Goal: Information Seeking & Learning: Check status

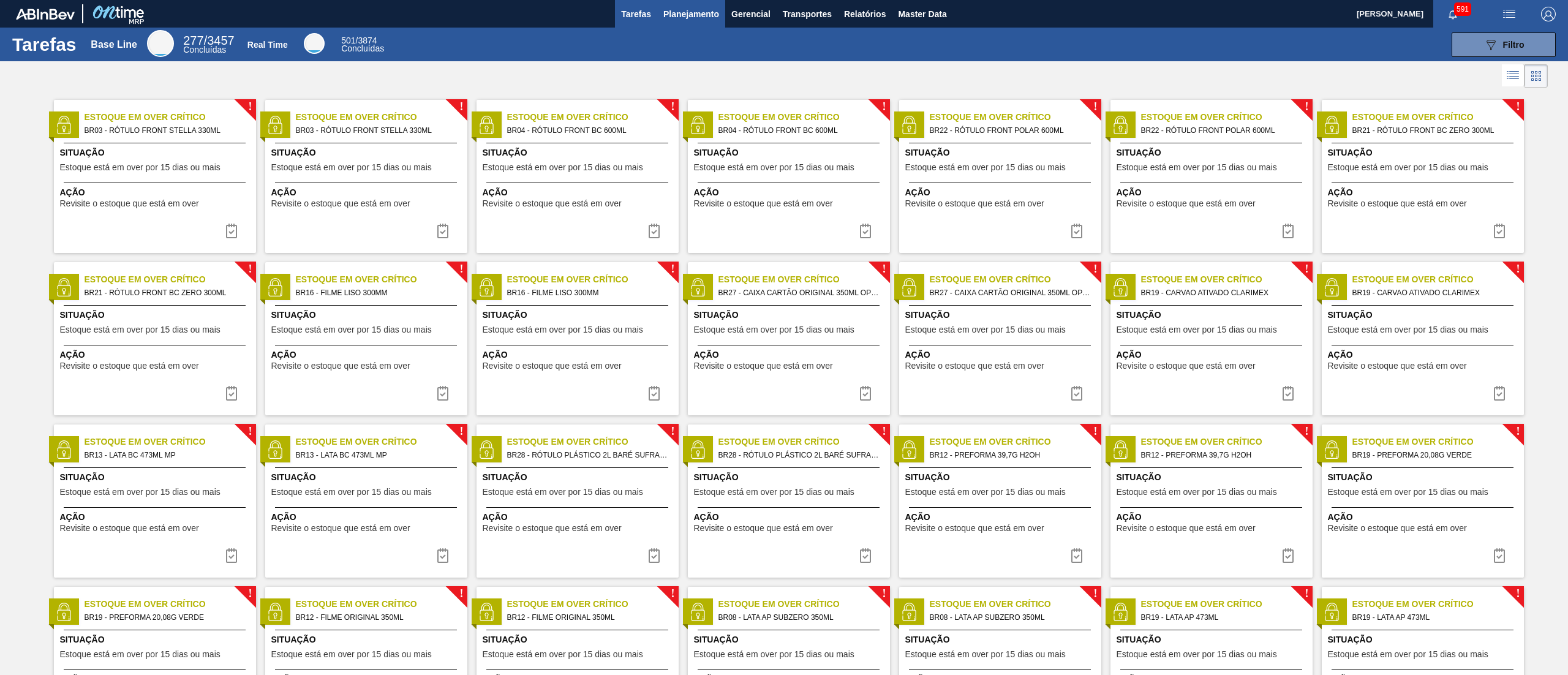
click at [695, 7] on span "Planejamento" at bounding box center [691, 14] width 56 height 15
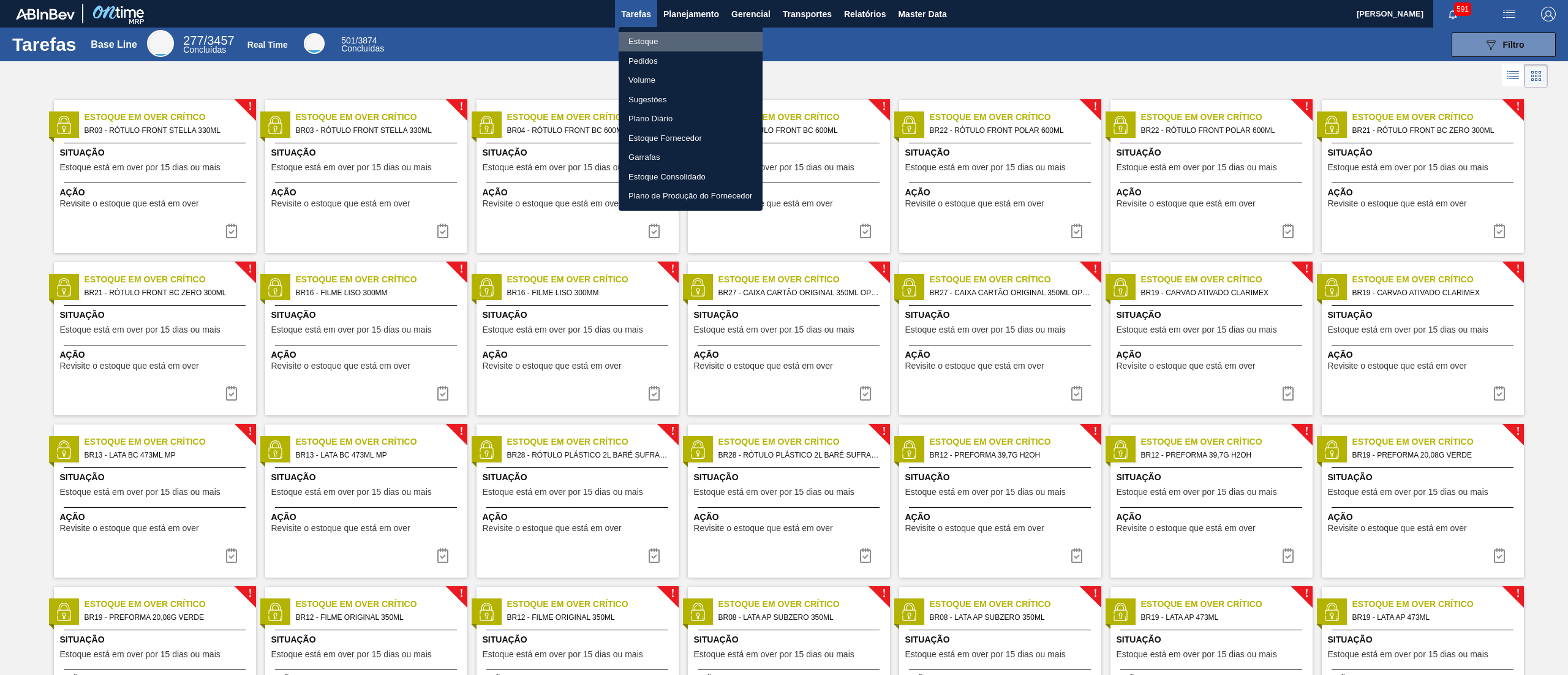
click at [701, 36] on li "Estoque" at bounding box center [691, 41] width 144 height 20
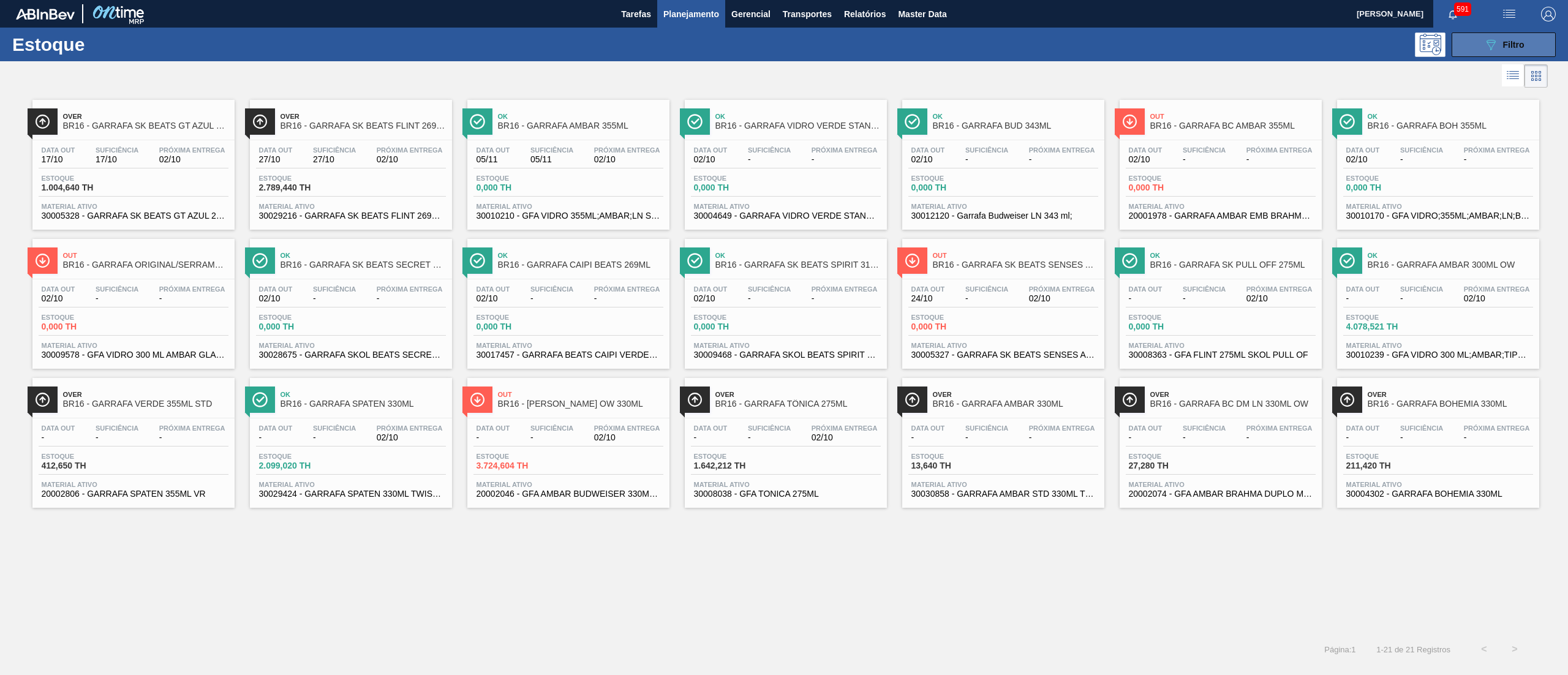
click at [1509, 44] on span "Filtro" at bounding box center [1513, 44] width 21 height 9
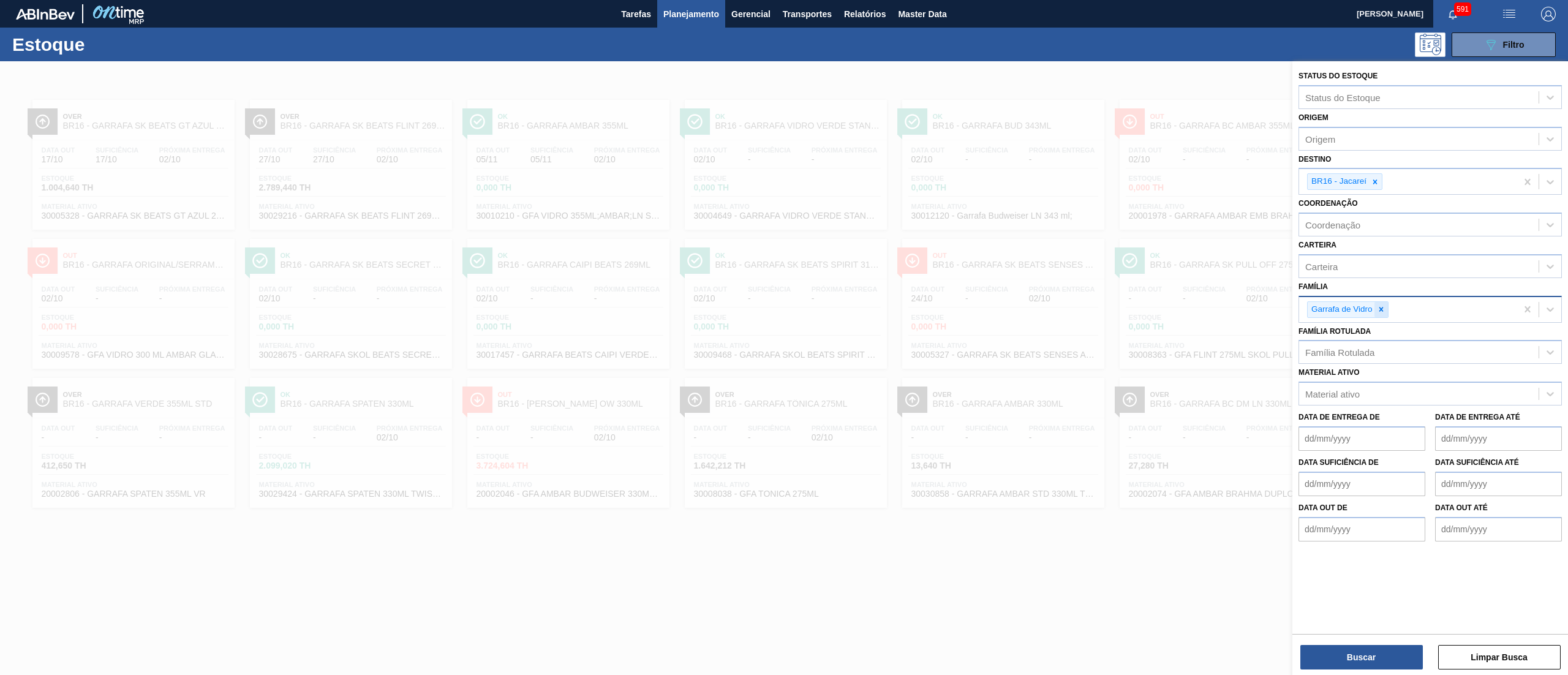
click at [1379, 305] on icon at bounding box center [1381, 309] width 9 height 9
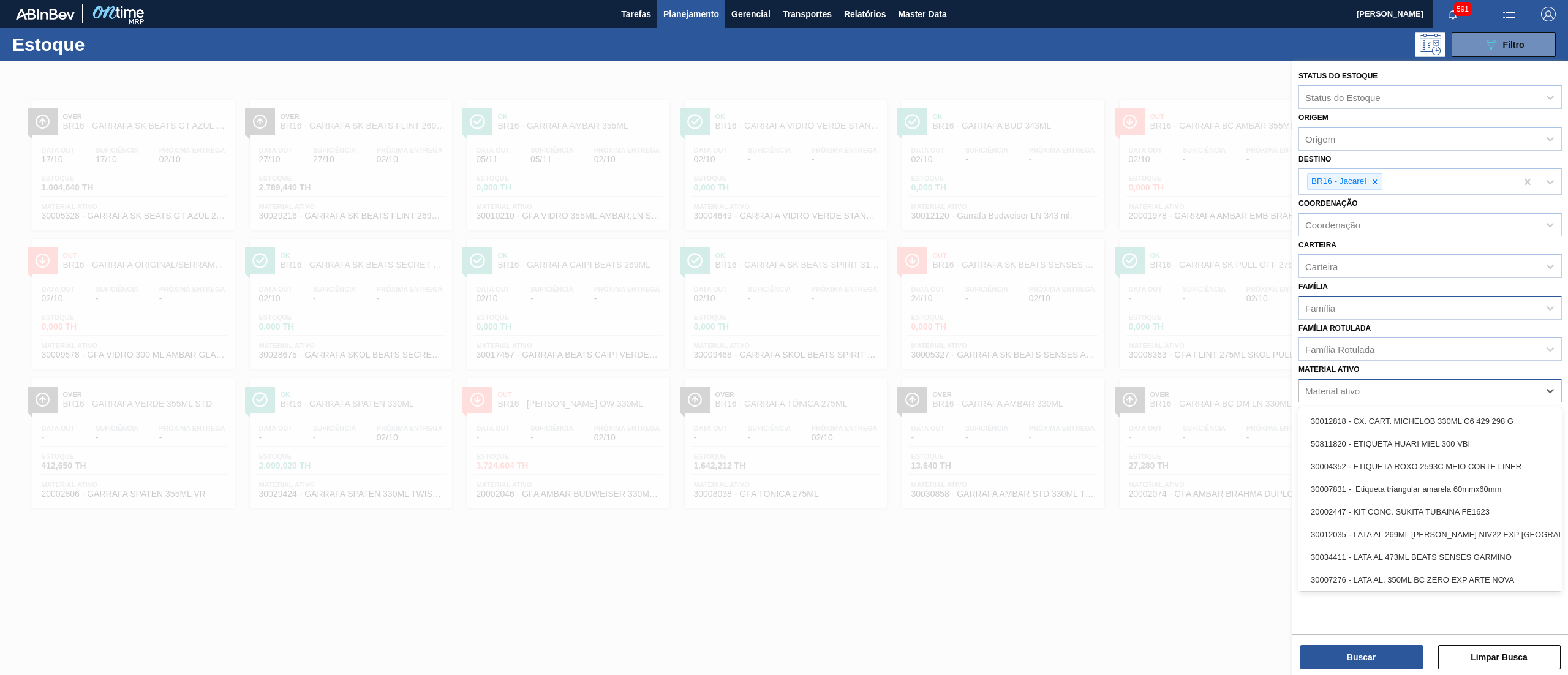
click at [1348, 388] on div "Material ativo" at bounding box center [1332, 390] width 55 height 10
paste ativo "30034484"
type ativo "30034484"
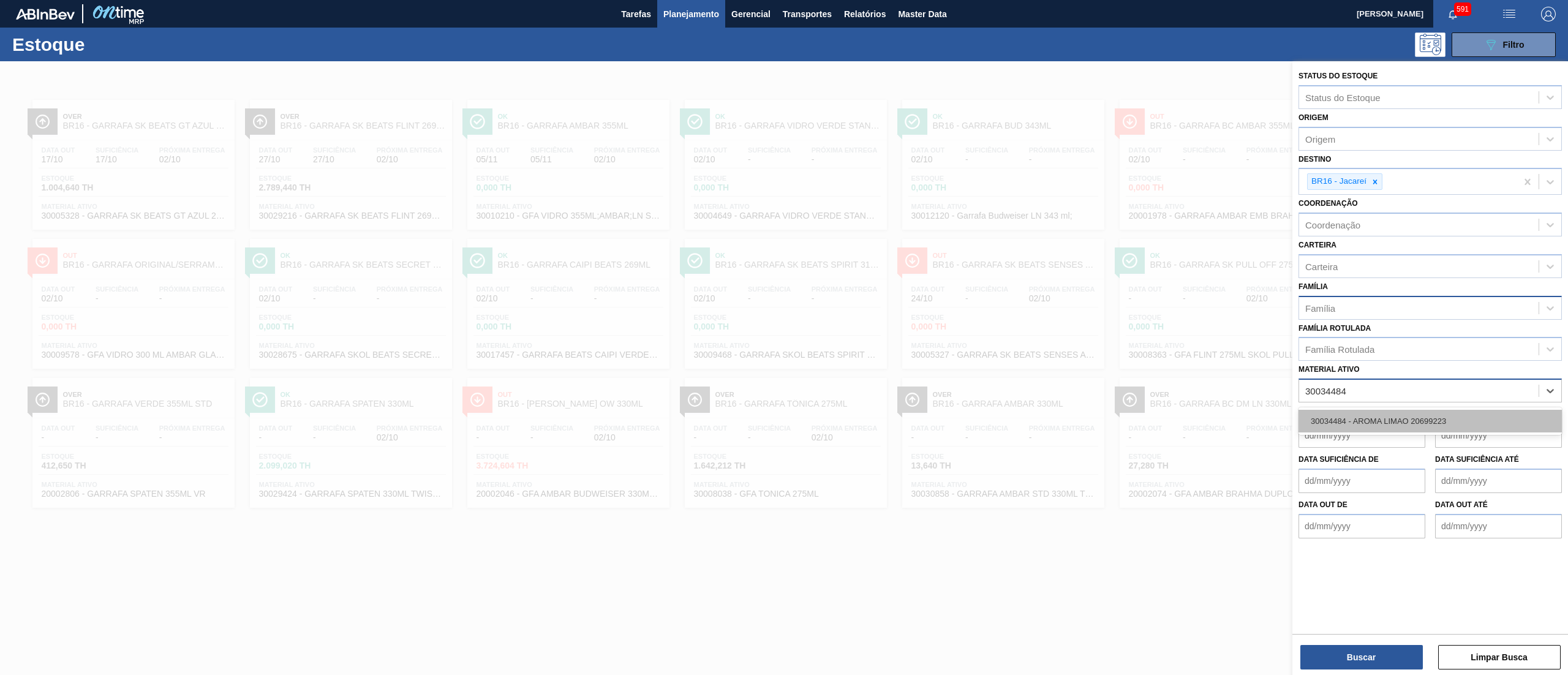
click at [1351, 411] on div "30034484 - AROMA LIMAO 20699223" at bounding box center [1430, 420] width 263 height 23
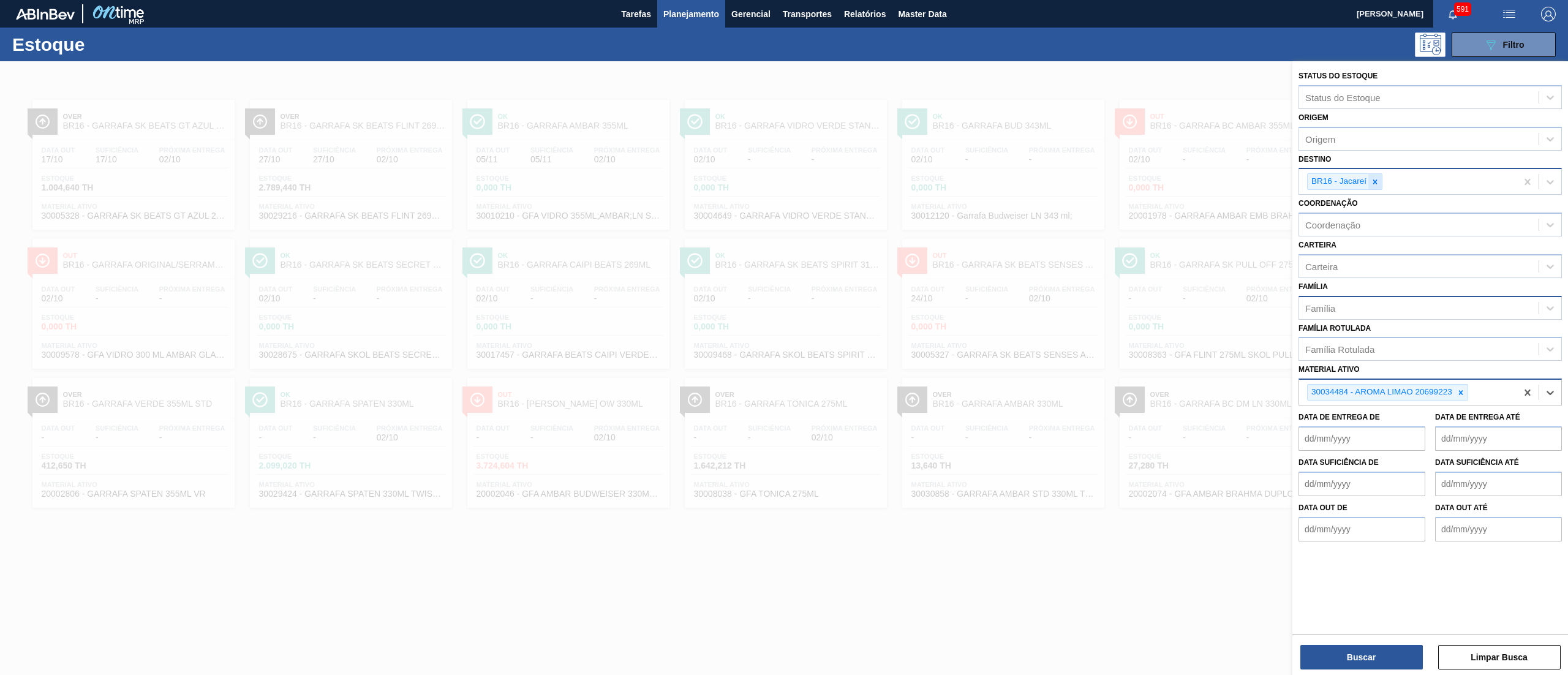
click at [1373, 188] on div at bounding box center [1374, 181] width 13 height 15
click at [1346, 649] on button "Buscar" at bounding box center [1361, 657] width 122 height 25
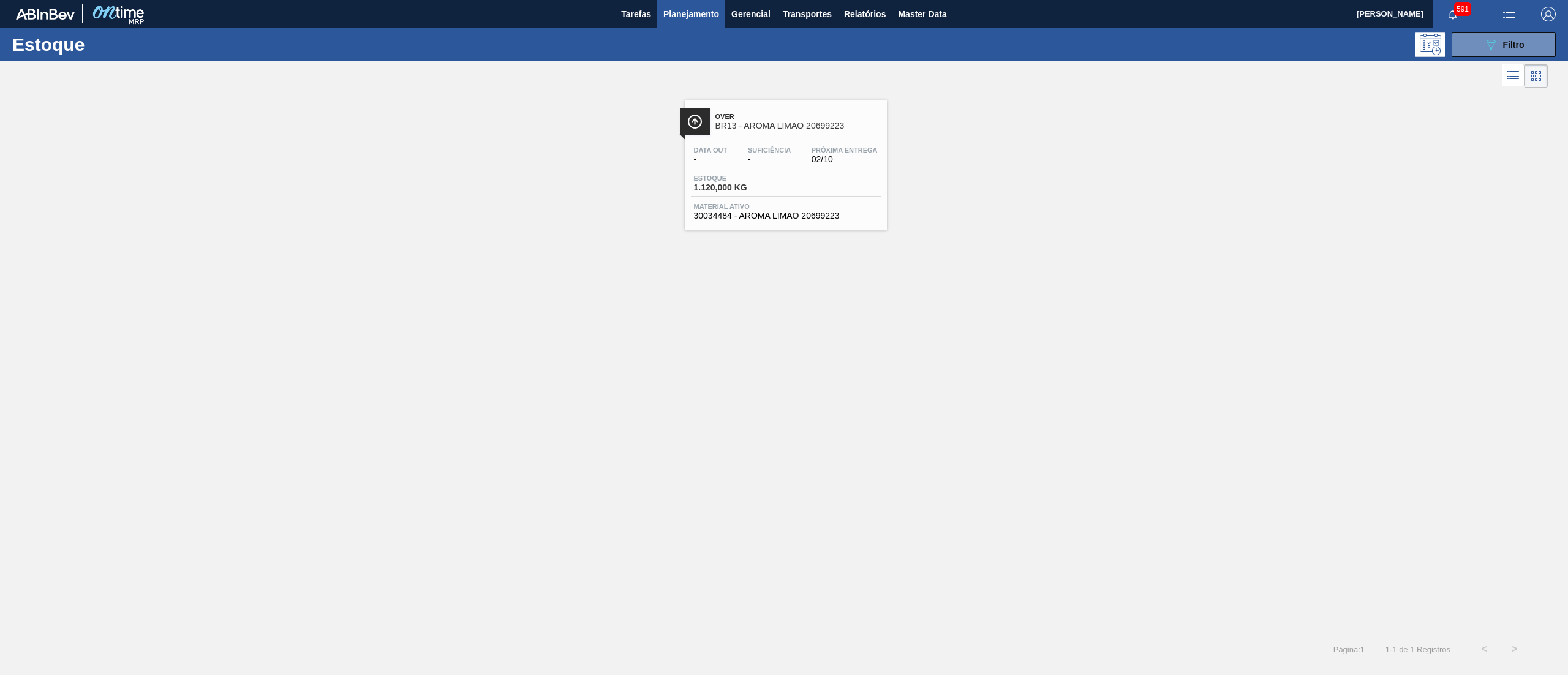
click at [762, 212] on span "30034484 - AROMA LIMAO 20699223" at bounding box center [786, 216] width 183 height 9
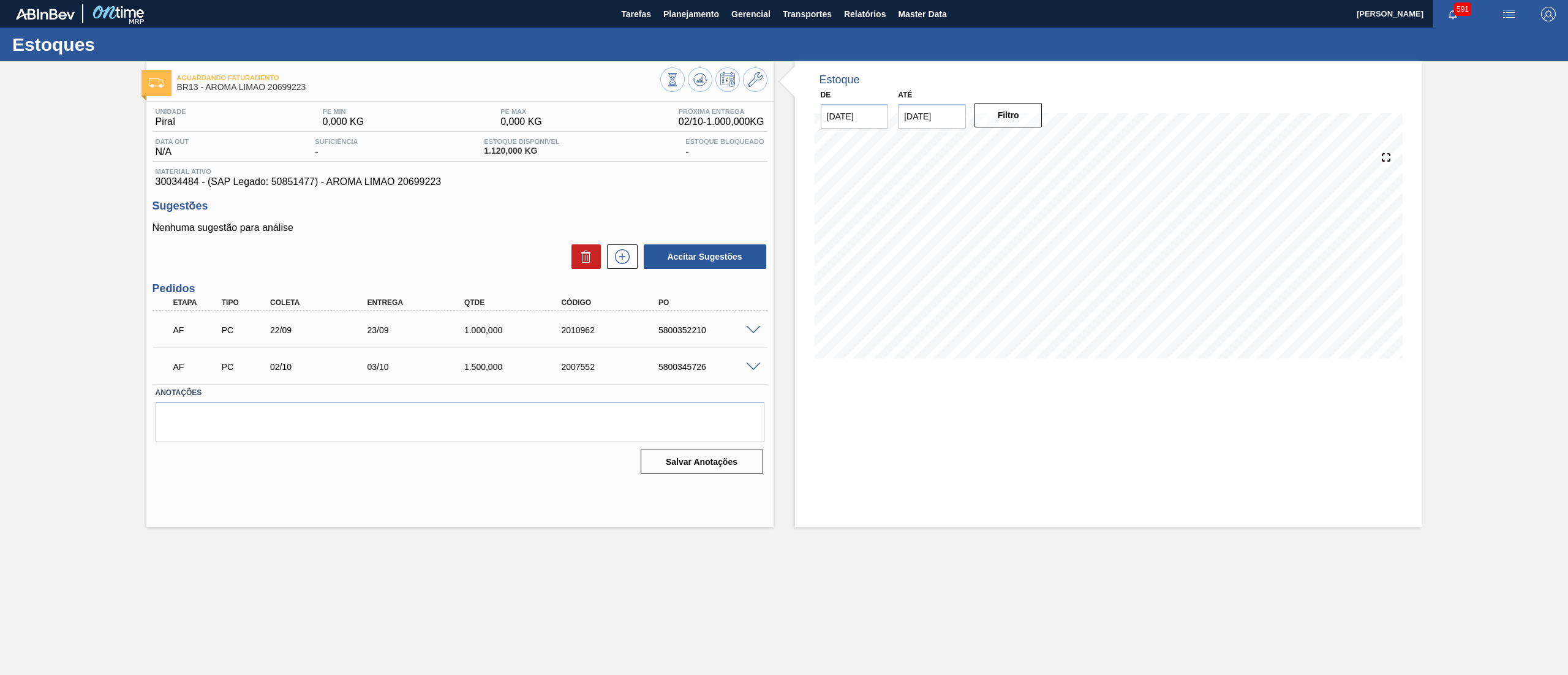
click at [747, 328] on span at bounding box center [753, 330] width 15 height 9
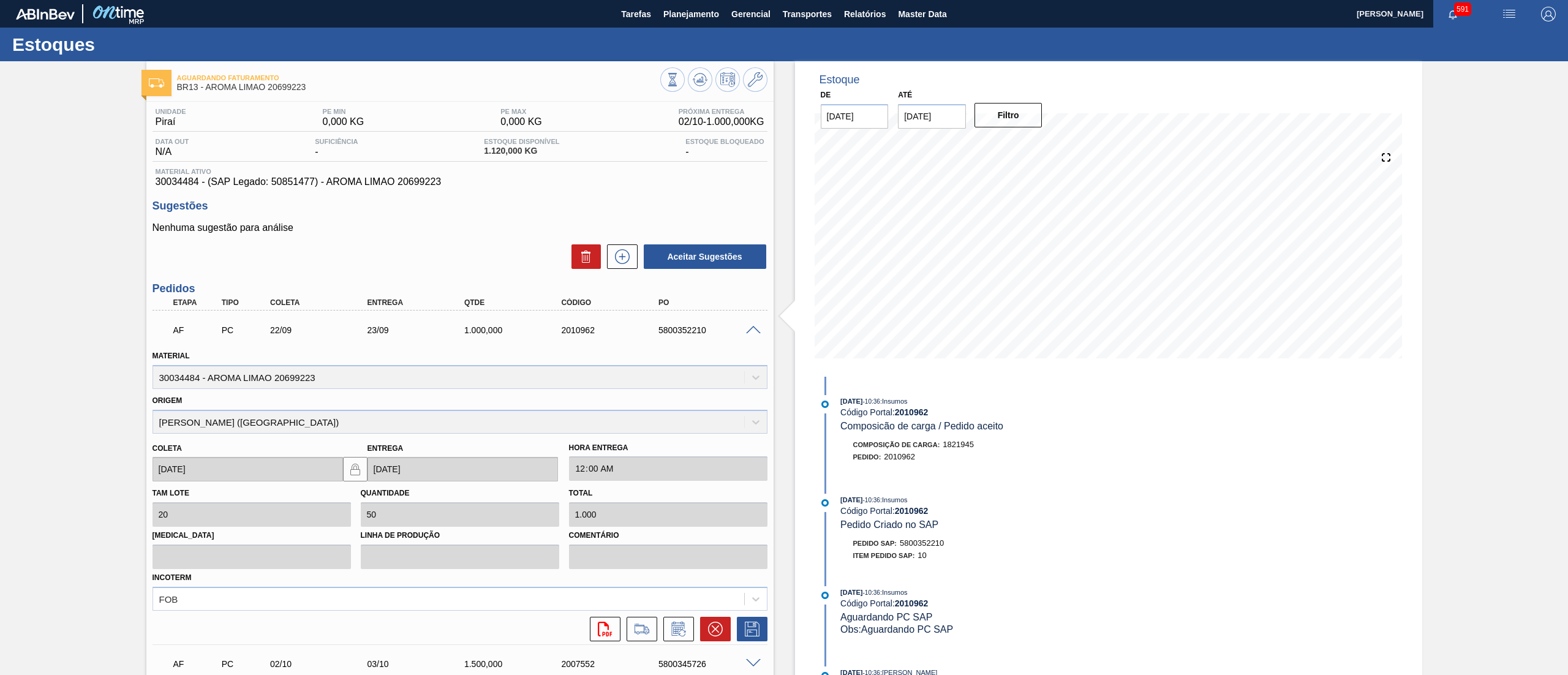
click at [755, 328] on span at bounding box center [753, 330] width 15 height 9
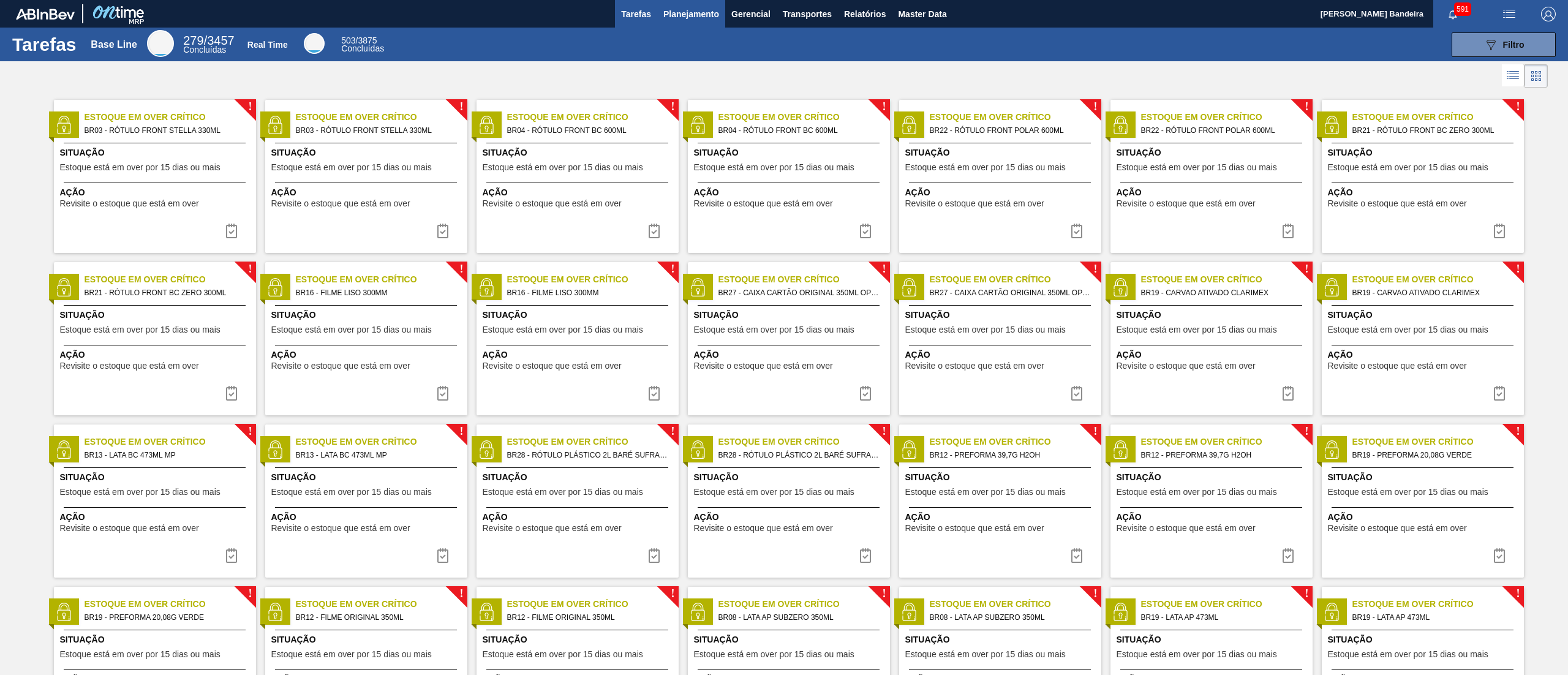
click at [679, 15] on span "Planejamento" at bounding box center [691, 14] width 56 height 15
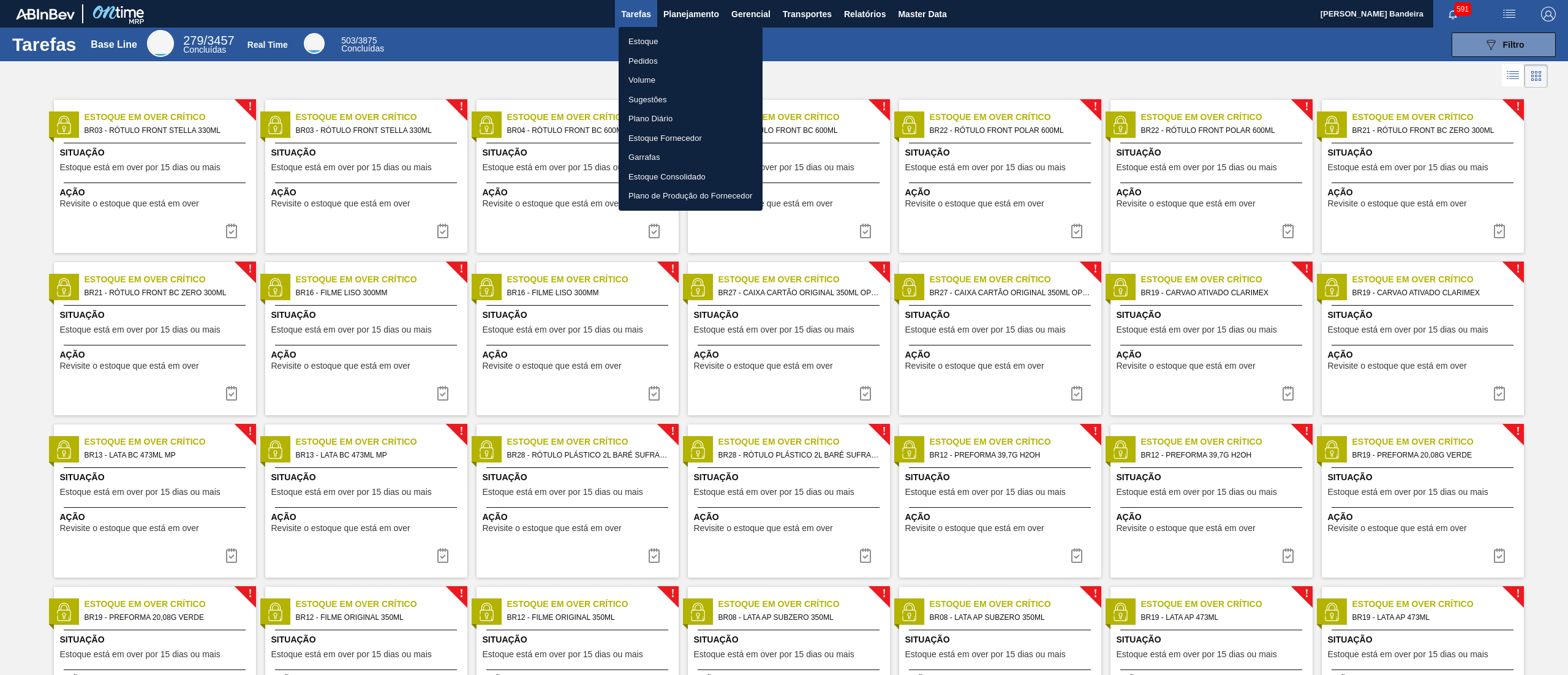
click at [673, 41] on li "Estoque" at bounding box center [691, 41] width 144 height 20
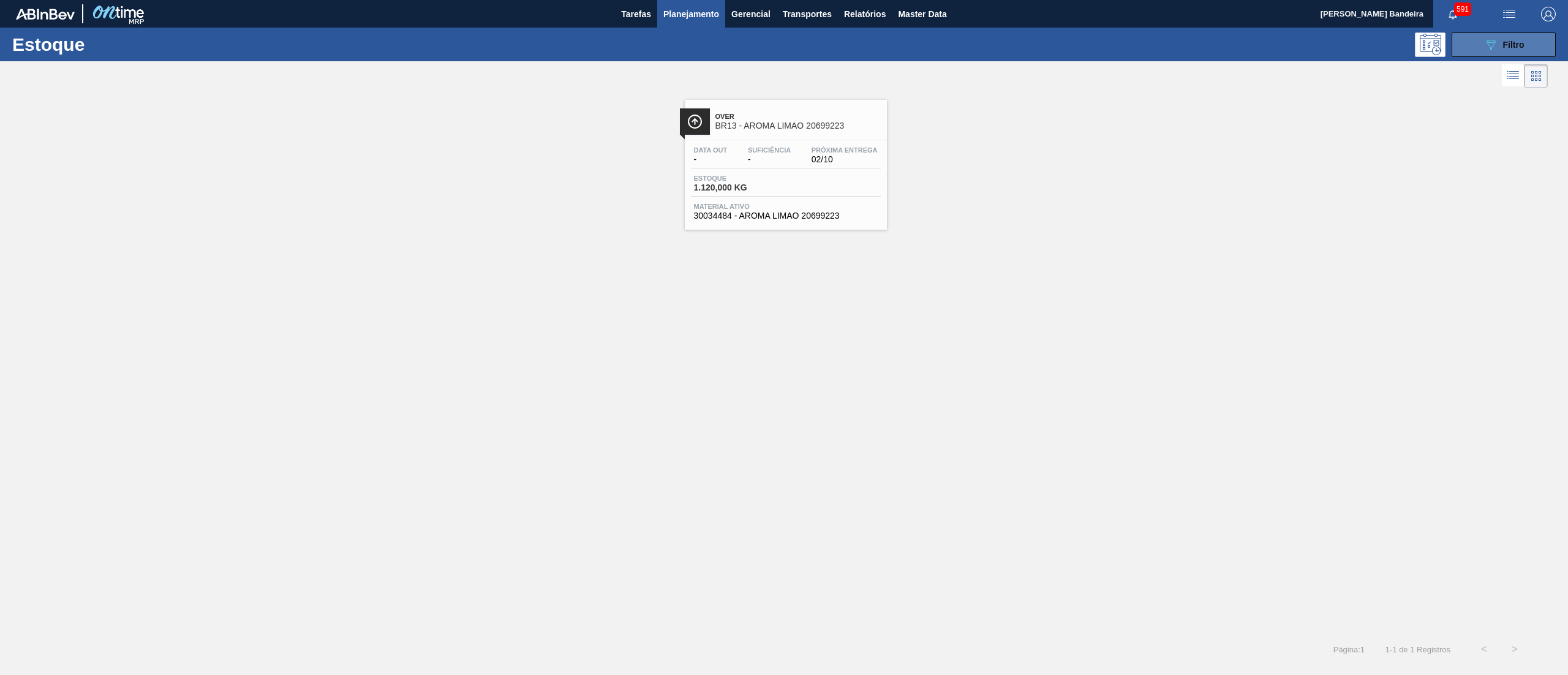
click at [1513, 47] on span "Filtro" at bounding box center [1513, 44] width 21 height 9
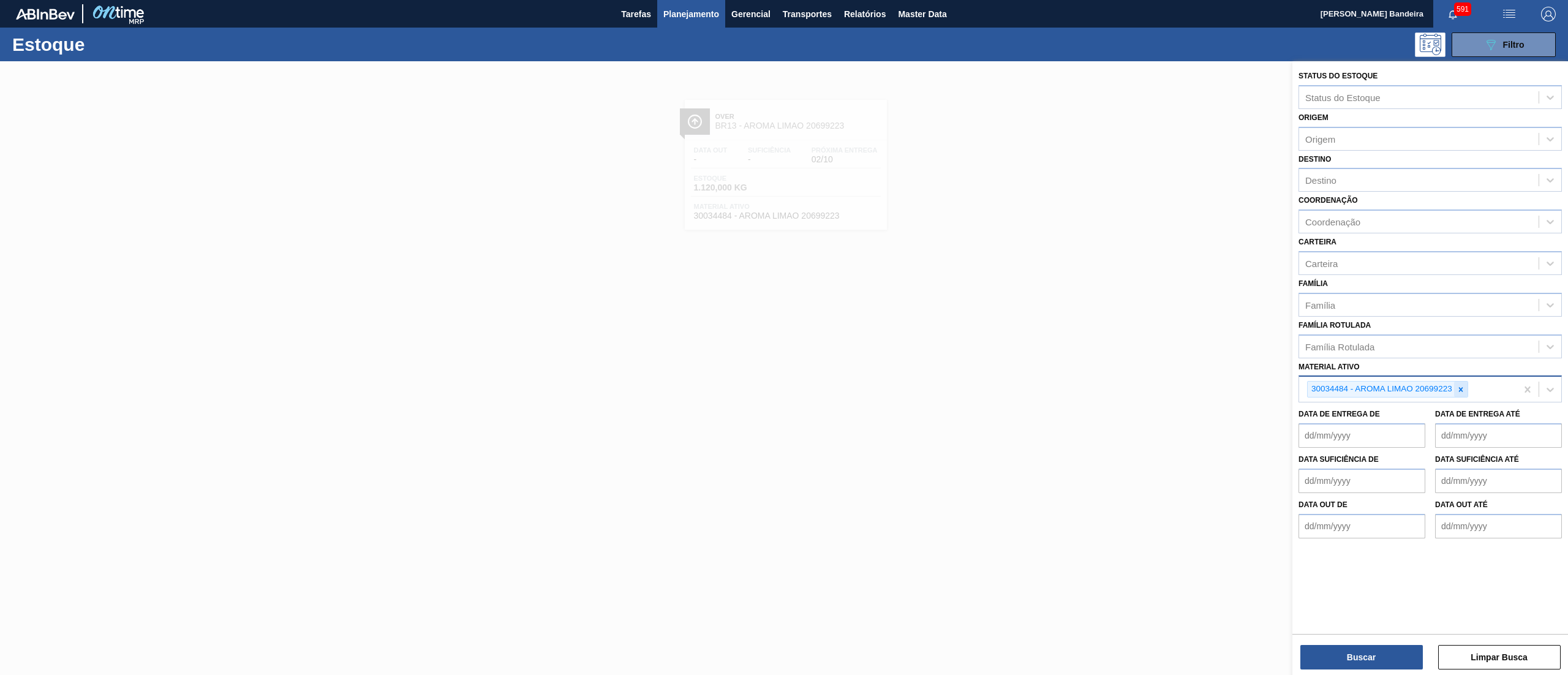
click at [1465, 392] on div at bounding box center [1461, 389] width 13 height 15
click at [1430, 347] on div "Família Rotulada" at bounding box center [1419, 346] width 239 height 17
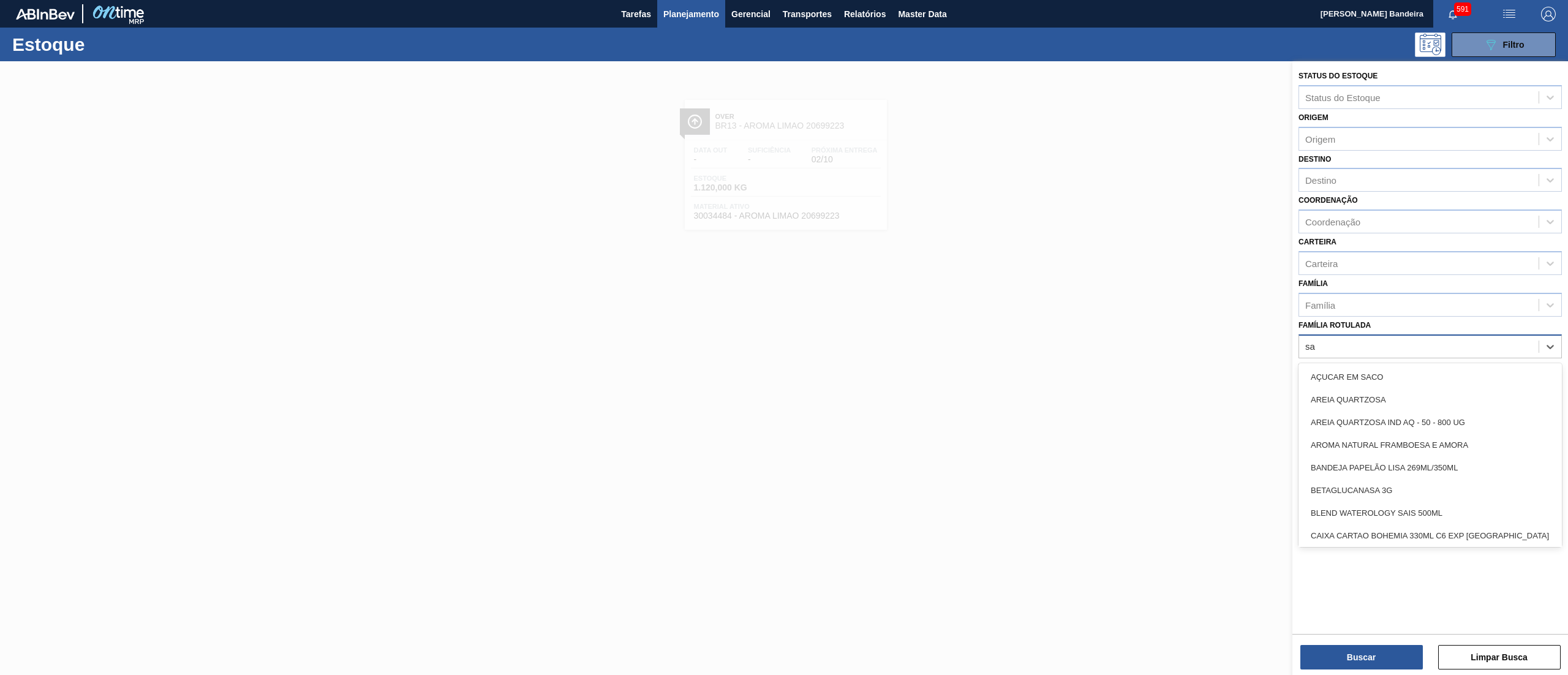
type Rotulada "sak"
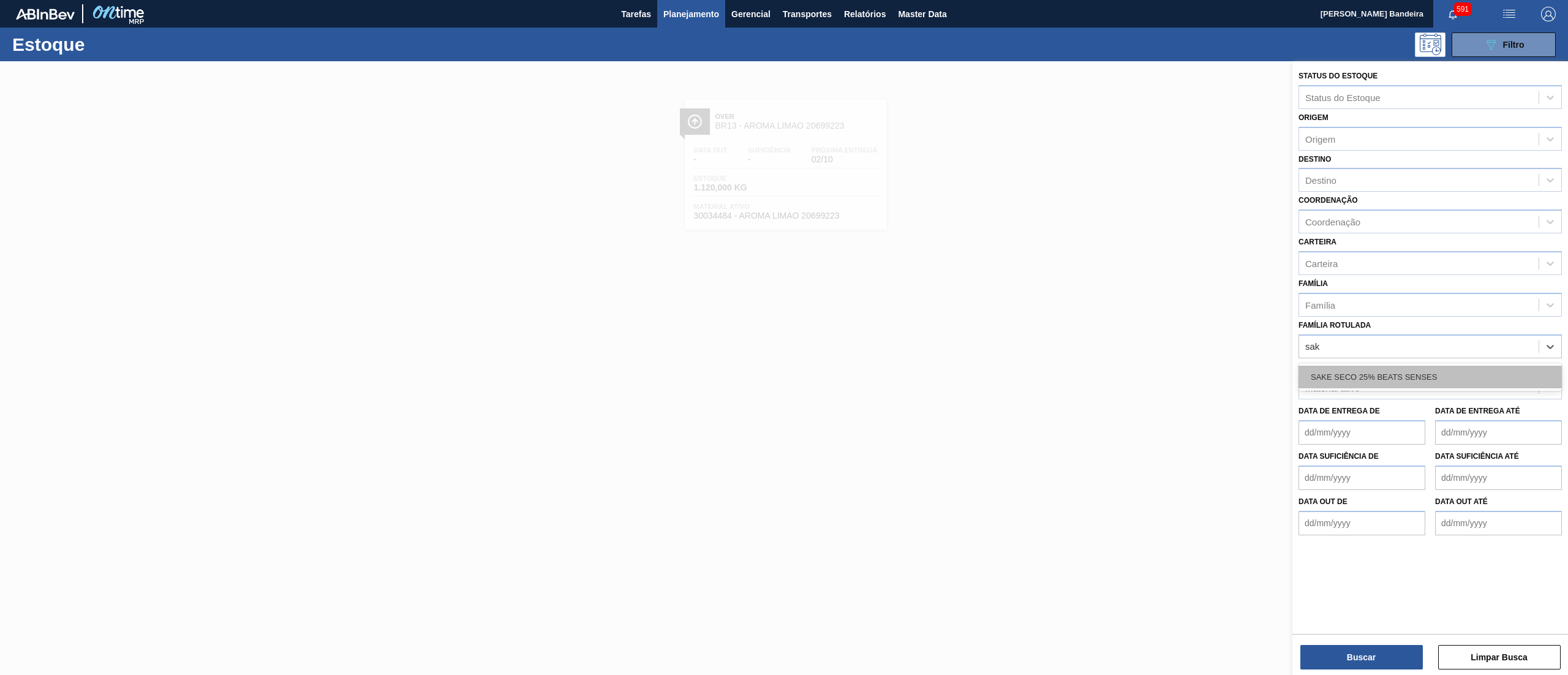
click at [1419, 369] on div "SAKE SECO 25% BEATS SENSES" at bounding box center [1430, 377] width 263 height 23
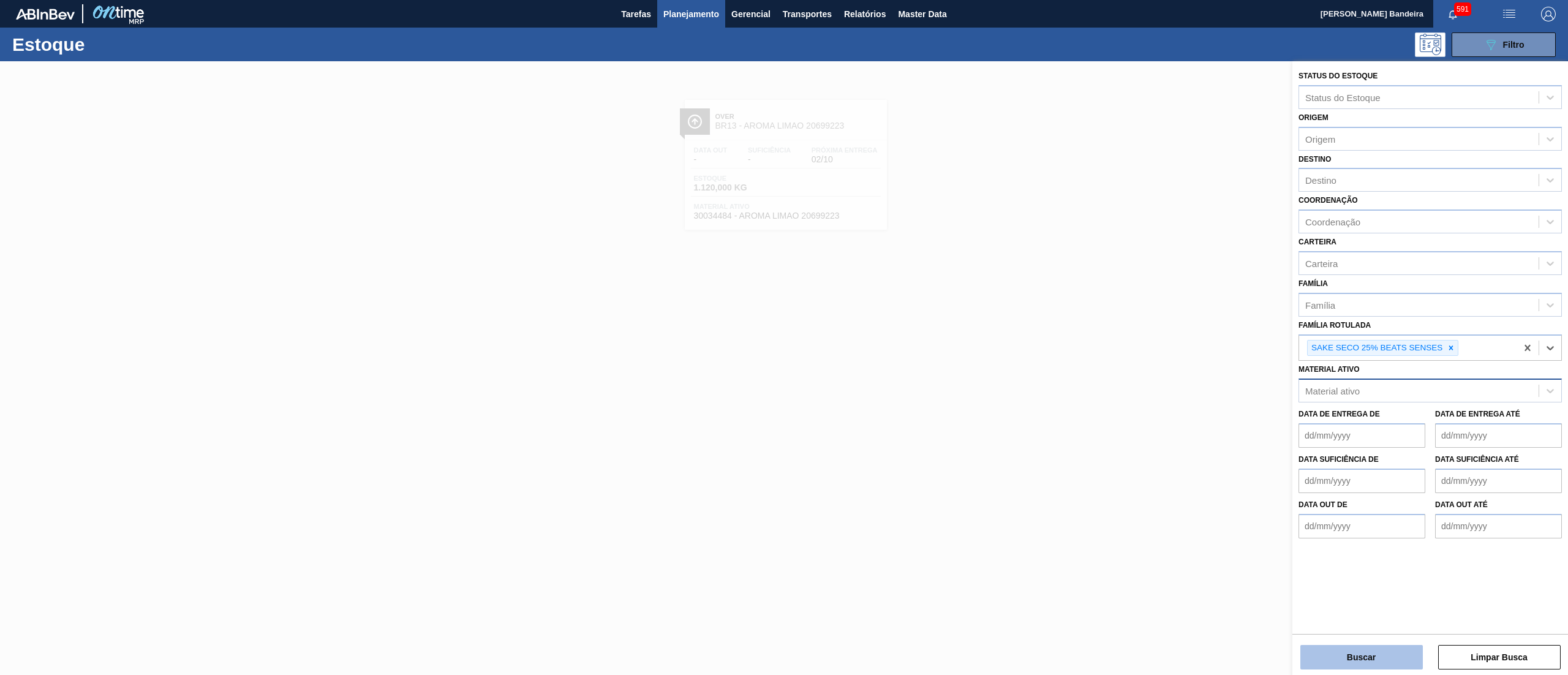
click at [1333, 668] on button "Buscar" at bounding box center [1361, 657] width 122 height 25
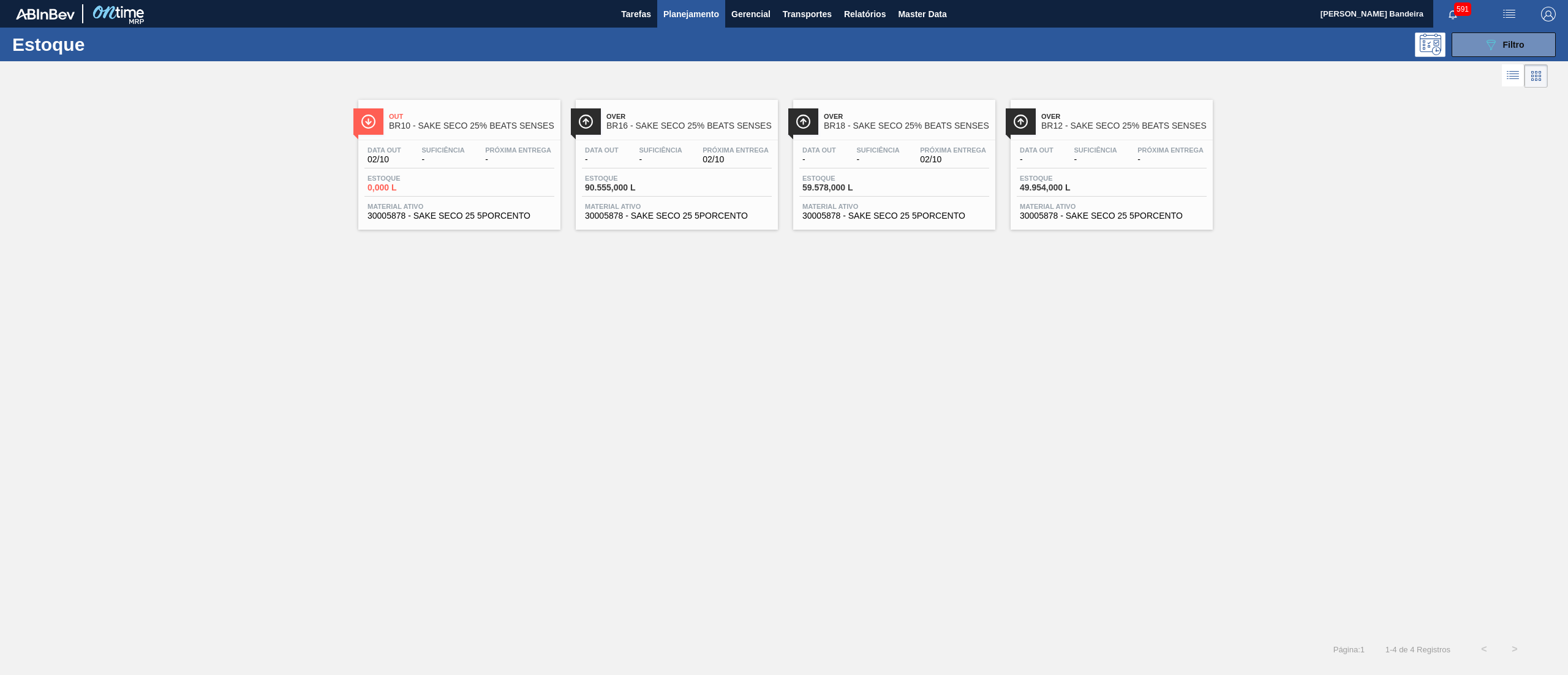
click at [723, 209] on span "Material ativo" at bounding box center [677, 206] width 183 height 7
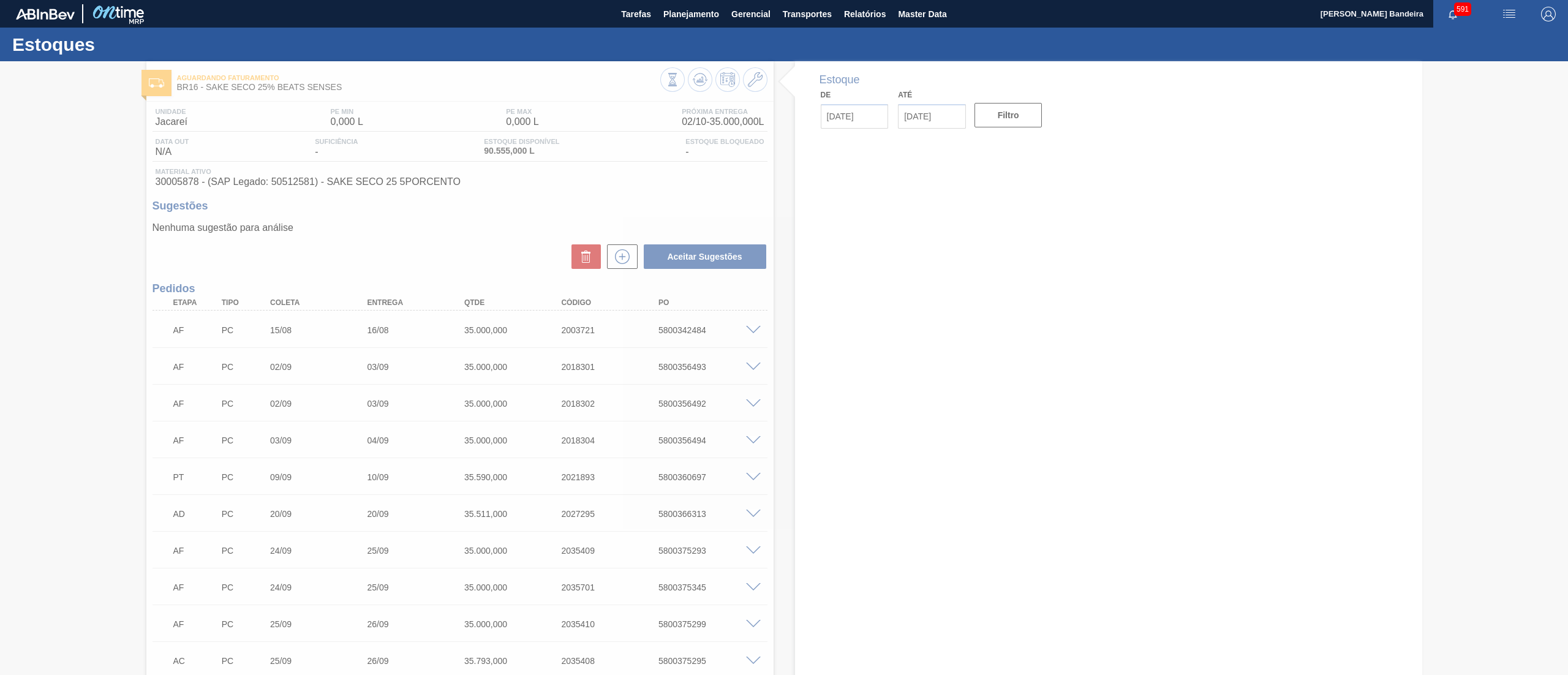
type input "[DATE]"
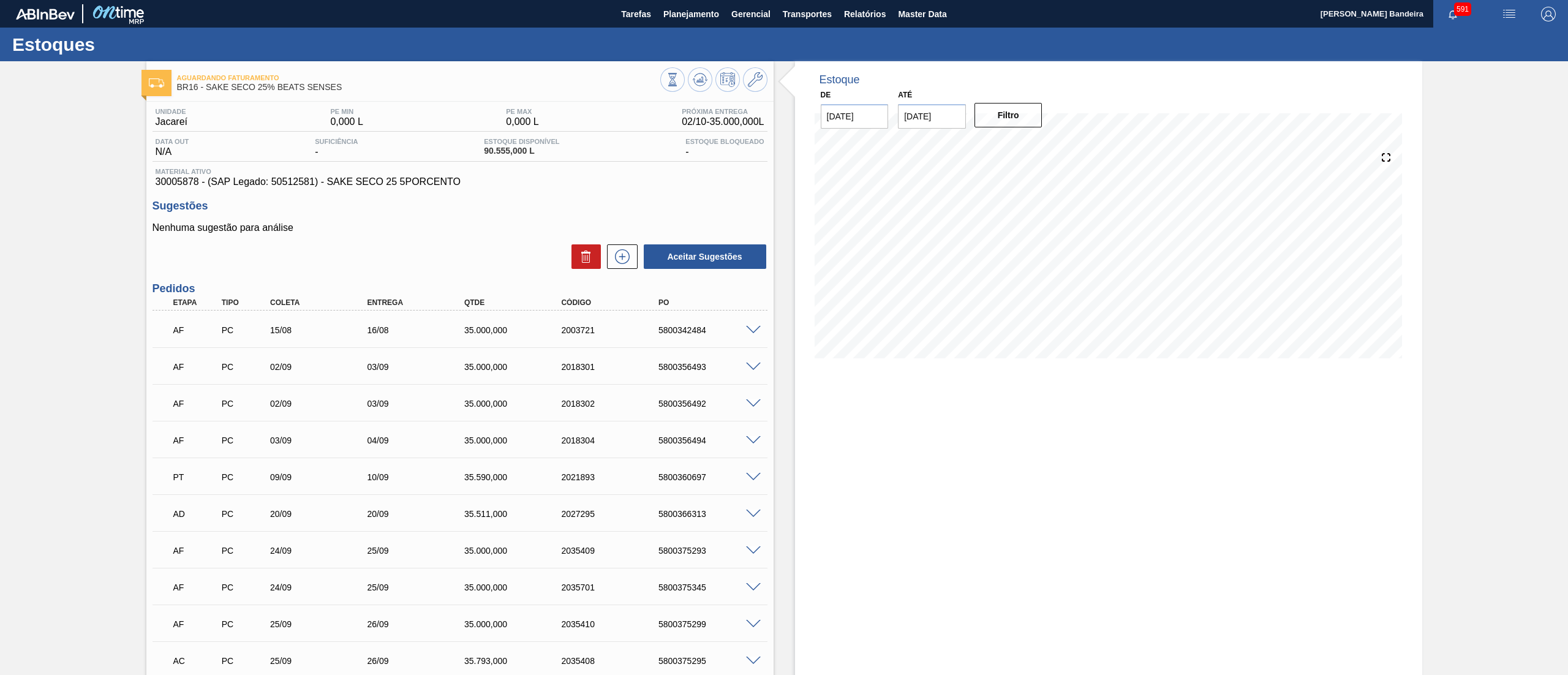
scroll to position [1427, 0]
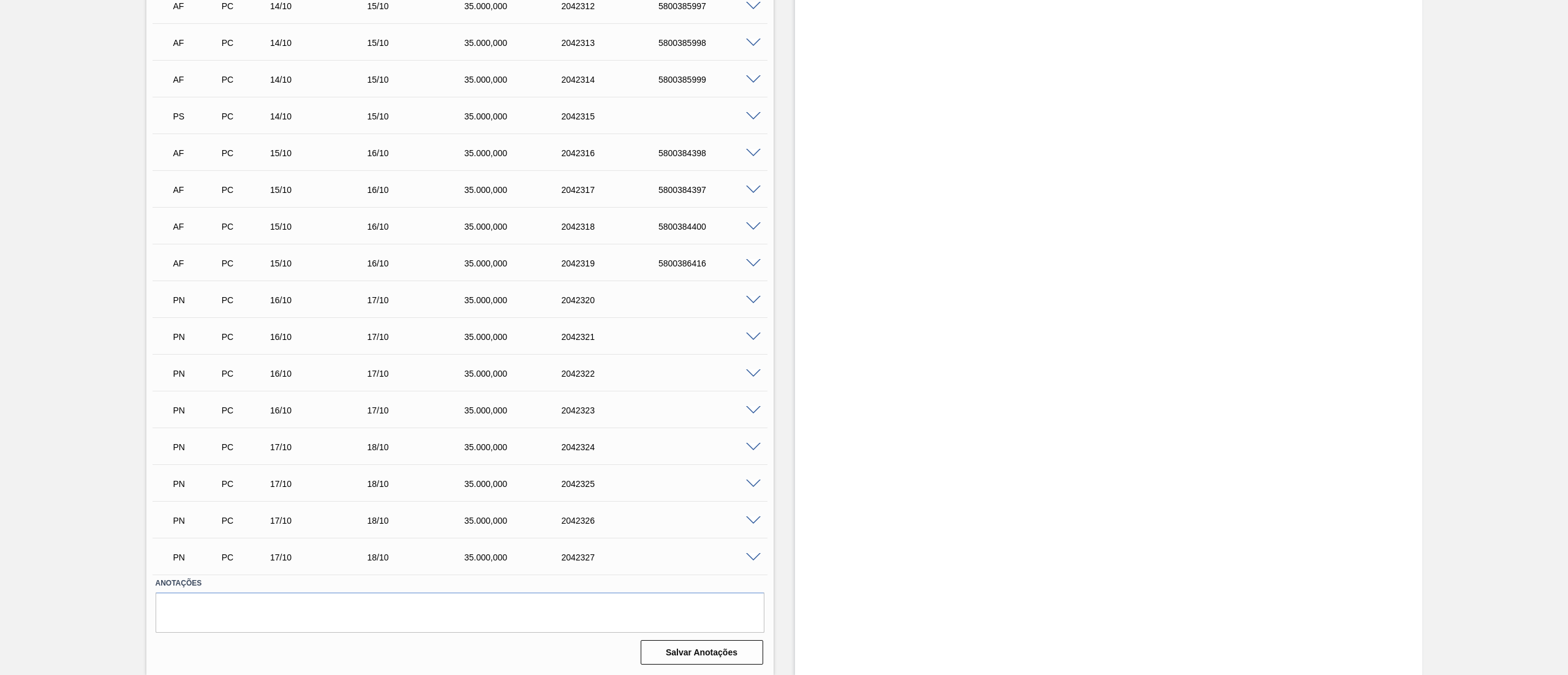
click at [747, 296] on span at bounding box center [753, 300] width 15 height 9
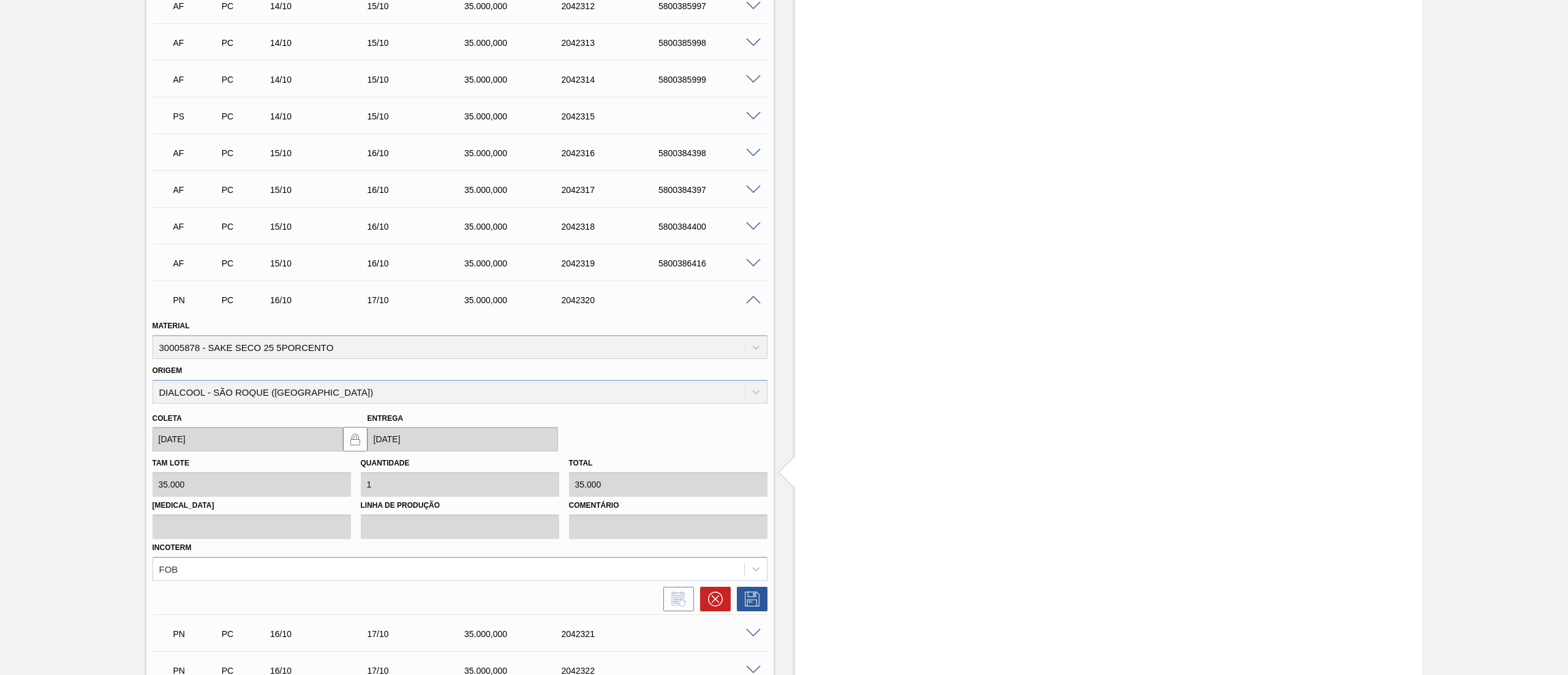
click at [747, 296] on span at bounding box center [753, 300] width 15 height 9
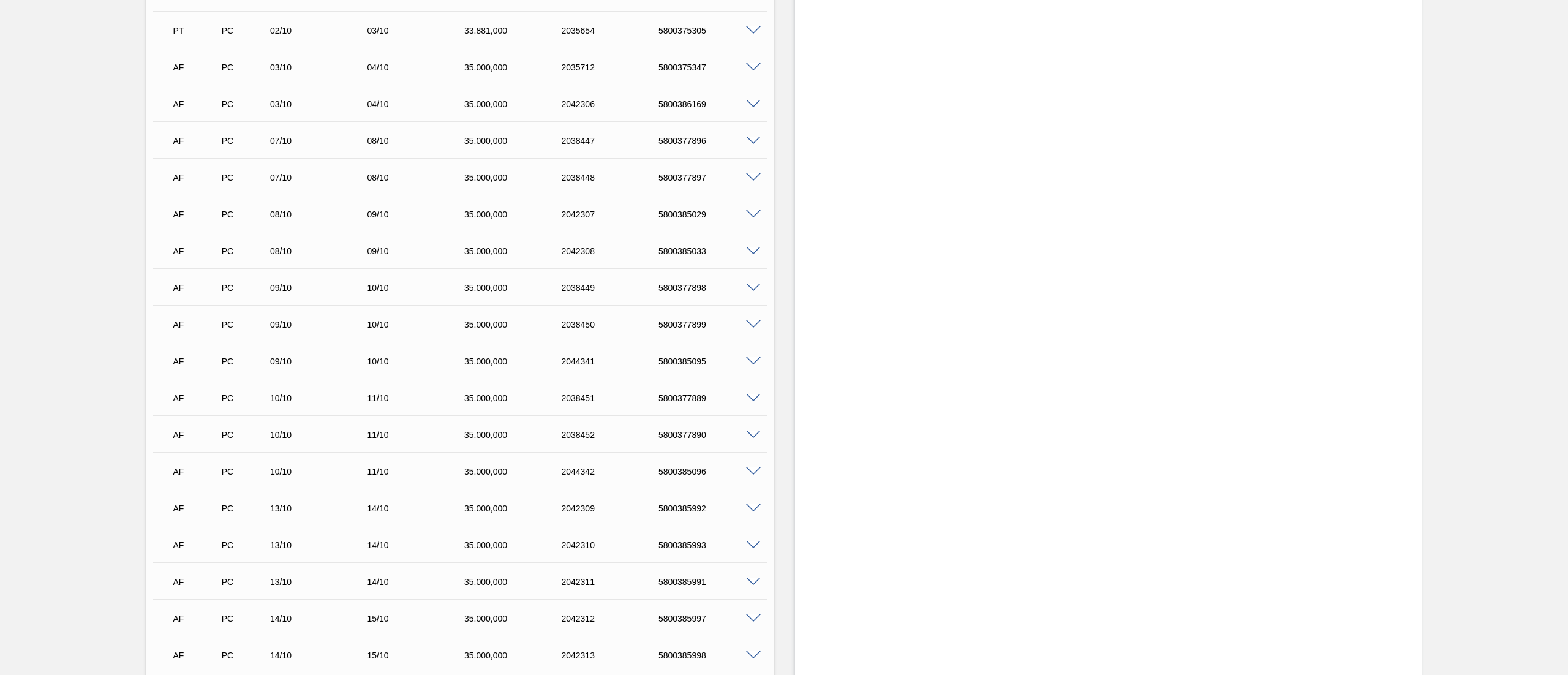
scroll to position [0, 0]
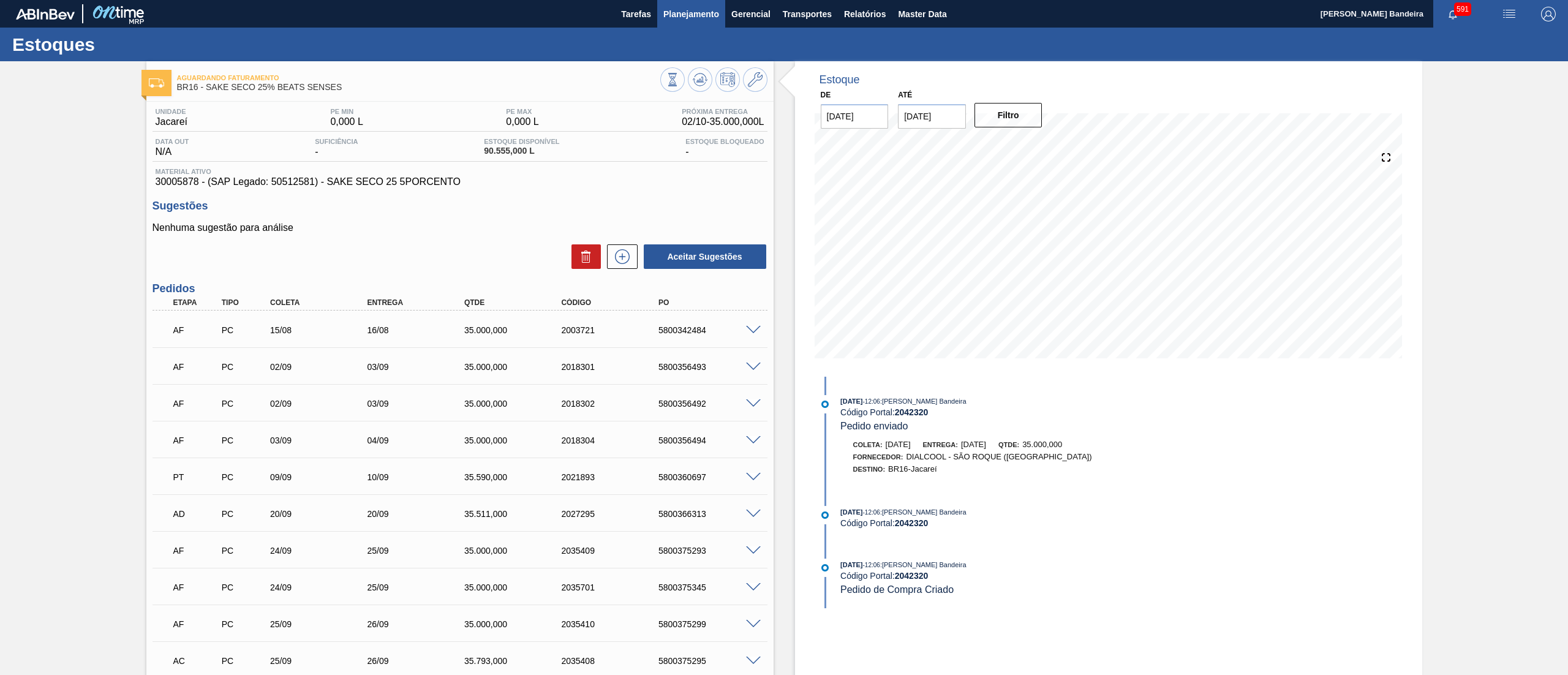
click at [689, 21] on span "Planejamento" at bounding box center [691, 14] width 56 height 15
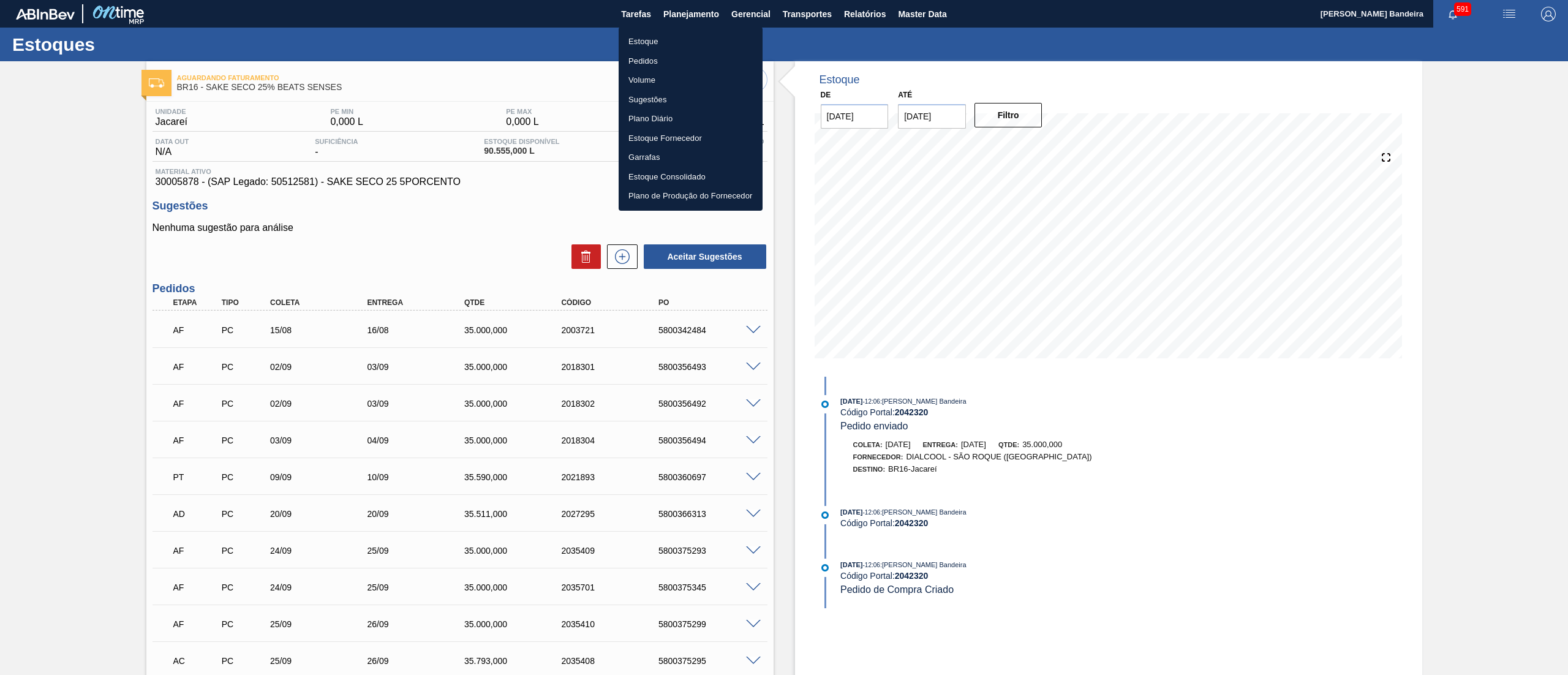
click at [679, 45] on li "Estoque" at bounding box center [691, 41] width 144 height 20
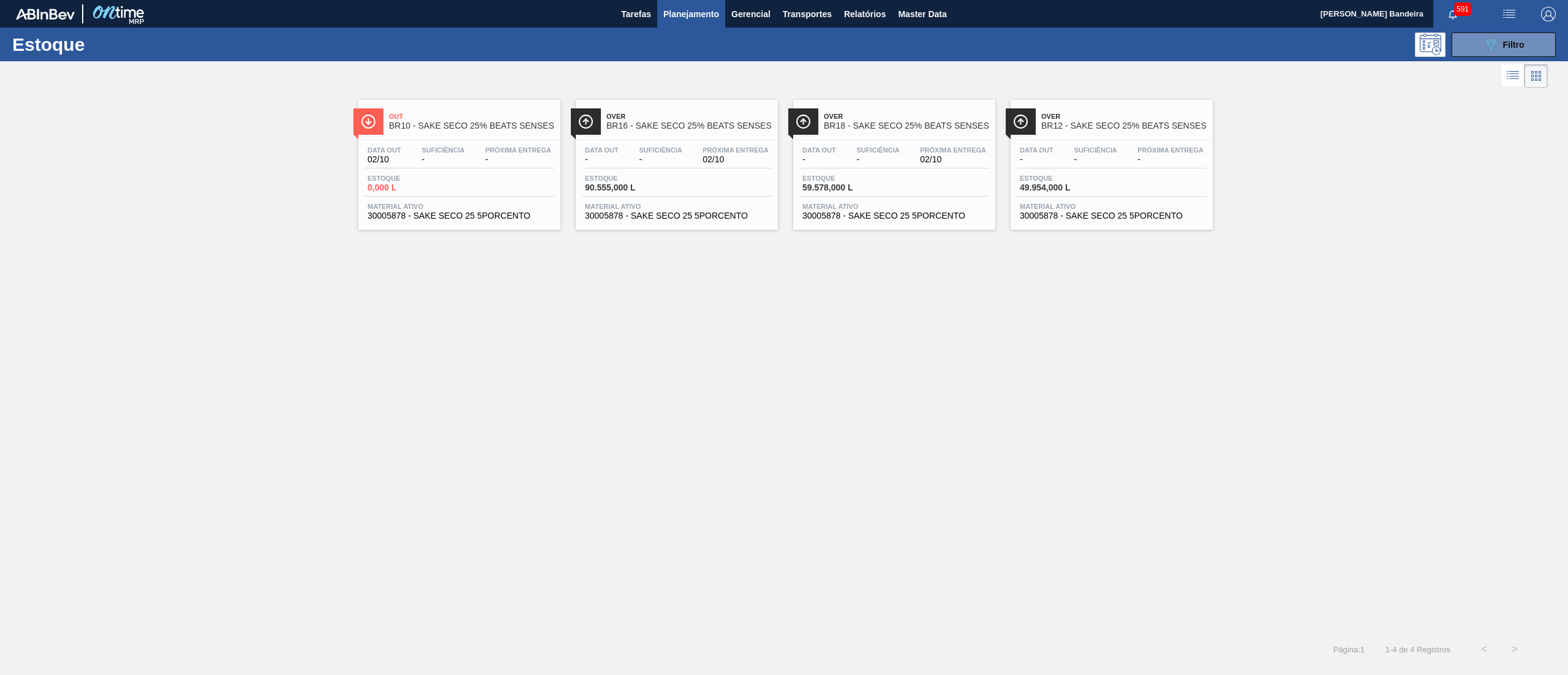
click at [927, 216] on span "30005878 - SAKE SECO 25 5PORCENTO" at bounding box center [894, 216] width 183 height 9
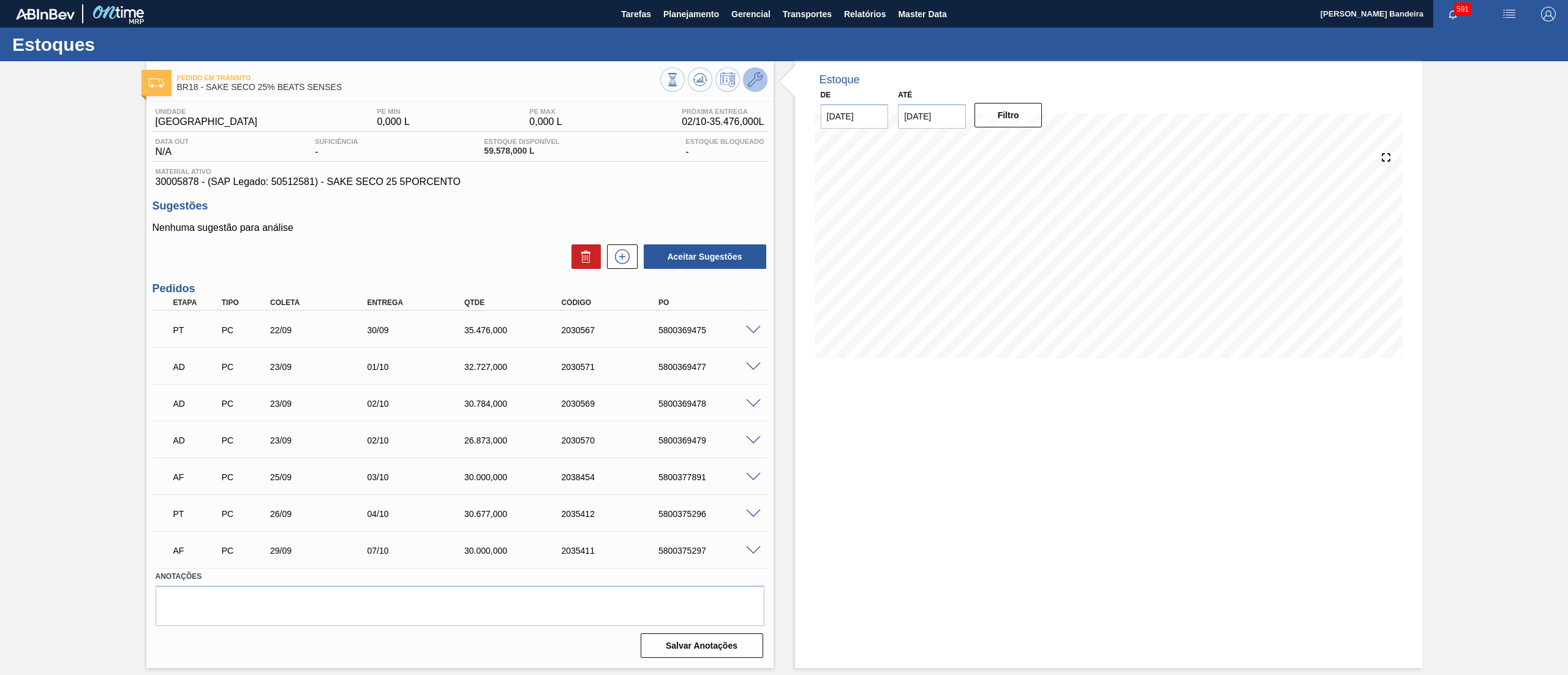
click at [758, 77] on icon at bounding box center [755, 79] width 15 height 15
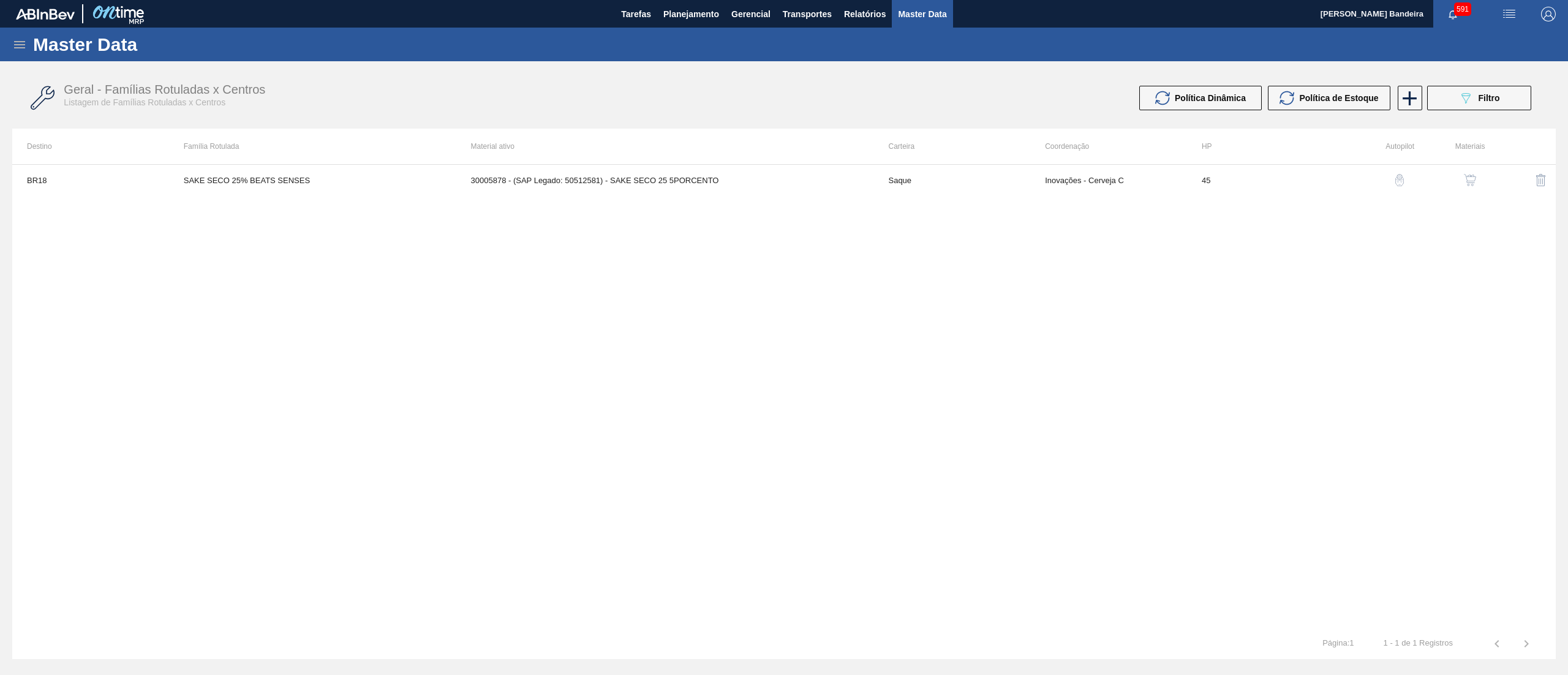
click at [1465, 175] on img "button" at bounding box center [1469, 179] width 12 height 12
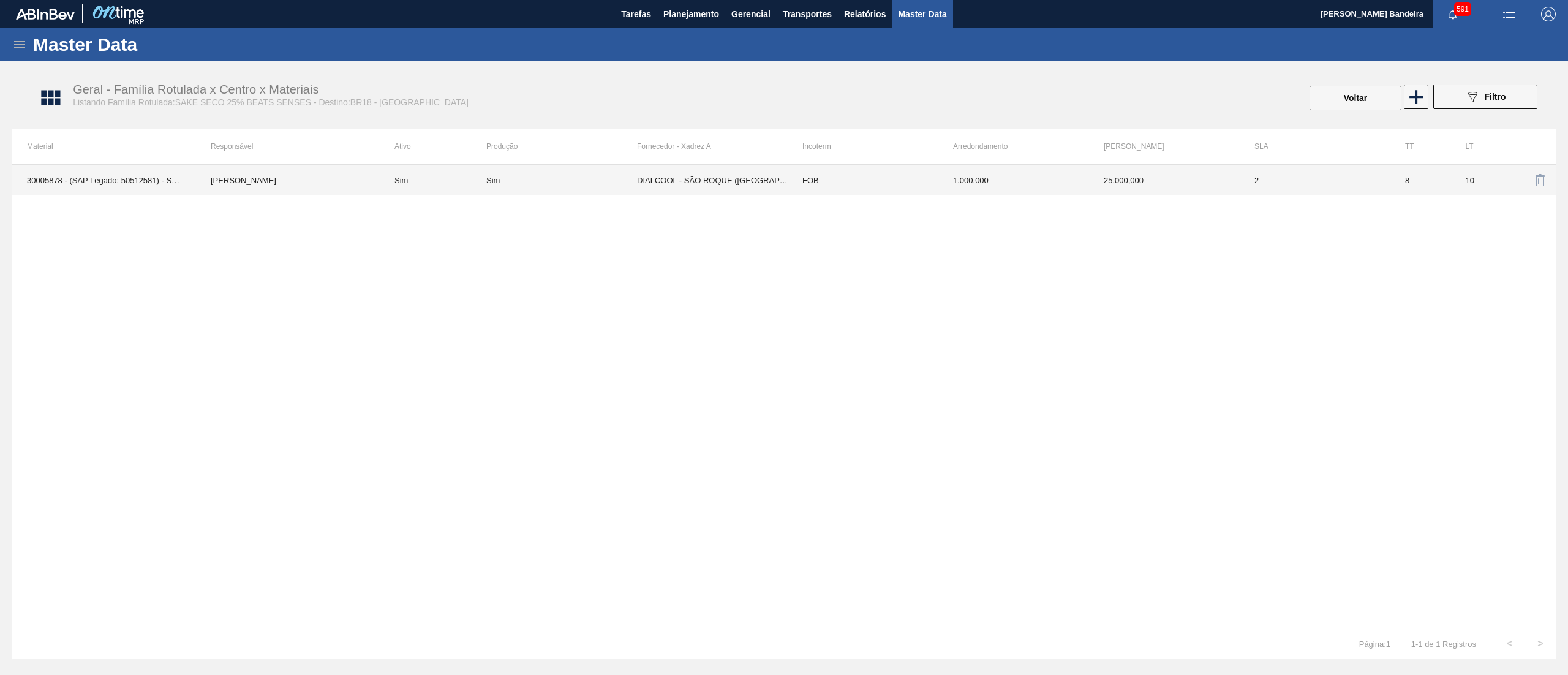
click at [760, 183] on td "DIALCOOL - SÃO ROQUE ([GEOGRAPHIC_DATA])" at bounding box center [712, 179] width 151 height 31
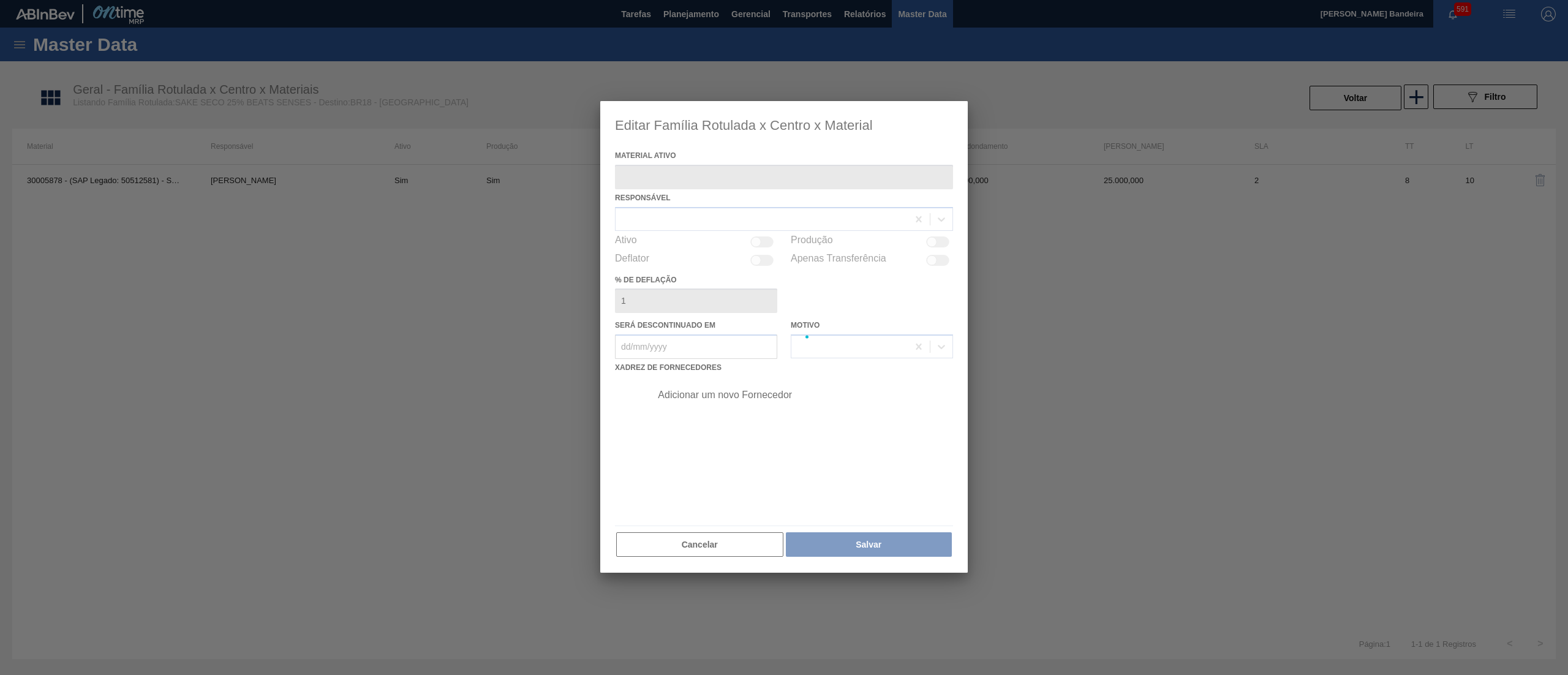
type ativo "30005878 - (SAP Legado: 50512581) - SAKE SECO 25 5PORCENTO"
checkbox input "true"
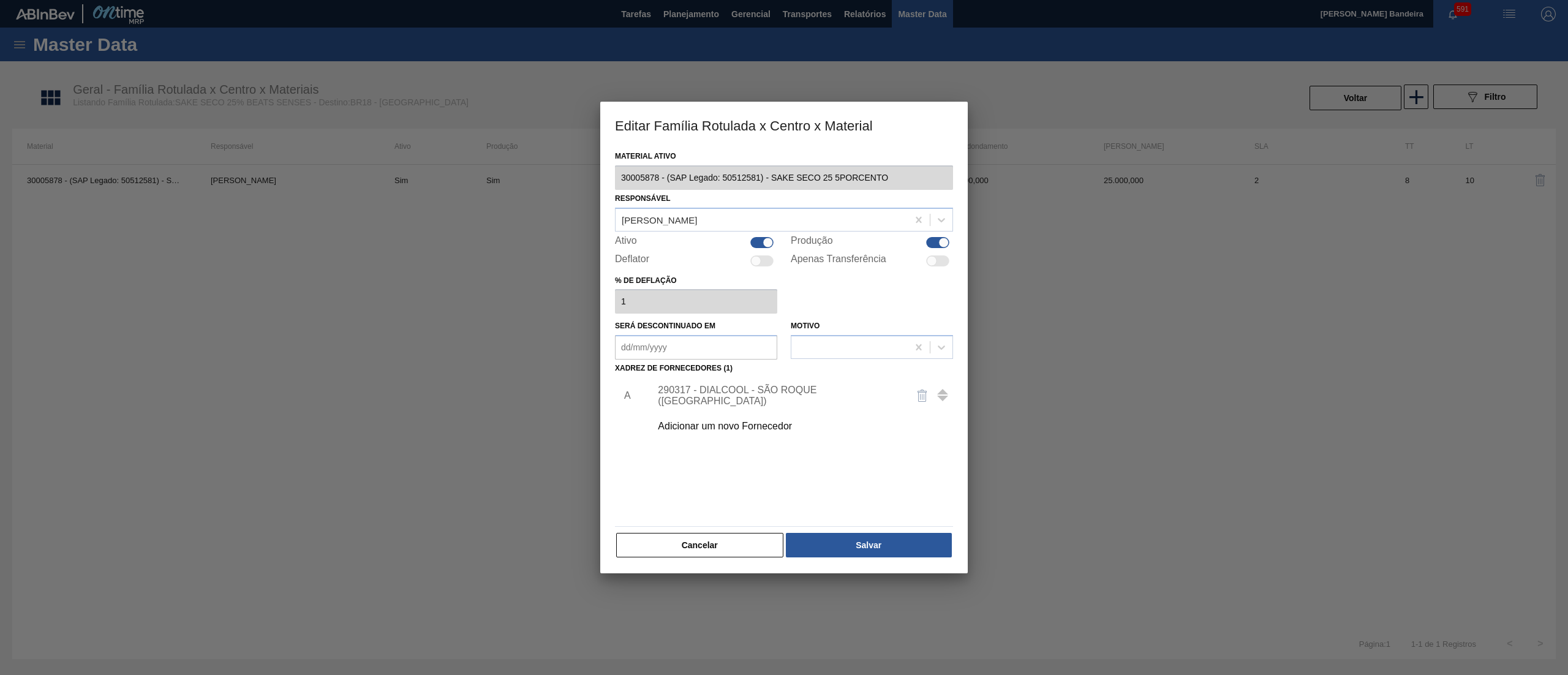
click at [796, 398] on div "290317 - DIALCOOL - SÃO ROQUE ([GEOGRAPHIC_DATA])" at bounding box center [778, 396] width 240 height 22
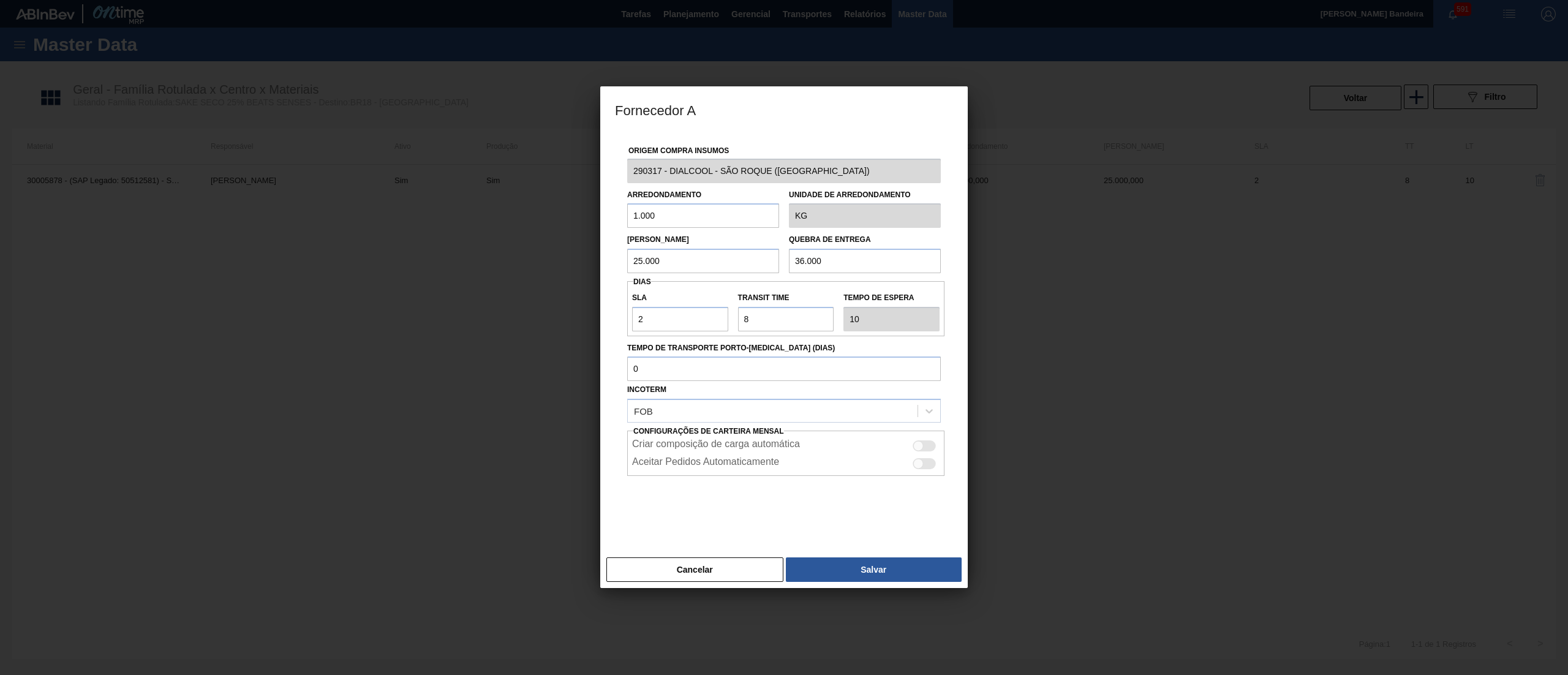
drag, startPoint x: 718, startPoint y: 217, endPoint x: 584, endPoint y: 217, distance: 134.0
click at [584, 217] on div "Fornecedor A Origem Compra Insumos 290317 - DIALCOOL - SÃO ROQUE ([GEOGRAPHIC_D…" at bounding box center [784, 338] width 1568 height 675
drag, startPoint x: 717, startPoint y: 206, endPoint x: 547, endPoint y: 230, distance: 171.7
click at [547, 230] on div "Fornecedor A Origem Compra Insumos 290317 - DIALCOOL - SÃO ROQUE ([GEOGRAPHIC_D…" at bounding box center [784, 338] width 1568 height 675
type input "30.000"
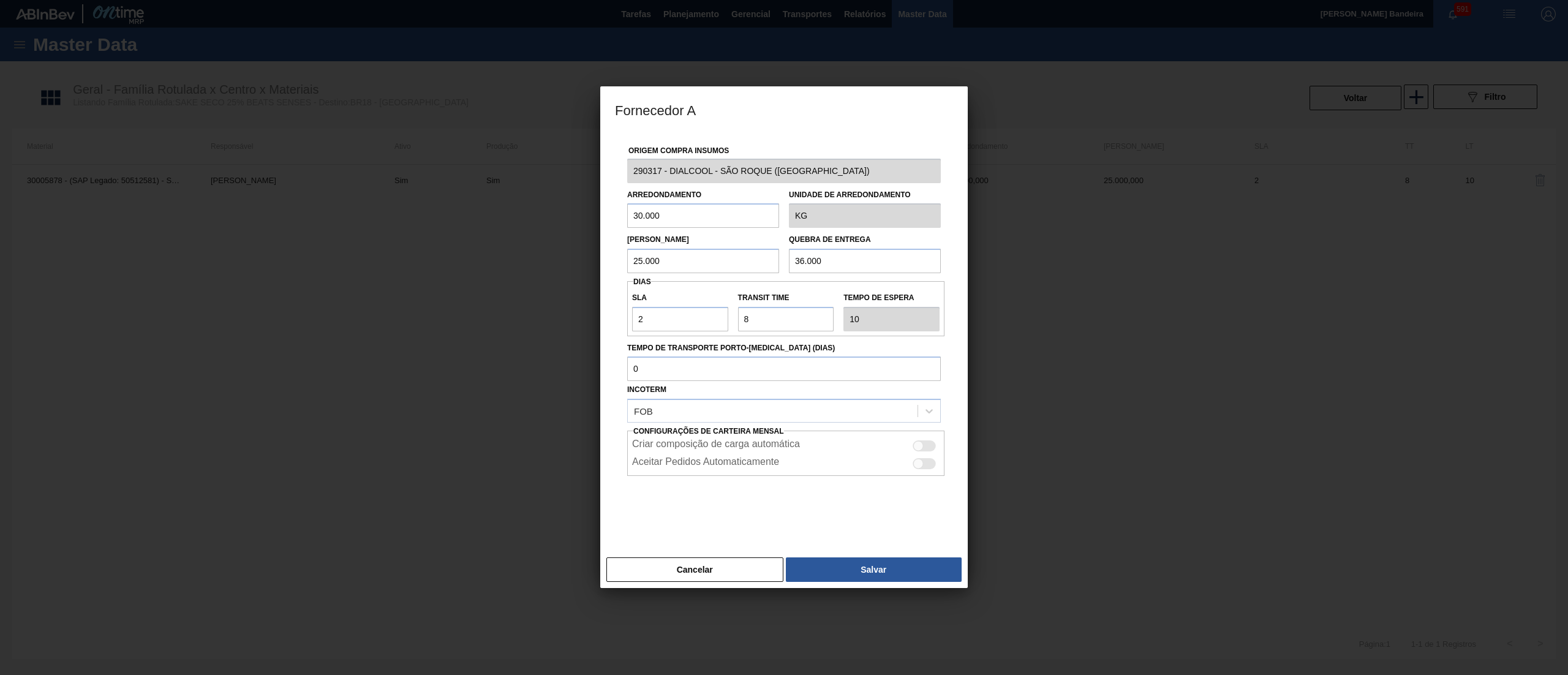
drag, startPoint x: 681, startPoint y: 267, endPoint x: 544, endPoint y: 266, distance: 137.0
click at [544, 266] on div "Fornecedor A Origem Compra Insumos 290317 - DIALCOOL - SÃO ROQUE ([GEOGRAPHIC_D…" at bounding box center [784, 338] width 1568 height 675
paste input "30"
type input "30.000"
drag, startPoint x: 875, startPoint y: 266, endPoint x: 703, endPoint y: 277, distance: 172.4
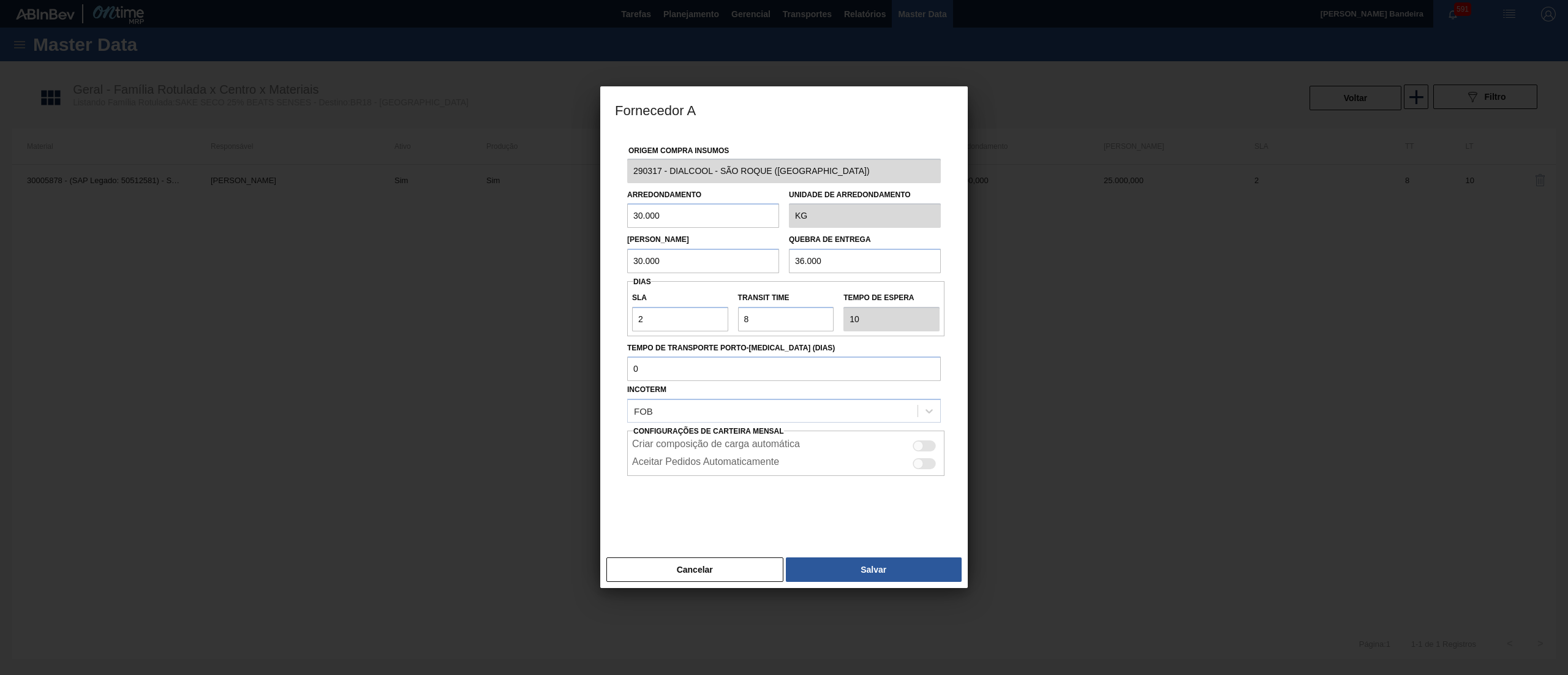
click at [701, 266] on div "Lote Mínimo 30.000 Quebra de entrega 36.000" at bounding box center [783, 250] width 323 height 45
paste input "0"
type input "30.000"
click at [880, 568] on button "Salvar" at bounding box center [873, 569] width 175 height 25
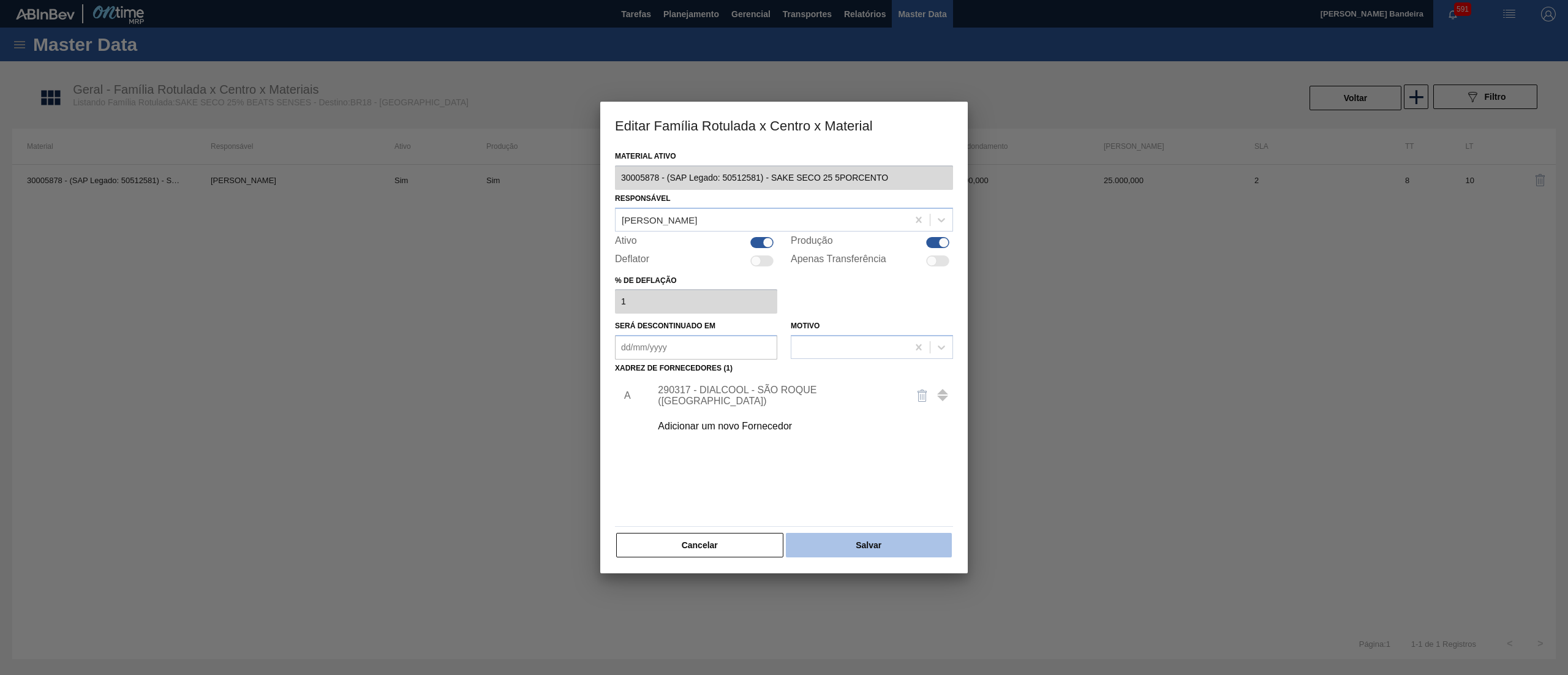
click at [880, 537] on button "Salvar" at bounding box center [869, 545] width 166 height 25
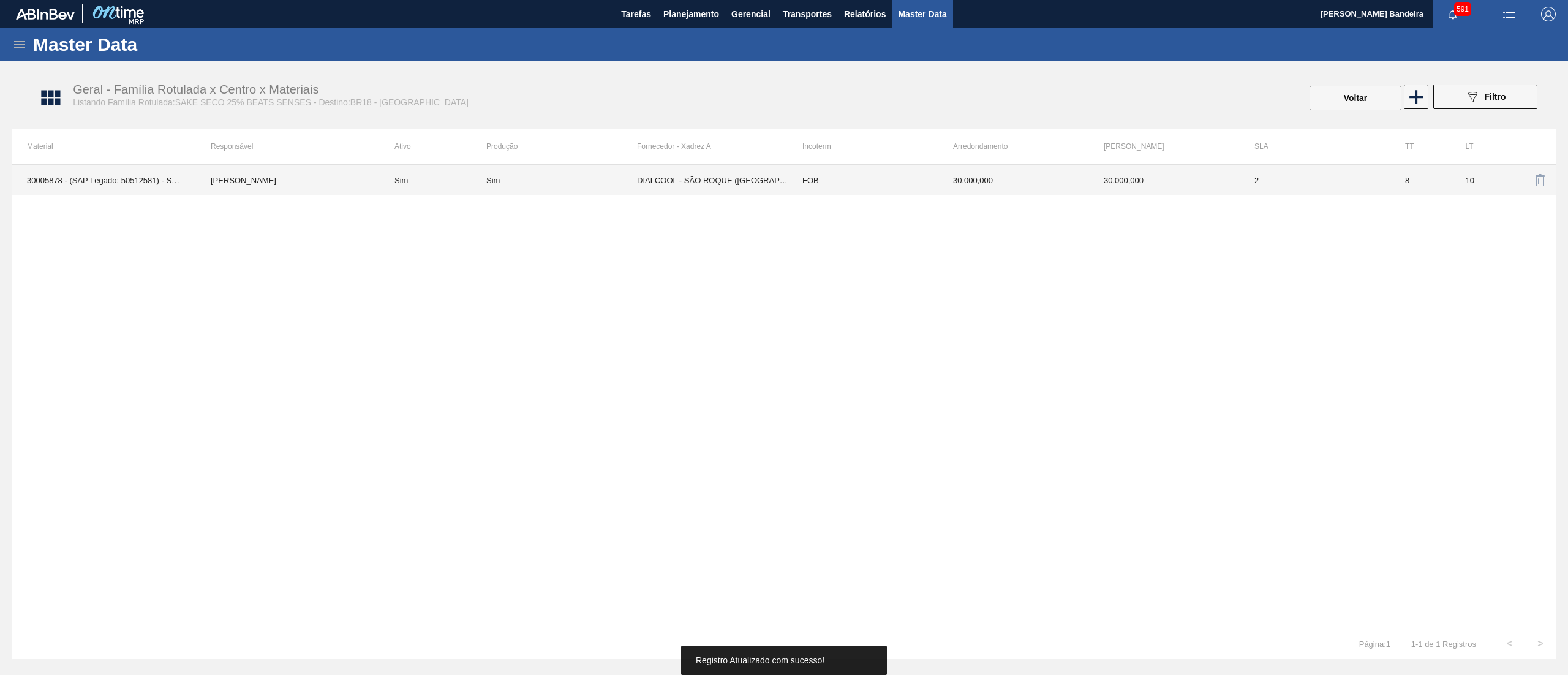
click at [615, 194] on td "Sim" at bounding box center [561, 179] width 151 height 31
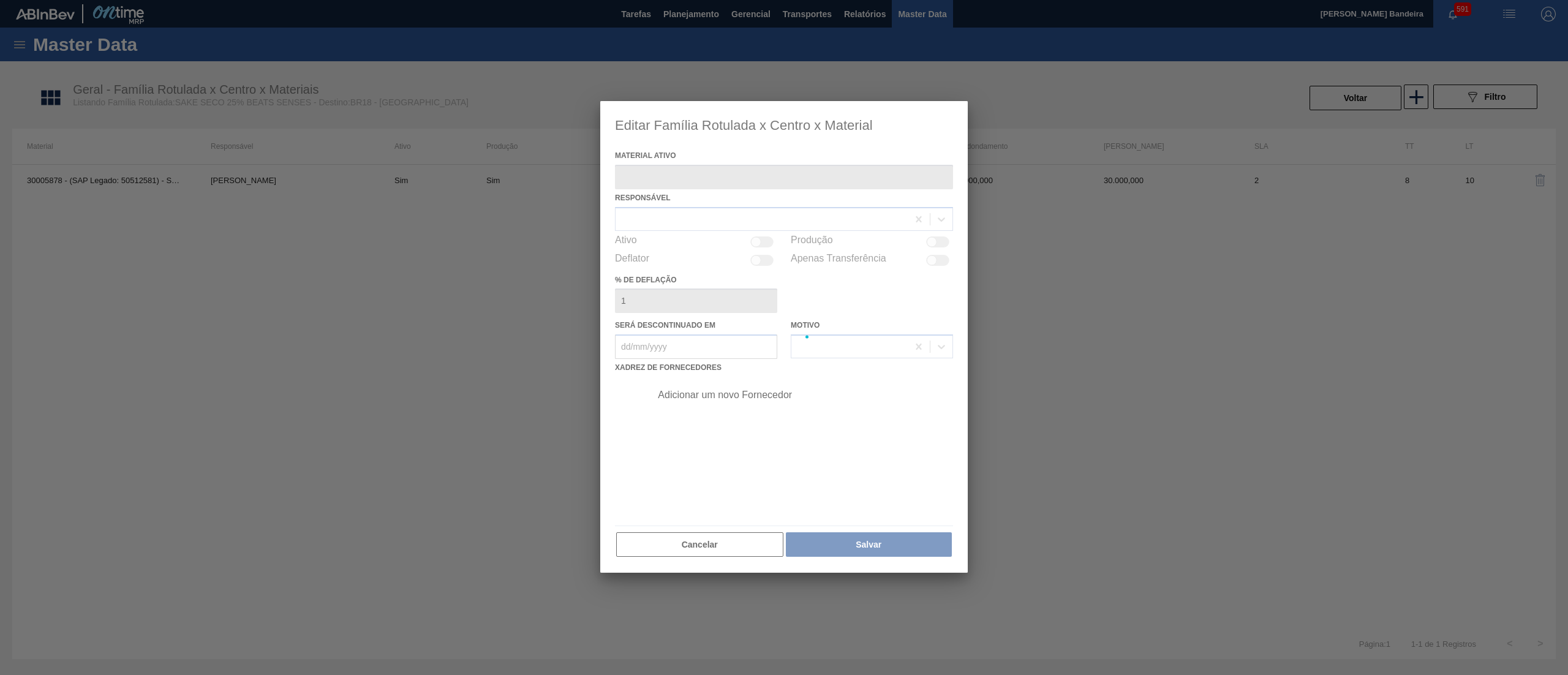
type ativo "30005878 - (SAP Legado: 50512581) - SAKE SECO 25 5PORCENTO"
checkbox input "true"
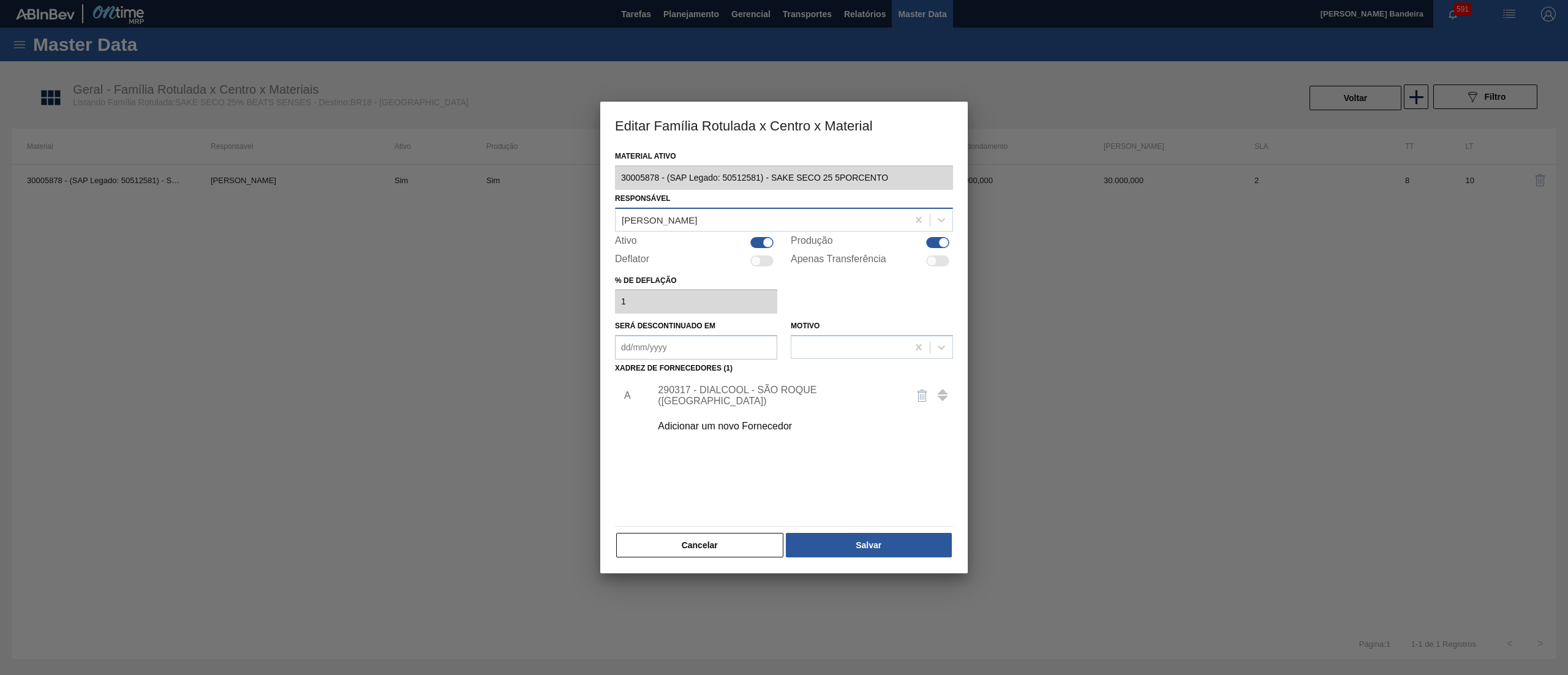
click at [686, 227] on div "[PERSON_NAME]" at bounding box center [762, 220] width 292 height 17
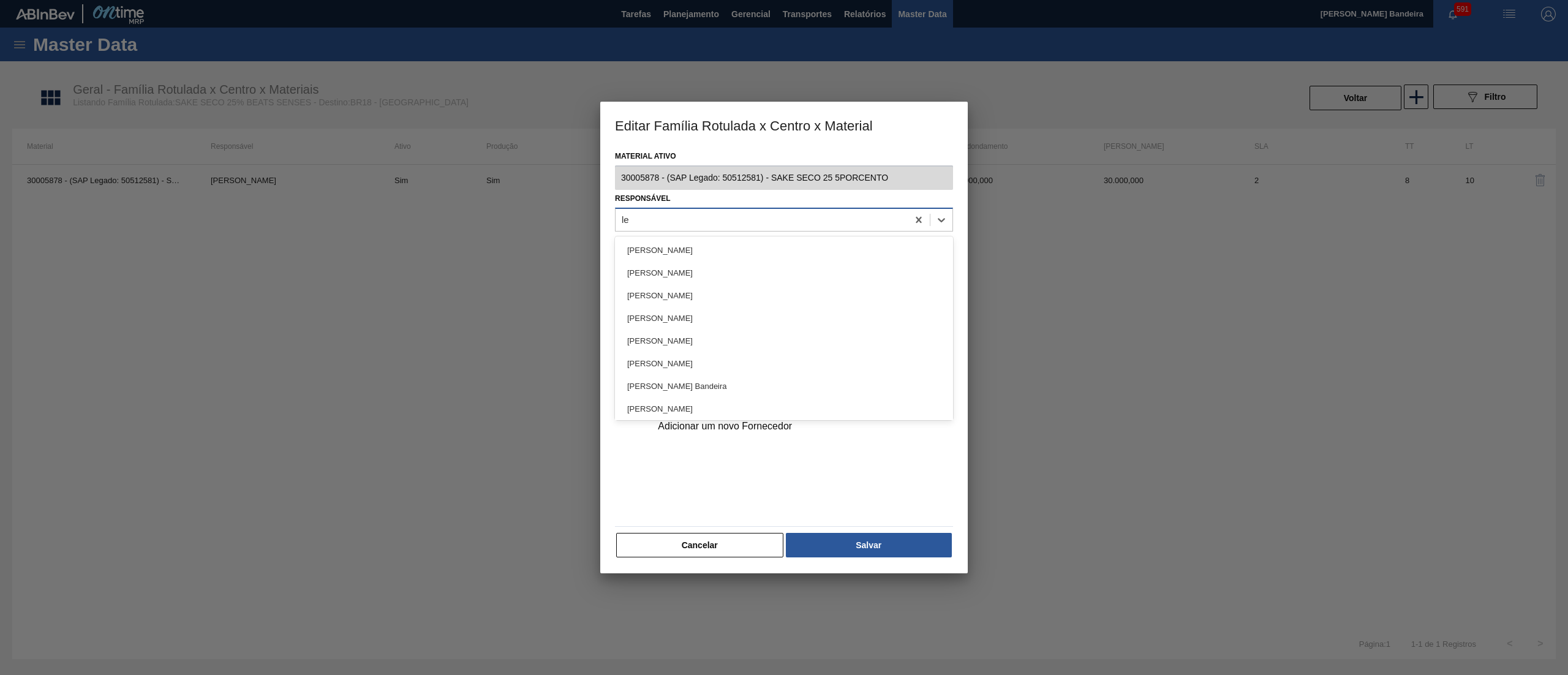
type input "let"
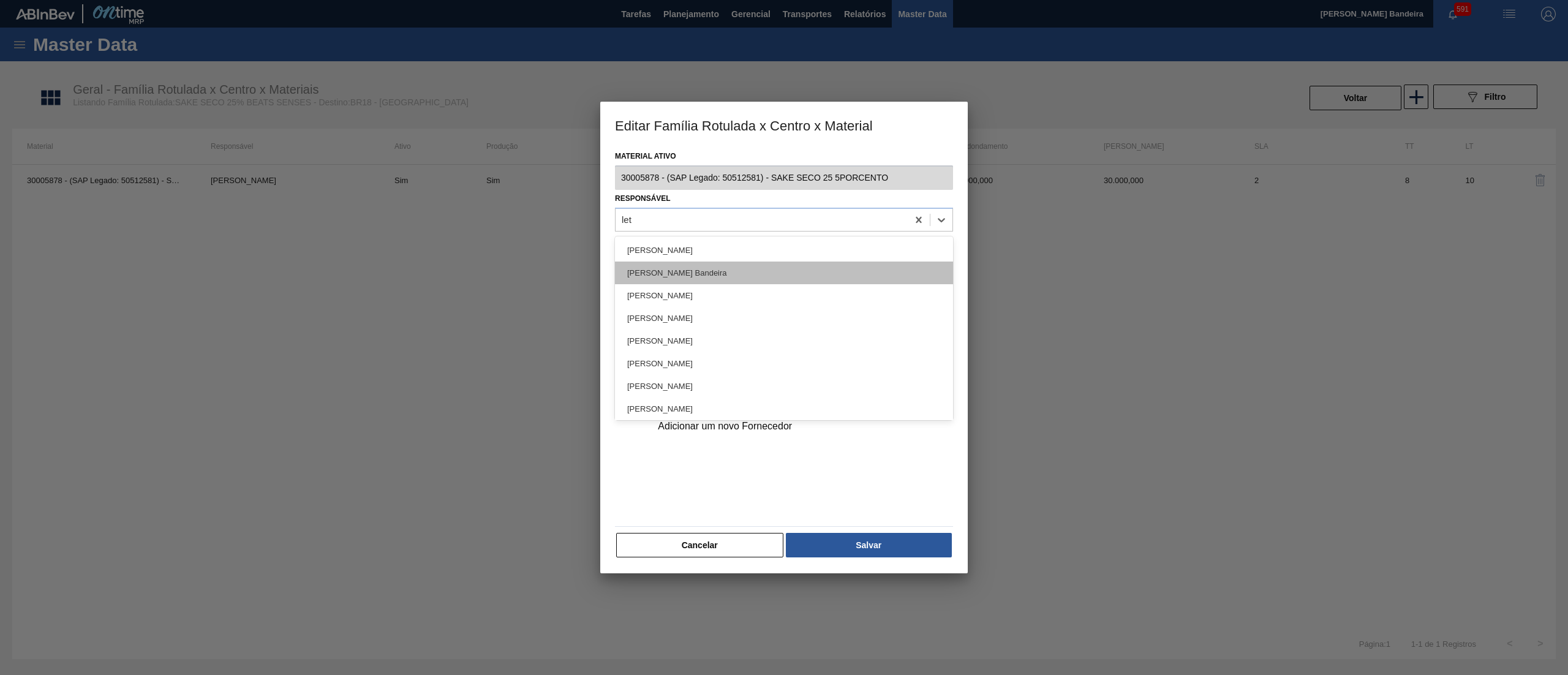
click at [698, 262] on div "[PERSON_NAME] Bandeira" at bounding box center [784, 273] width 338 height 23
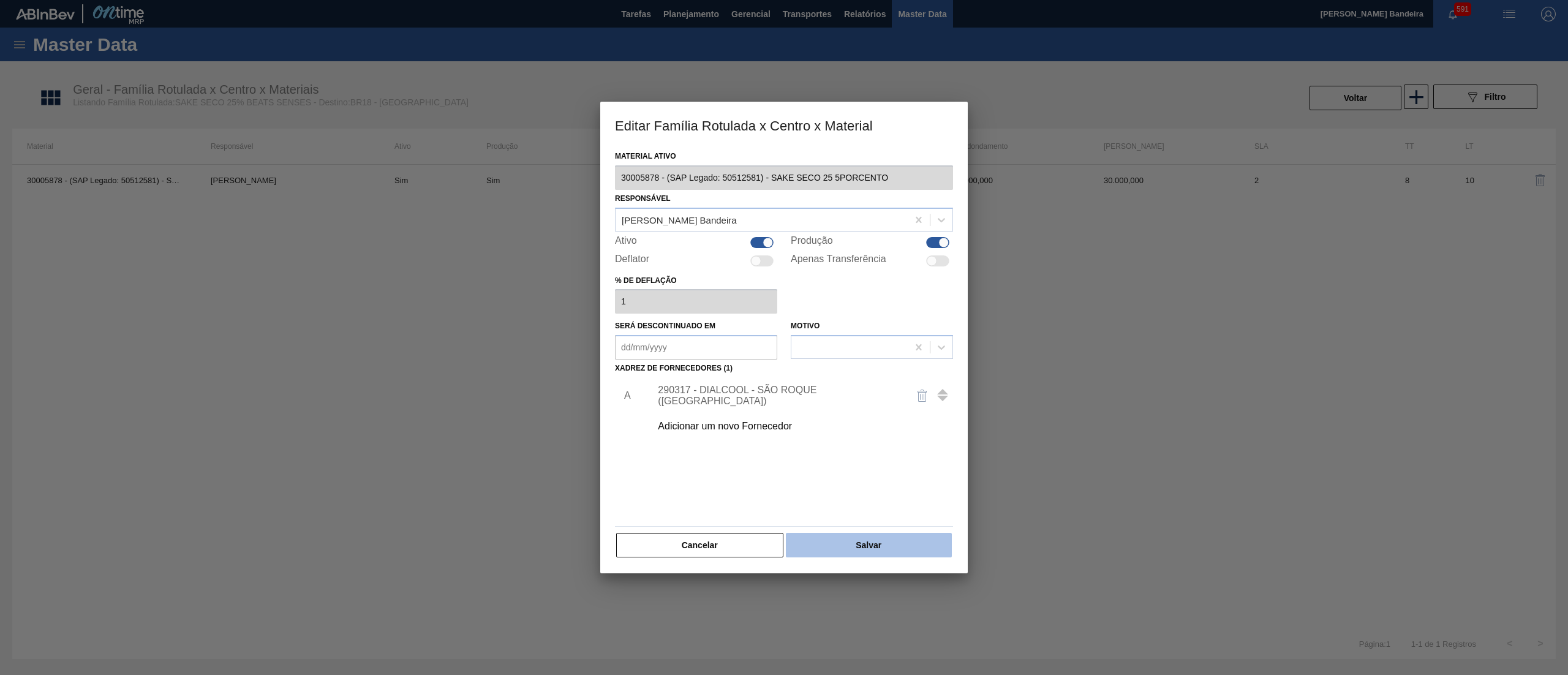
click at [889, 533] on button "Salvar" at bounding box center [869, 545] width 166 height 25
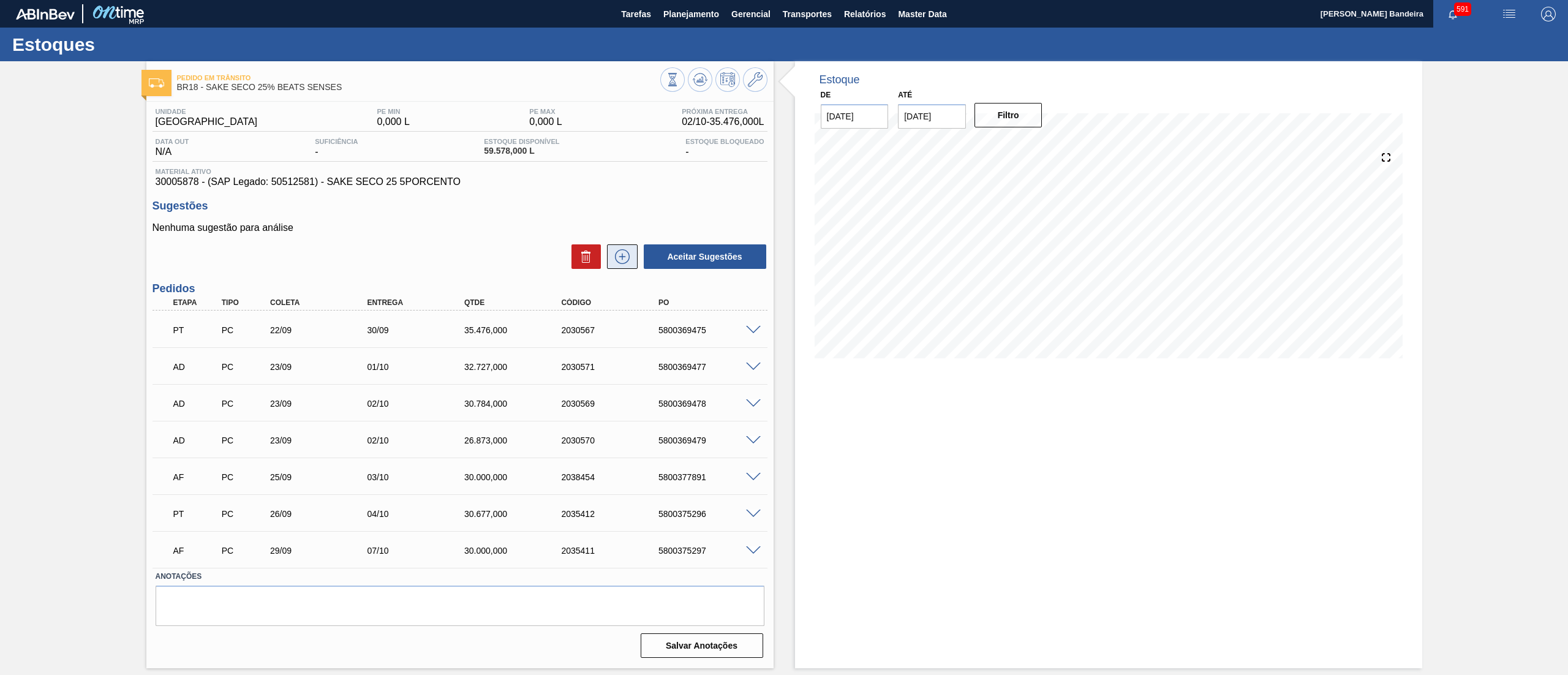
click at [617, 264] on icon at bounding box center [622, 256] width 20 height 15
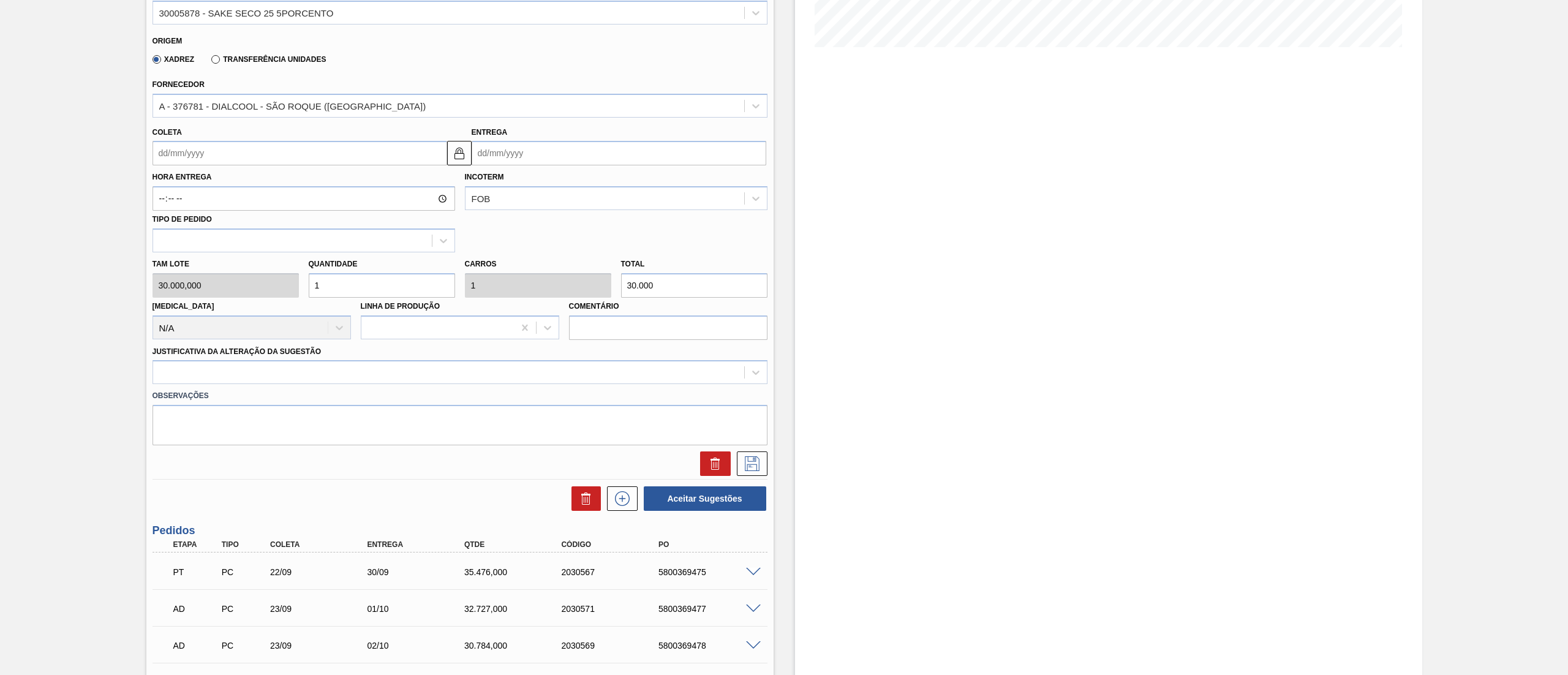
scroll to position [285, 0]
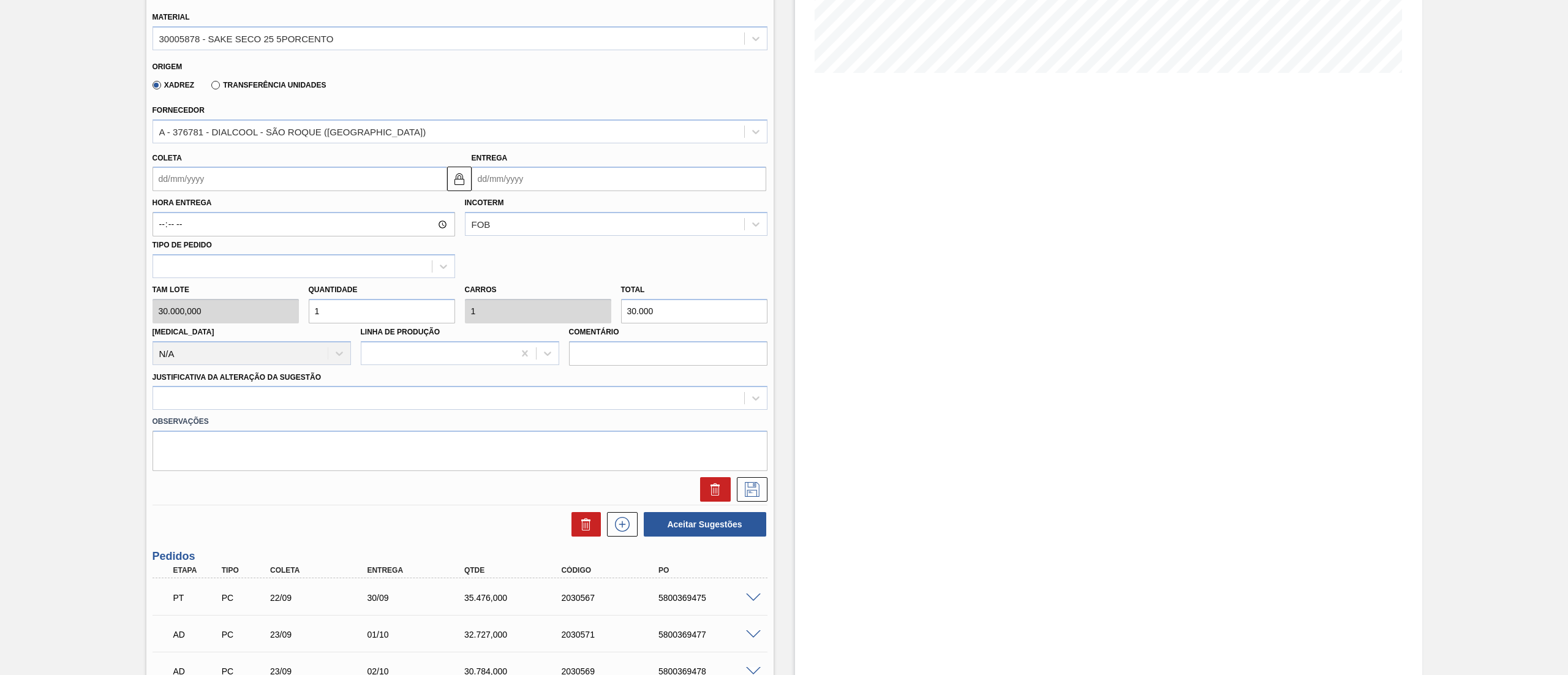
click at [226, 171] on input "Coleta" at bounding box center [300, 179] width 295 height 25
click at [187, 270] on div "6" at bounding box center [187, 267] width 17 height 17
type input "[DATE]"
click at [345, 306] on input "1" at bounding box center [382, 311] width 146 height 25
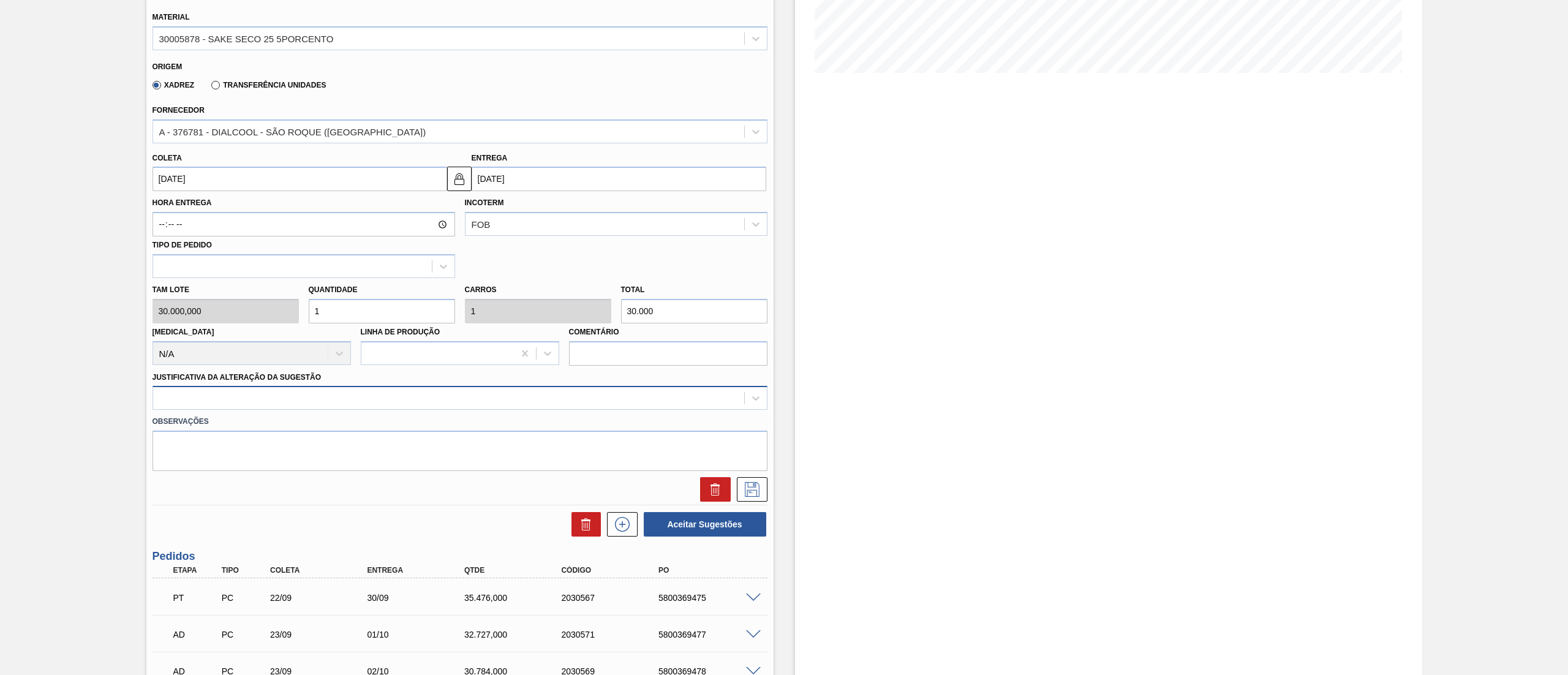
click at [251, 390] on div at bounding box center [449, 398] width 591 height 17
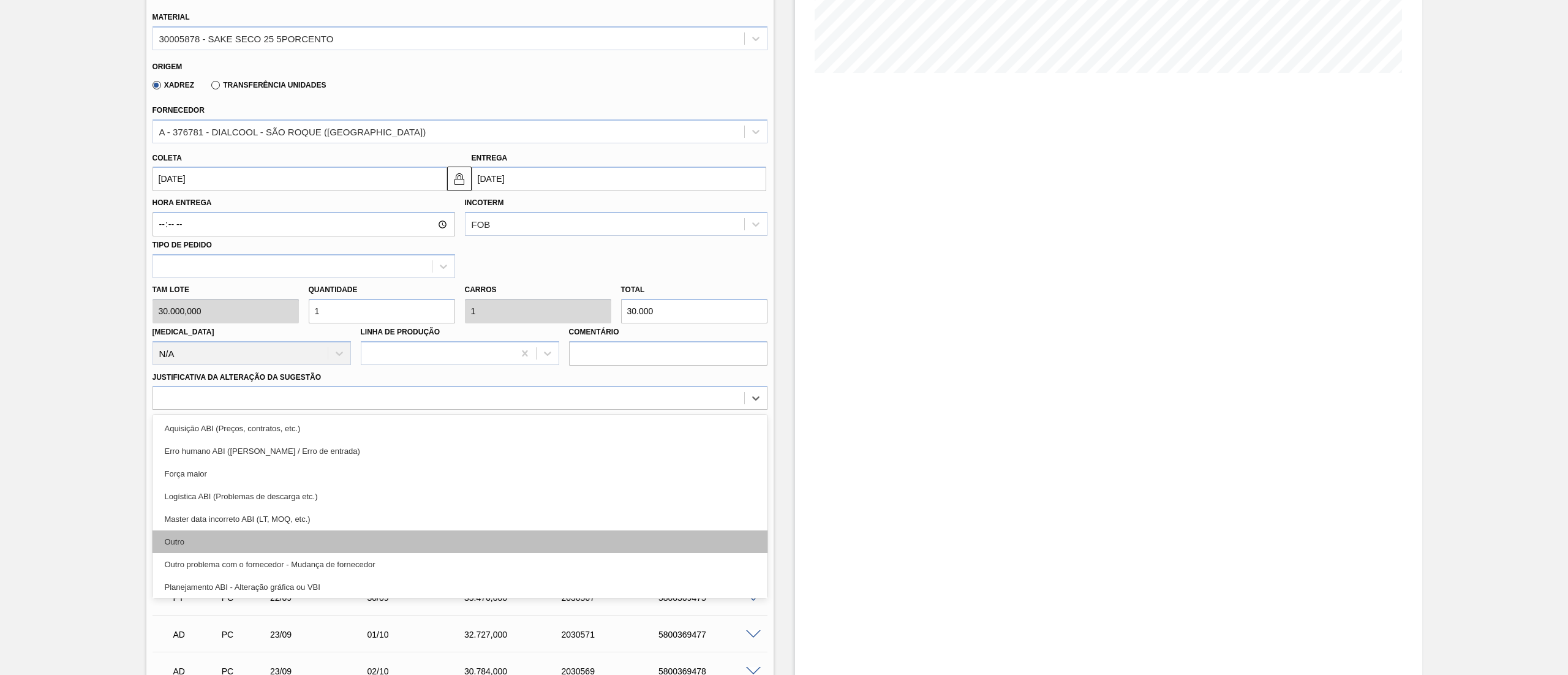
click at [213, 539] on div "Outro" at bounding box center [460, 541] width 615 height 23
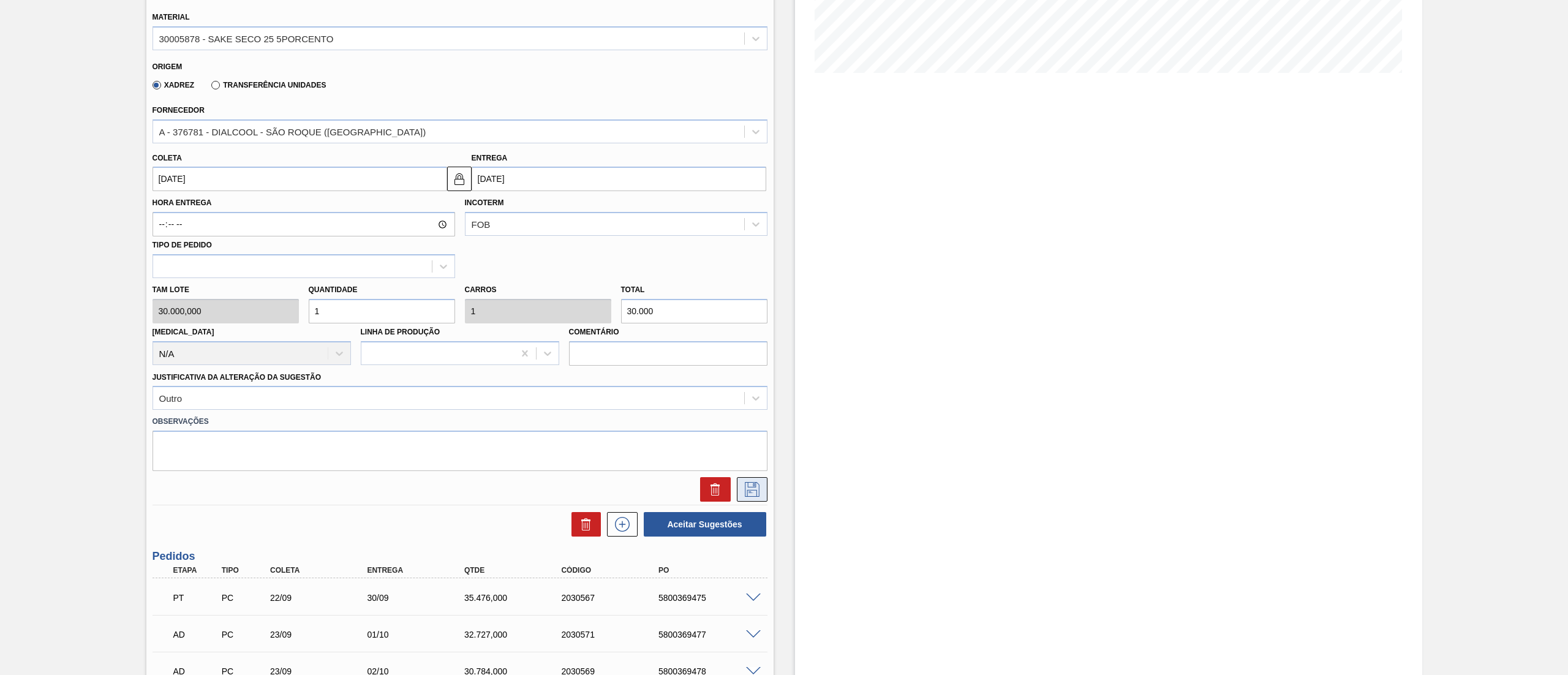
click at [752, 495] on icon at bounding box center [752, 489] width 20 height 15
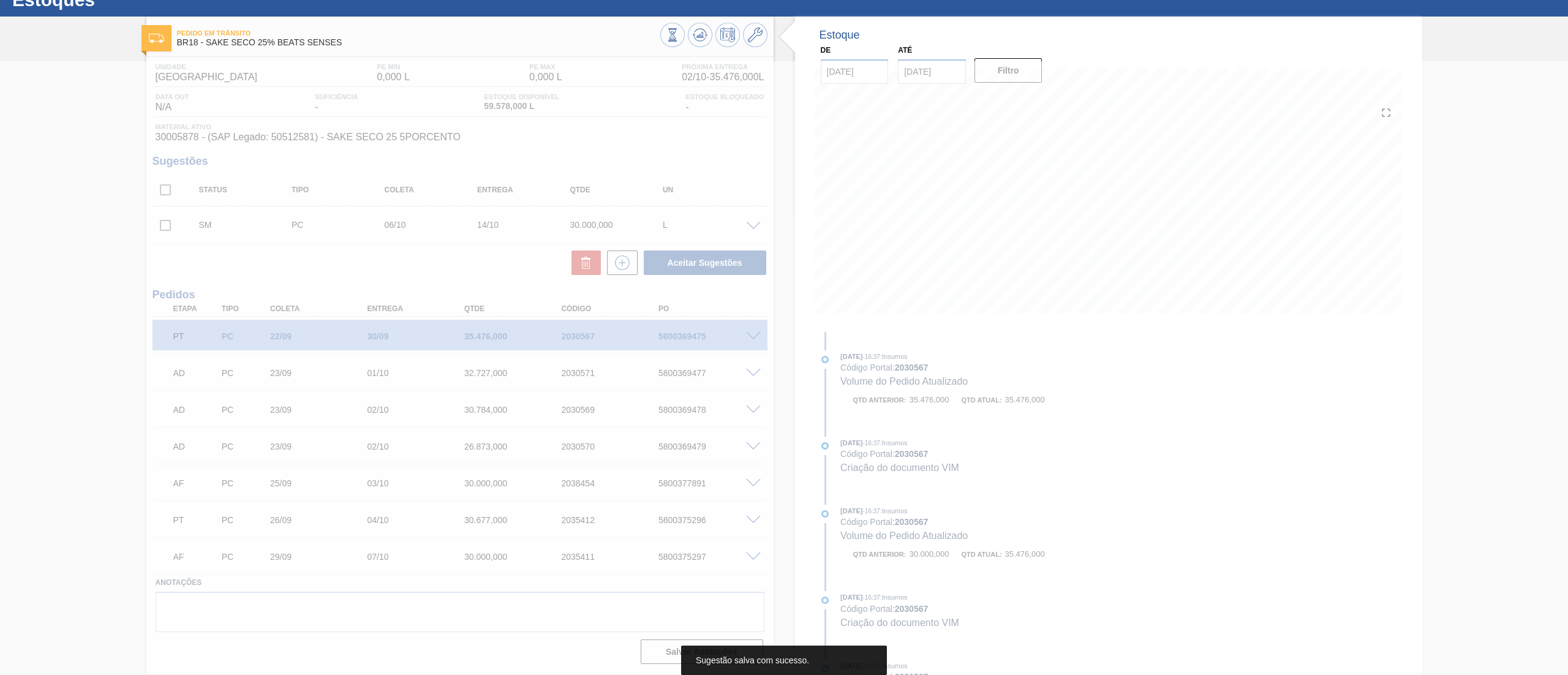
scroll to position [44, 0]
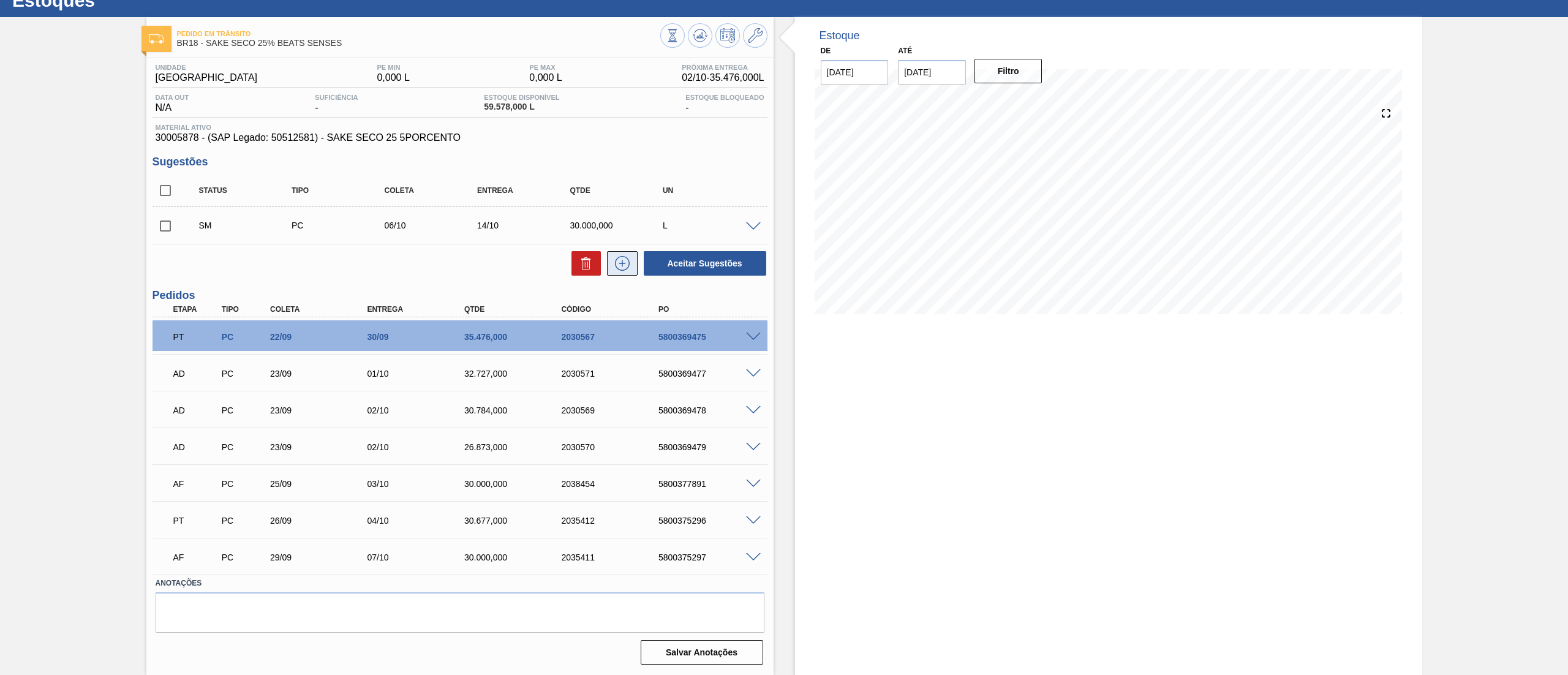
click at [623, 266] on icon at bounding box center [622, 263] width 20 height 15
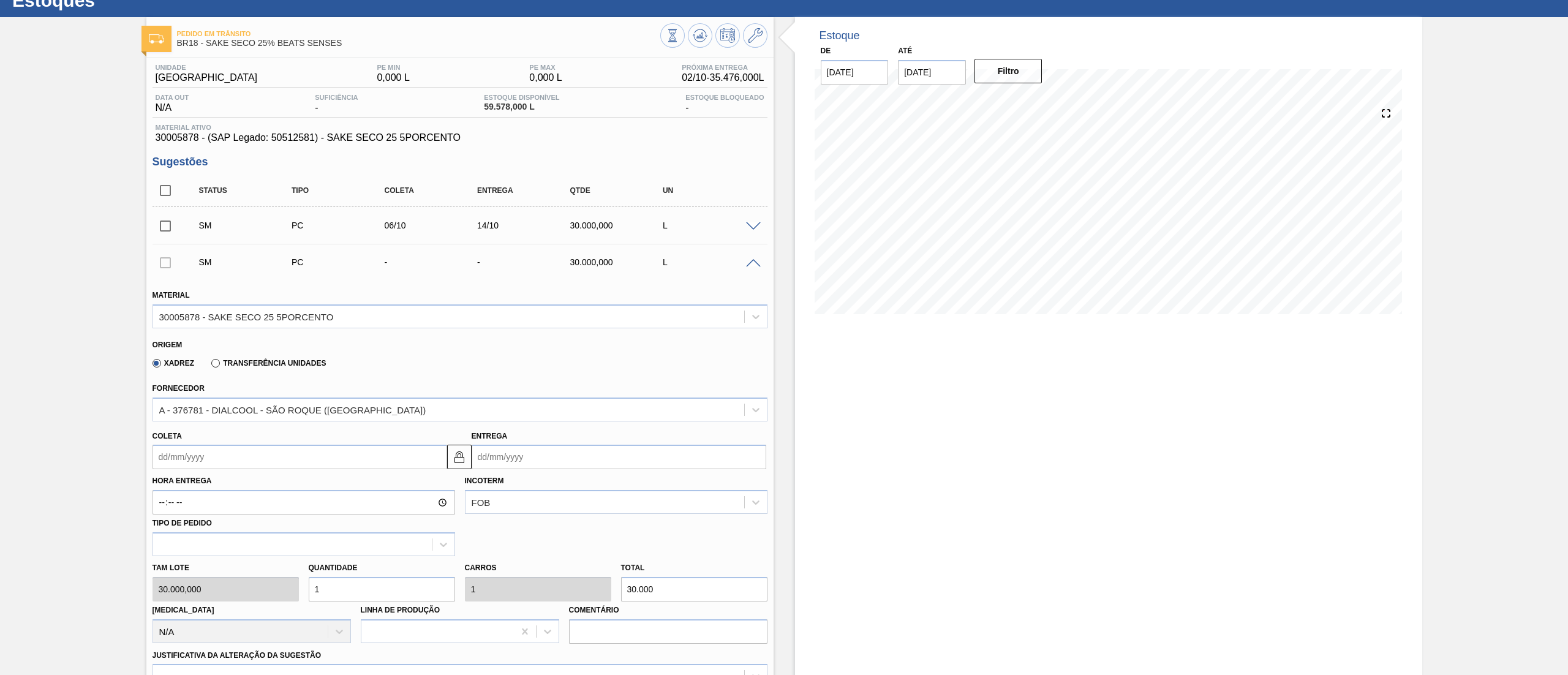
click at [228, 461] on input "Coleta" at bounding box center [300, 457] width 295 height 25
click at [190, 549] on div "6" at bounding box center [187, 545] width 17 height 17
type input "[DATE]"
click at [229, 592] on div "Tam lote 30.000,000 Quantidade 1 Carros 1 Total 30.000 [MEDICAL_DATA] N/A Linha…" at bounding box center [460, 600] width 624 height 88
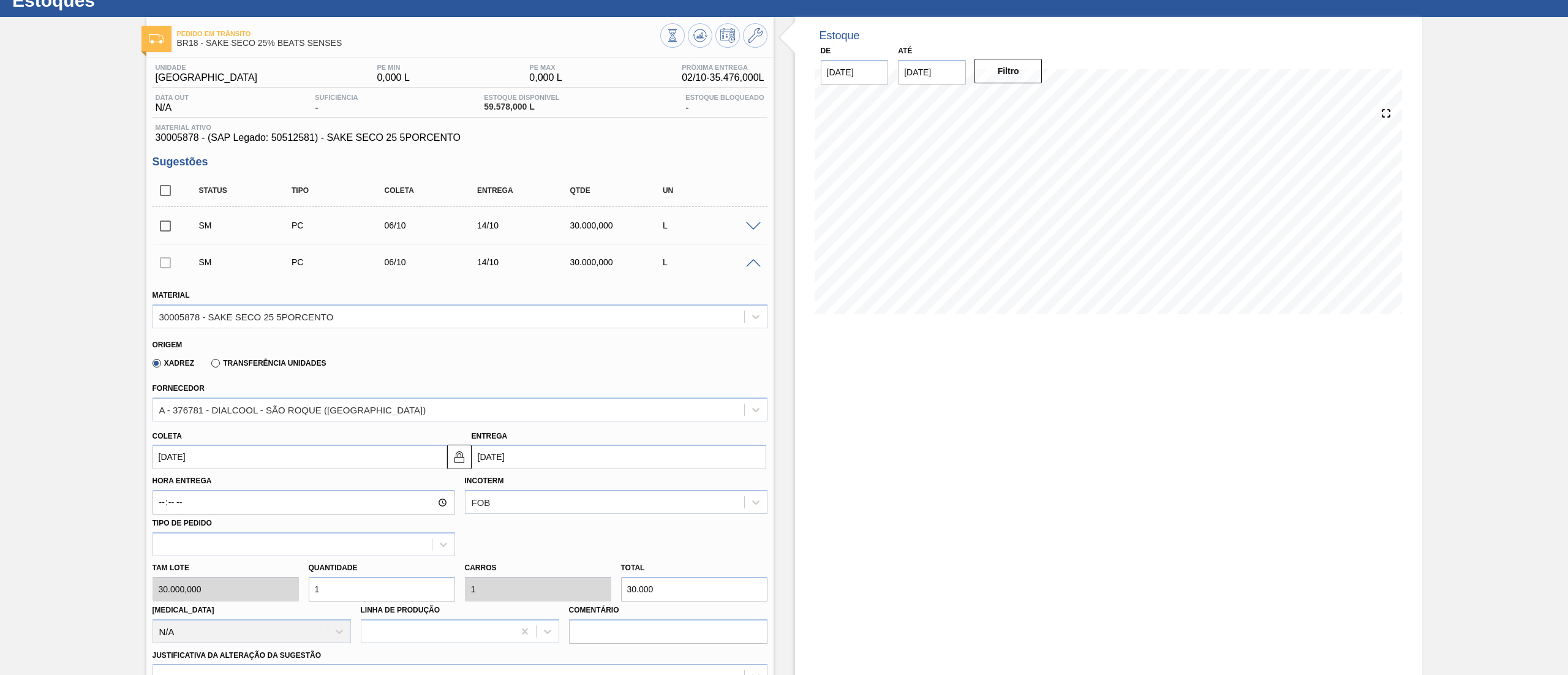
type input "0"
type input "0,5"
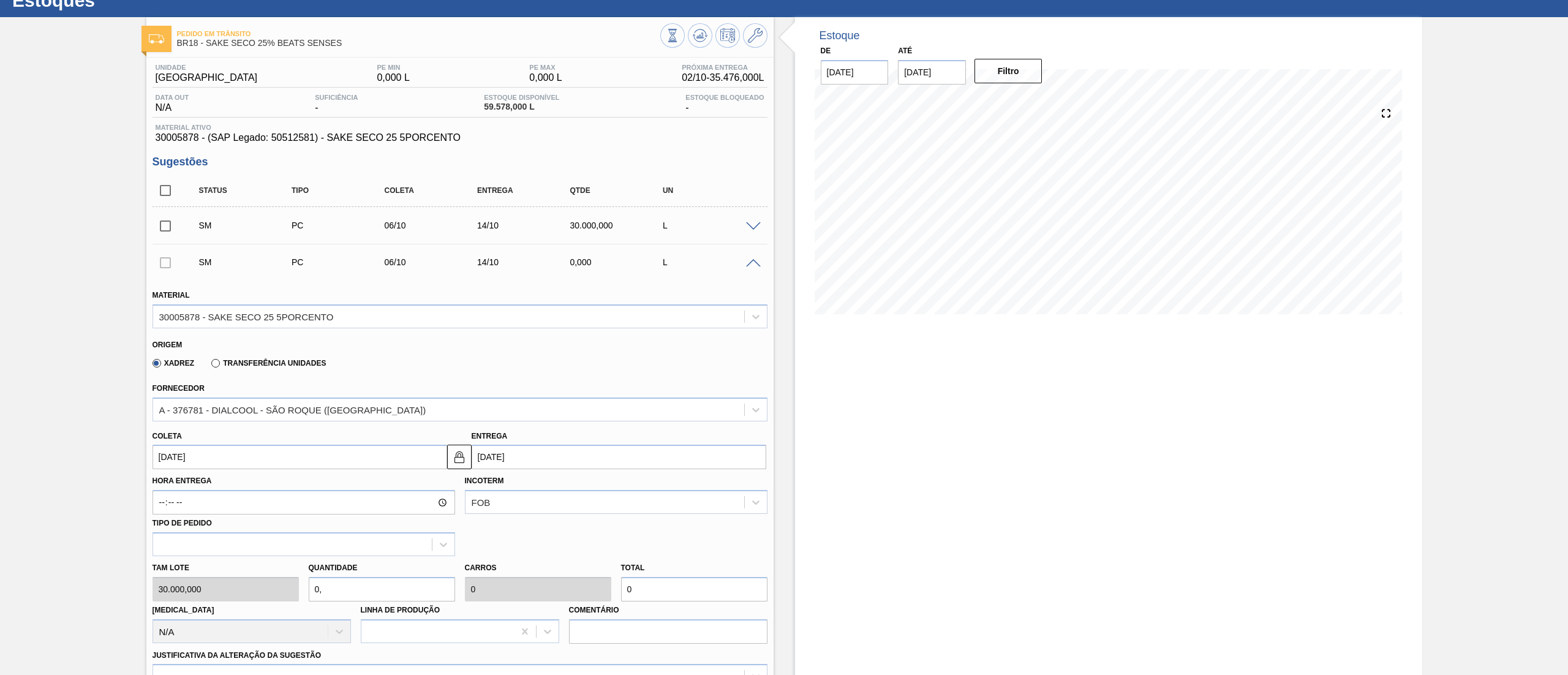
type input "15.000"
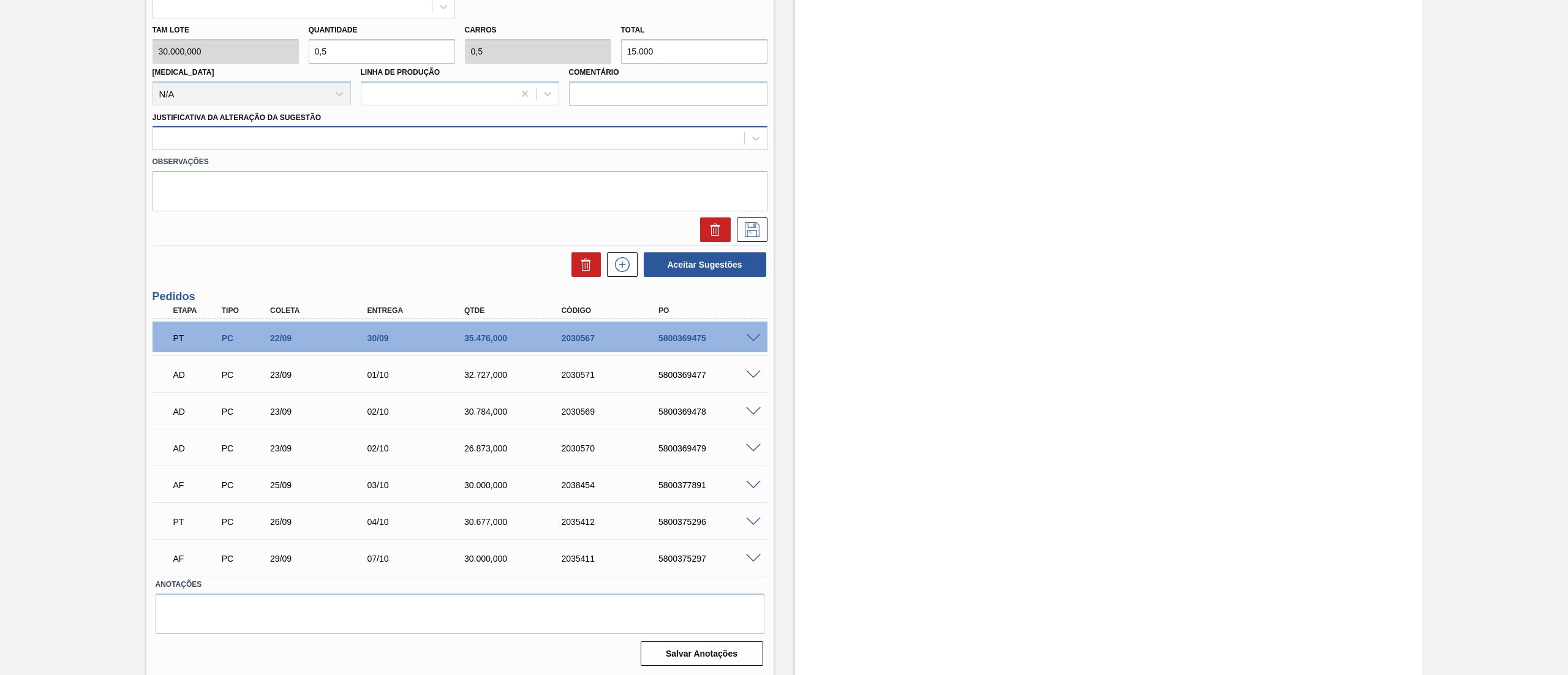
type input "0,5"
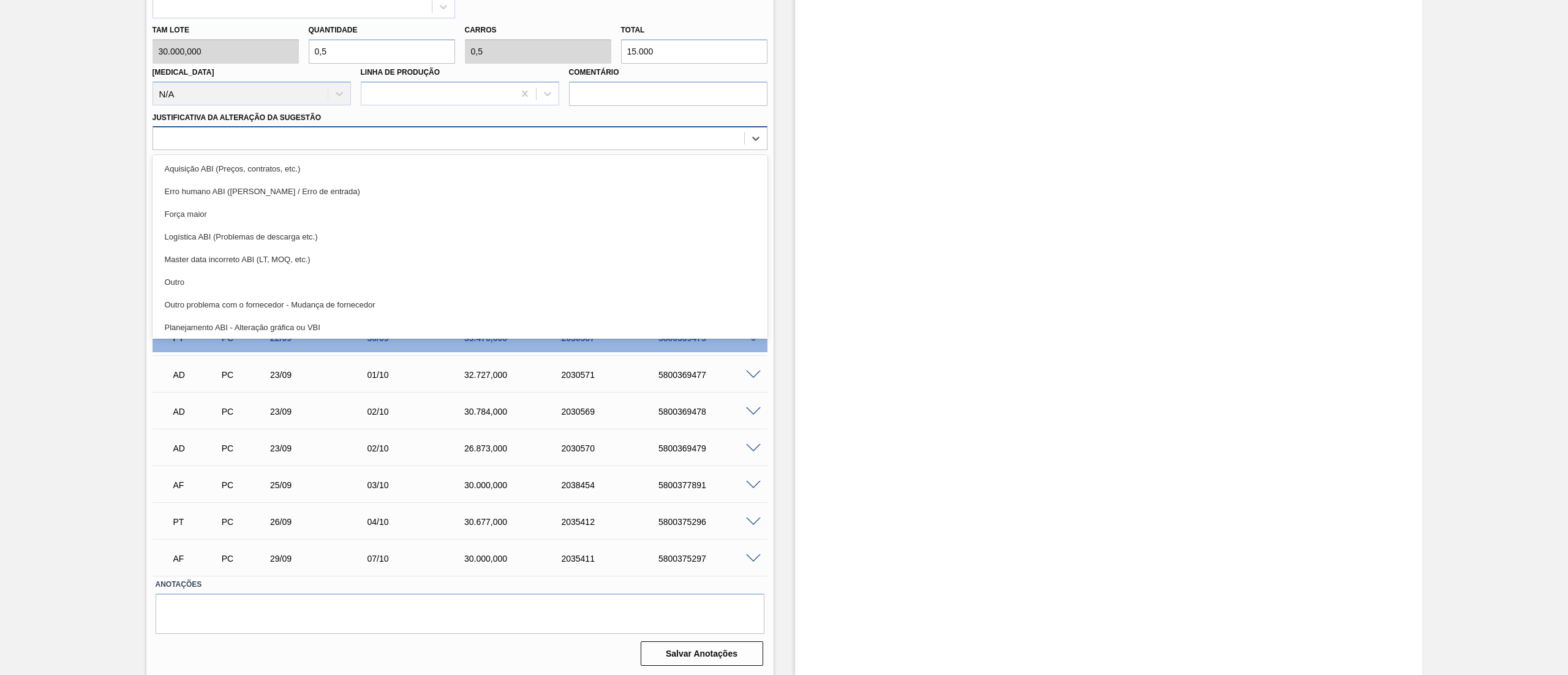
click at [197, 138] on div at bounding box center [449, 138] width 591 height 17
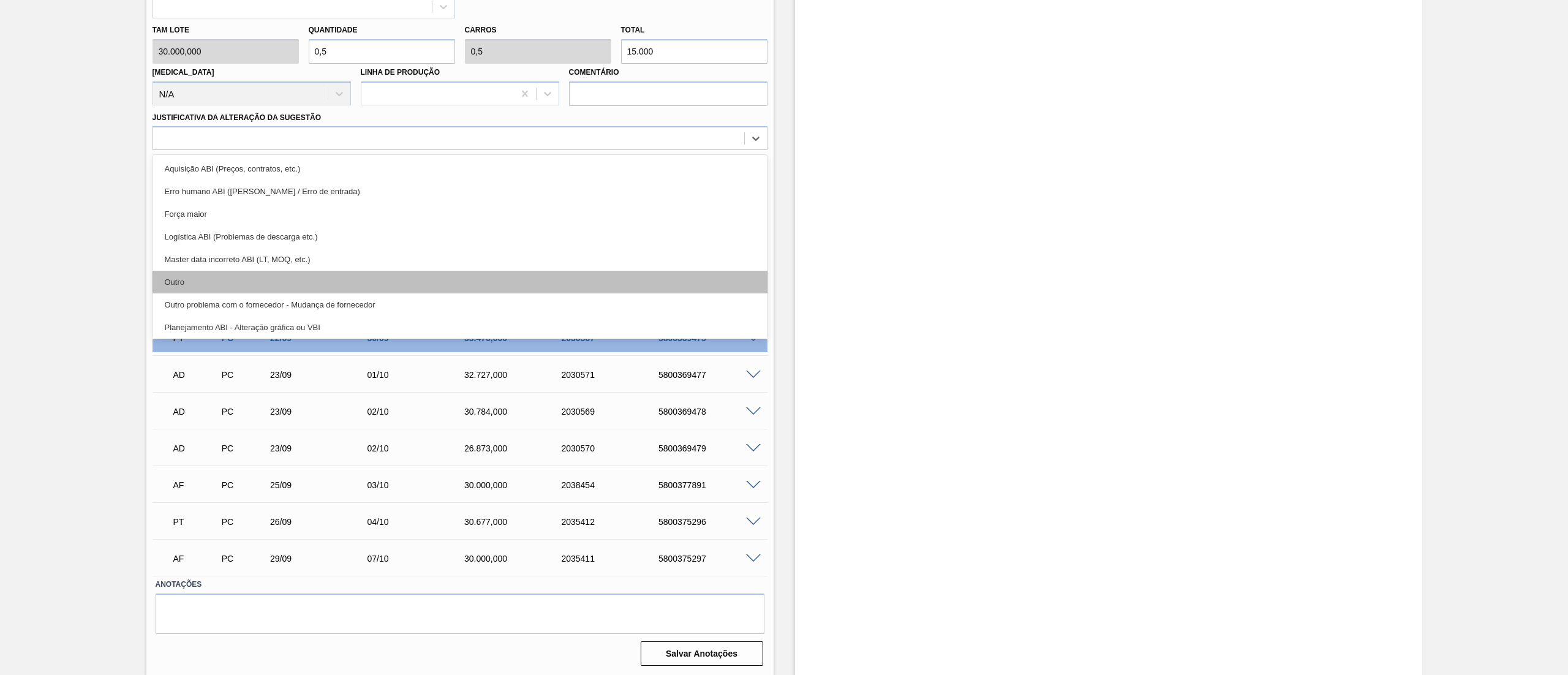
click at [198, 287] on div "Outro" at bounding box center [460, 282] width 615 height 23
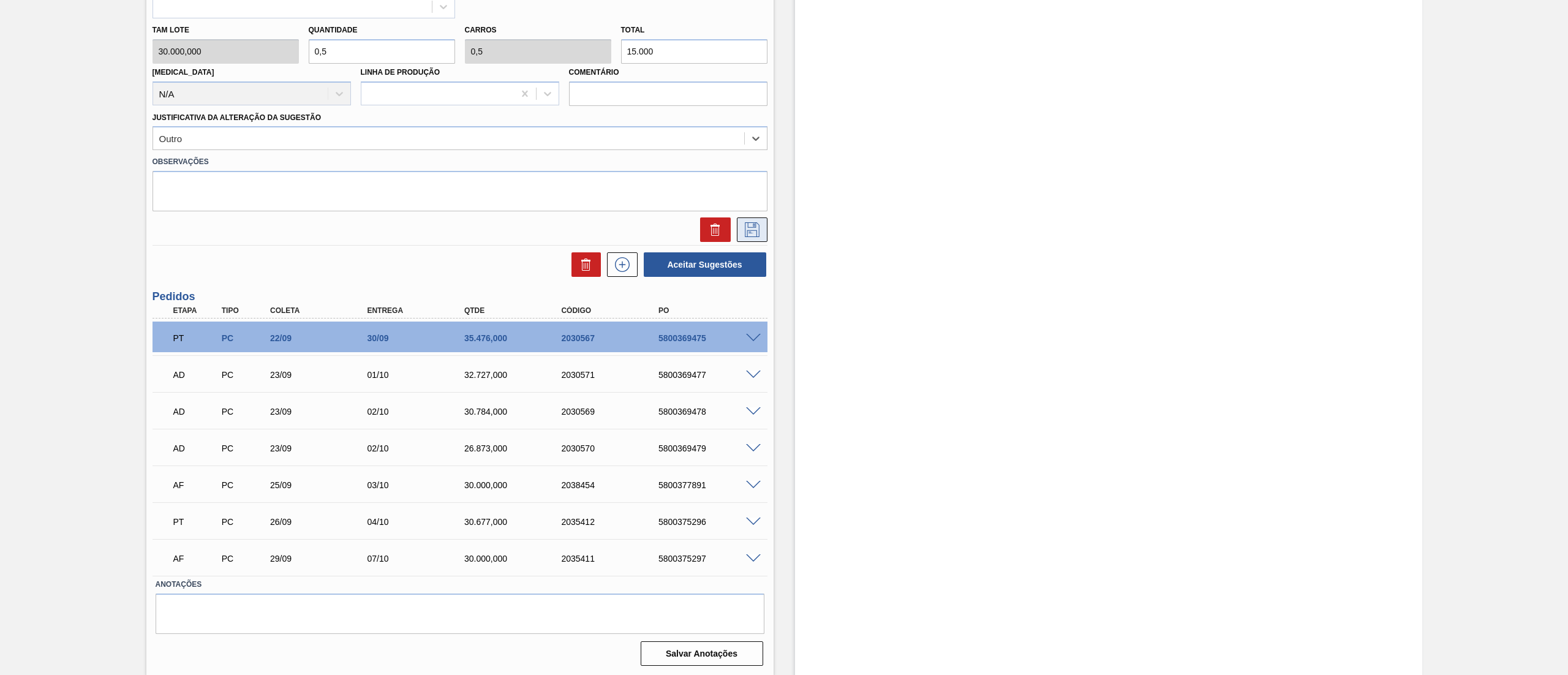
click at [760, 234] on button at bounding box center [752, 229] width 31 height 25
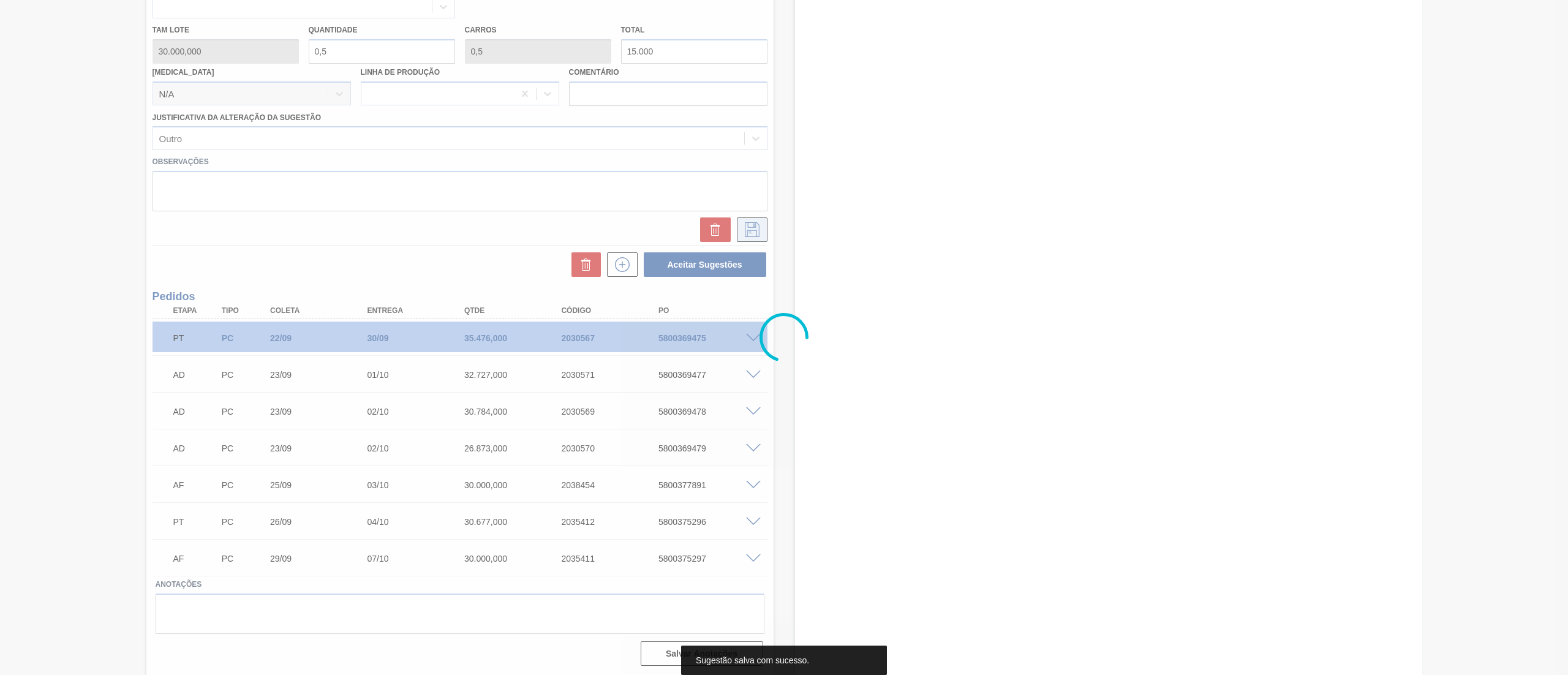
scroll to position [81, 0]
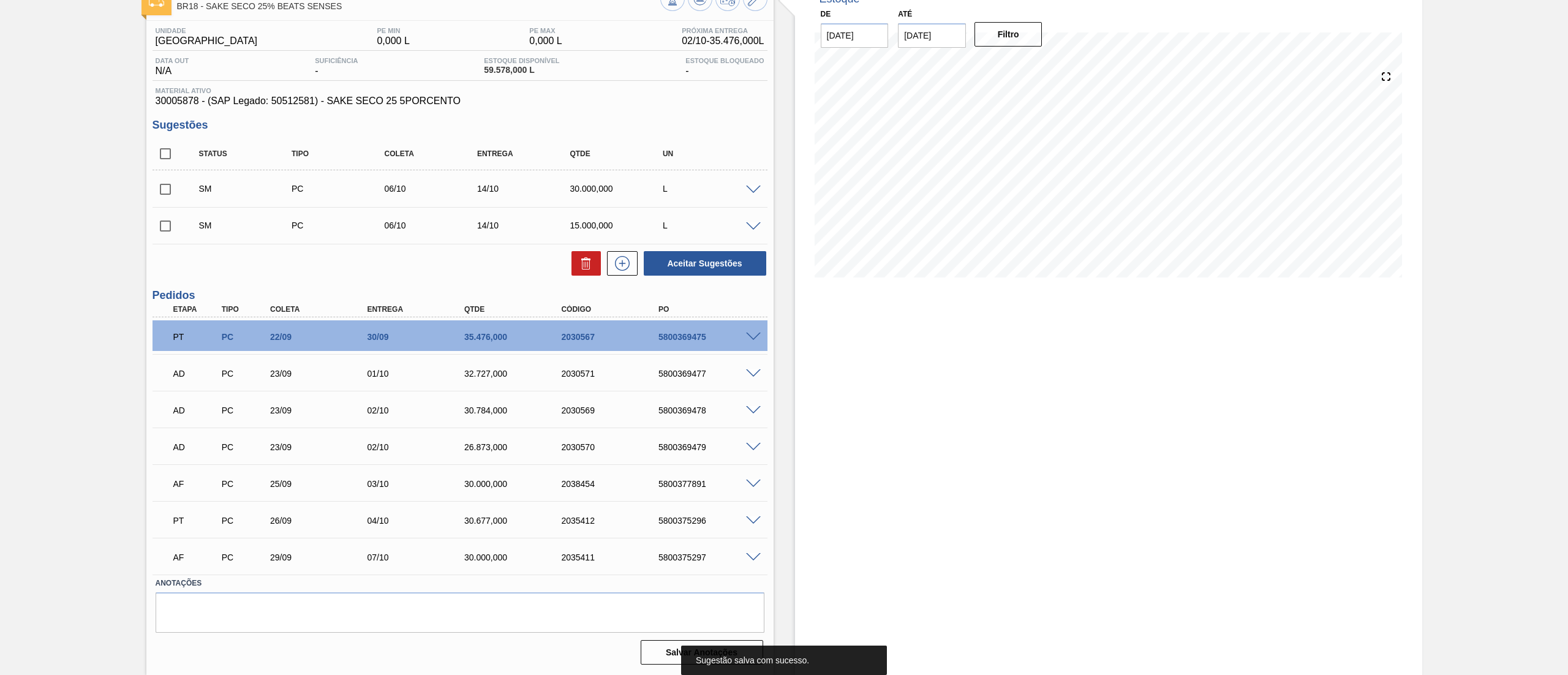
click at [169, 151] on input "checkbox" at bounding box center [165, 153] width 26 height 26
checkbox input "true"
click at [743, 259] on button "Aceitar Sugestões" at bounding box center [704, 263] width 122 height 25
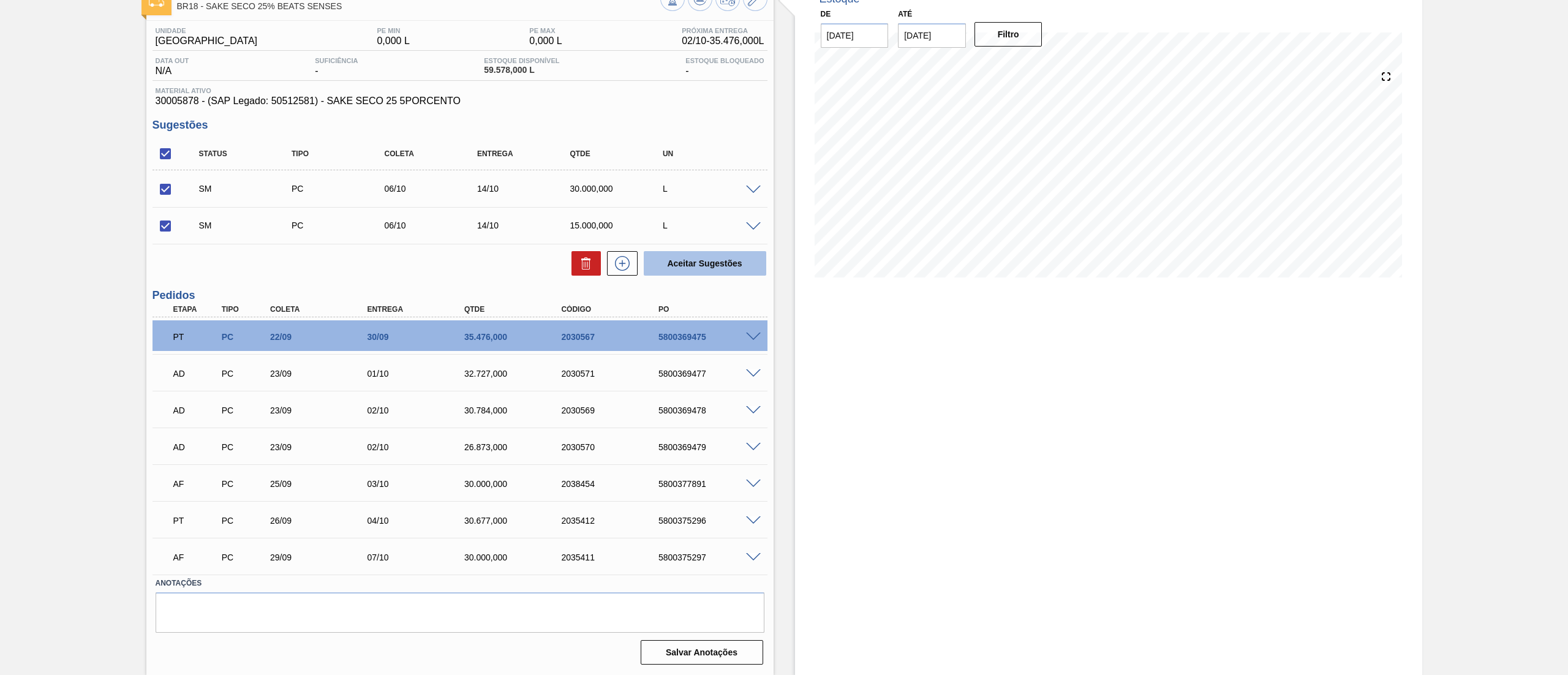
checkbox input "false"
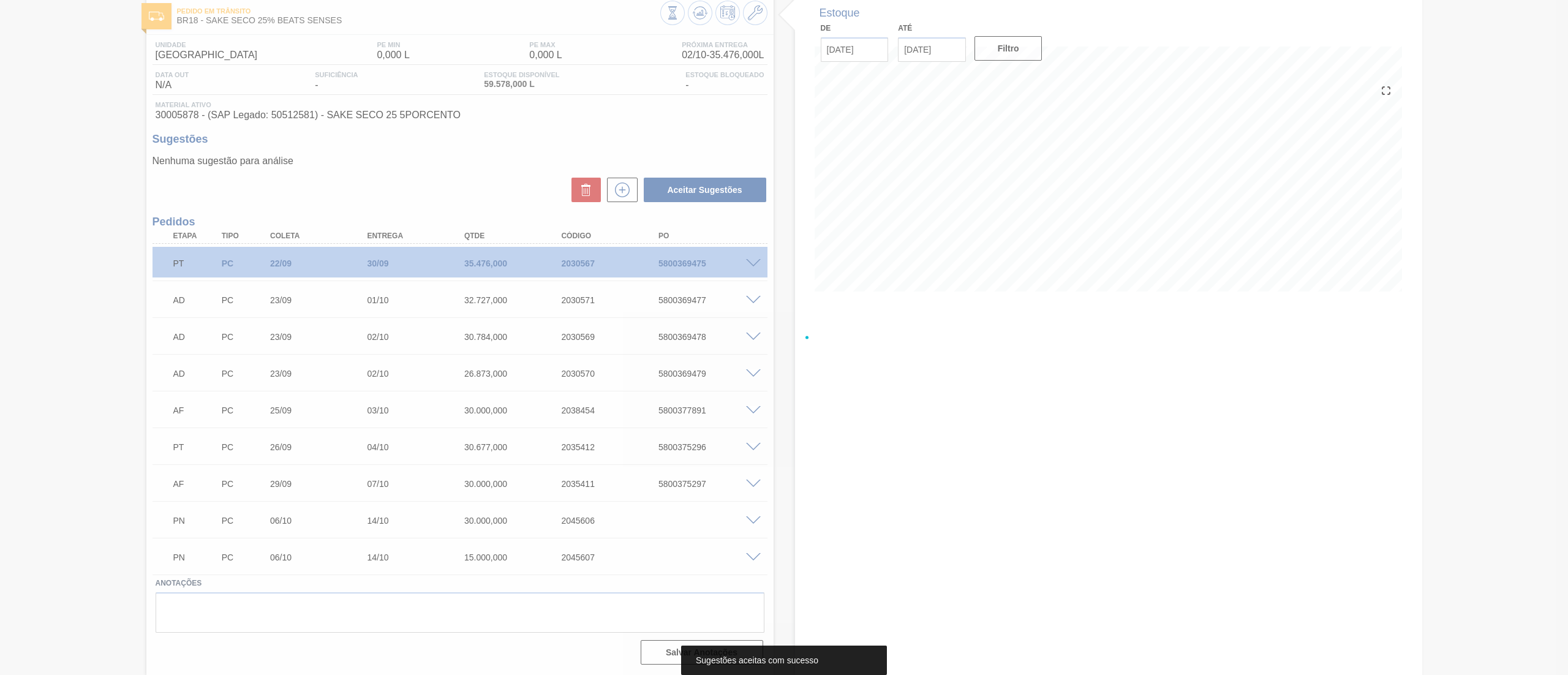
scroll to position [66, 0]
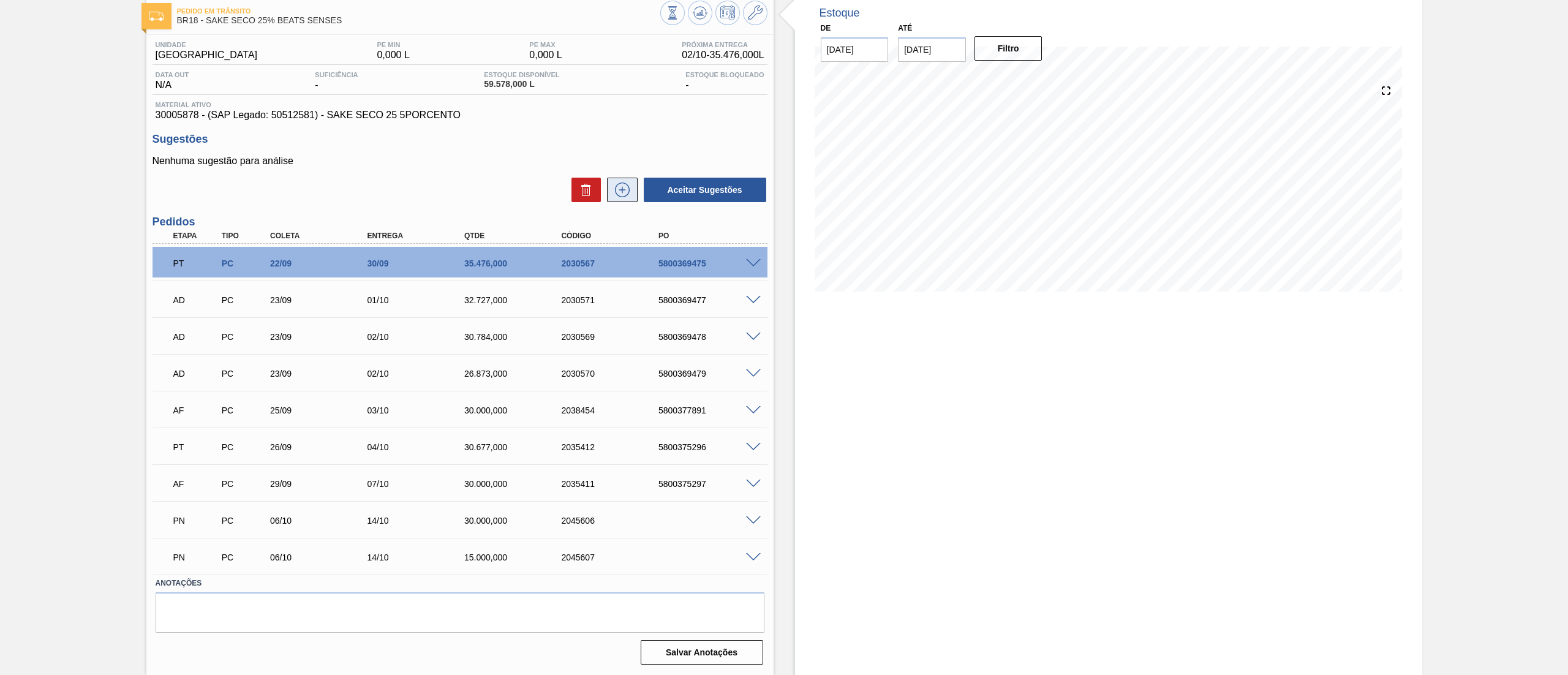
click at [625, 183] on icon at bounding box center [622, 190] width 20 height 15
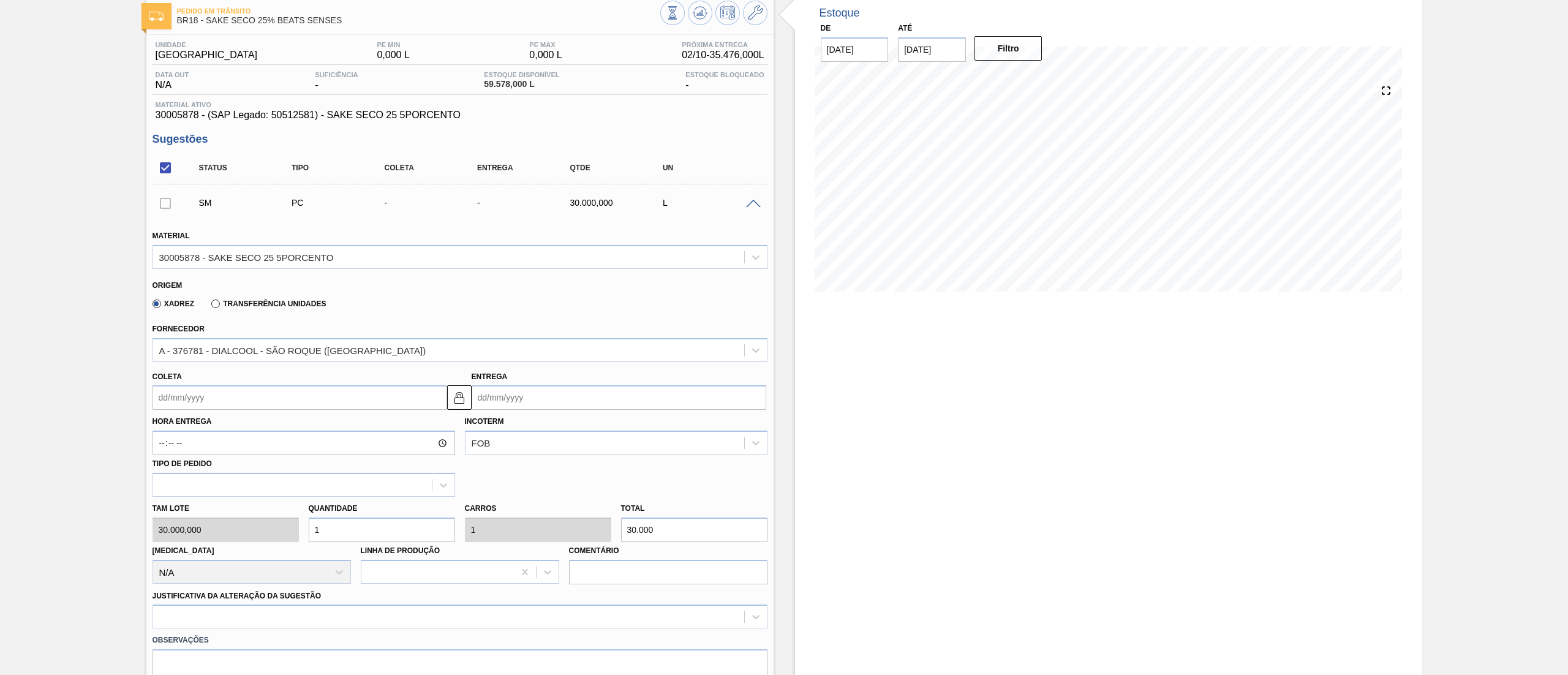
click at [326, 394] on input "Coleta" at bounding box center [300, 397] width 295 height 25
click at [262, 485] on div "10" at bounding box center [266, 485] width 17 height 17
type input "[DATE]"
click at [350, 534] on input "1" at bounding box center [382, 530] width 146 height 25
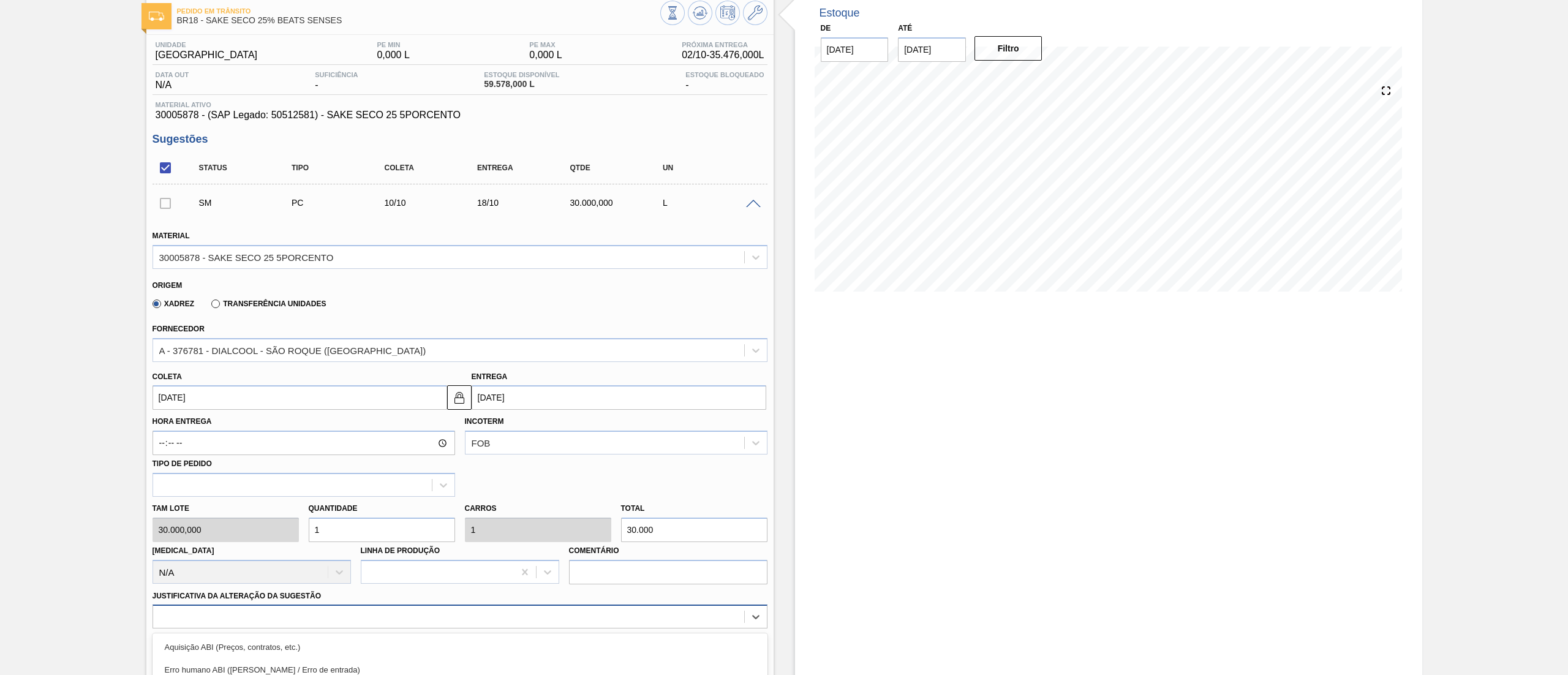
scroll to position [214, 0]
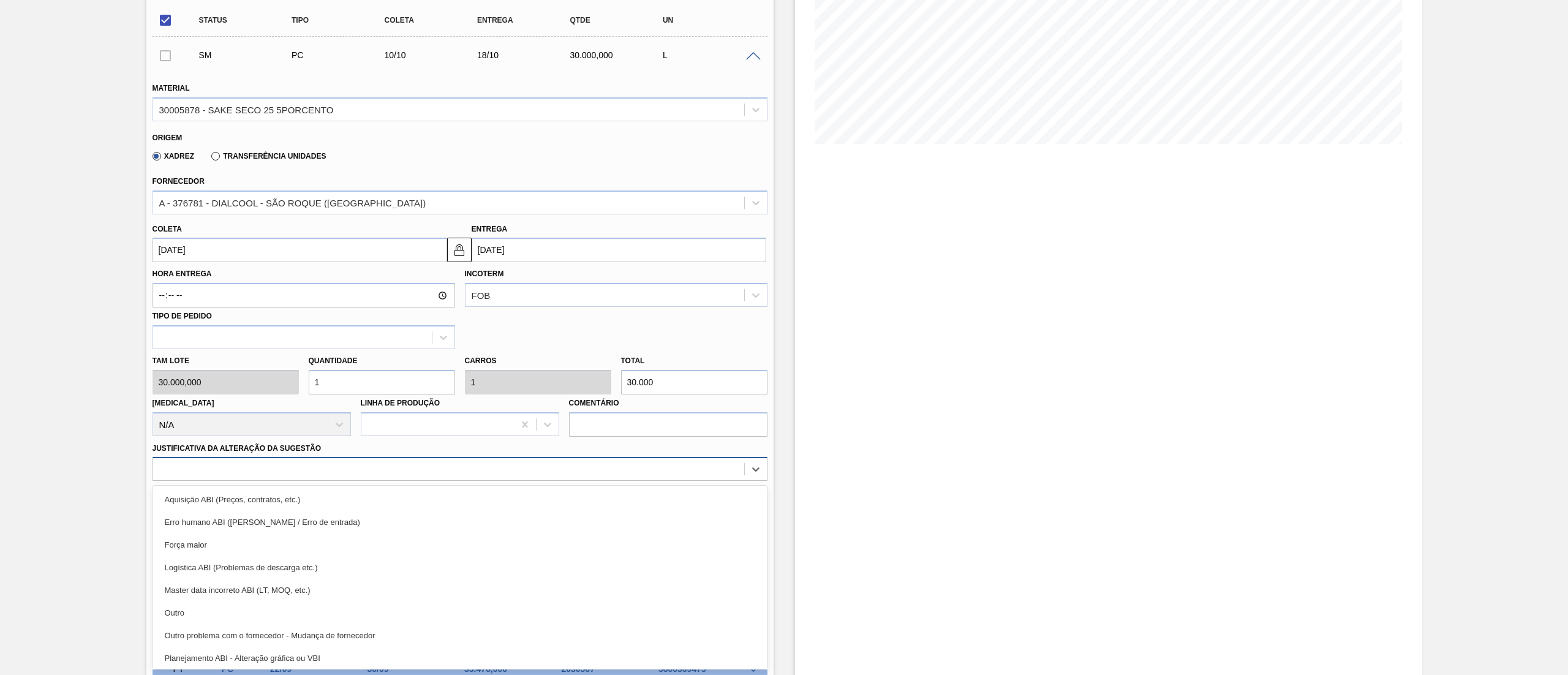
click at [274, 481] on div "option Outro focused, 6 of 18. 18 results available. Use Up and Down to choose …" at bounding box center [460, 469] width 615 height 24
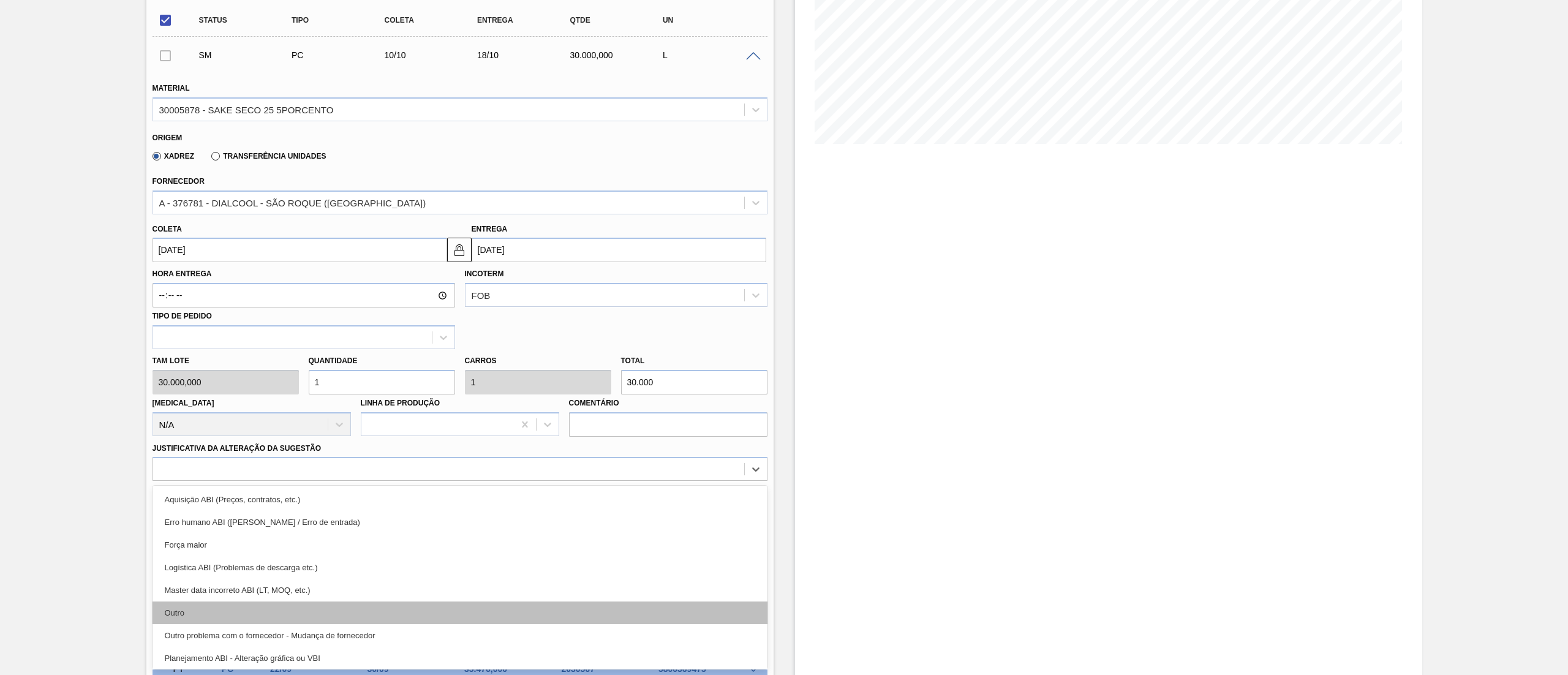
click at [254, 605] on div "Outro" at bounding box center [460, 613] width 615 height 23
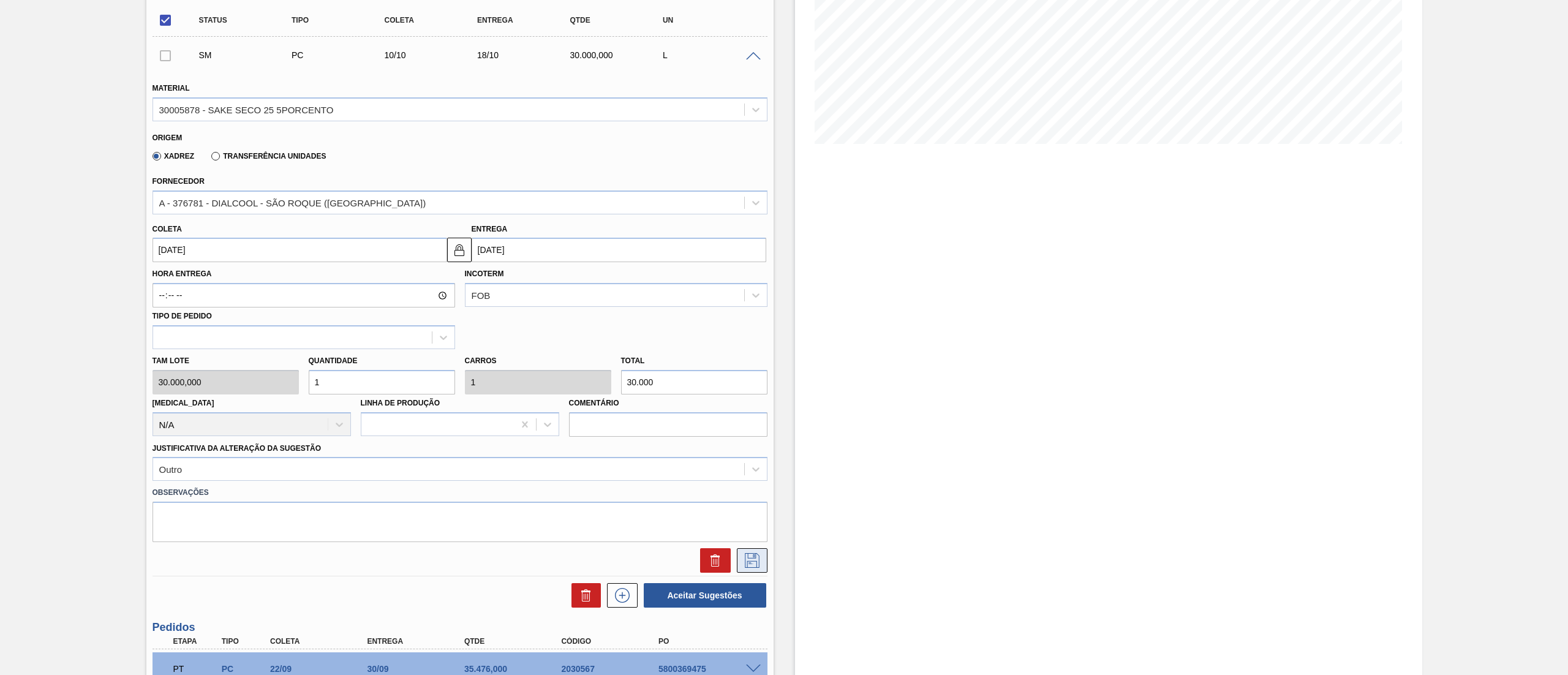
click at [760, 558] on button at bounding box center [752, 560] width 31 height 25
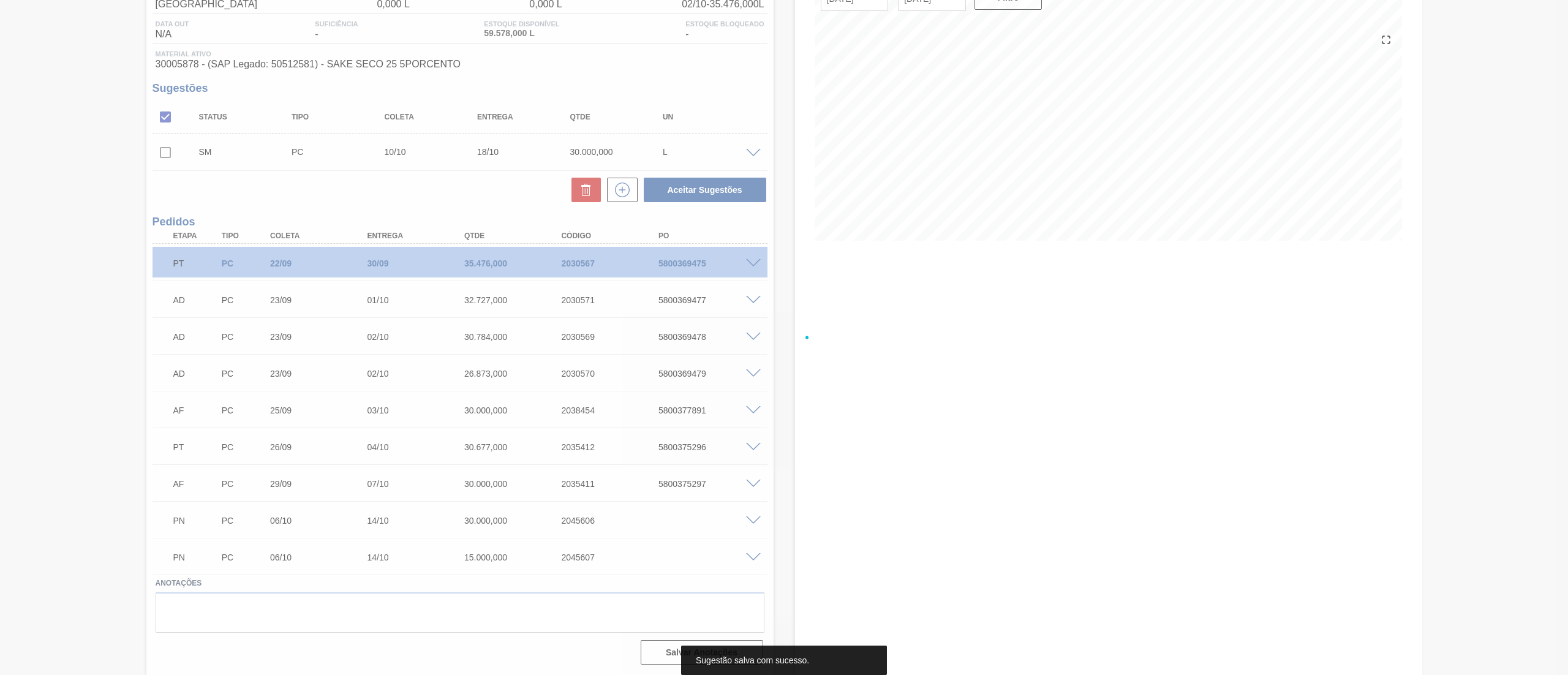
scroll to position [118, 0]
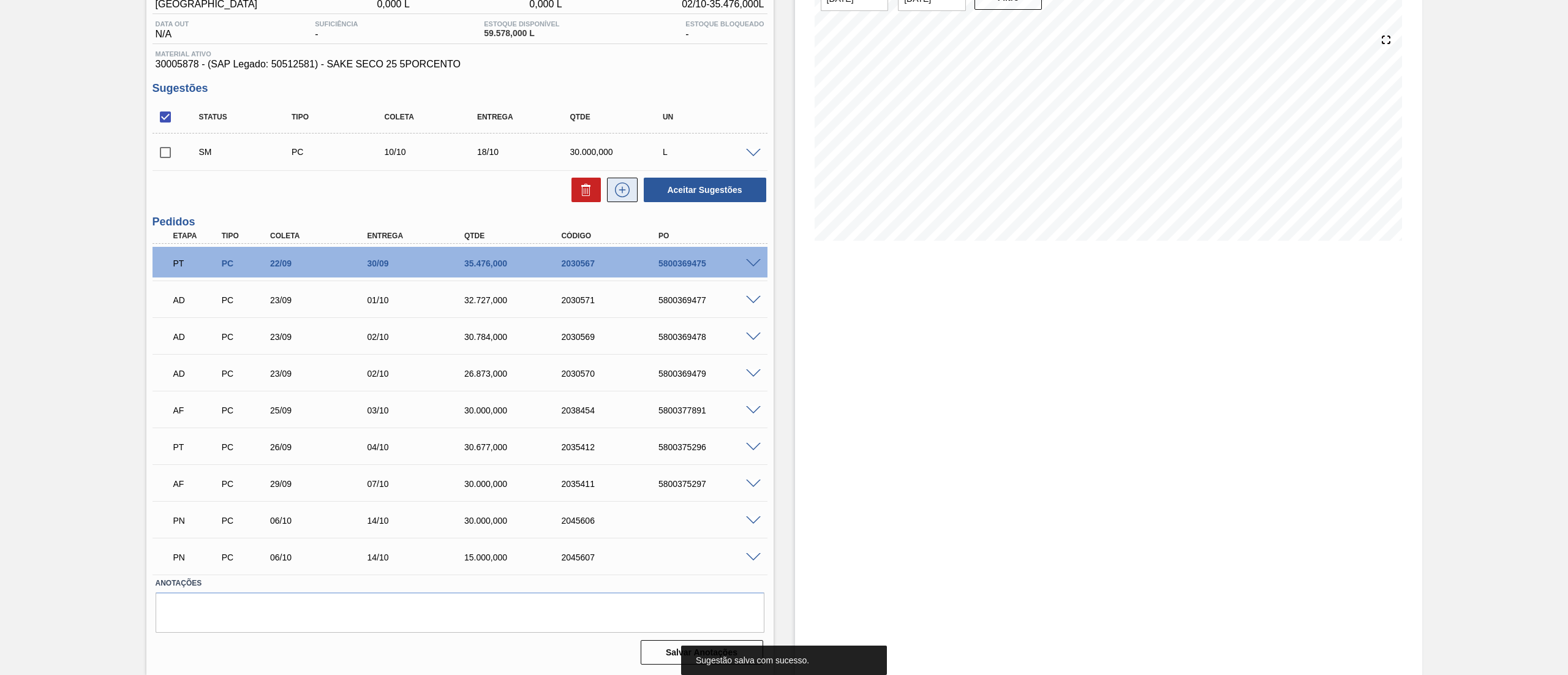
click at [622, 191] on icon at bounding box center [622, 190] width 20 height 15
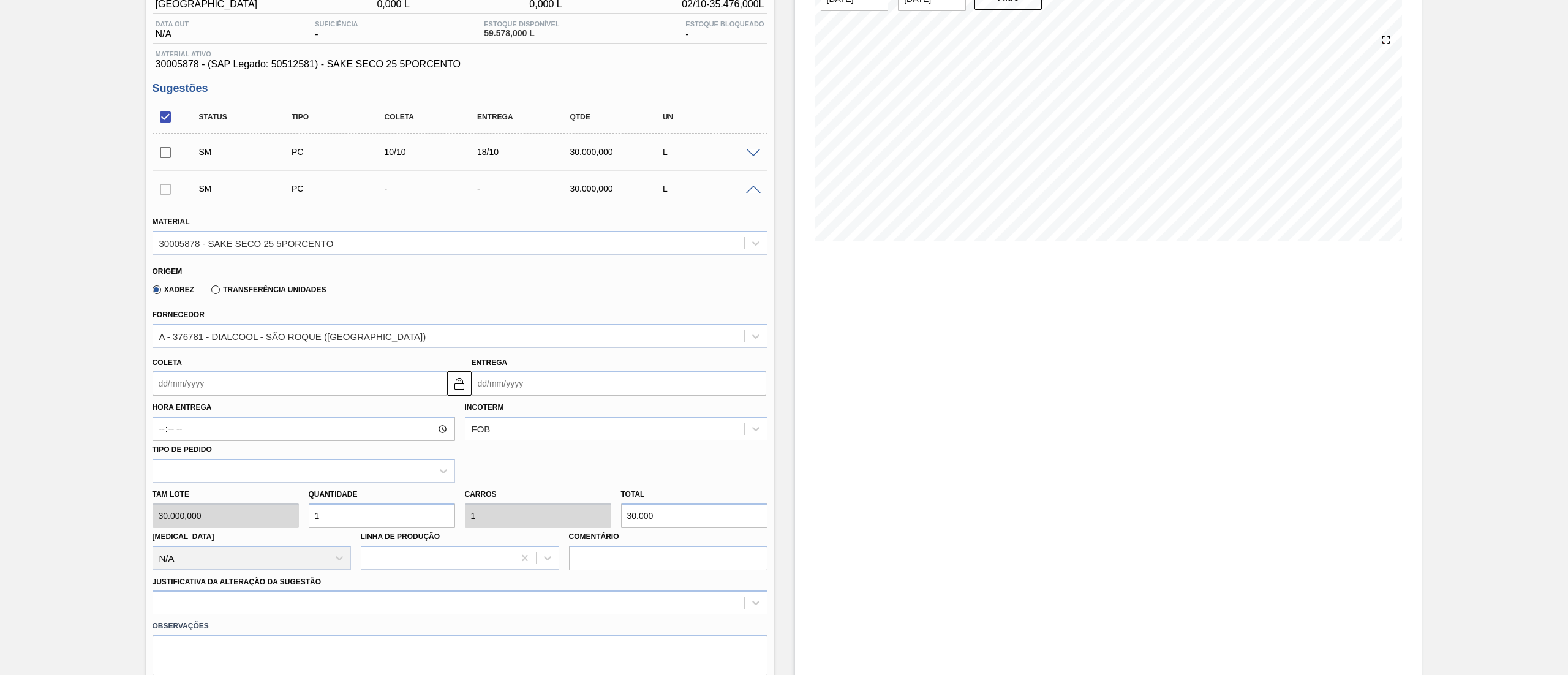
click at [339, 388] on input "Coleta" at bounding box center [300, 383] width 295 height 25
click at [270, 475] on div "10" at bounding box center [266, 472] width 17 height 17
type input "[DATE]"
click at [271, 594] on div at bounding box center [460, 602] width 615 height 24
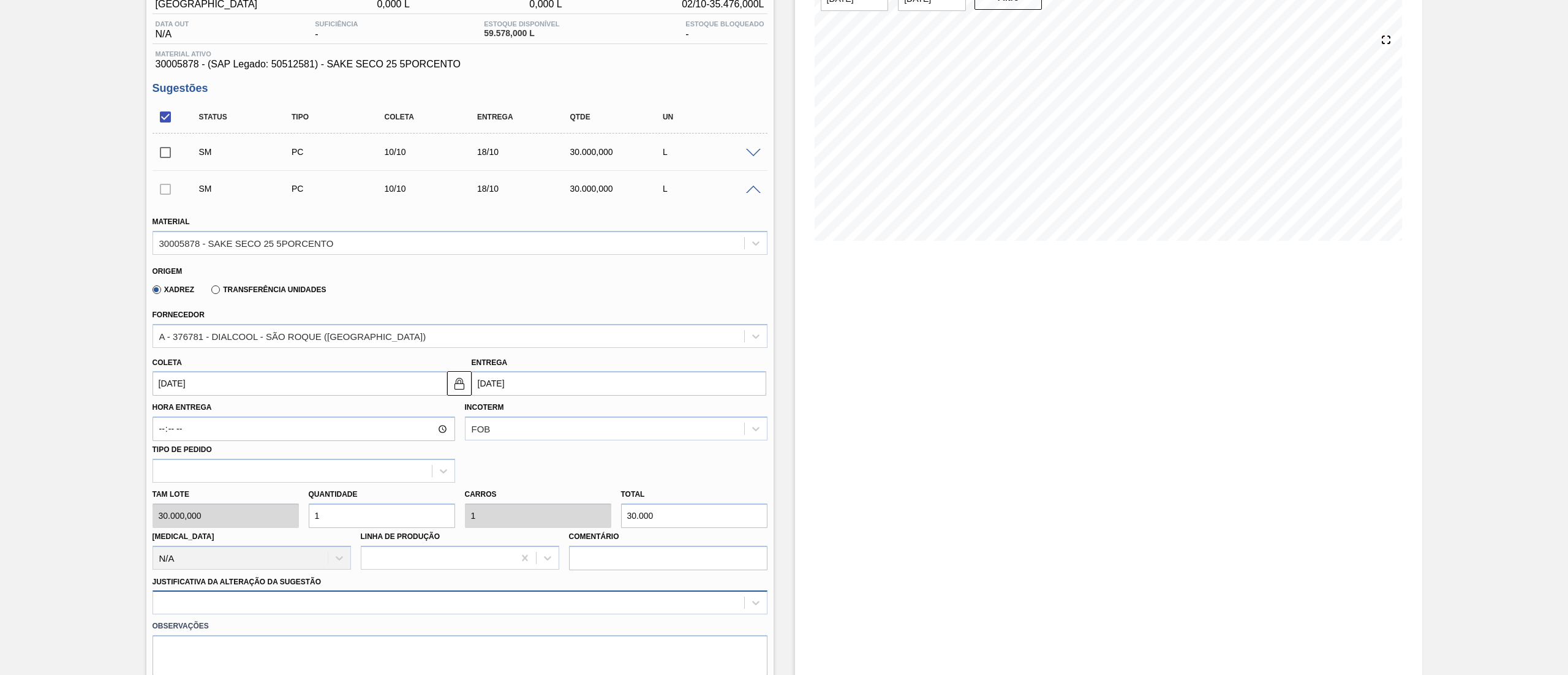
scroll to position [251, 0]
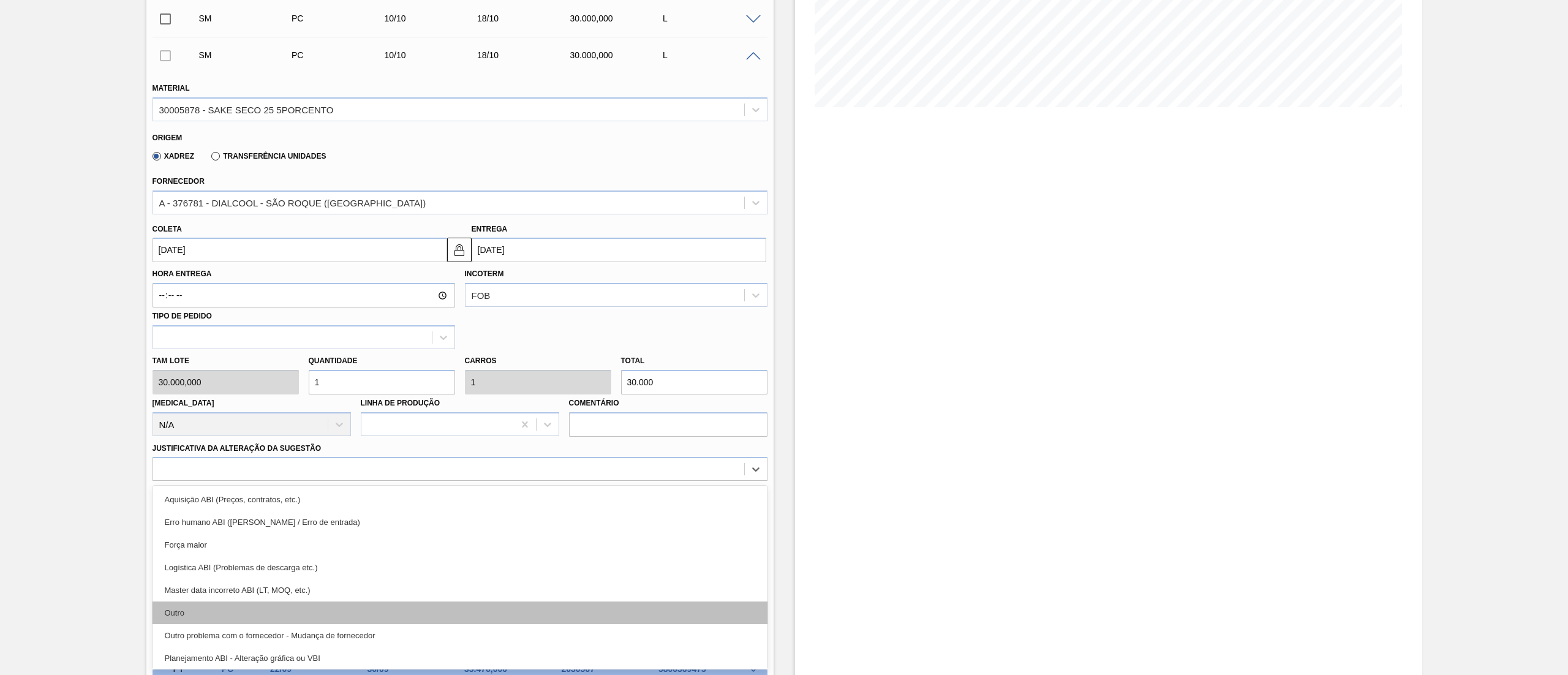
click at [239, 614] on div "Outro" at bounding box center [460, 613] width 615 height 23
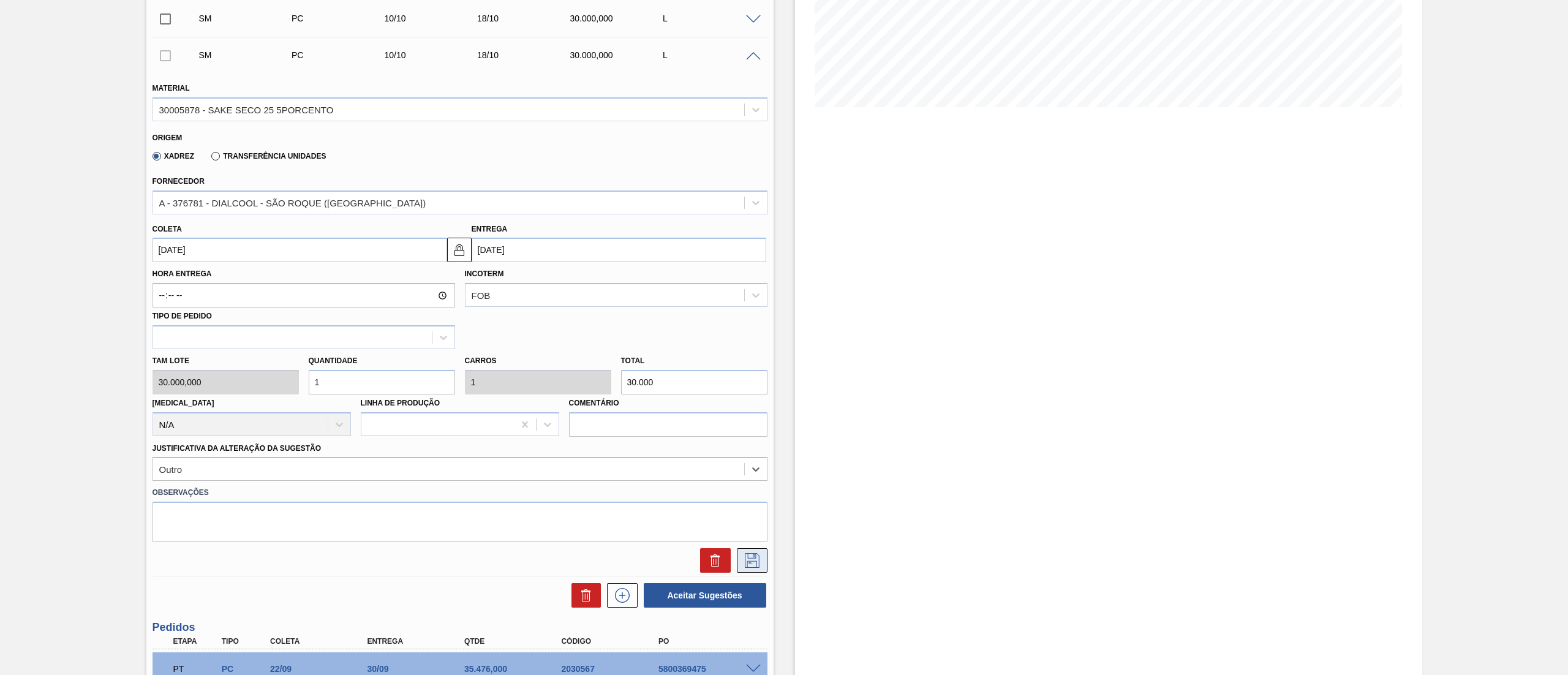
click at [758, 554] on icon at bounding box center [752, 560] width 20 height 15
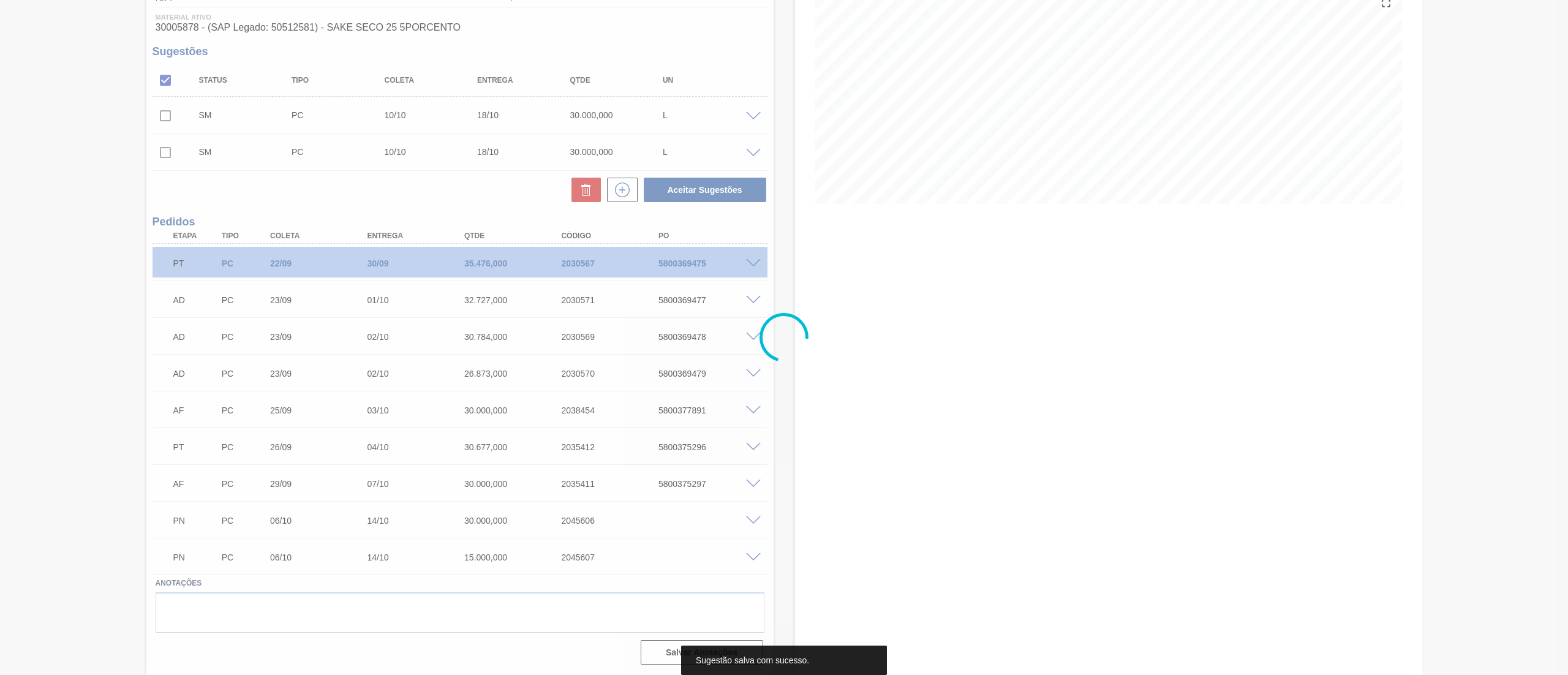
scroll to position [154, 0]
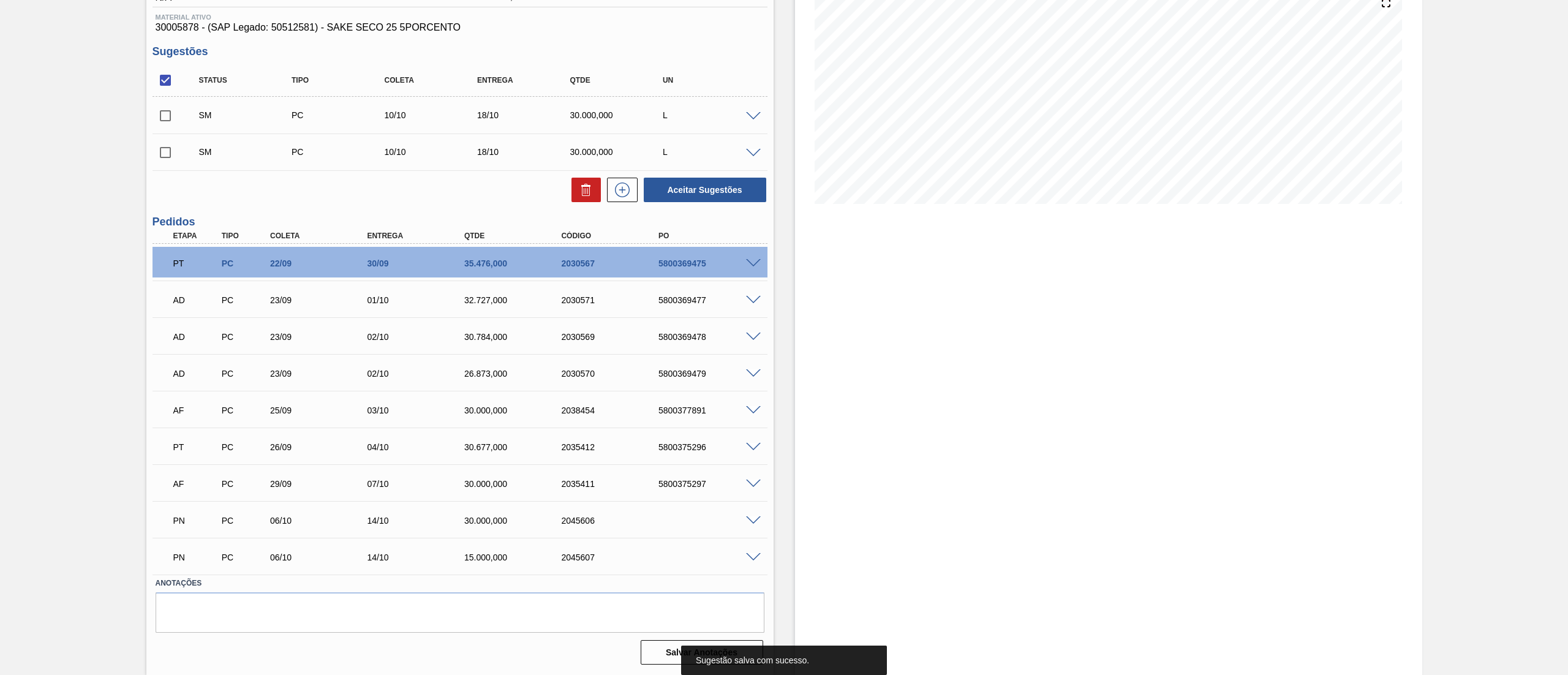
click at [160, 81] on input "checkbox" at bounding box center [165, 80] width 26 height 26
checkbox input "true"
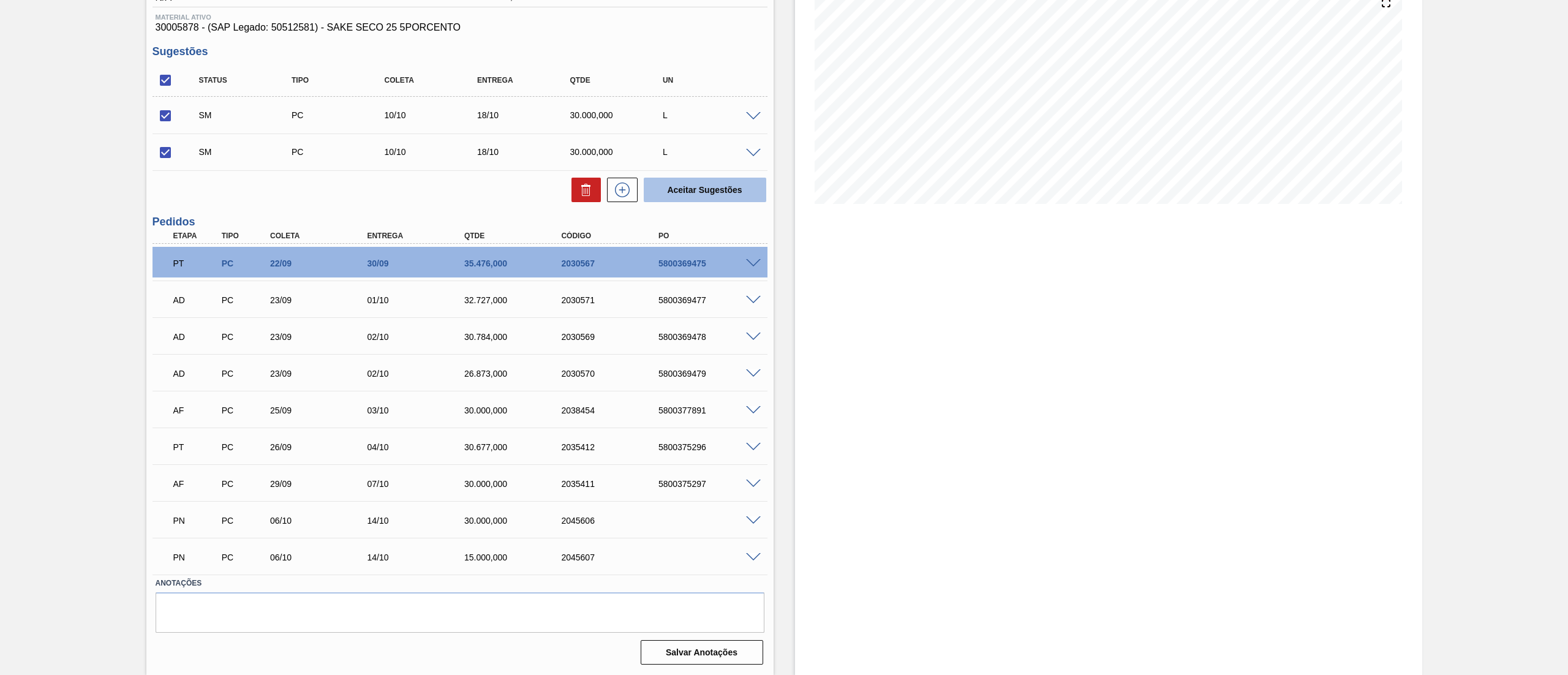
click at [744, 183] on button "Aceitar Sugestões" at bounding box center [704, 190] width 122 height 25
checkbox input "false"
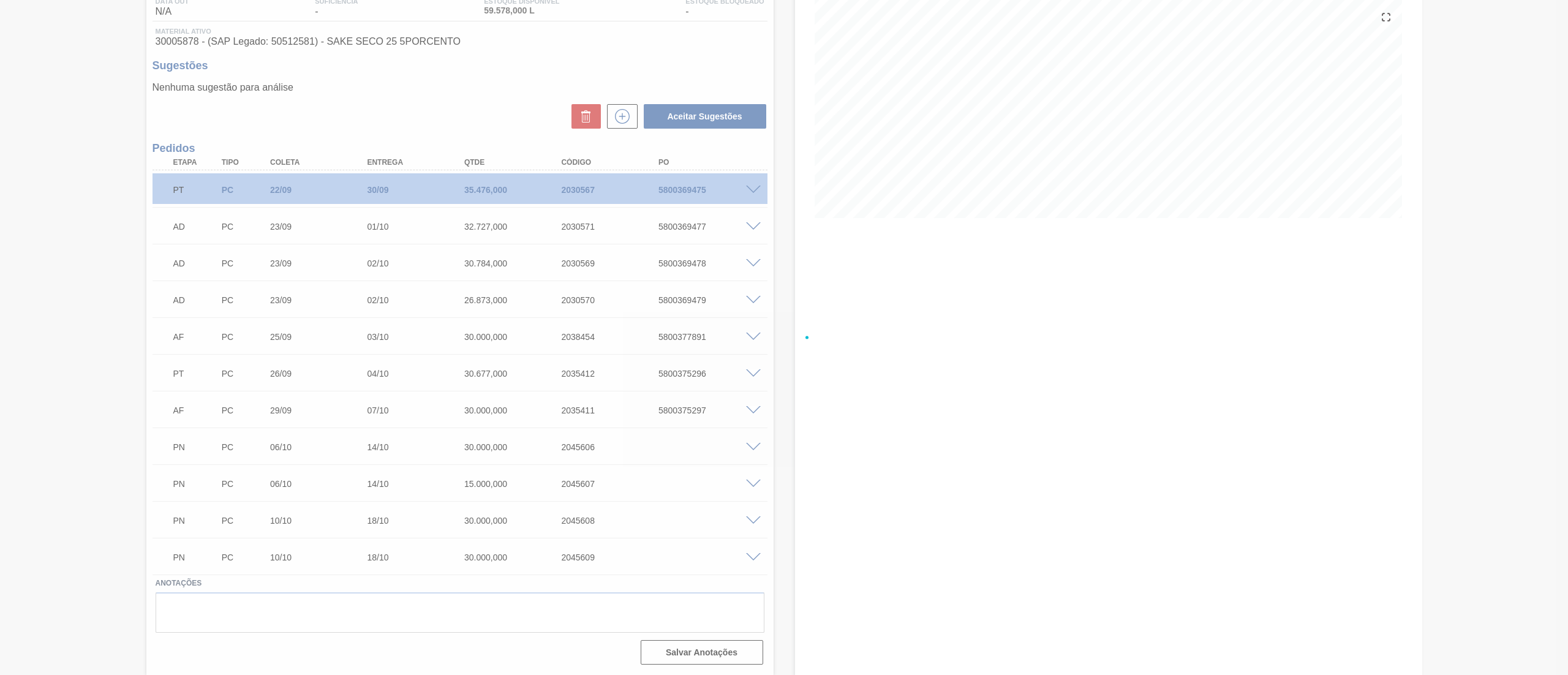
scroll to position [140, 0]
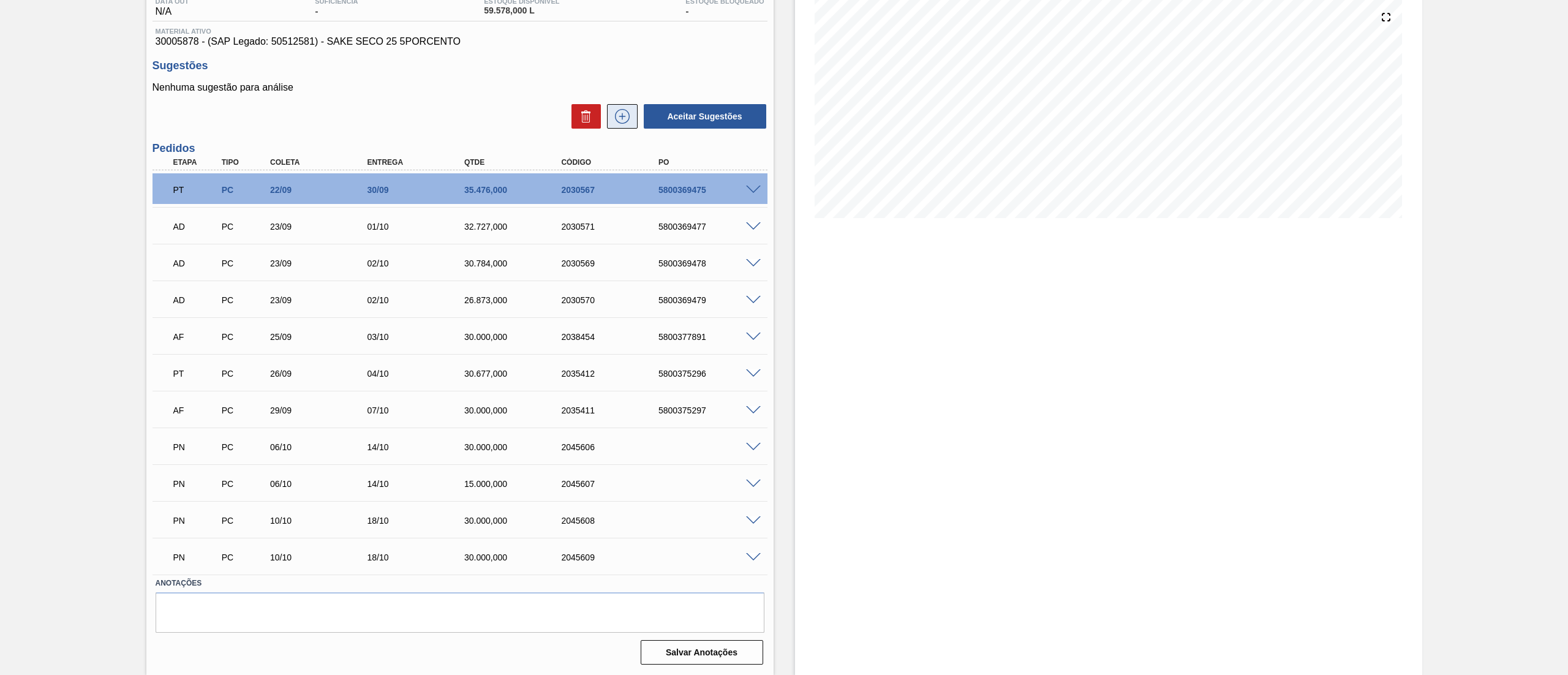
click at [620, 112] on icon at bounding box center [622, 116] width 20 height 15
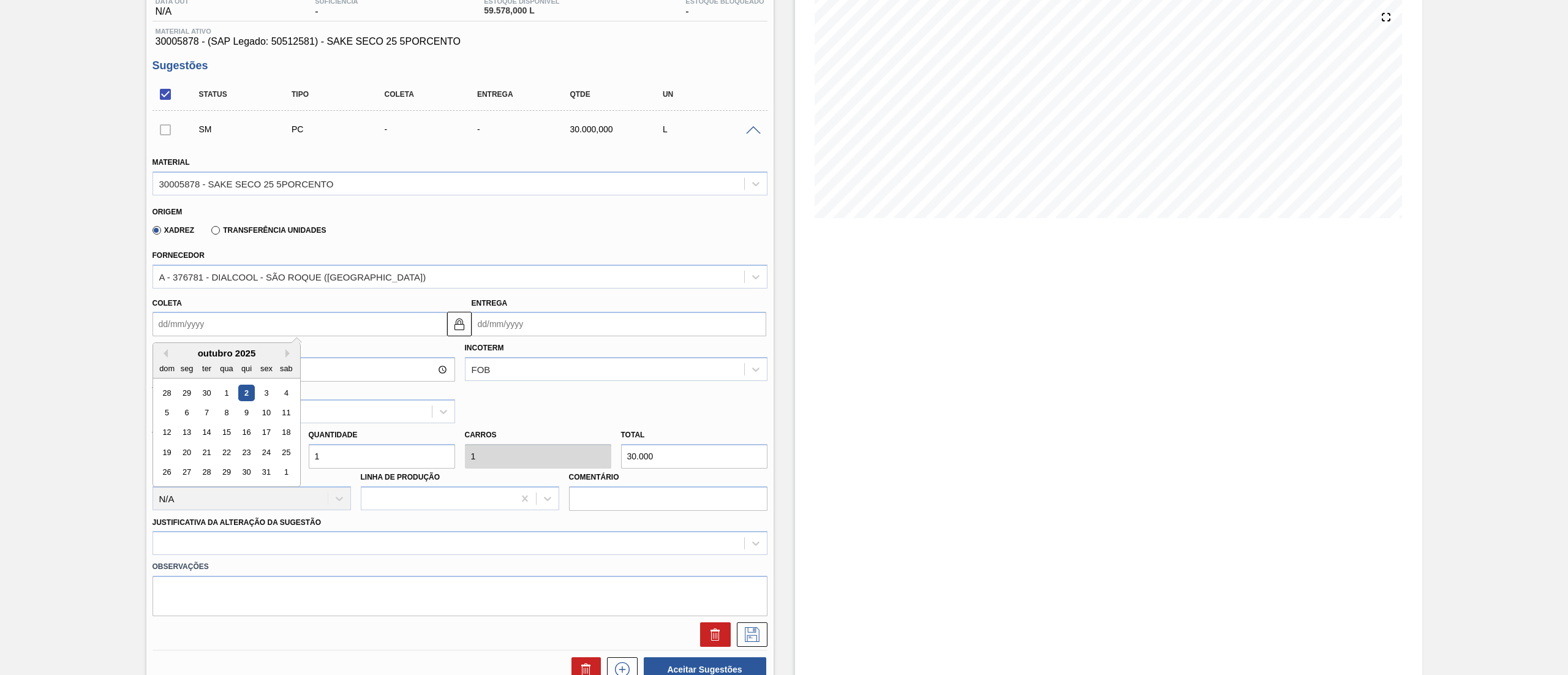
click at [258, 322] on input "Coleta" at bounding box center [300, 323] width 295 height 25
click at [220, 436] on div "15" at bounding box center [226, 432] width 17 height 17
type input "[DATE]"
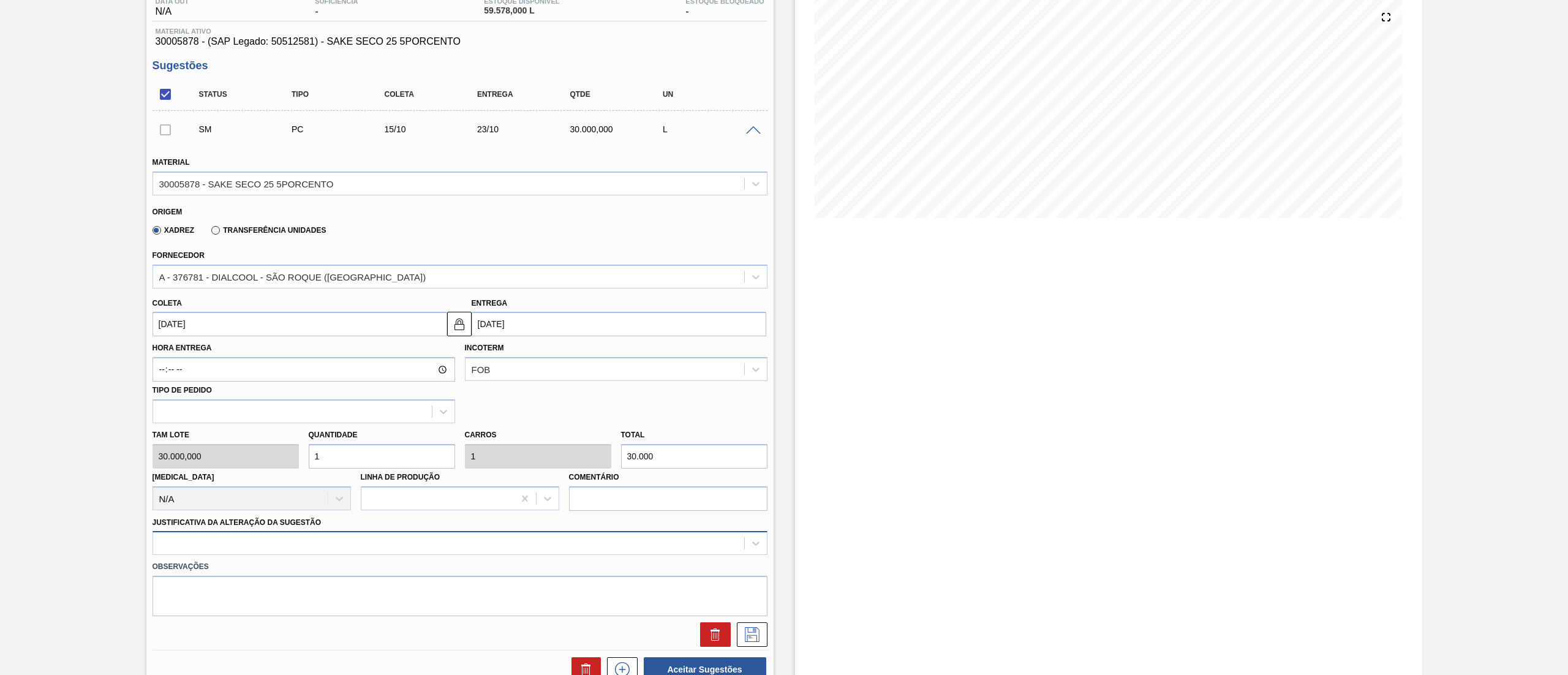
click at [240, 545] on div at bounding box center [460, 543] width 615 height 24
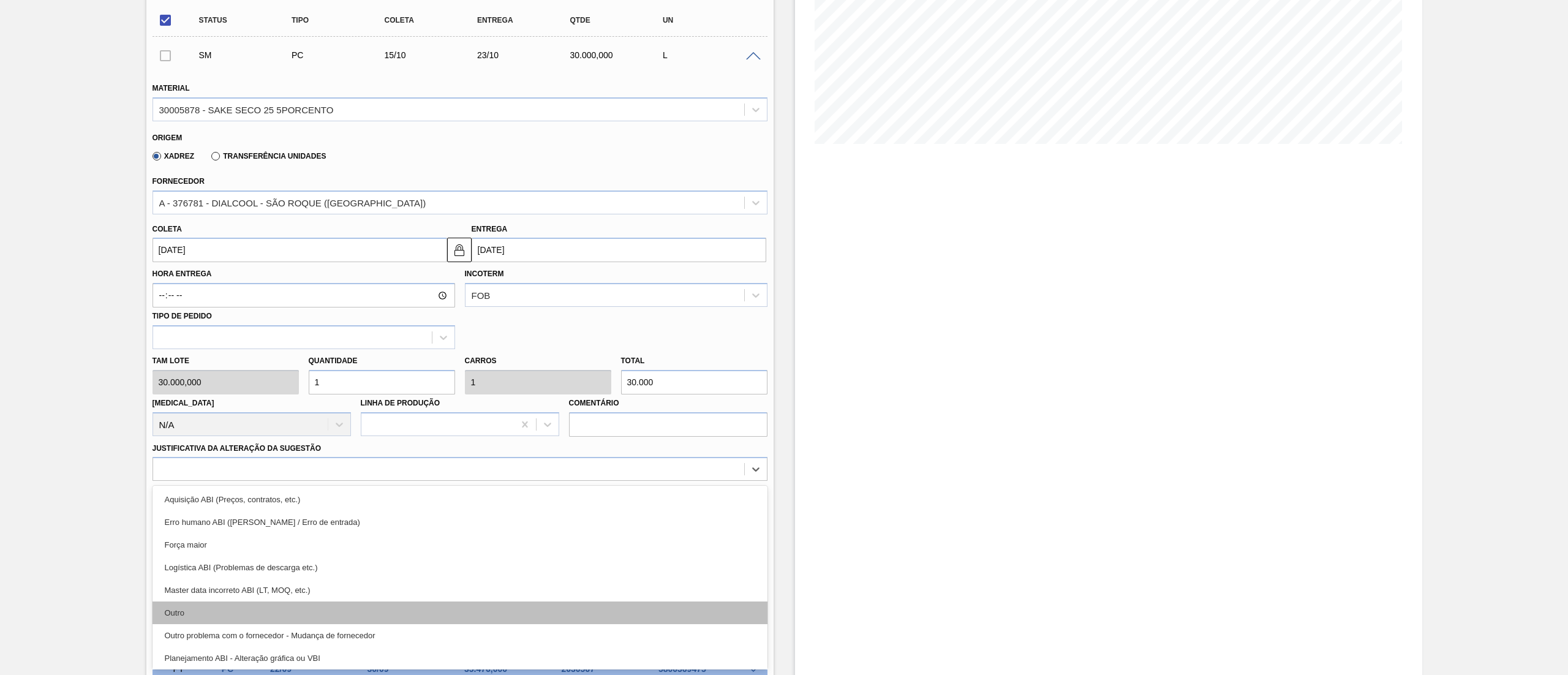
click at [220, 617] on div "Outro" at bounding box center [460, 613] width 615 height 23
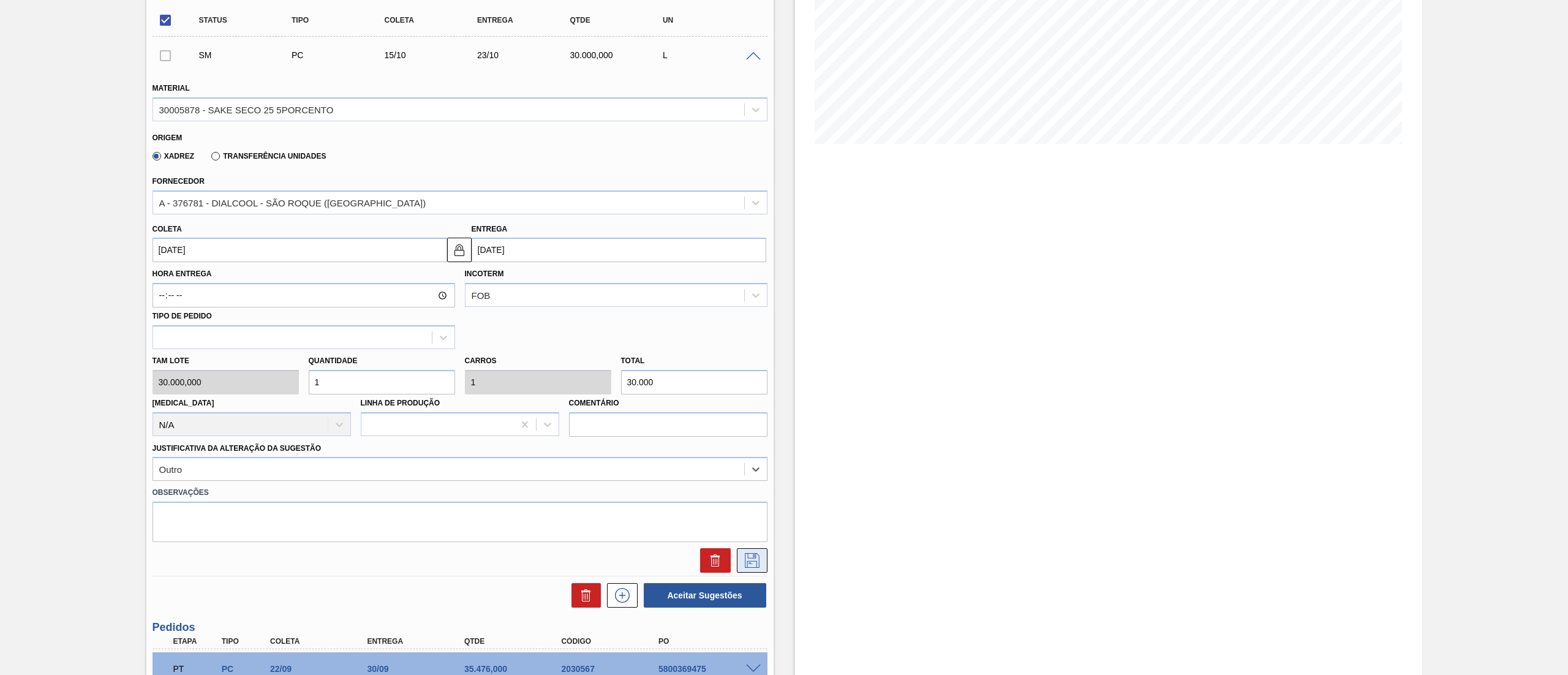
click at [748, 570] on button at bounding box center [752, 560] width 31 height 25
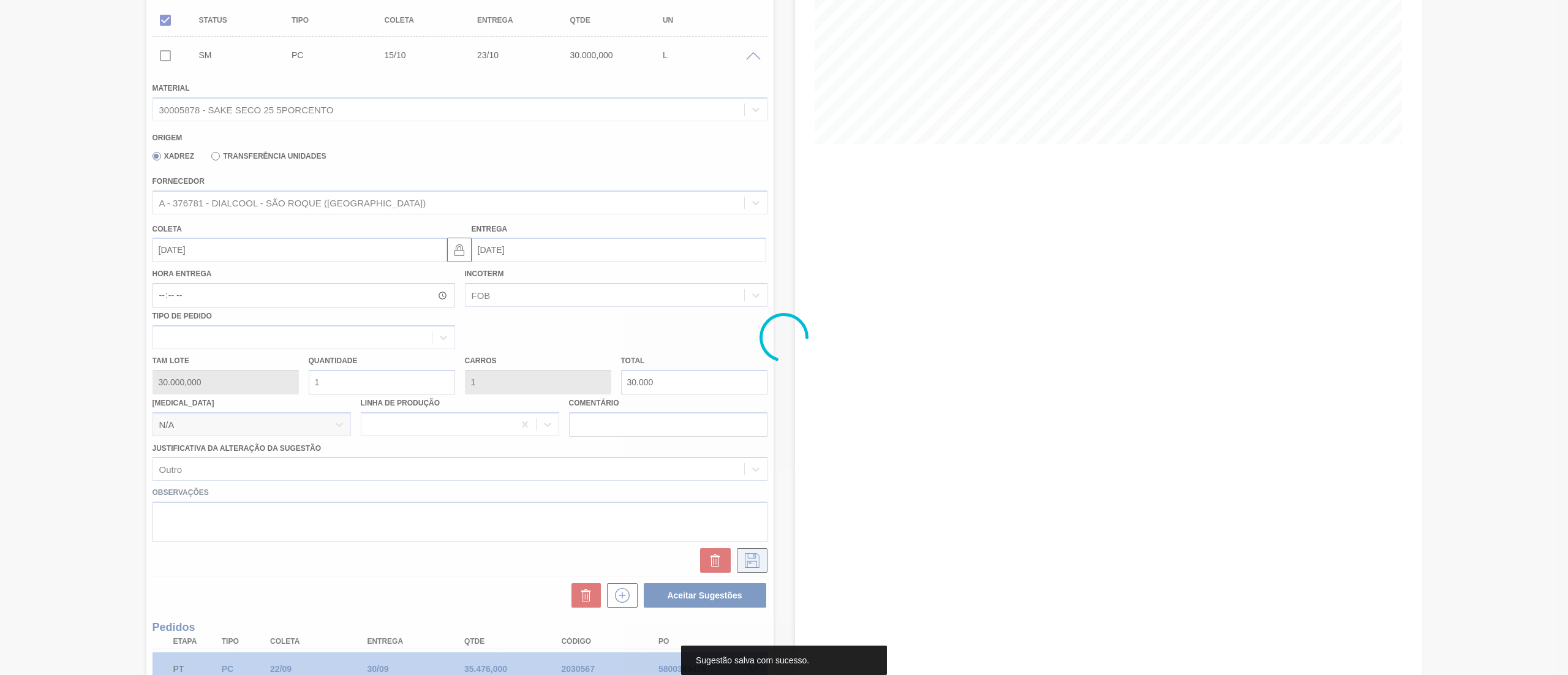
scroll to position [191, 0]
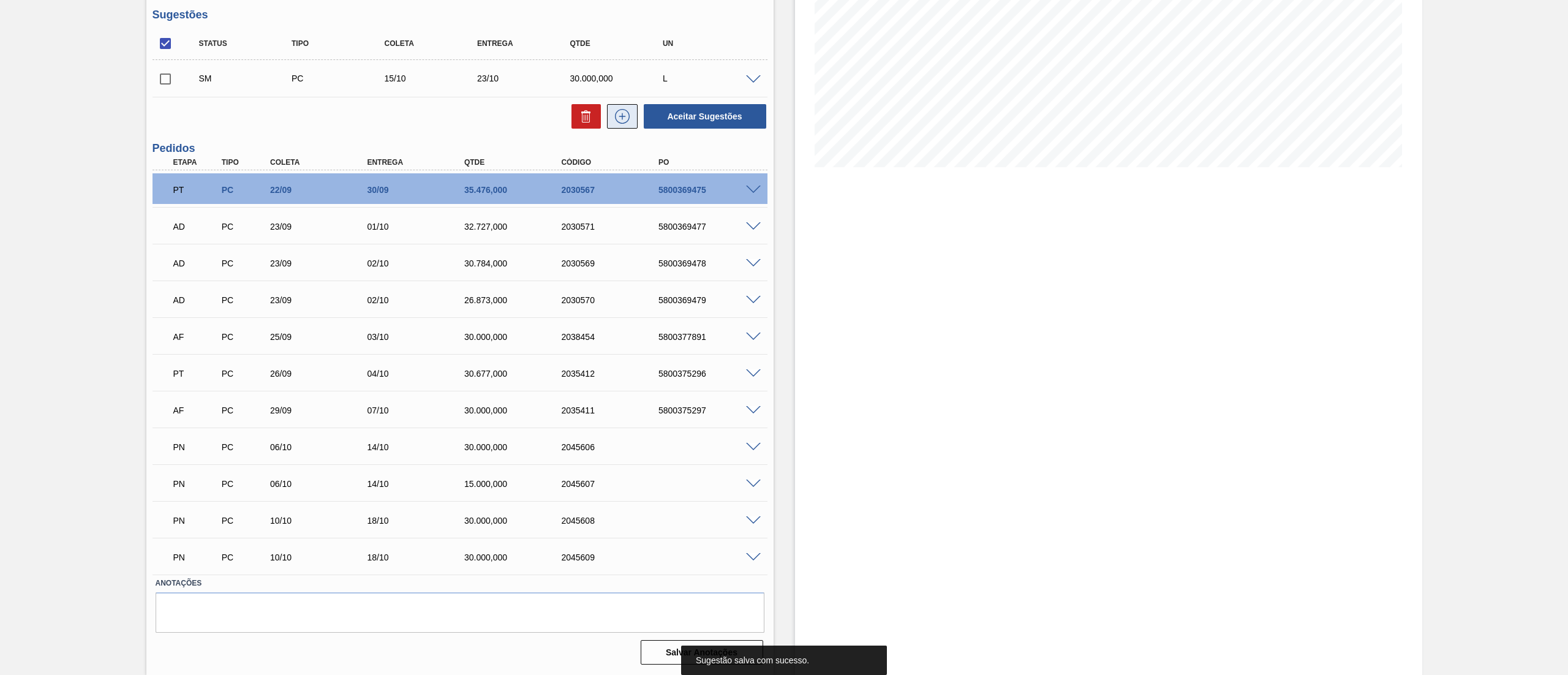
click at [623, 116] on icon at bounding box center [622, 116] width 20 height 15
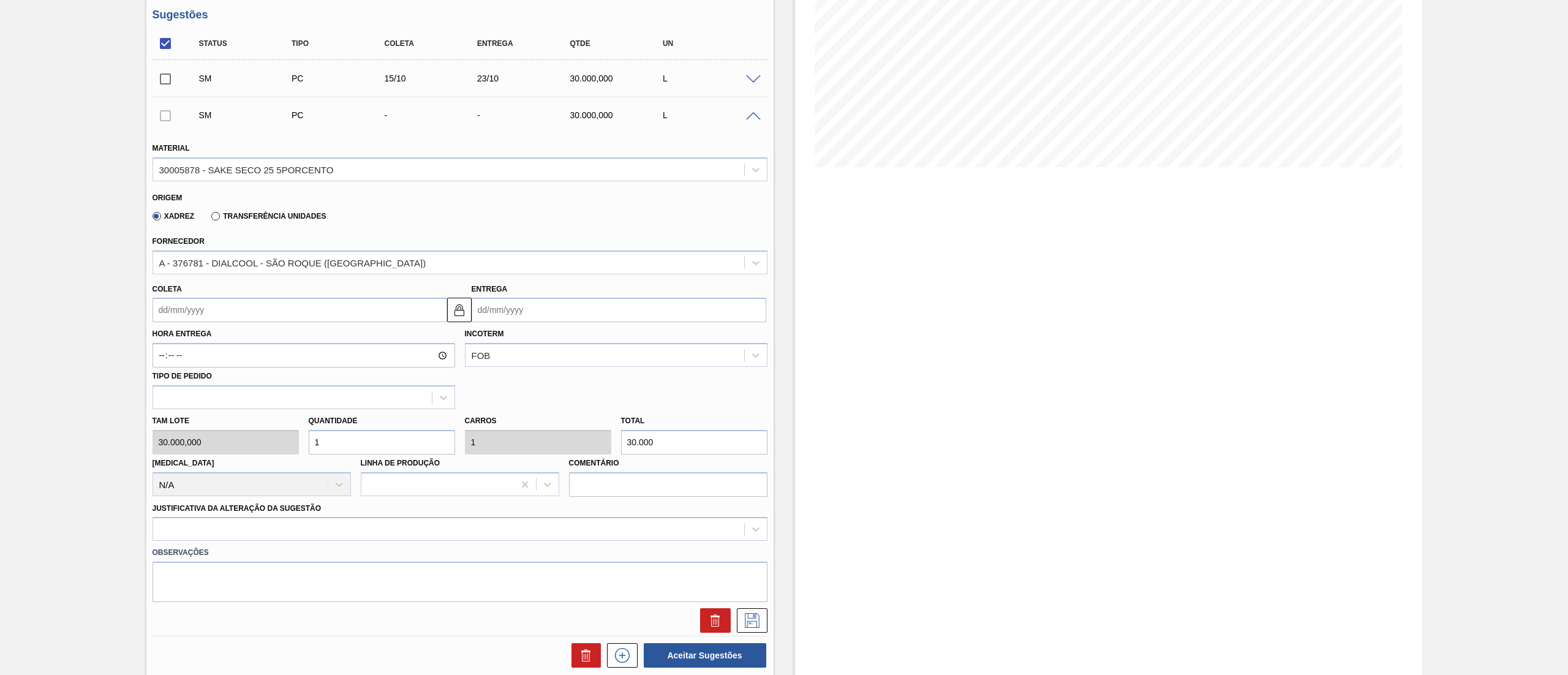
click at [258, 311] on input "Coleta" at bounding box center [300, 310] width 295 height 25
click at [219, 418] on div "15" at bounding box center [226, 418] width 17 height 17
type input "[DATE]"
click at [375, 445] on input "1" at bounding box center [382, 442] width 146 height 25
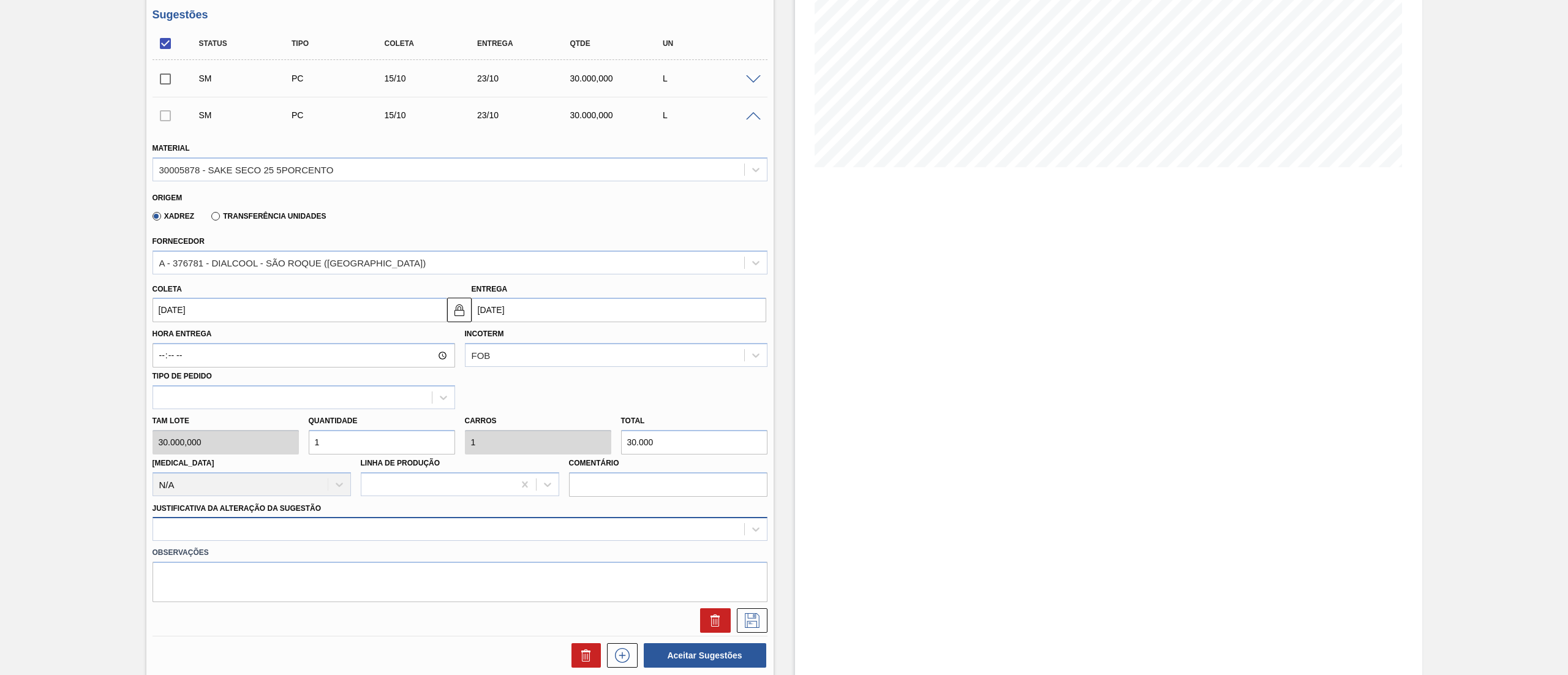
click at [327, 526] on div at bounding box center [460, 529] width 615 height 24
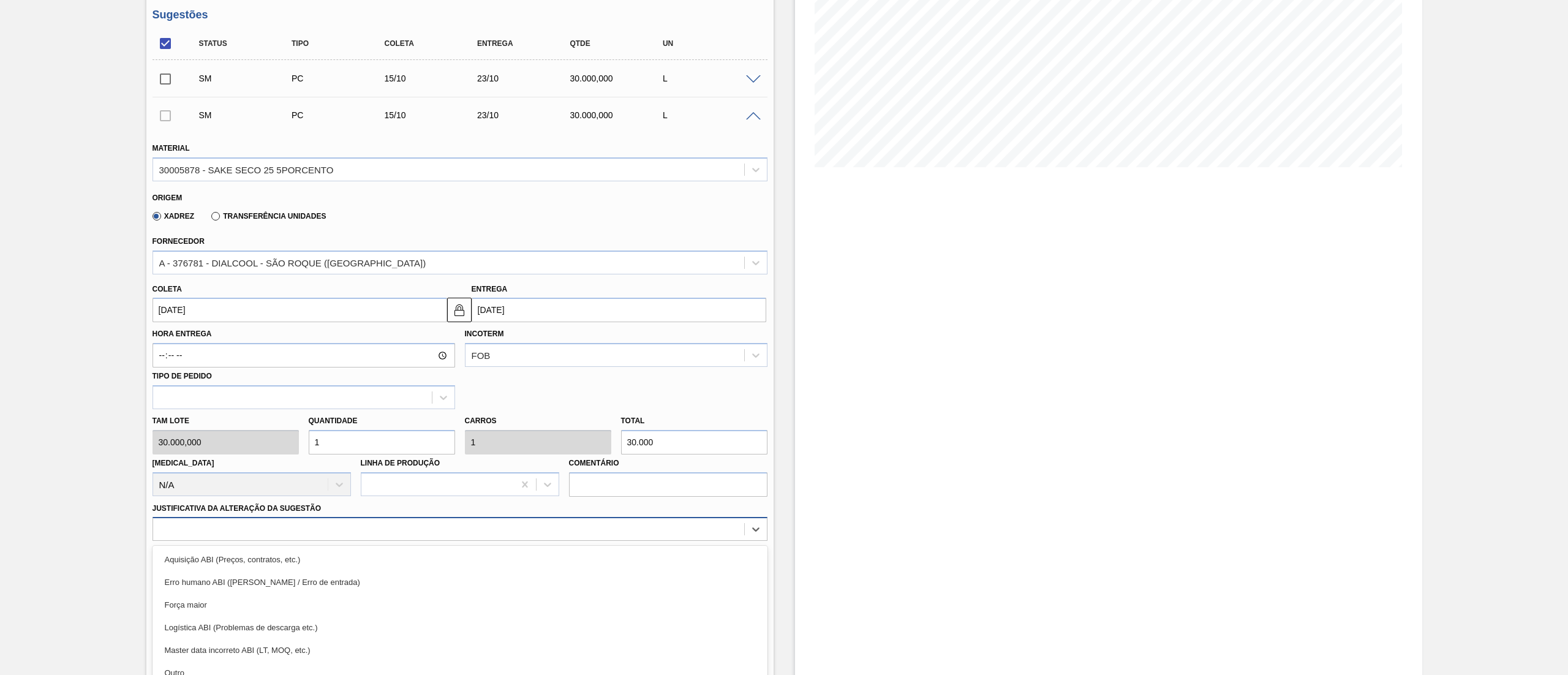
scroll to position [251, 0]
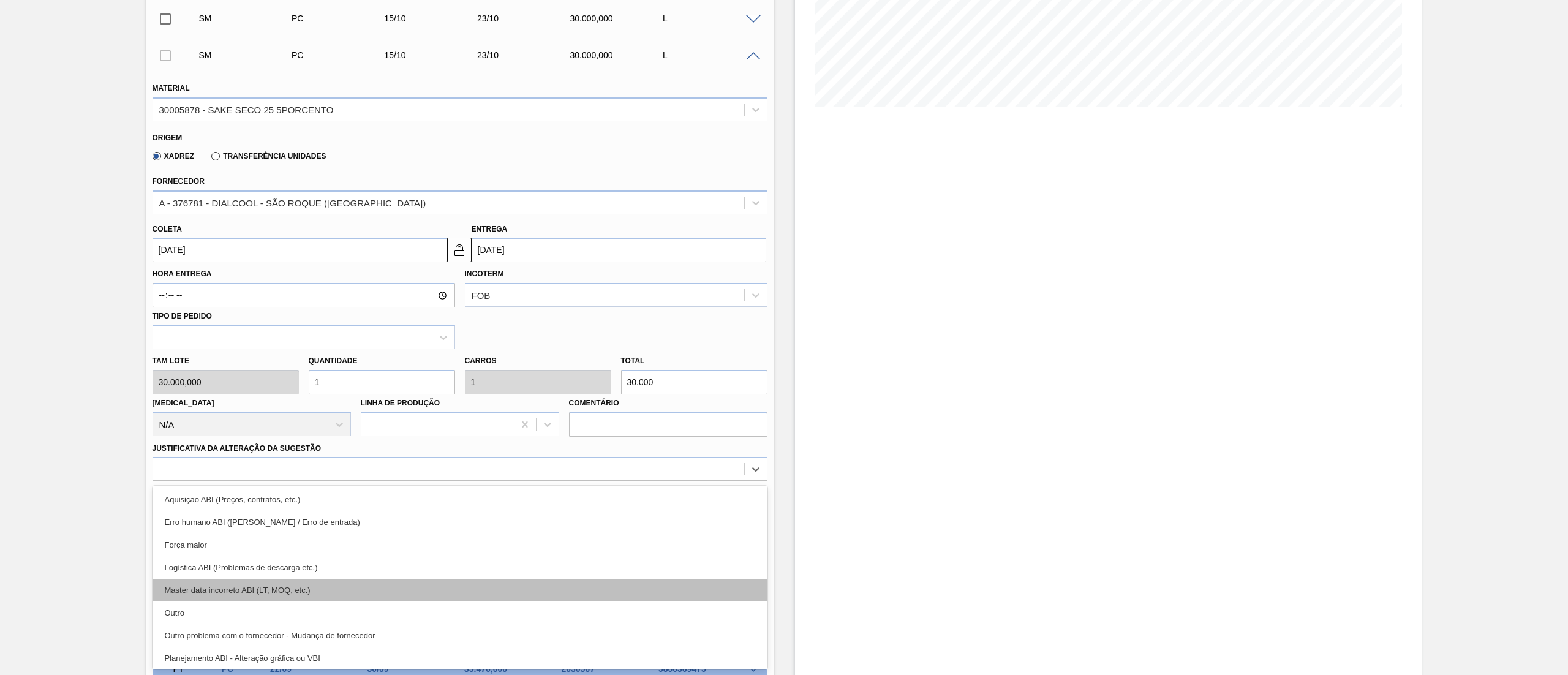
click at [298, 600] on div "Master data incorreto ABI (LT, MOQ, etc.)" at bounding box center [460, 590] width 615 height 23
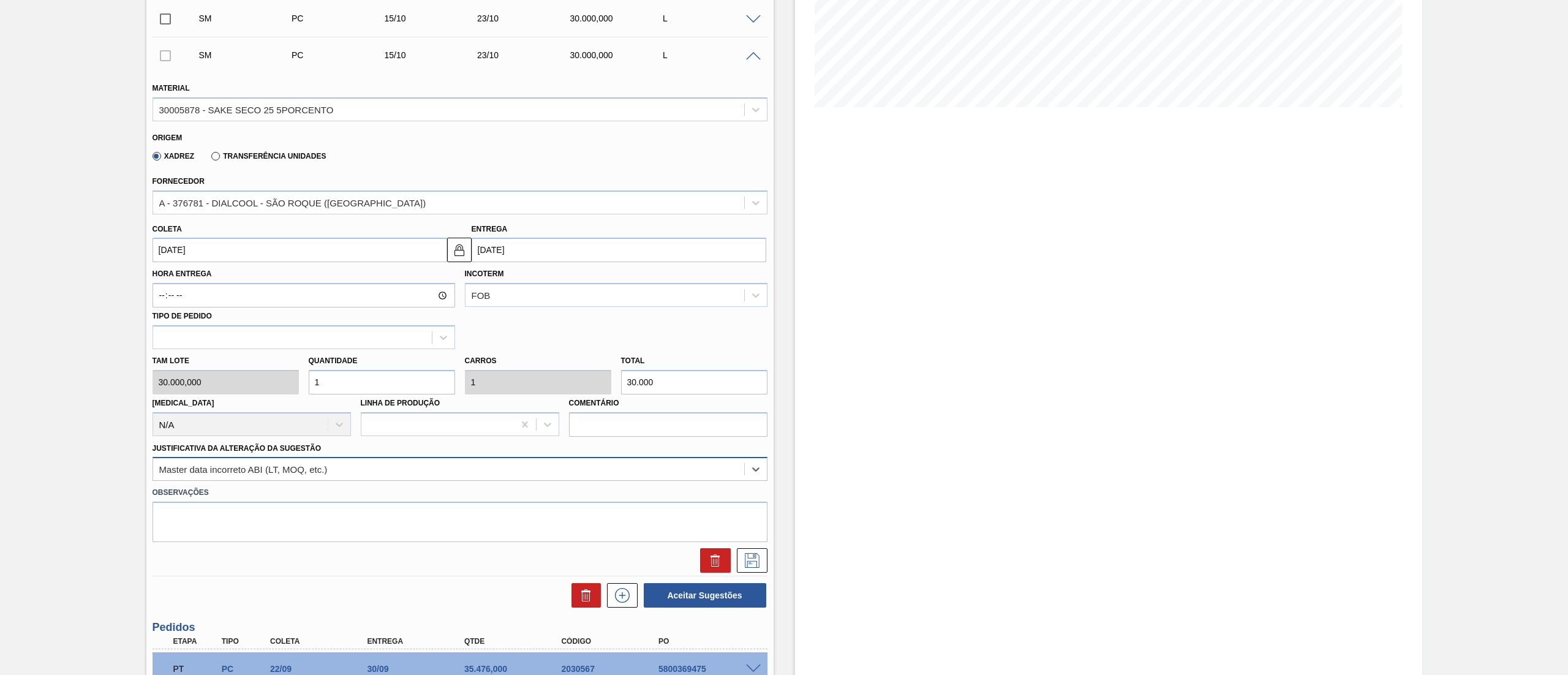
click at [279, 473] on div "Master data incorreto ABI (LT, MOQ, etc.)" at bounding box center [243, 469] width 168 height 10
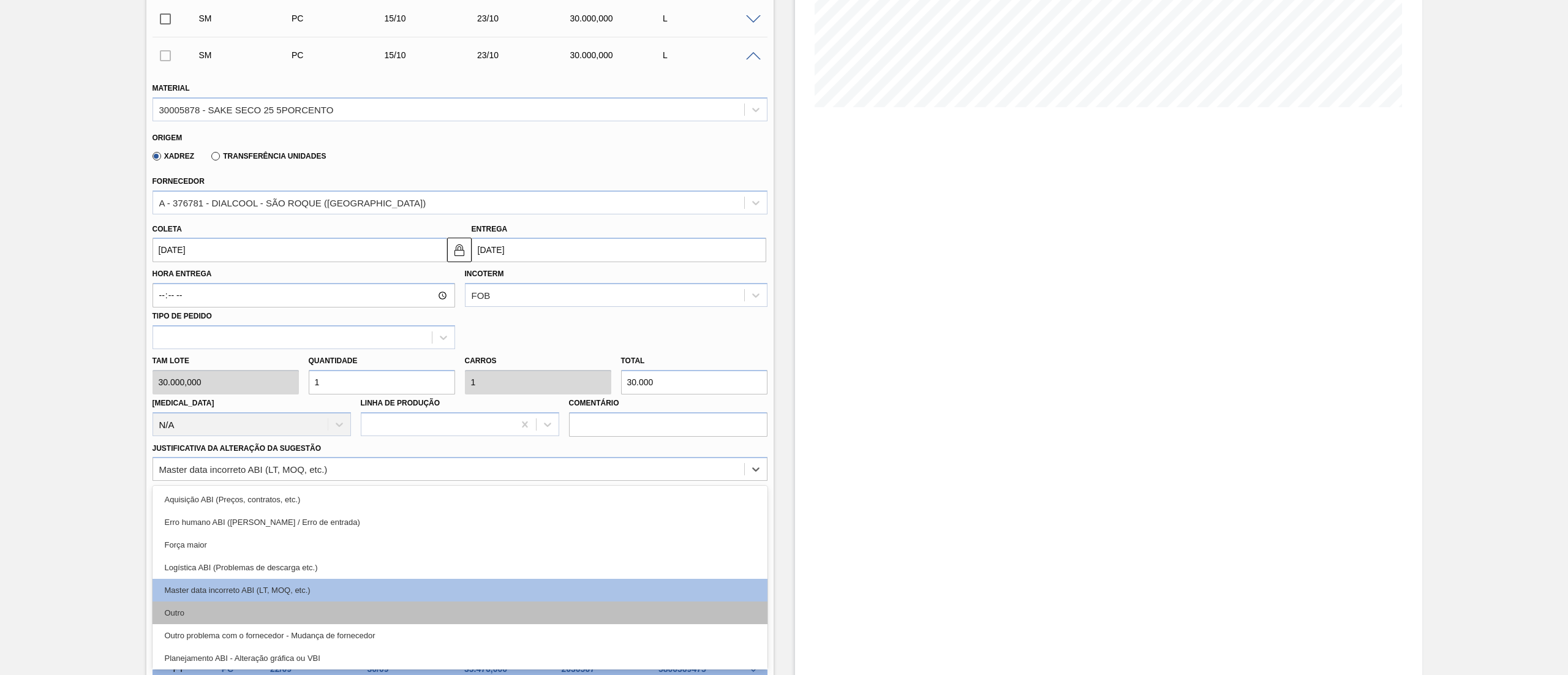
click at [256, 610] on div "Outro" at bounding box center [460, 613] width 615 height 23
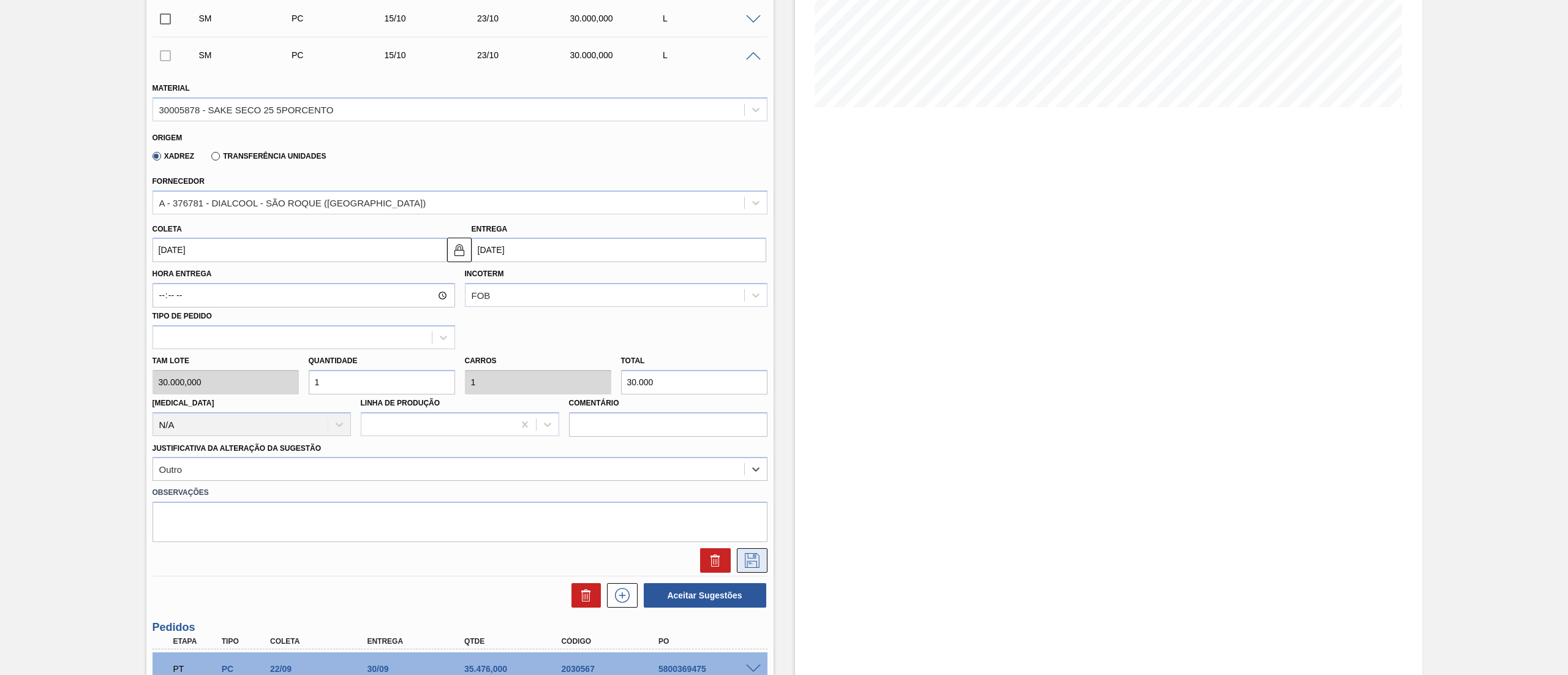
click at [760, 559] on button at bounding box center [752, 560] width 31 height 25
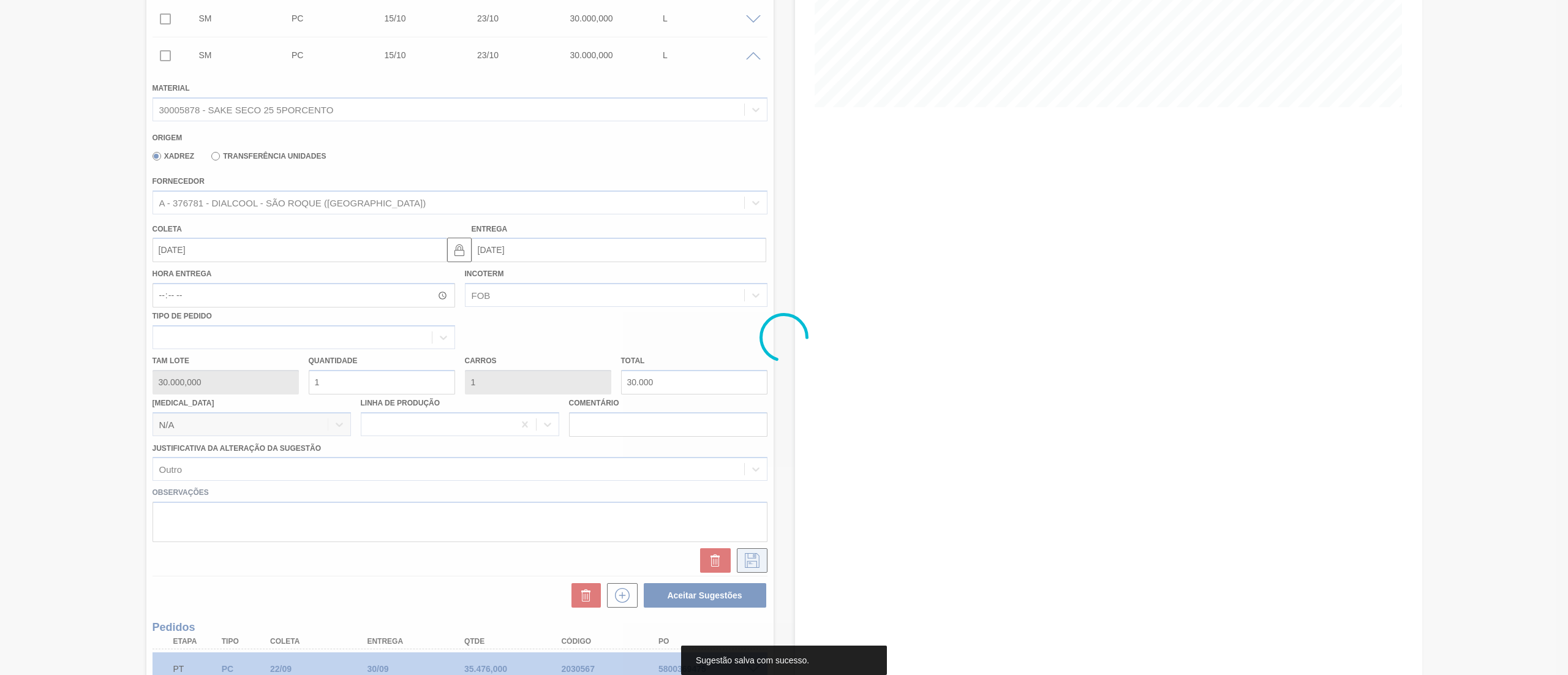
scroll to position [228, 0]
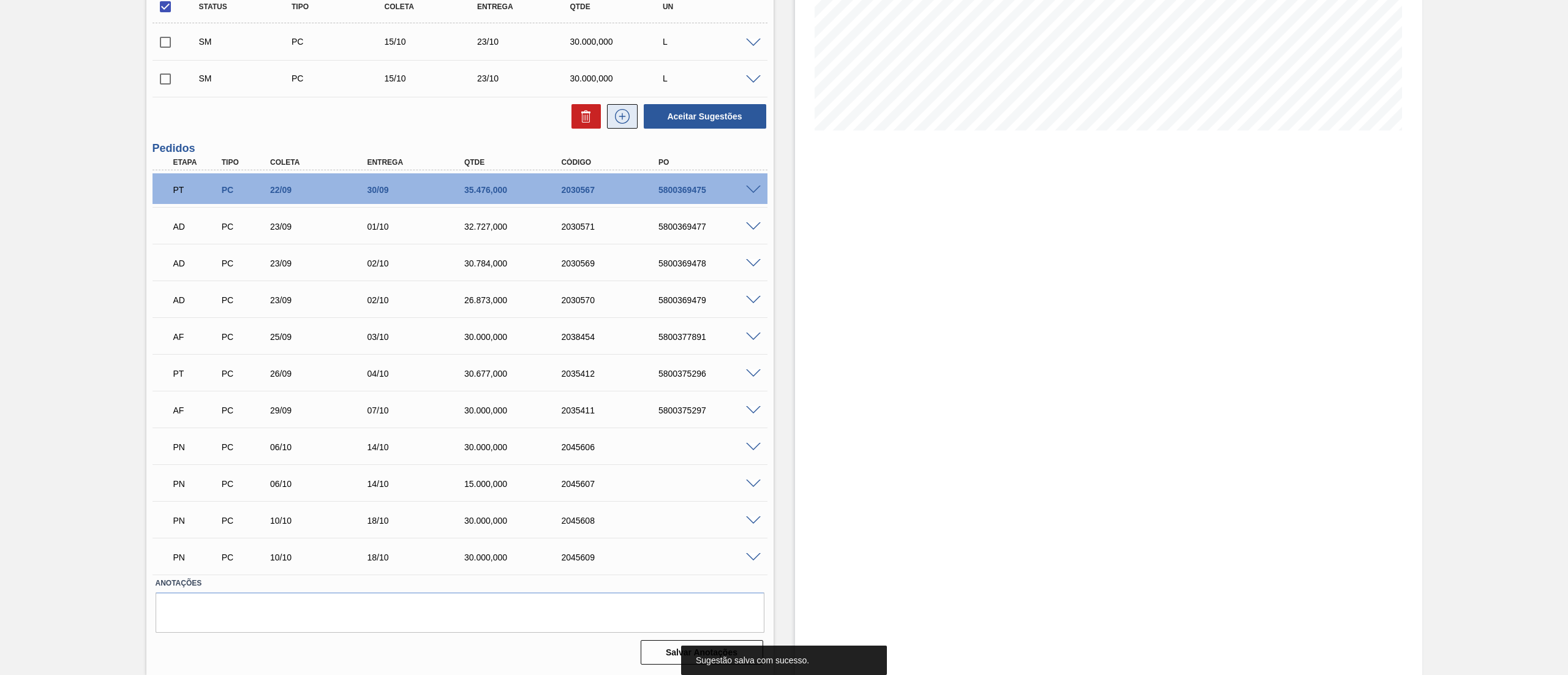
click at [625, 116] on icon at bounding box center [622, 116] width 20 height 15
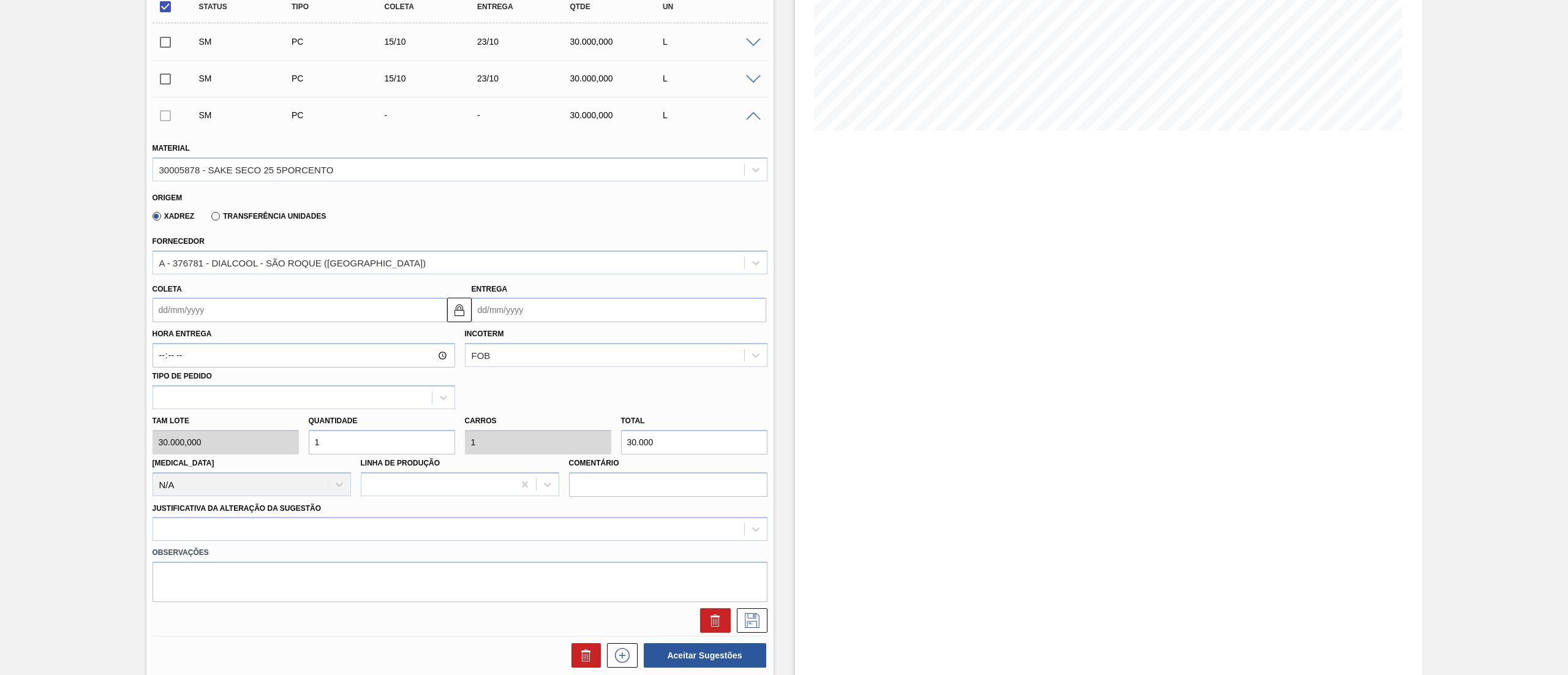
click at [273, 312] on input "Coleta" at bounding box center [300, 310] width 295 height 25
click at [241, 415] on div "16" at bounding box center [246, 418] width 17 height 17
type input "[DATE]"
click at [212, 534] on div at bounding box center [460, 529] width 615 height 24
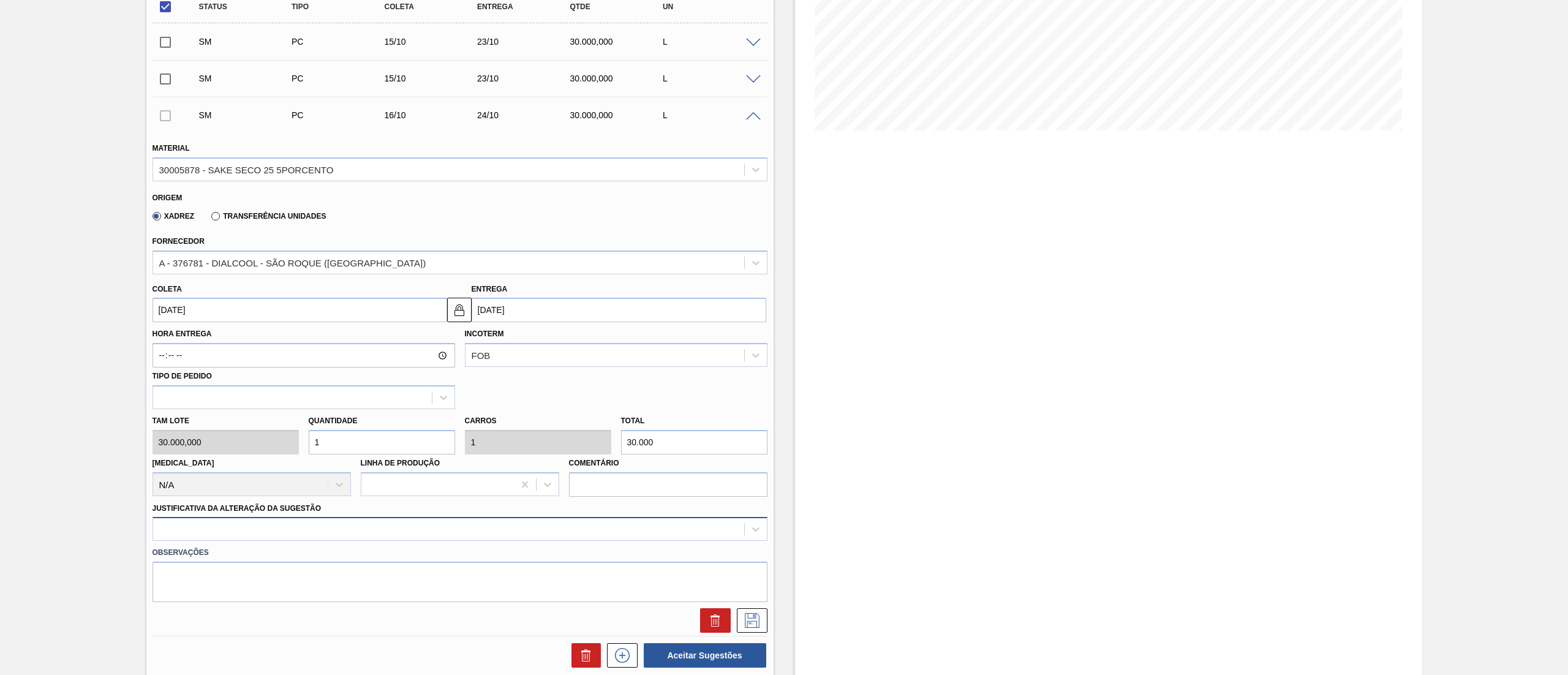
scroll to position [288, 0]
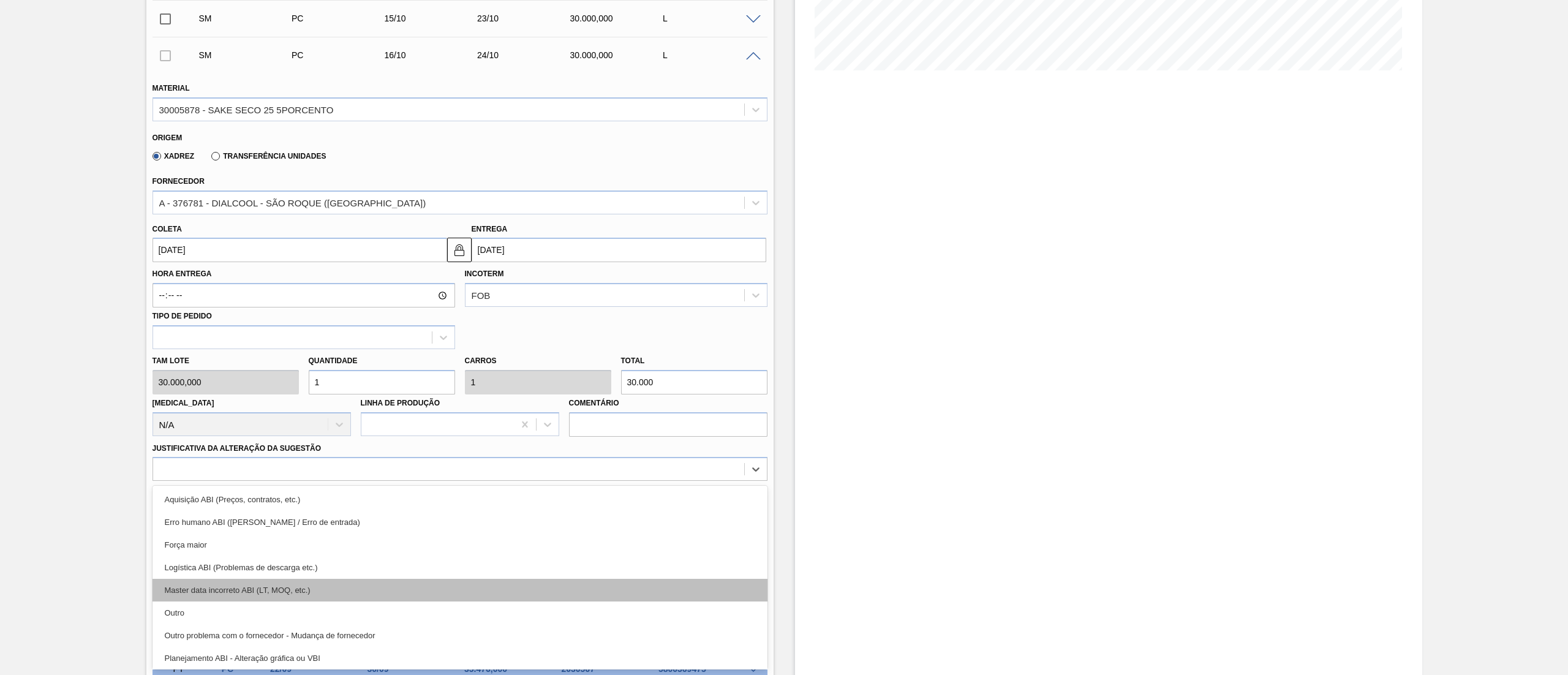
click at [205, 600] on div "Master data incorreto ABI (LT, MOQ, etc.)" at bounding box center [460, 590] width 615 height 23
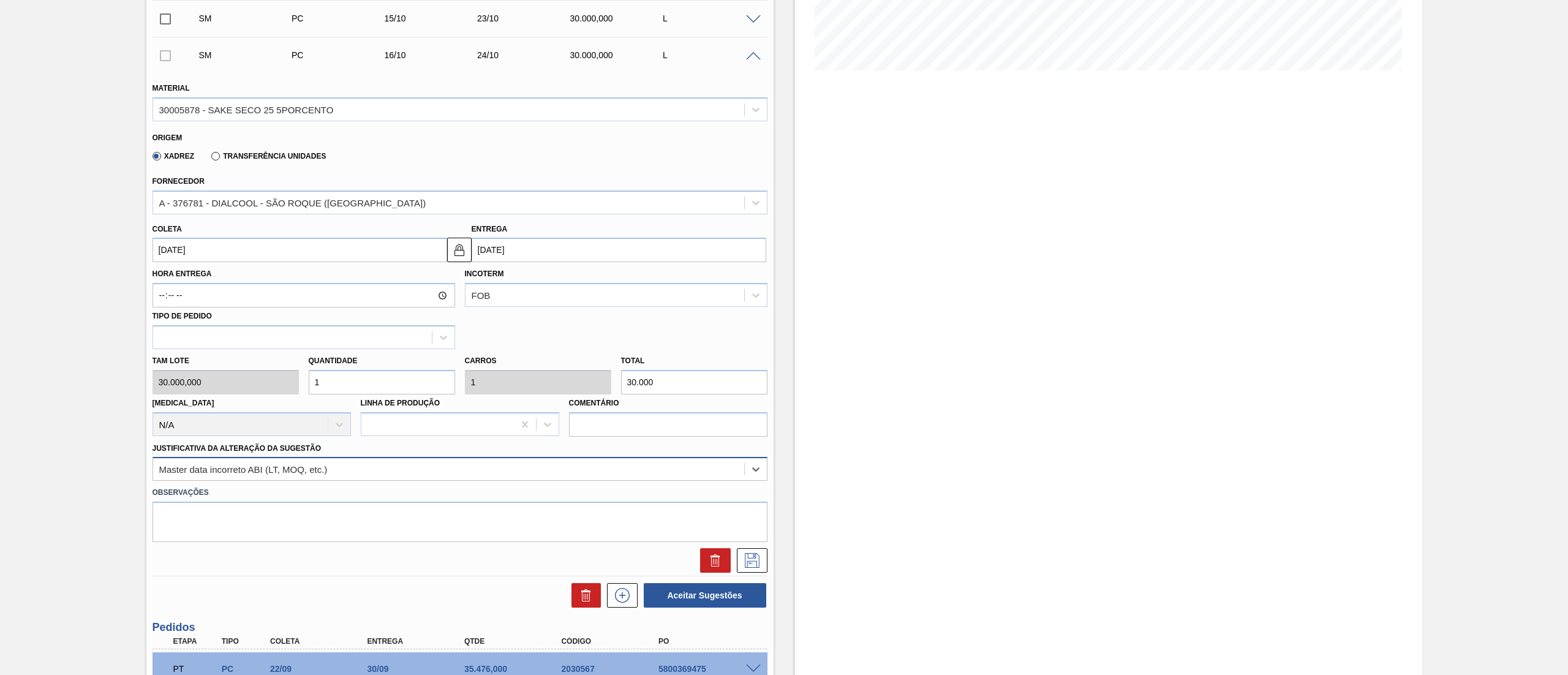
click at [222, 474] on div "Master data incorreto ABI (LT, MOQ, etc.)" at bounding box center [449, 469] width 591 height 17
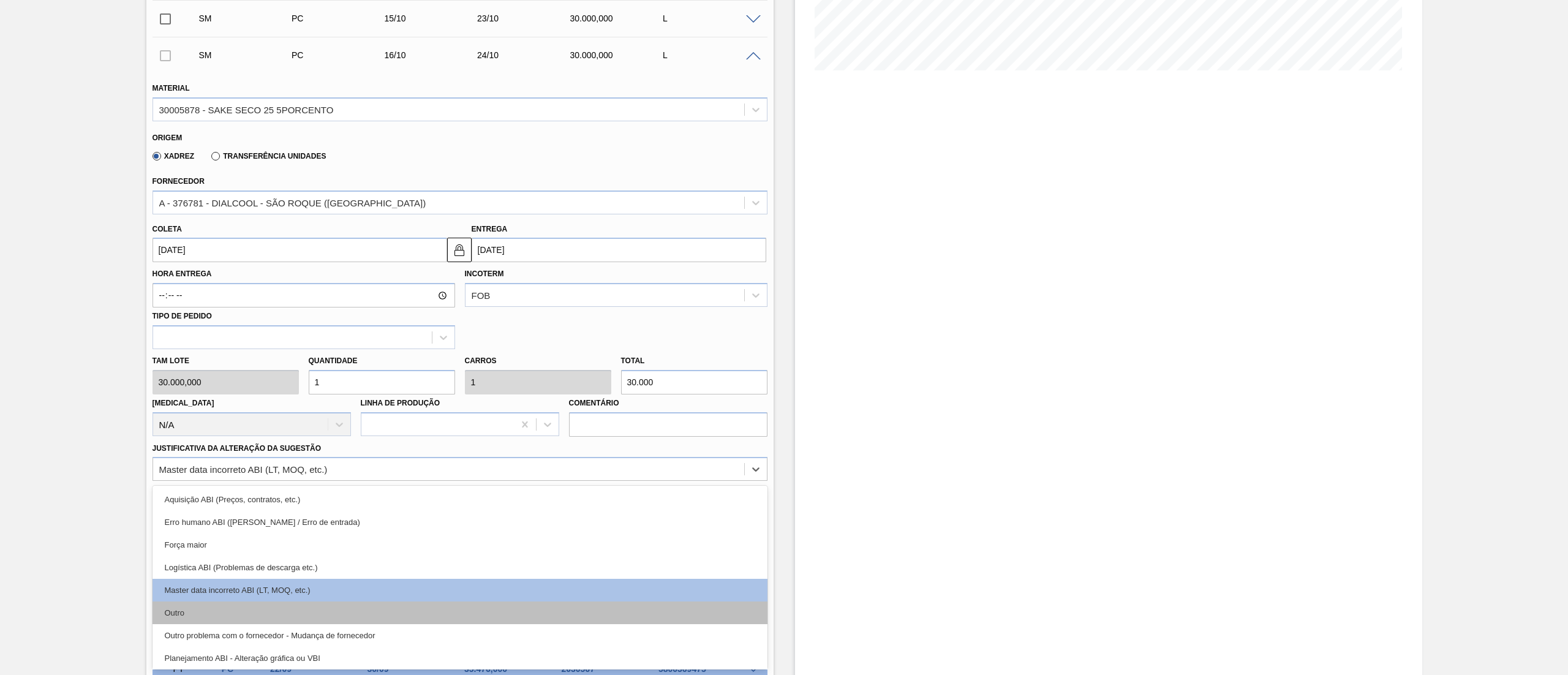
click at [211, 614] on div "Outro" at bounding box center [460, 613] width 615 height 23
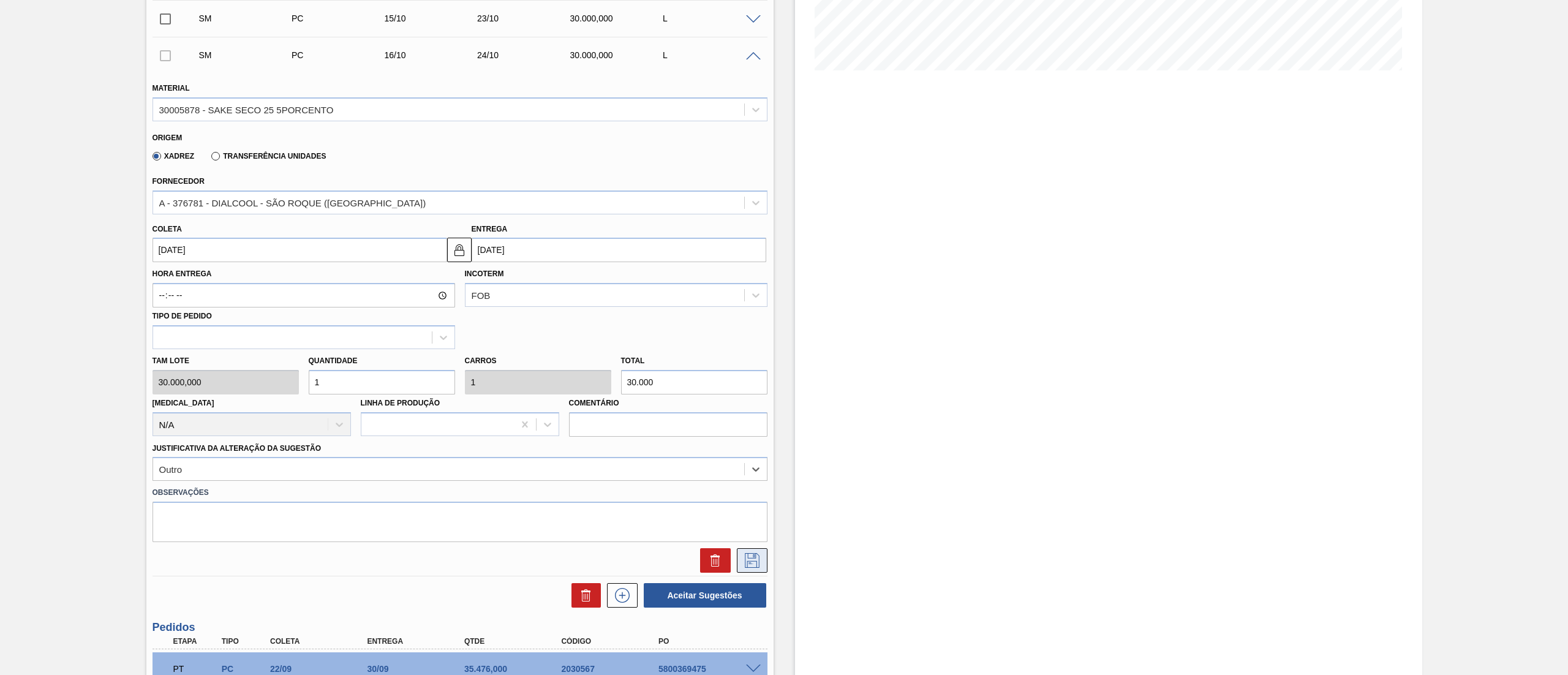
click at [760, 565] on icon at bounding box center [752, 560] width 20 height 15
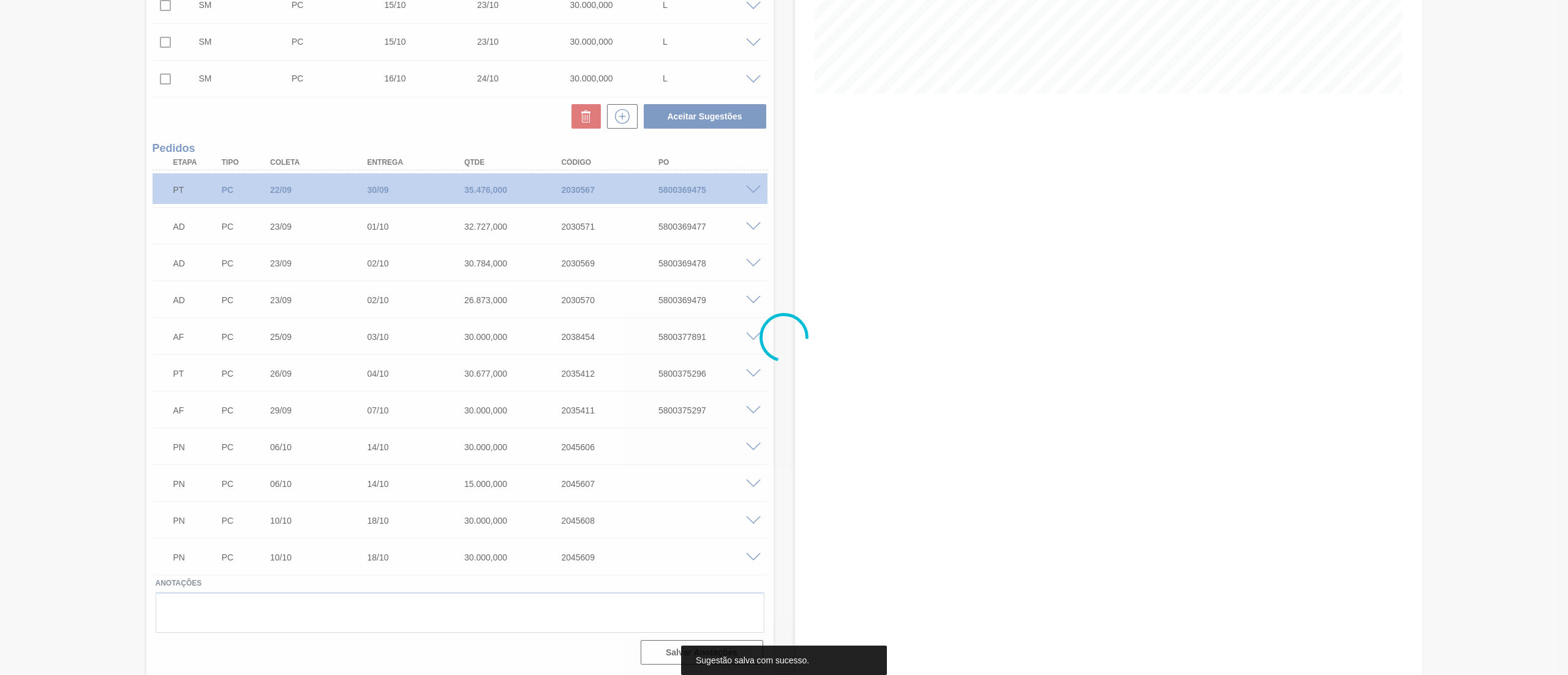
scroll to position [265, 0]
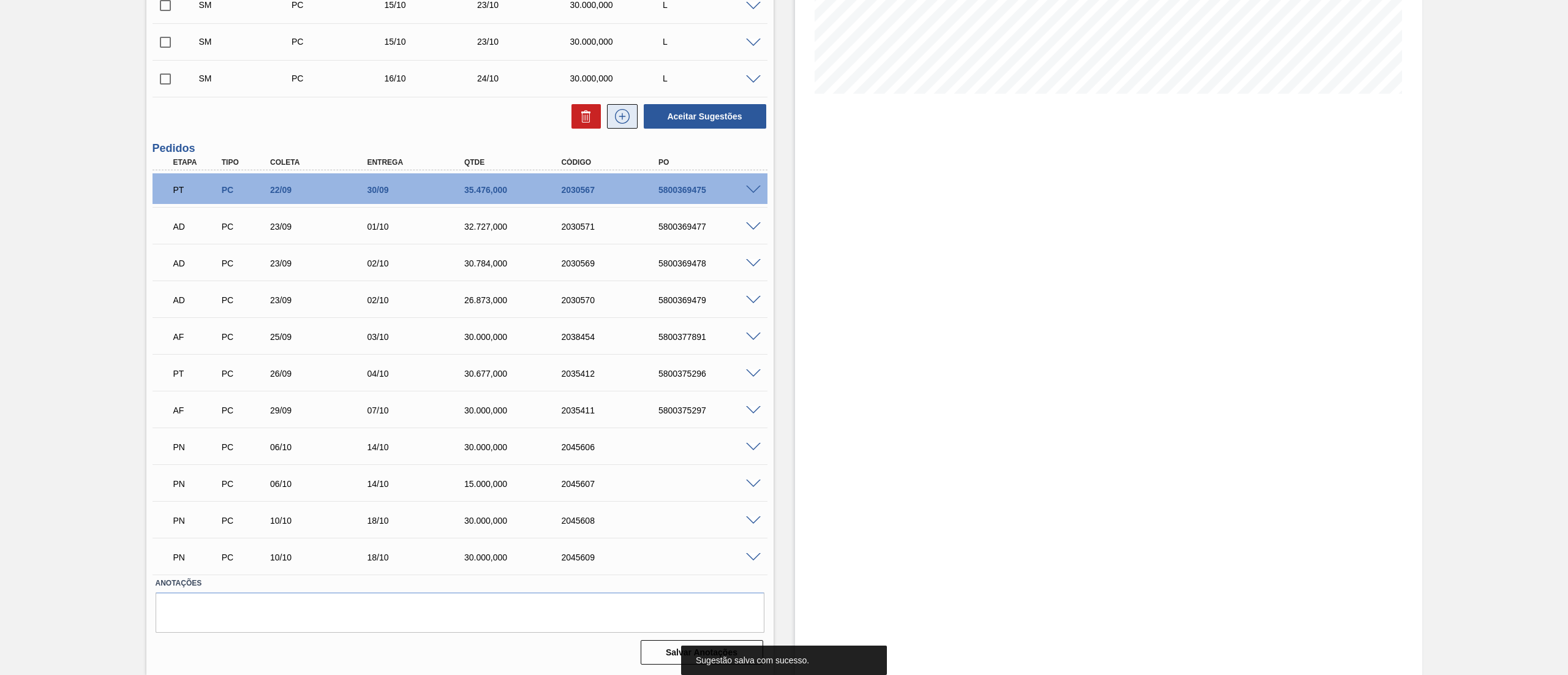
click at [622, 119] on icon at bounding box center [622, 116] width 1 height 7
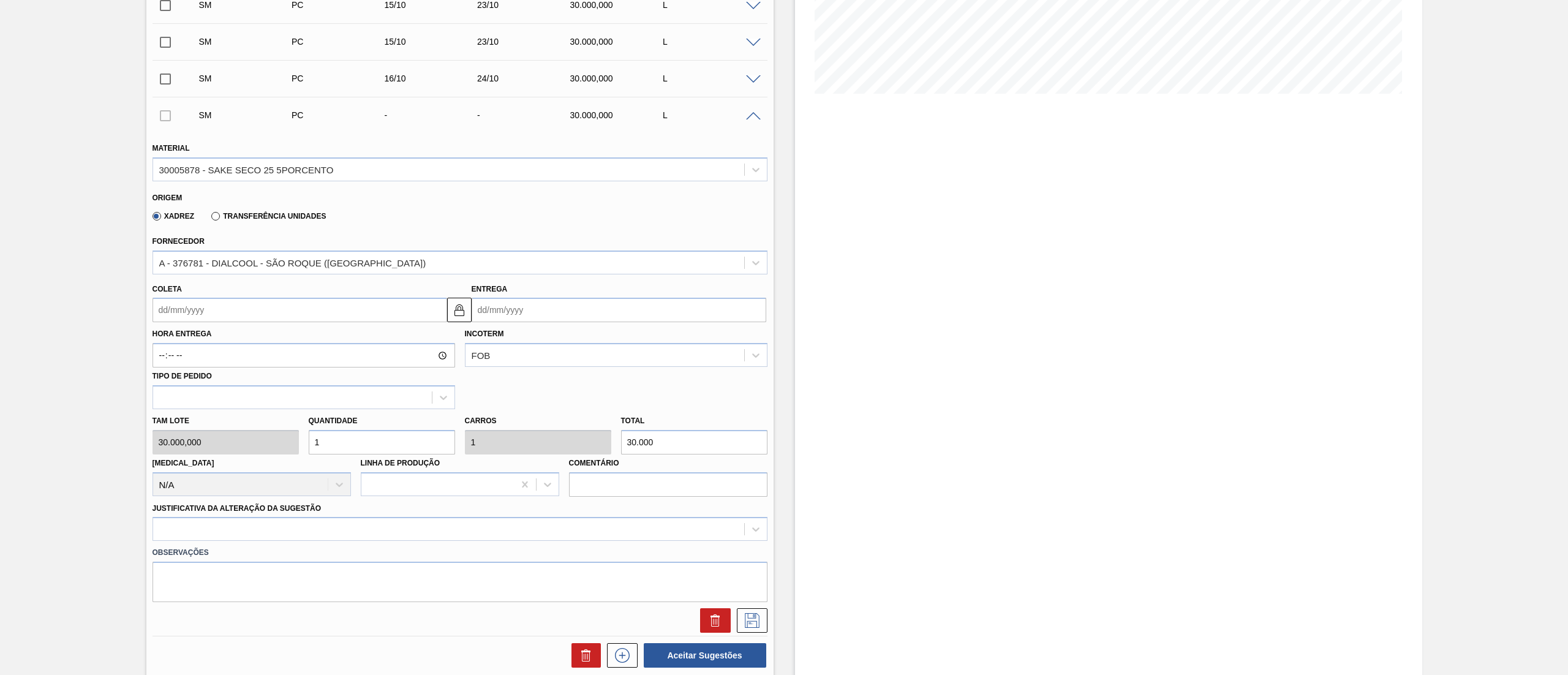
click at [219, 315] on input "Coleta" at bounding box center [300, 310] width 295 height 25
click at [247, 420] on div "16" at bounding box center [246, 418] width 17 height 17
type input "[DATE]"
click at [236, 524] on div at bounding box center [460, 529] width 615 height 24
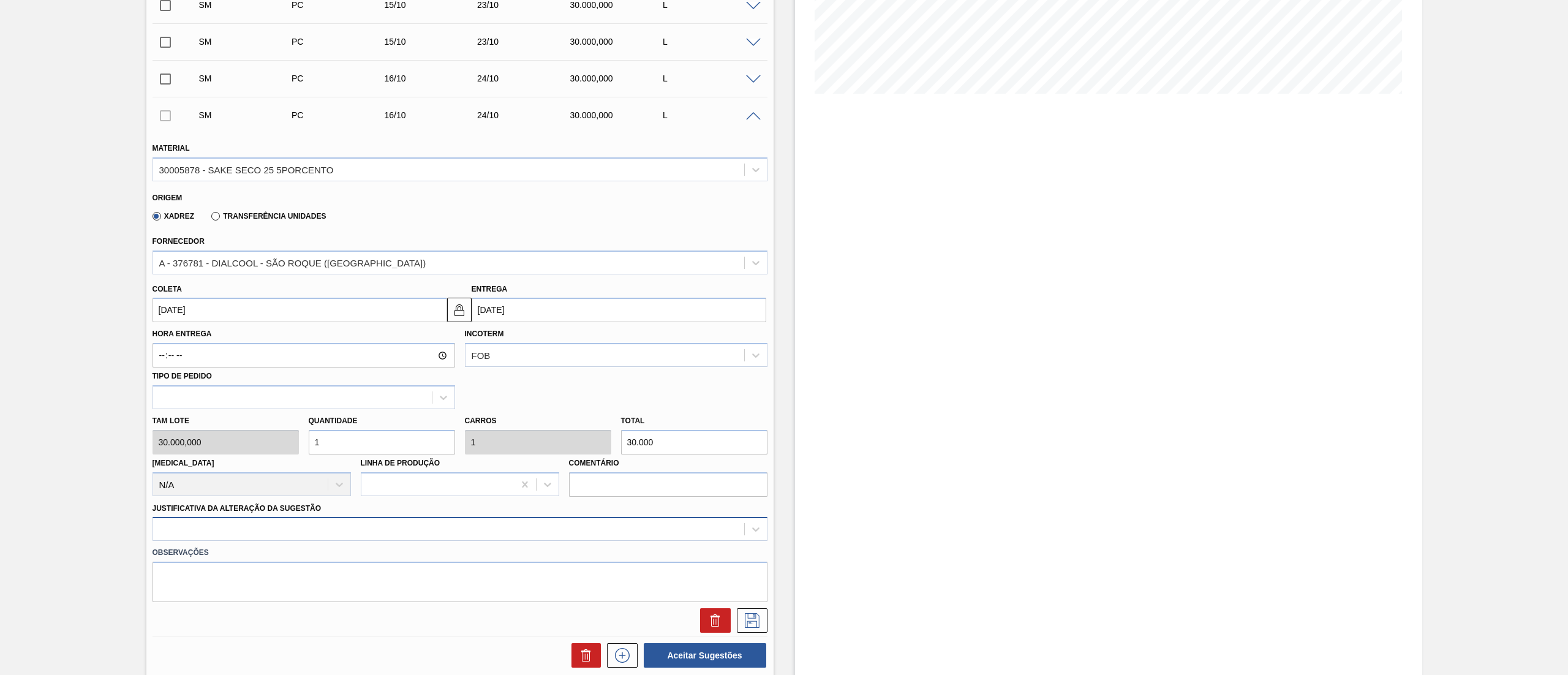
scroll to position [325, 0]
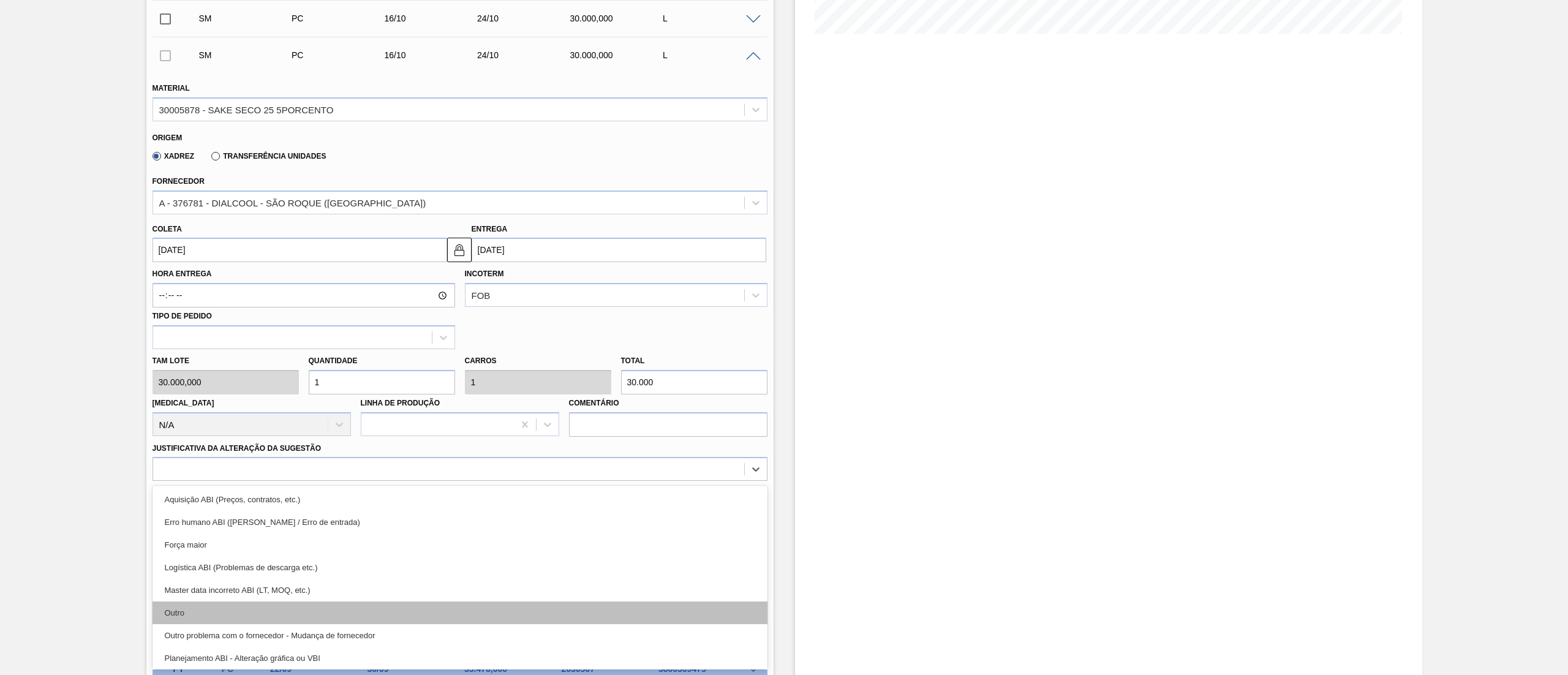
click at [228, 603] on div "Outro" at bounding box center [460, 613] width 615 height 23
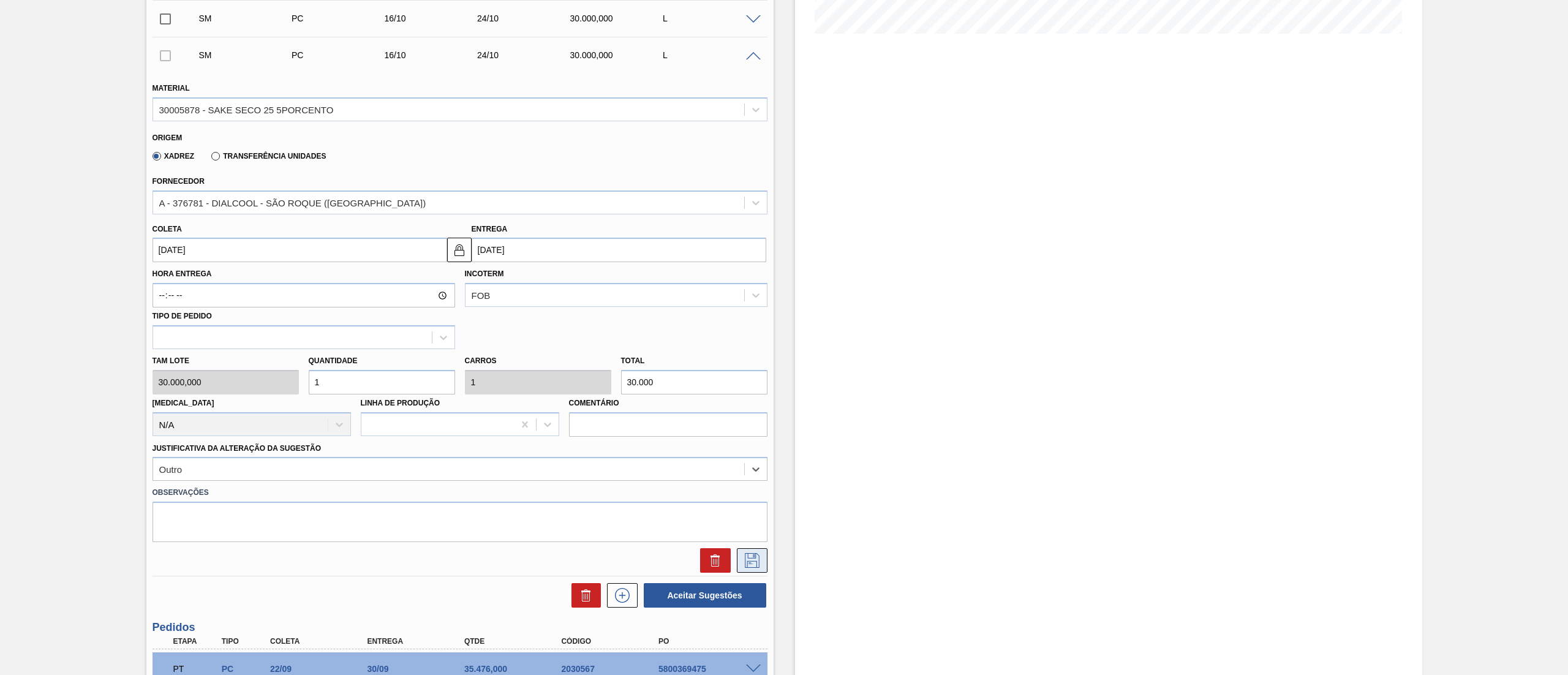
click at [757, 559] on icon at bounding box center [752, 560] width 20 height 15
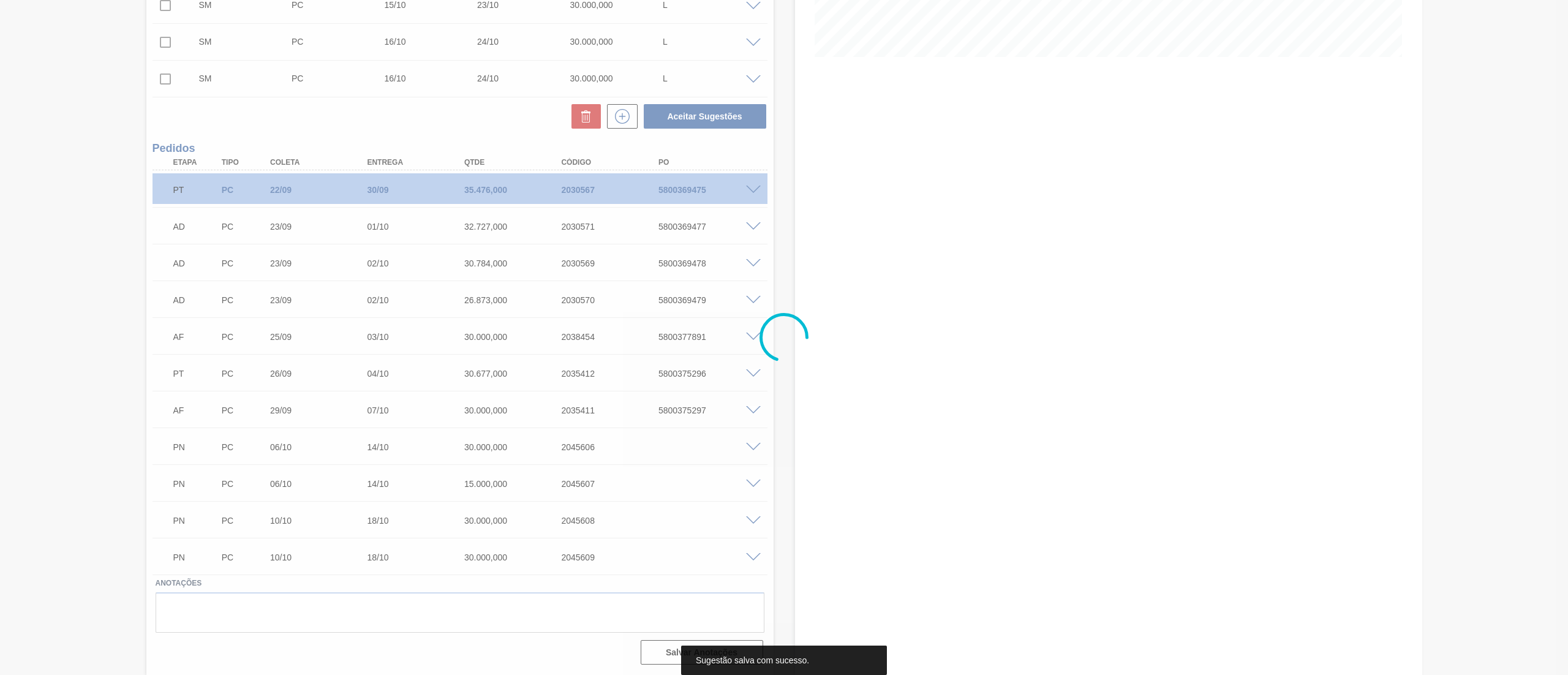
scroll to position [301, 0]
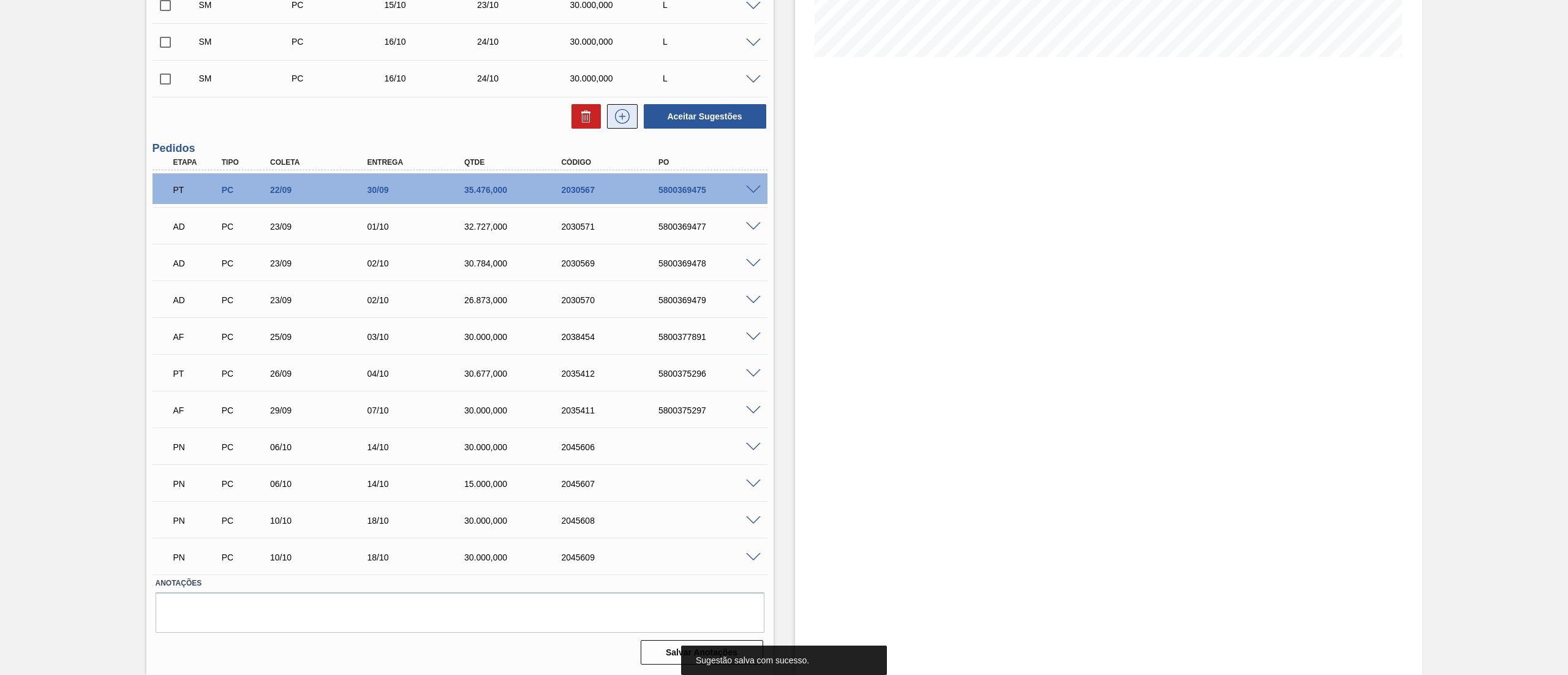
click at [620, 119] on icon at bounding box center [622, 116] width 20 height 15
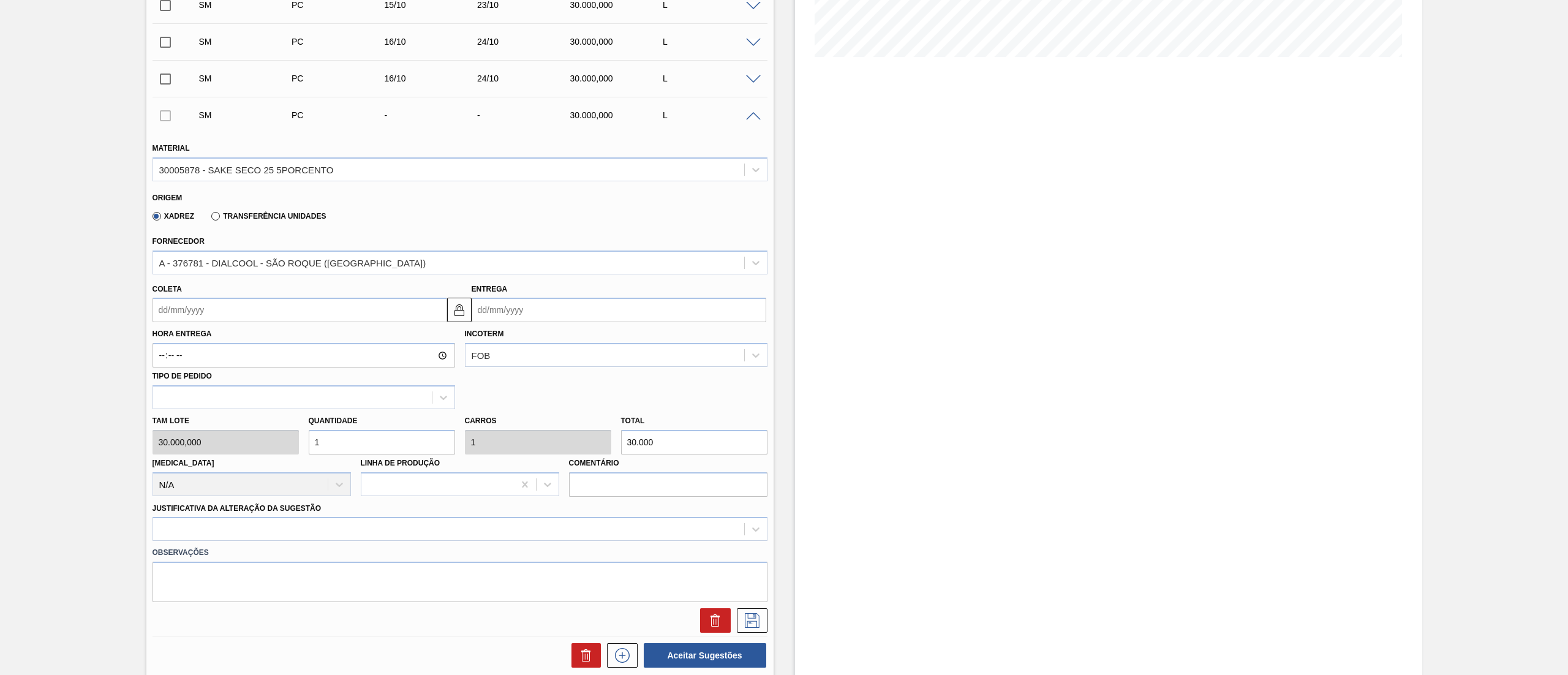
click at [245, 312] on input "Coleta" at bounding box center [300, 310] width 295 height 25
click at [271, 414] on div "17" at bounding box center [266, 418] width 17 height 17
type input "[DATE]"
click at [292, 531] on div at bounding box center [460, 529] width 615 height 24
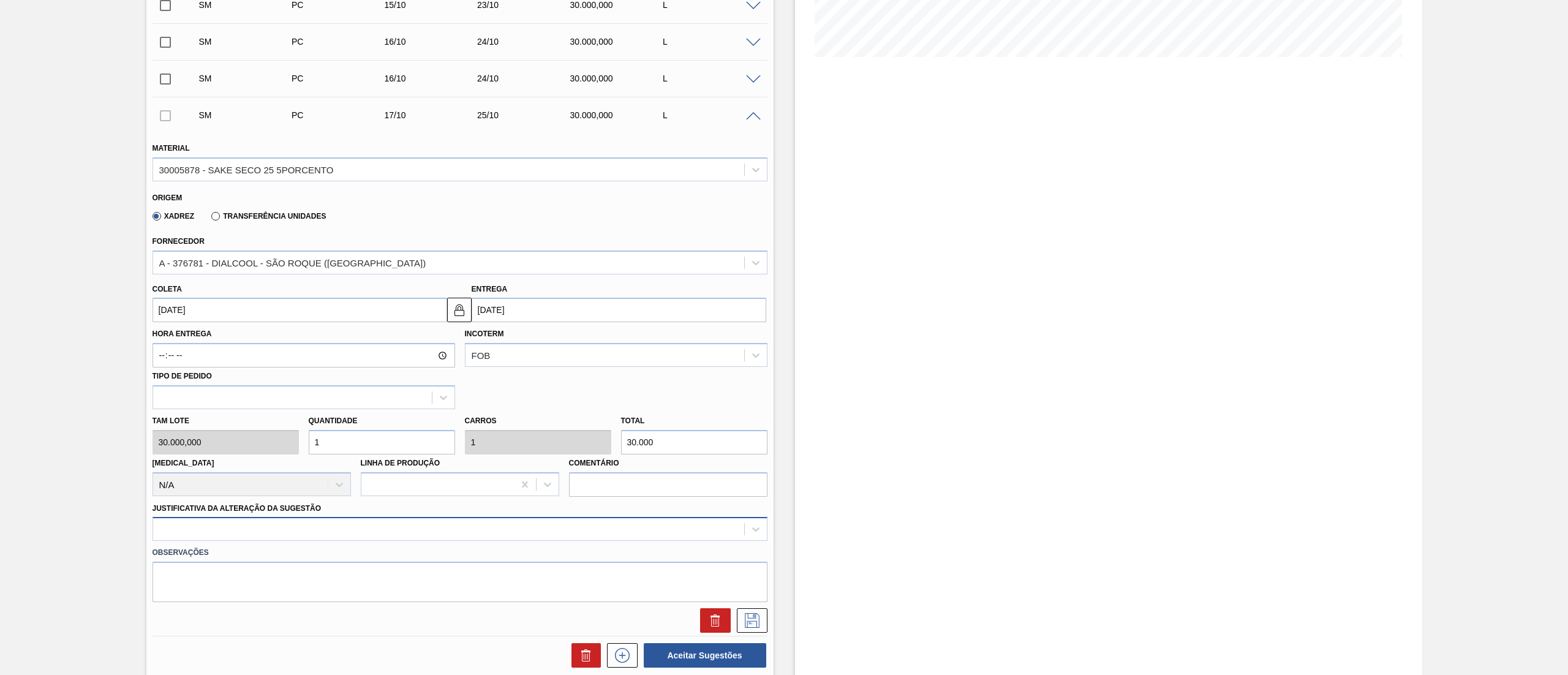
scroll to position [361, 0]
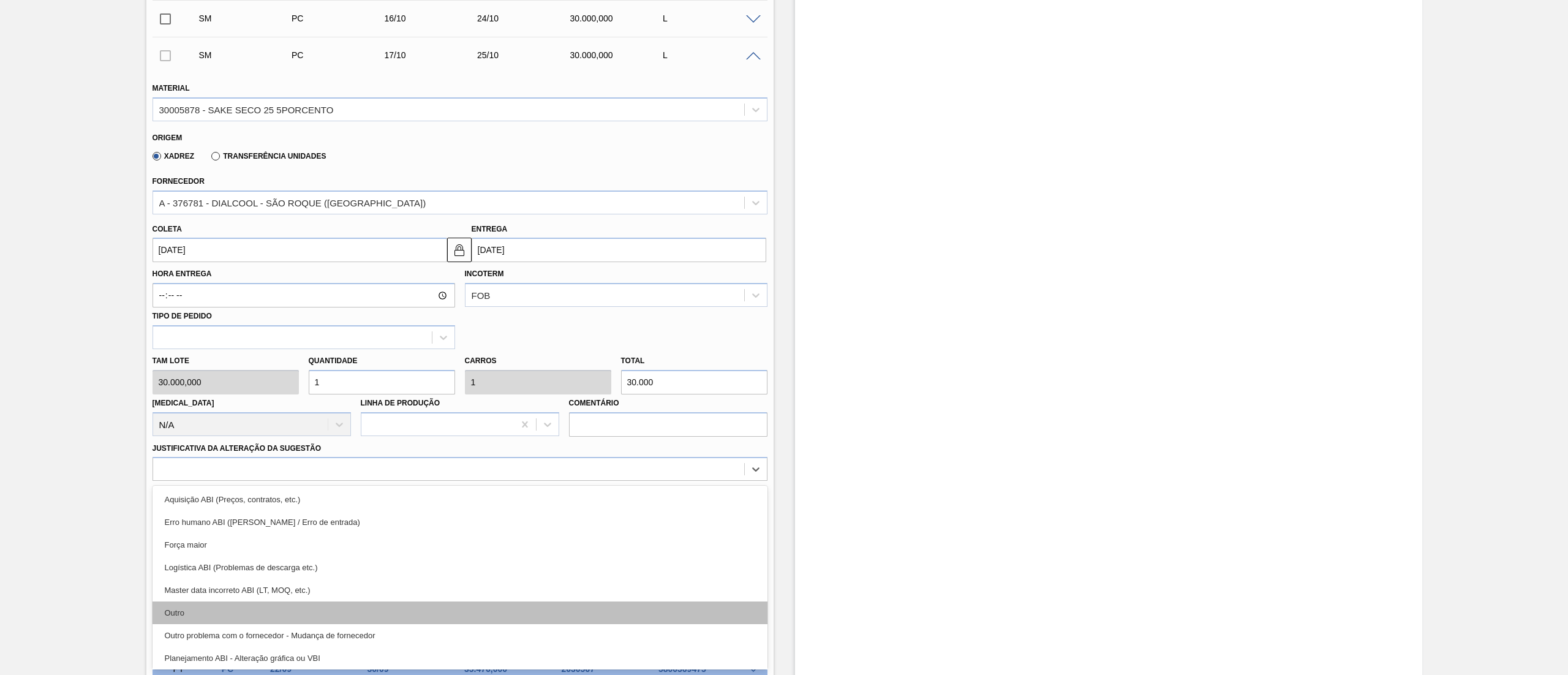
click at [275, 608] on div "Outro" at bounding box center [460, 613] width 615 height 23
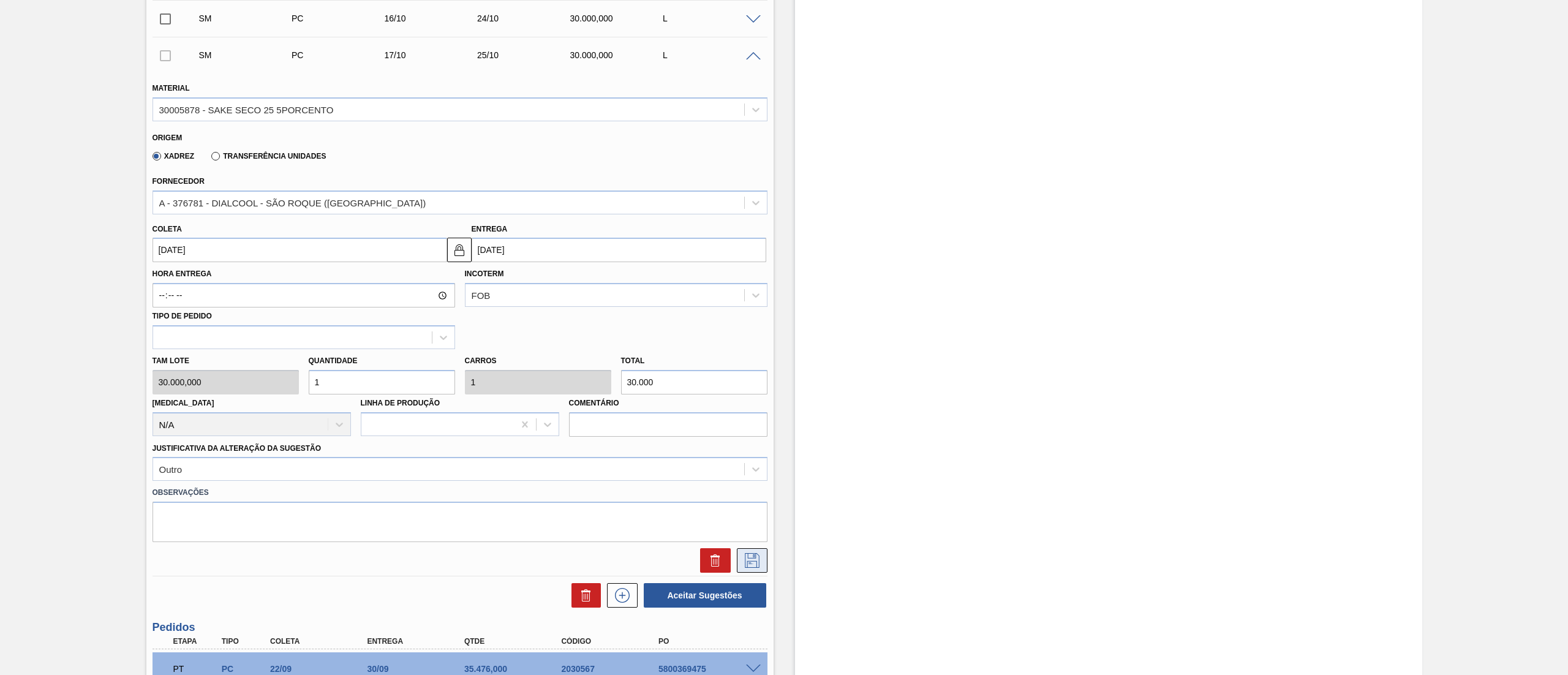
click at [745, 565] on icon at bounding box center [752, 560] width 20 height 15
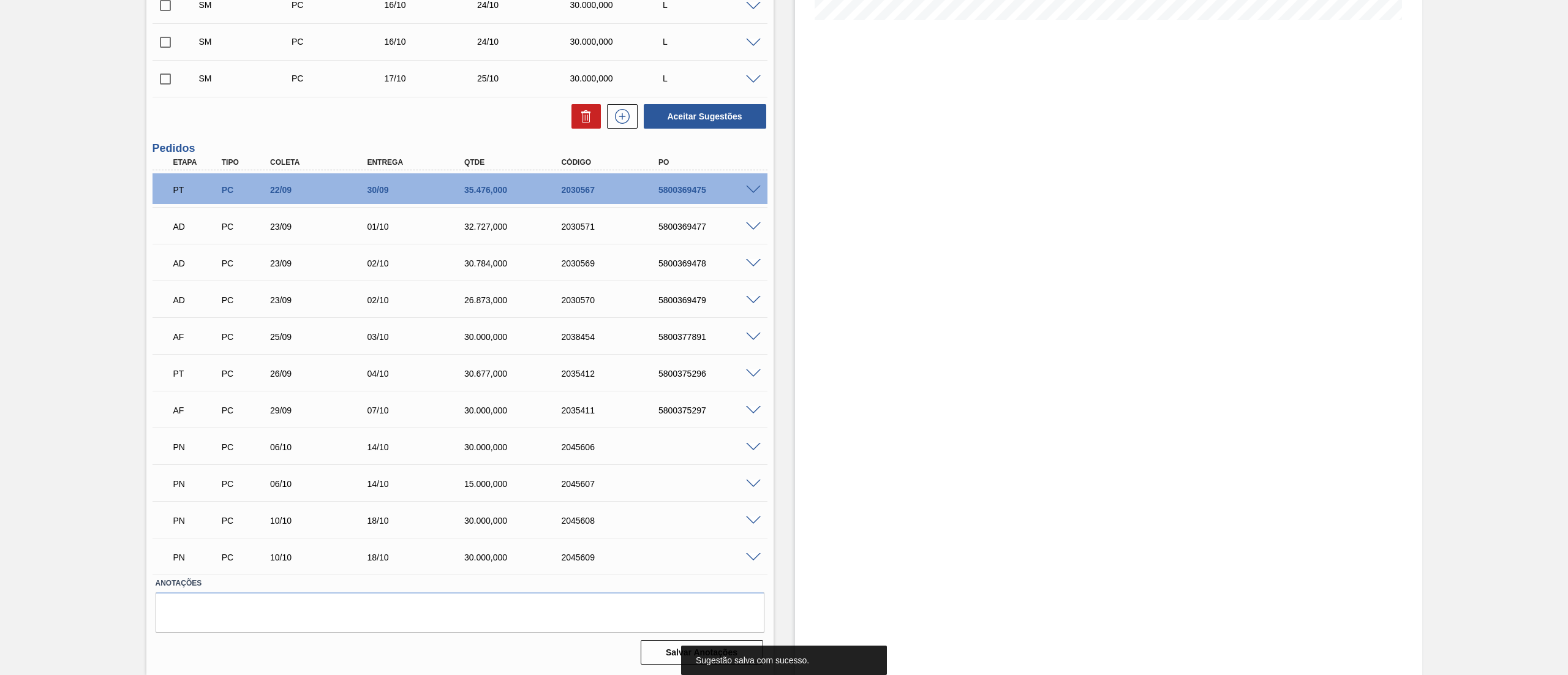
scroll to position [338, 0]
click at [614, 121] on icon at bounding box center [622, 116] width 20 height 15
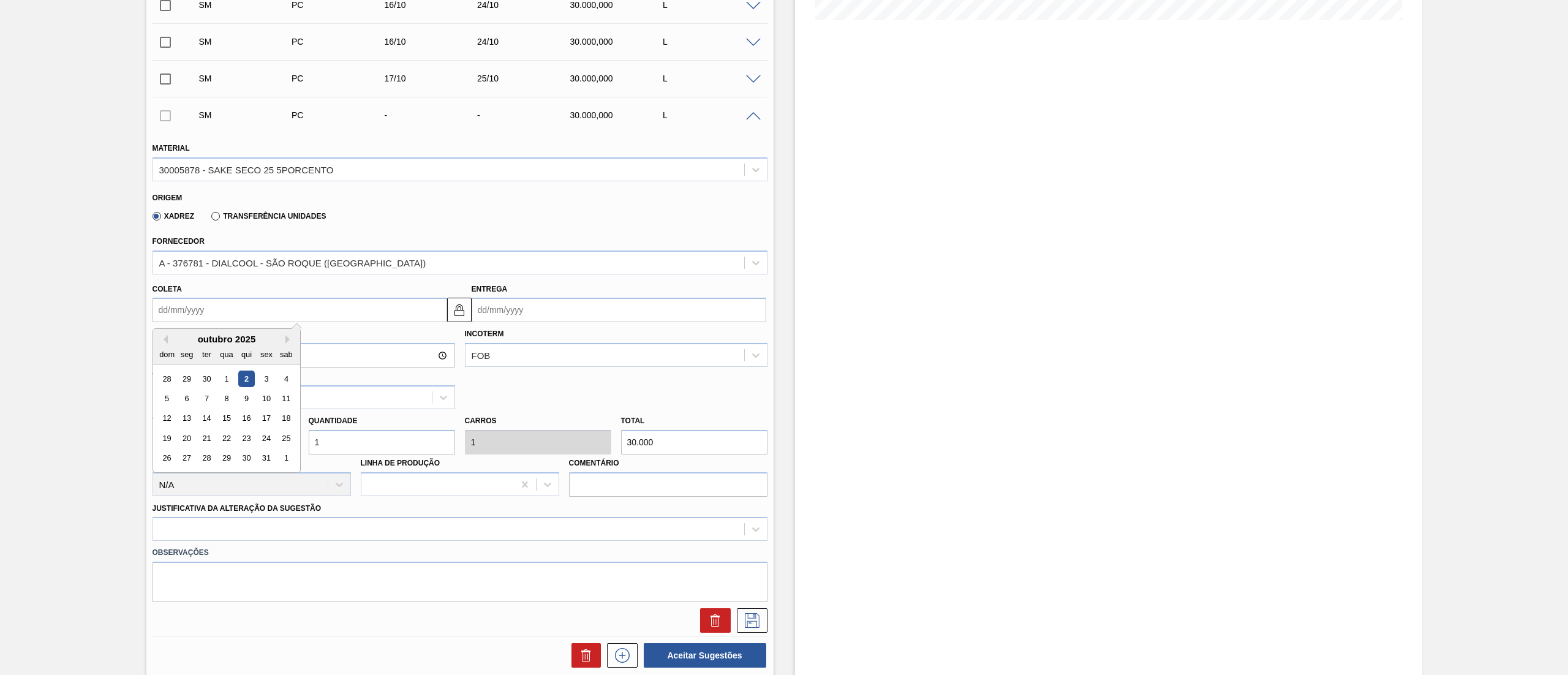
click at [232, 303] on input "Coleta" at bounding box center [300, 310] width 295 height 25
click at [262, 414] on div "17" at bounding box center [266, 418] width 17 height 17
type input "[DATE]"
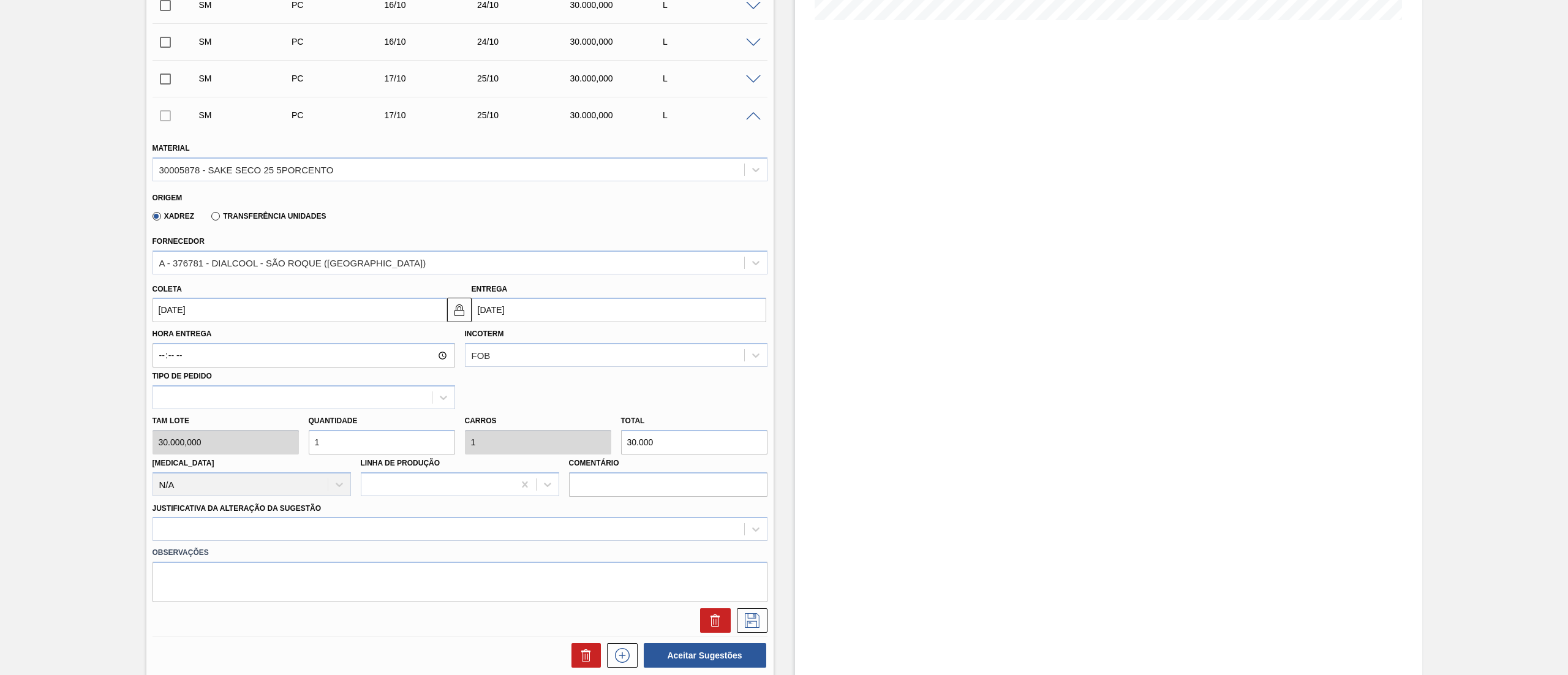
click at [268, 541] on div "Observações" at bounding box center [460, 571] width 624 height 61
click at [227, 509] on label "Justificativa da Alteração da Sugestão" at bounding box center [237, 508] width 169 height 9
click at [0, 0] on Sugestão "Justificativa da Alteração da Sugestão" at bounding box center [0, 0] width 0 height 0
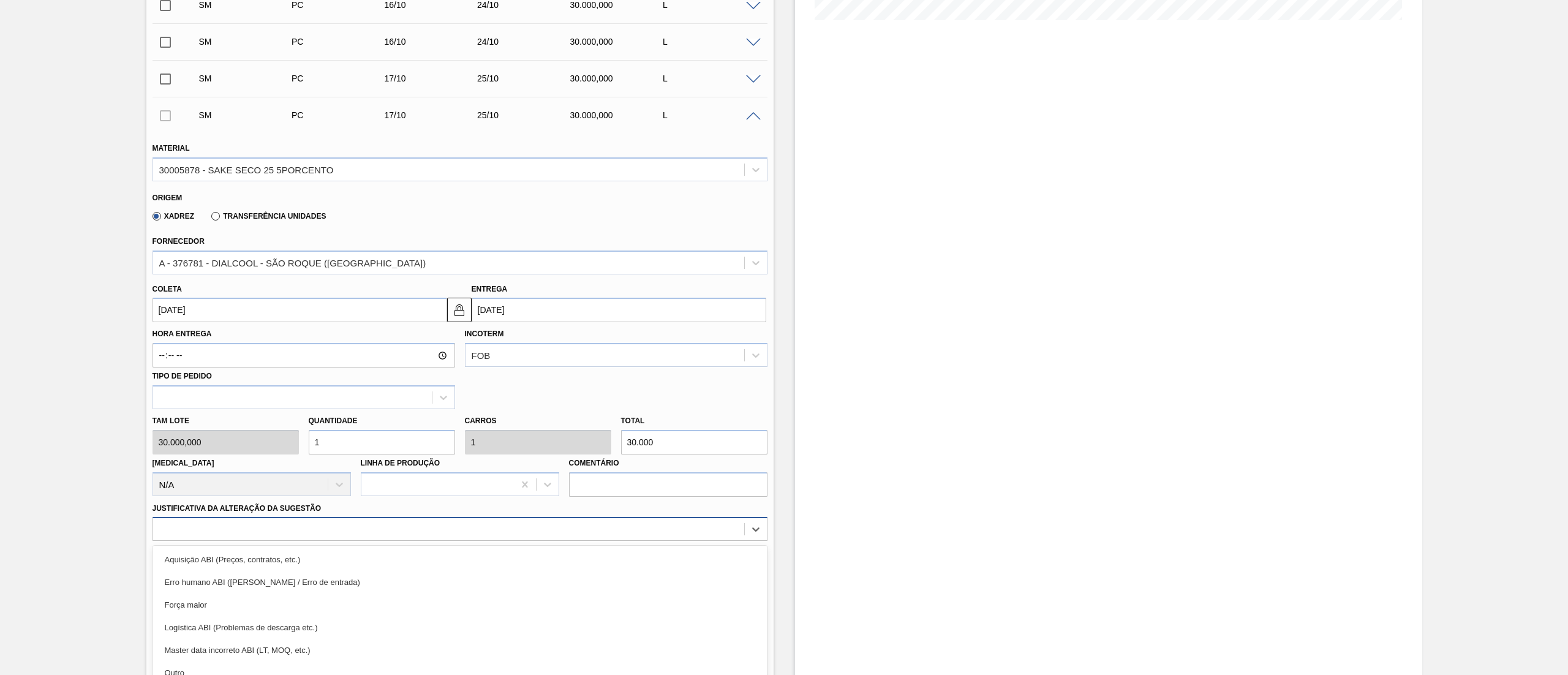
scroll to position [398, 0]
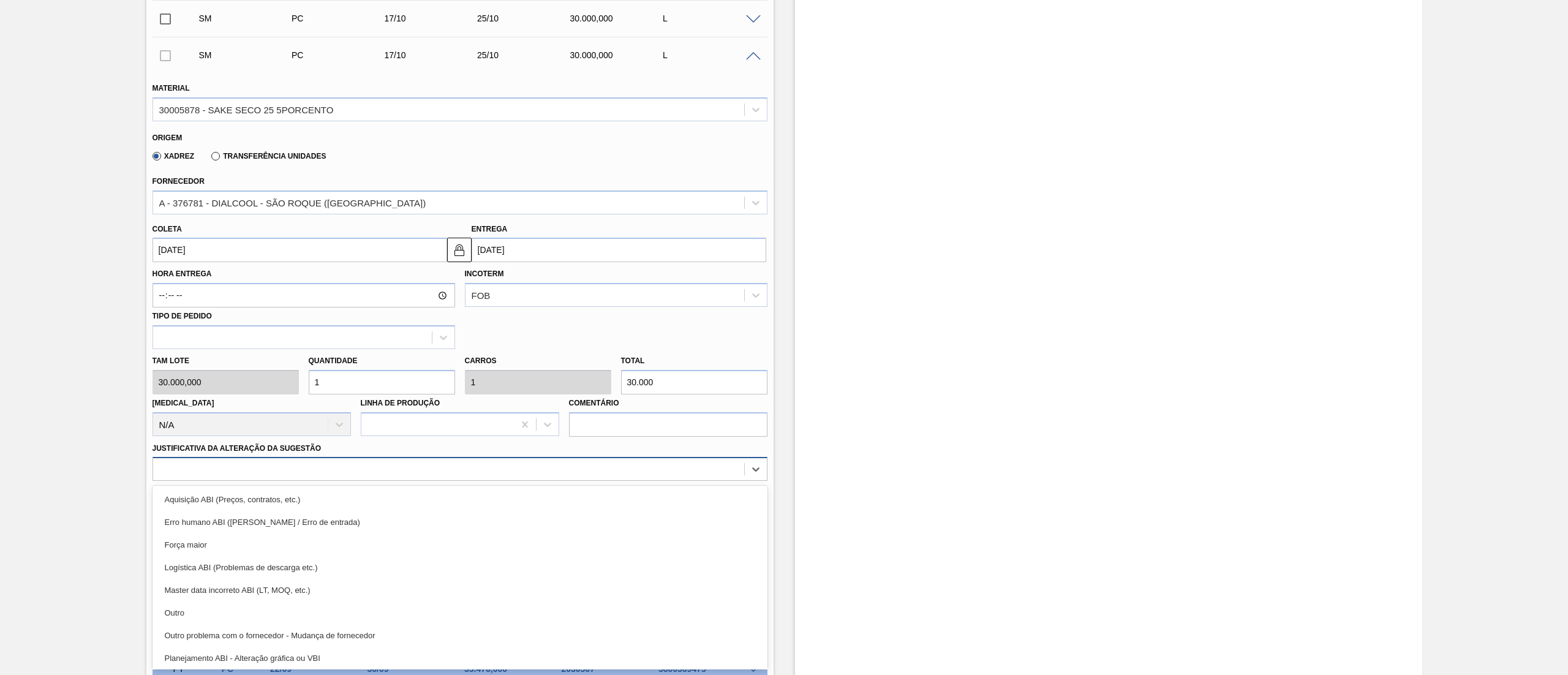
click at [230, 481] on div "option Erro humano ABI (Cálculo / Erro de entrada) focused, 2 of 18. 18 results…" at bounding box center [460, 469] width 615 height 24
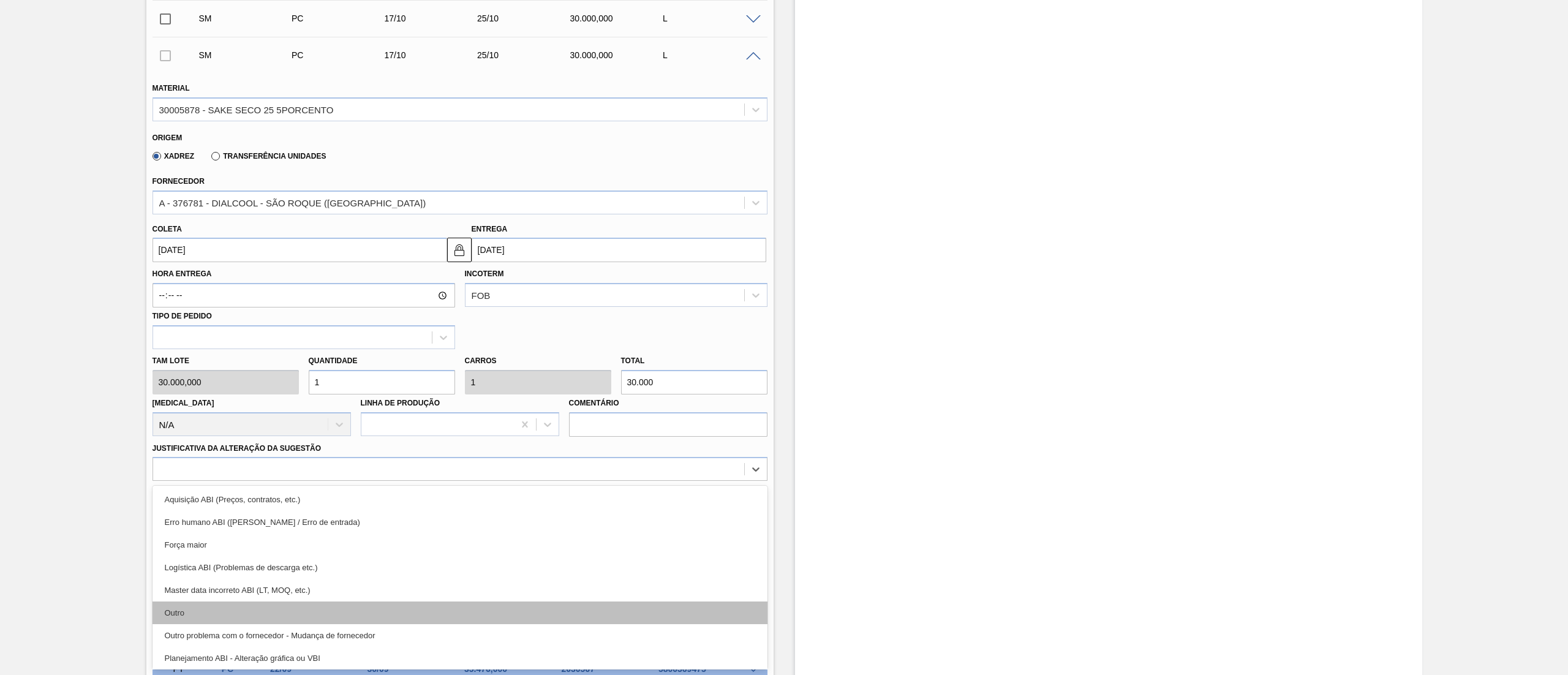
click at [252, 608] on div "Outro" at bounding box center [460, 613] width 615 height 23
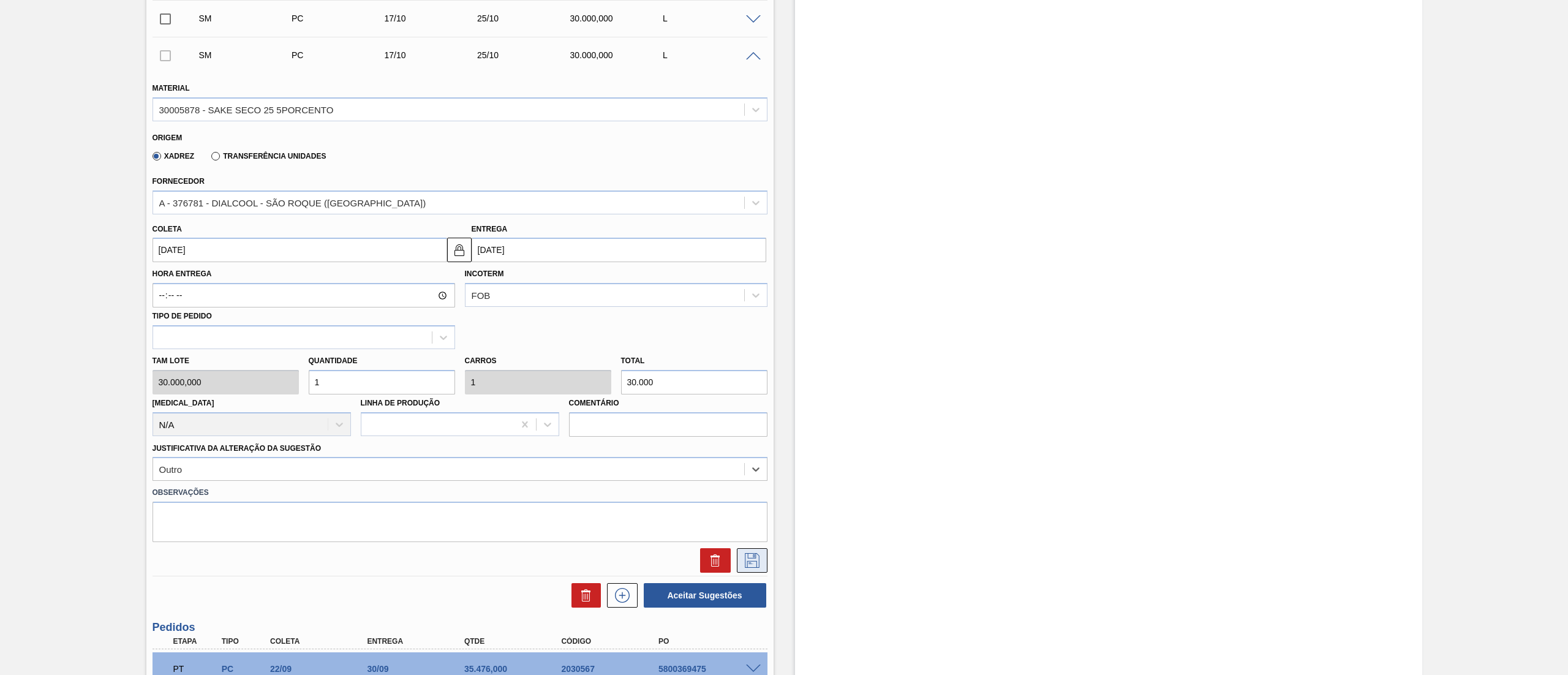
click at [760, 568] on button at bounding box center [752, 560] width 31 height 25
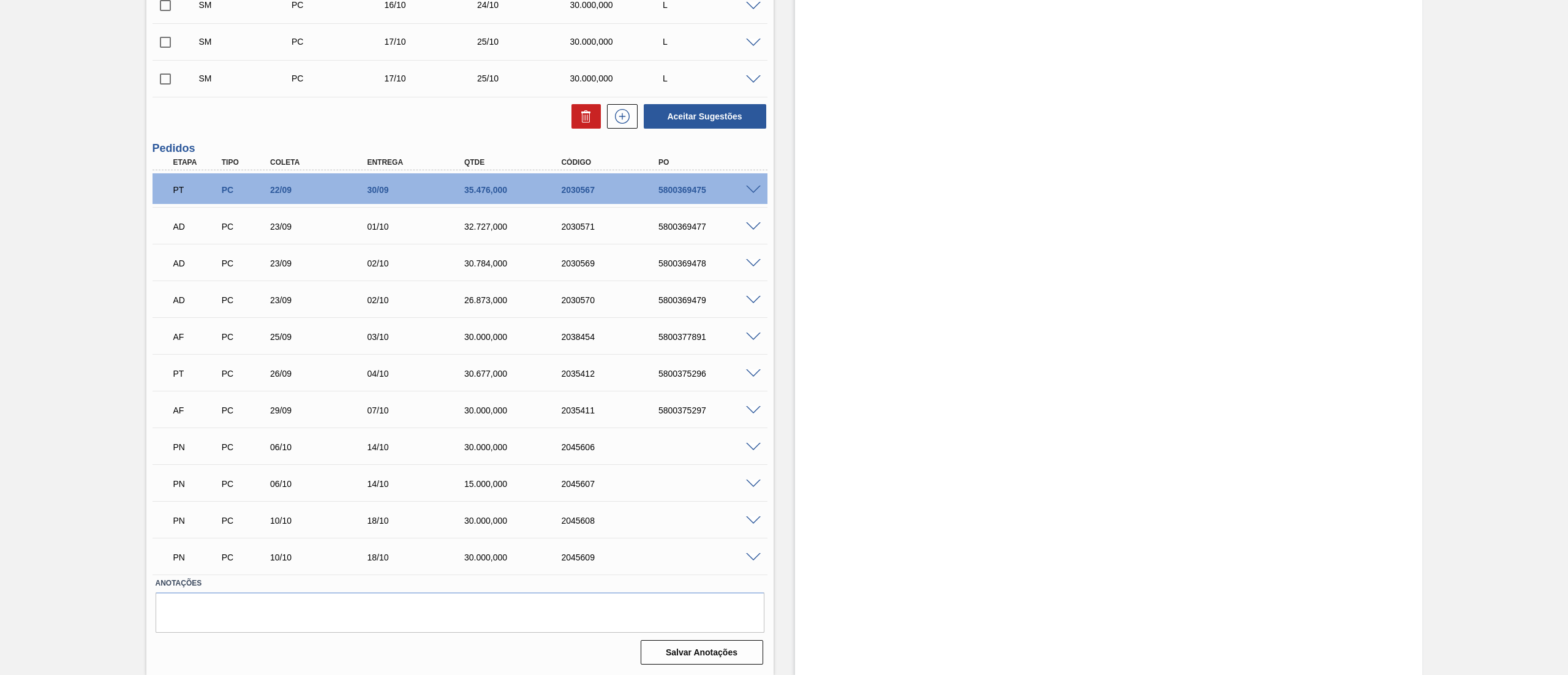
scroll to position [0, 0]
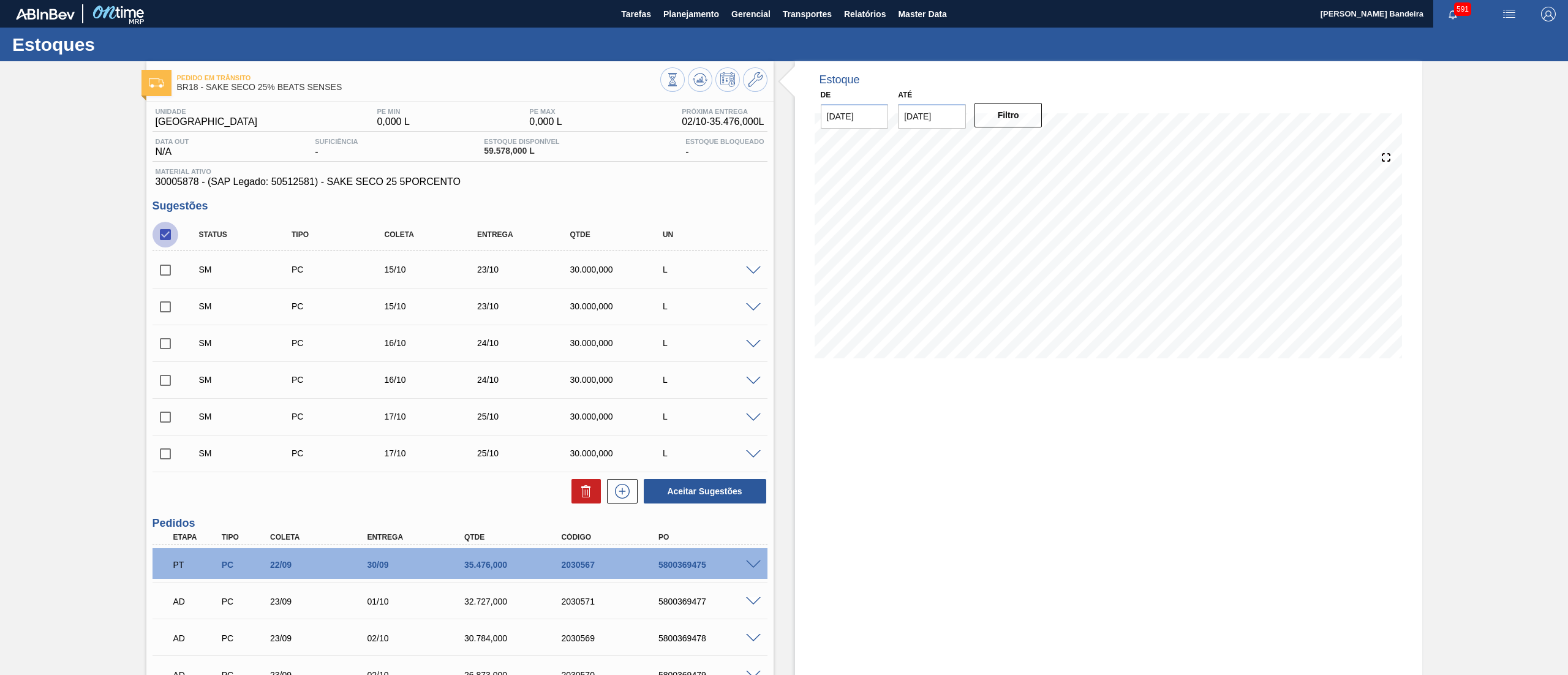
click at [163, 237] on input "checkbox" at bounding box center [165, 235] width 26 height 26
click at [165, 232] on input "checkbox" at bounding box center [165, 235] width 26 height 26
checkbox input "true"
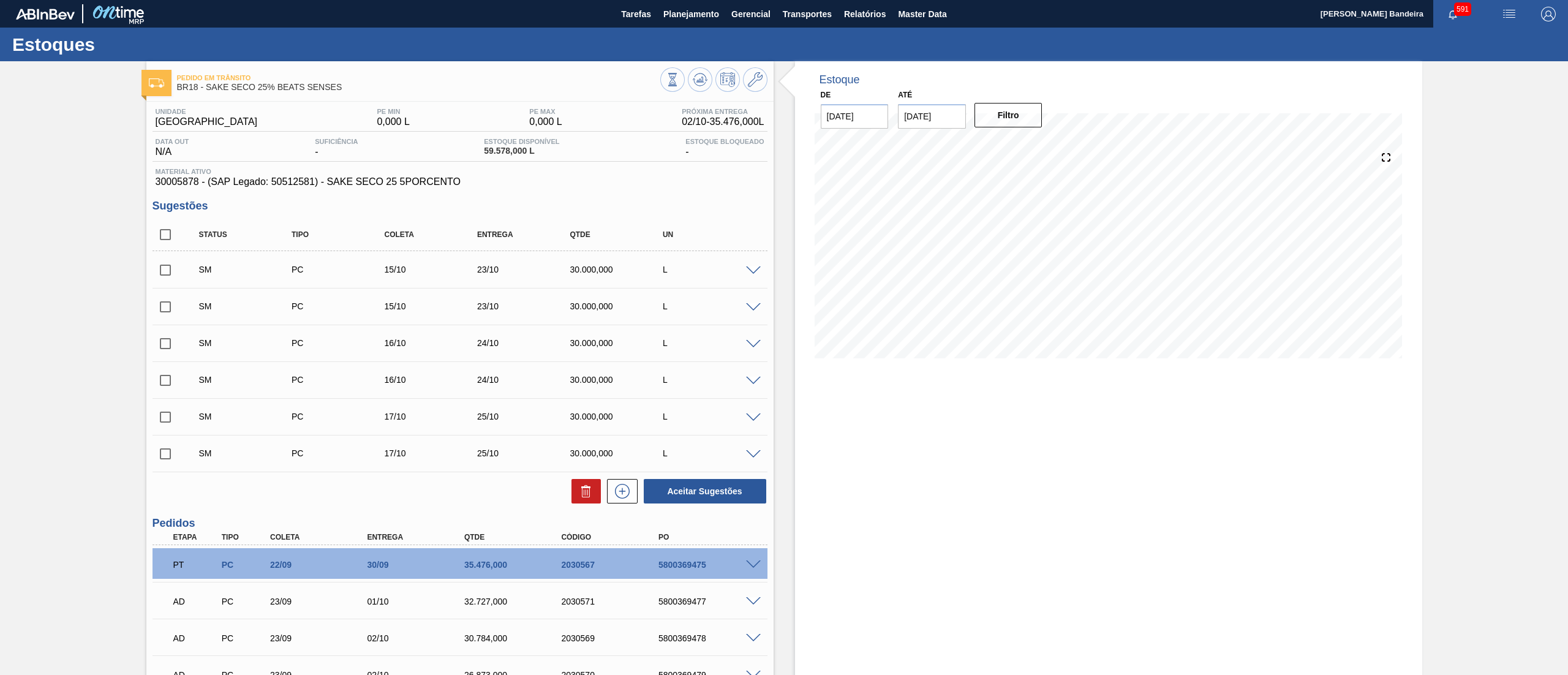
checkbox input "true"
click at [711, 499] on button "Aceitar Sugestões" at bounding box center [704, 491] width 122 height 25
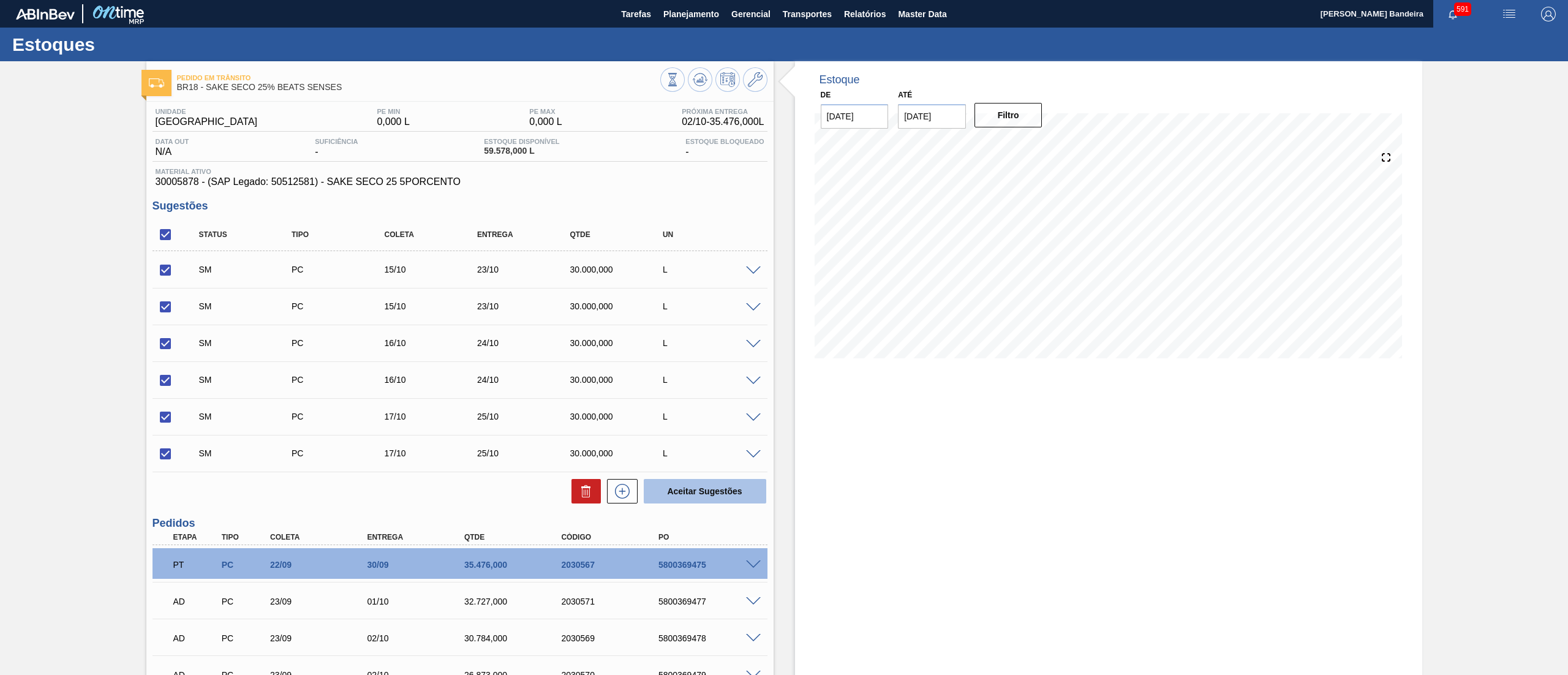
checkbox input "false"
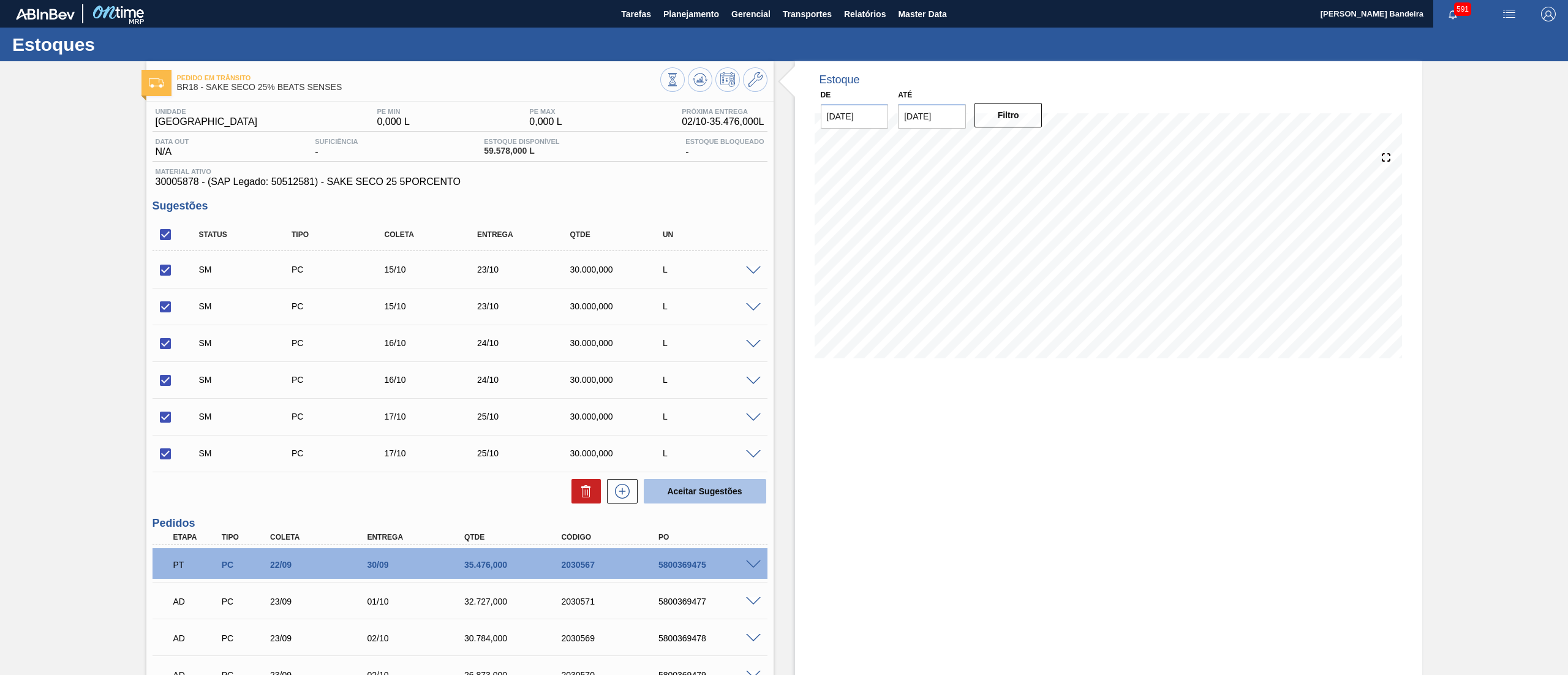
checkbox input "false"
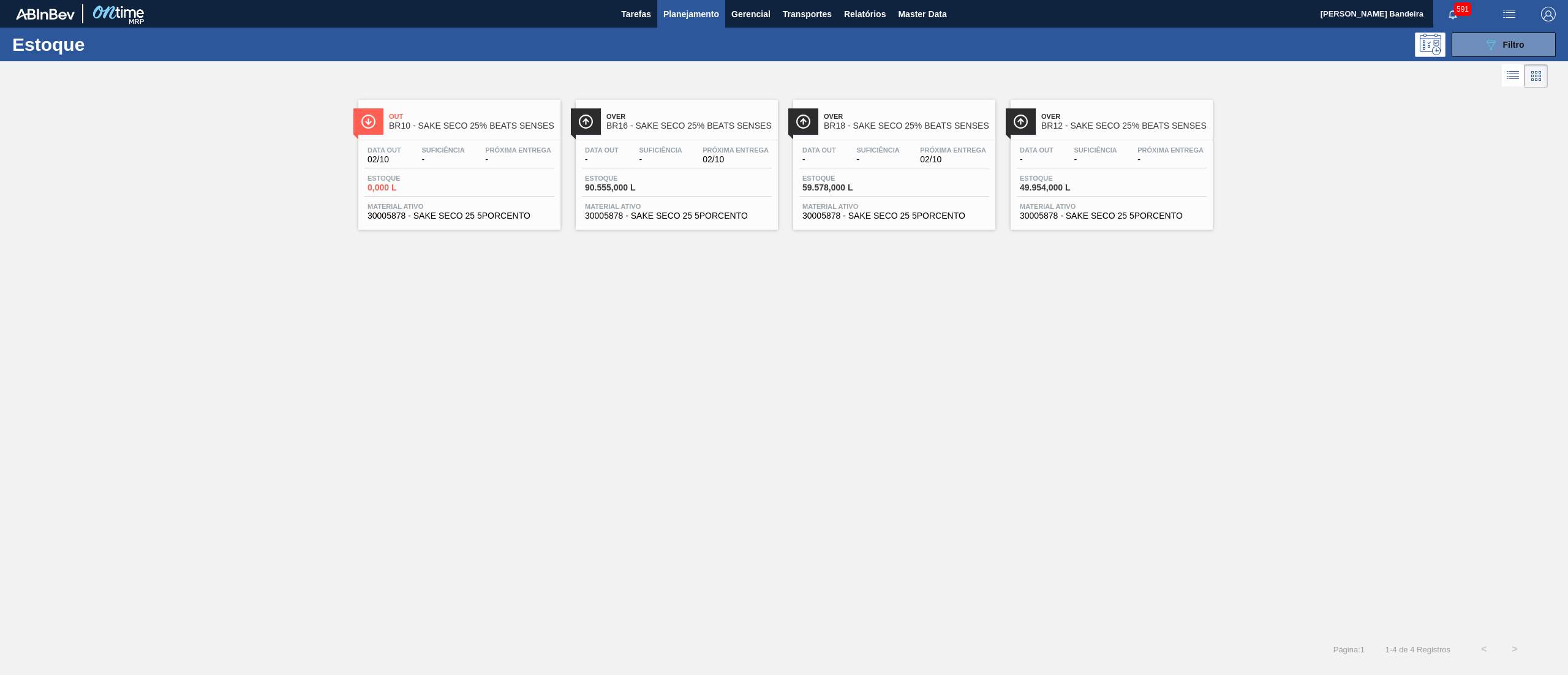
click at [660, 217] on span "30005878 - SAKE SECO 25 5PORCENTO" at bounding box center [677, 216] width 183 height 9
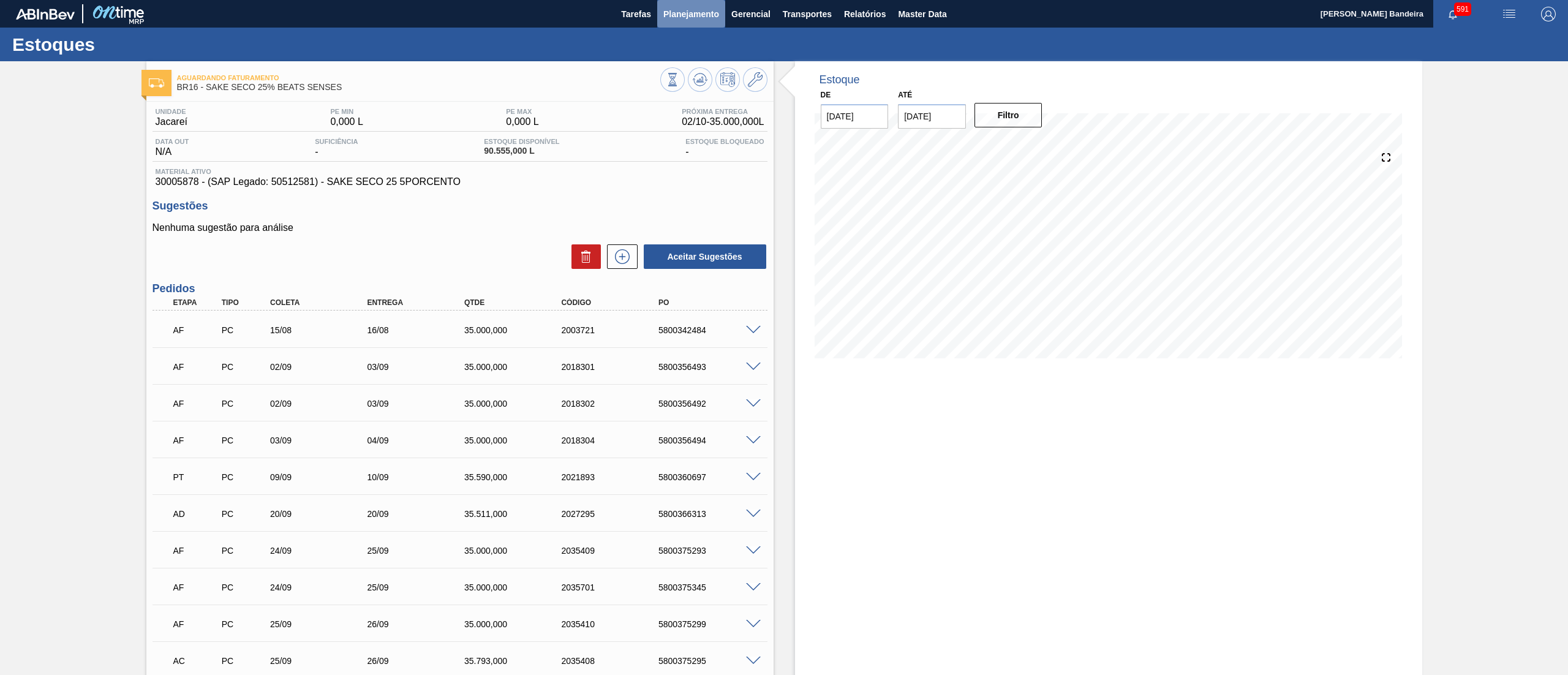
click at [711, 22] on button "Planejamento" at bounding box center [692, 13] width 68 height 28
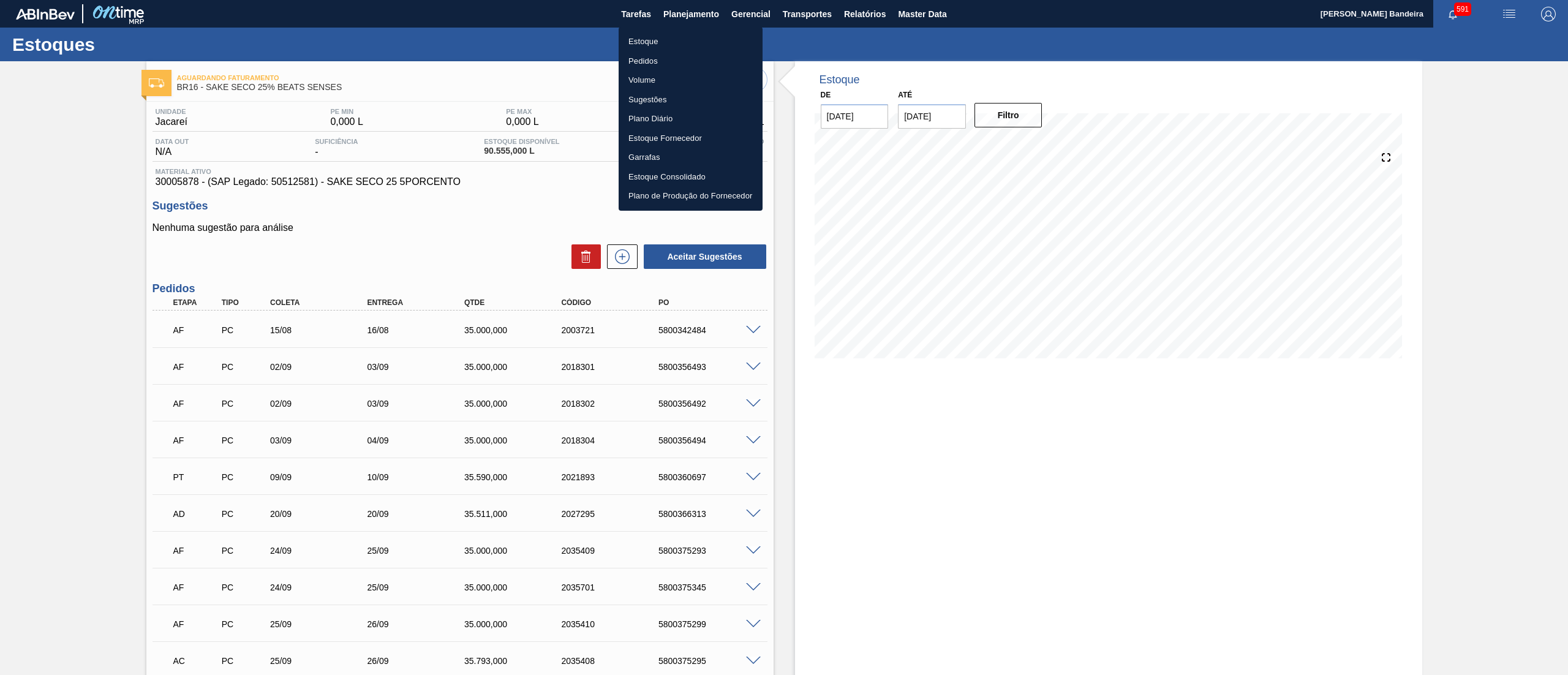
click at [692, 44] on li "Estoque" at bounding box center [691, 41] width 144 height 20
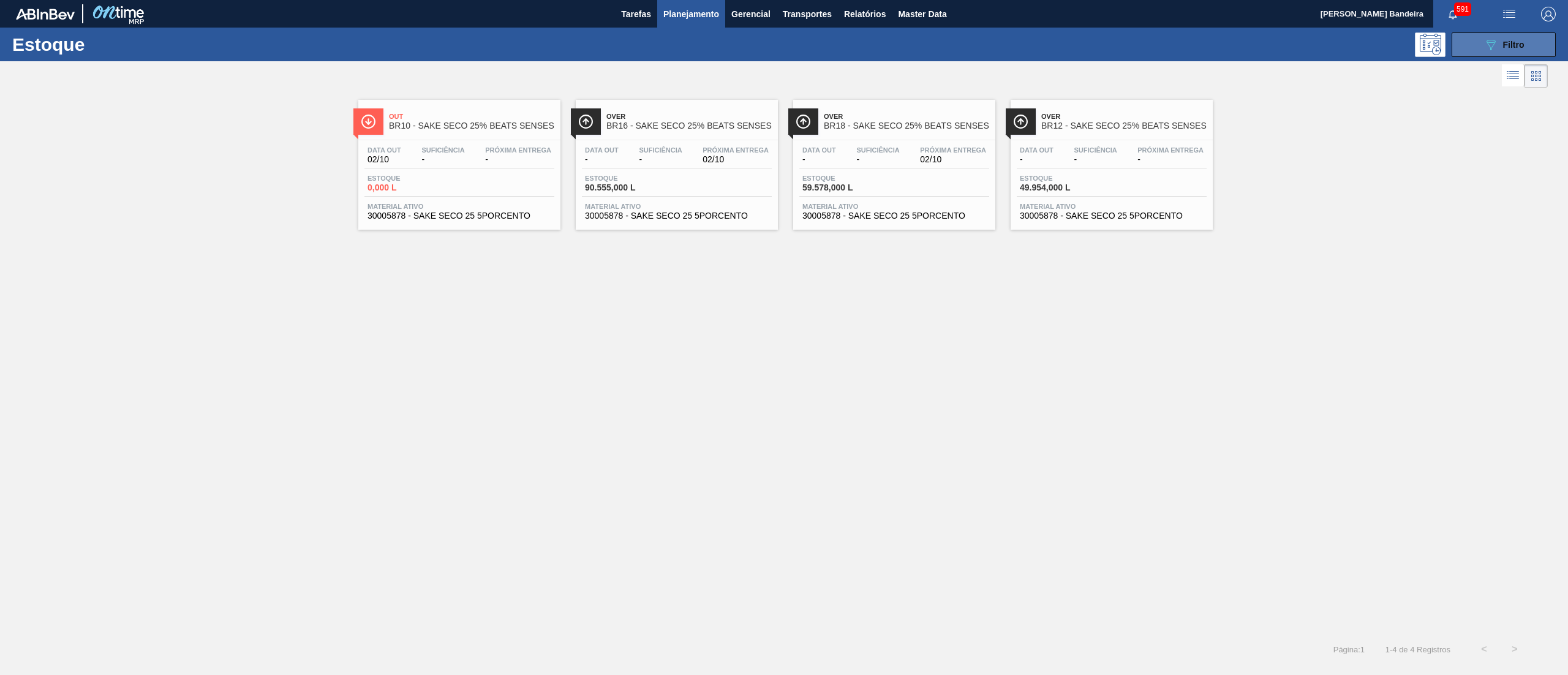
click at [1461, 51] on button "089F7B8B-B2A5-4AFE-B5C0-19BA573D28AC Filtro" at bounding box center [1504, 44] width 104 height 25
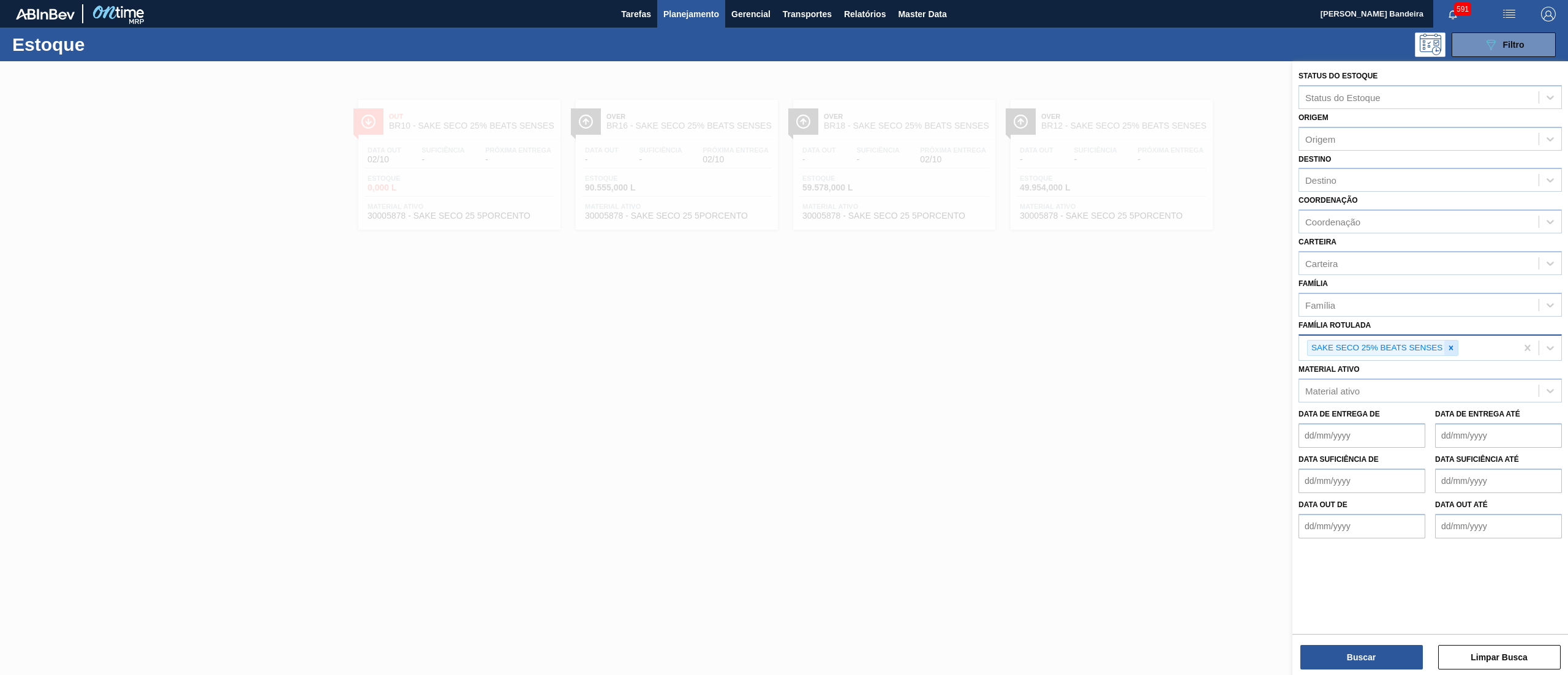
click at [1446, 345] on icon at bounding box center [1450, 348] width 9 height 9
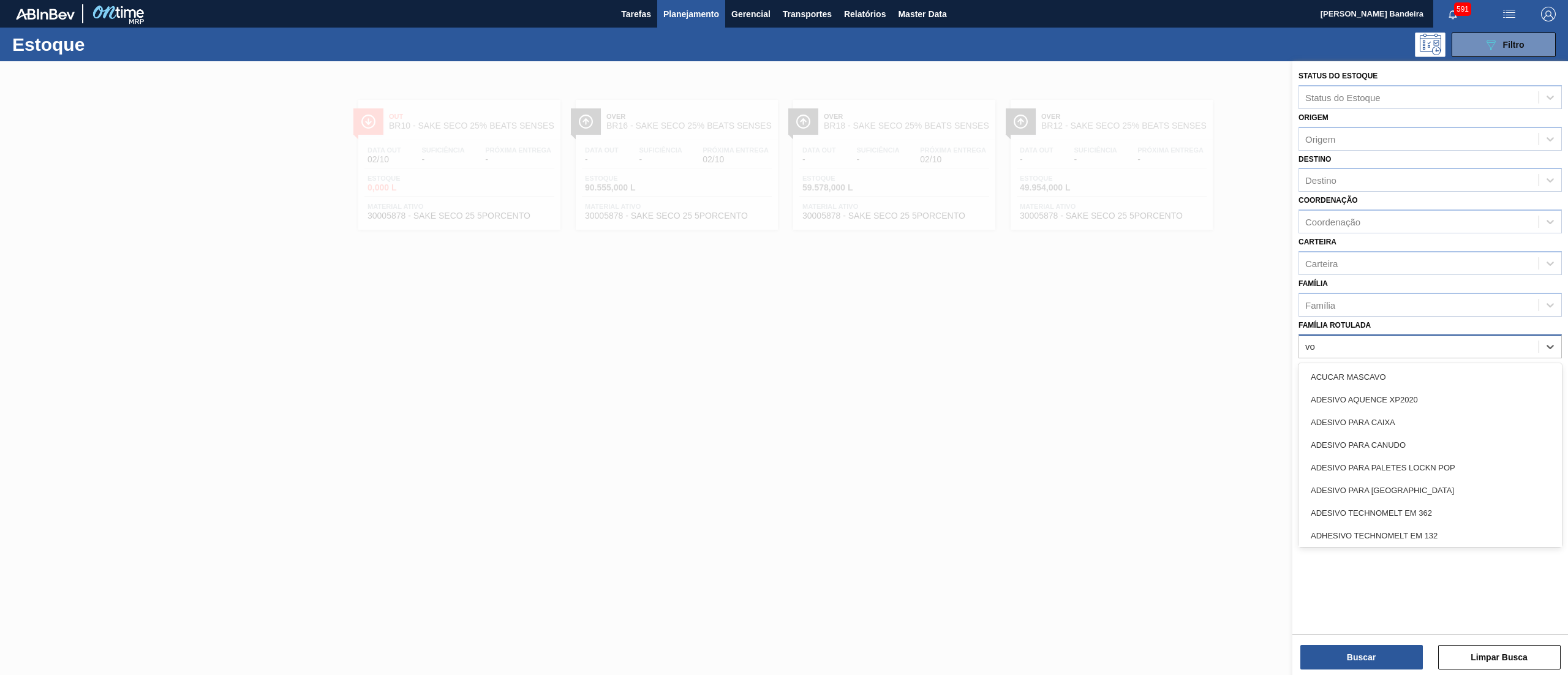
type Rotulada "vod"
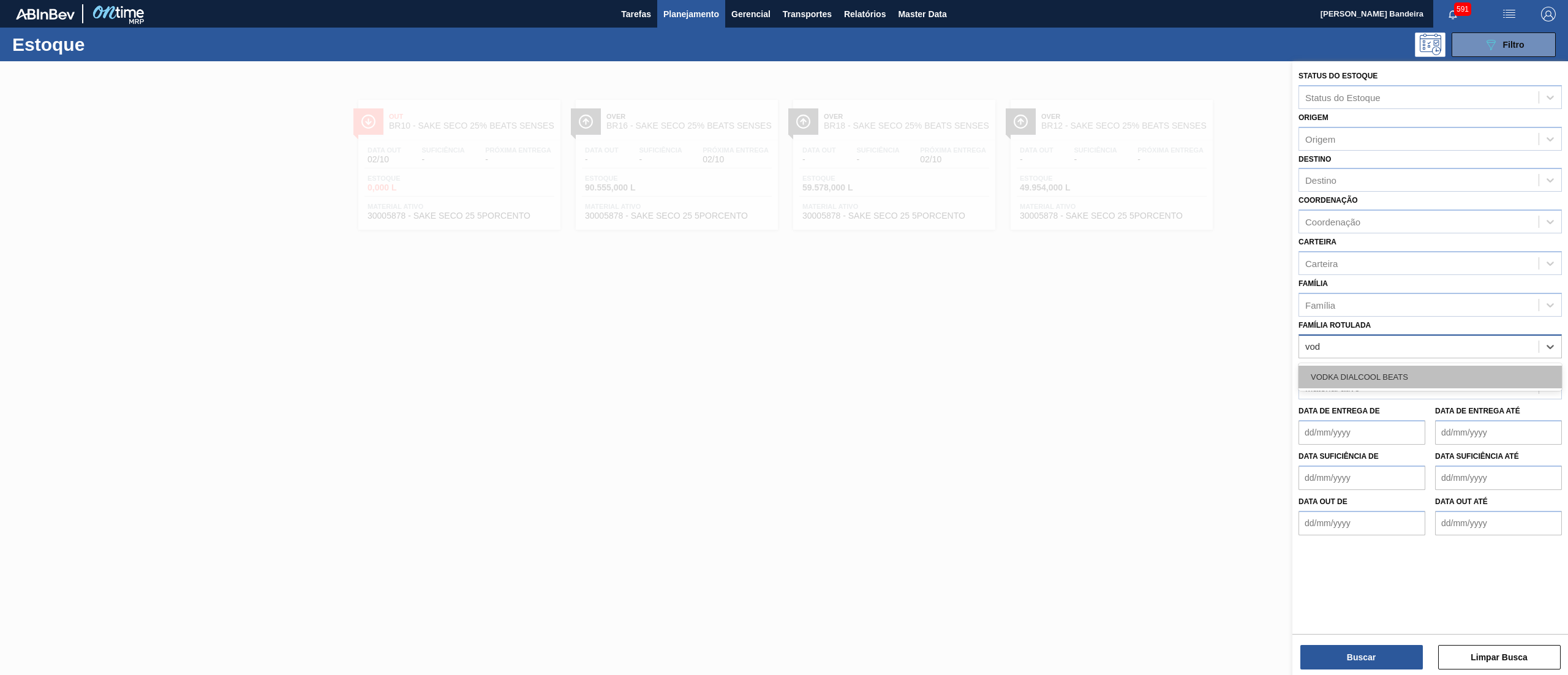
click at [1416, 375] on div "VODKA DIALCOOL BEATS" at bounding box center [1430, 377] width 263 height 23
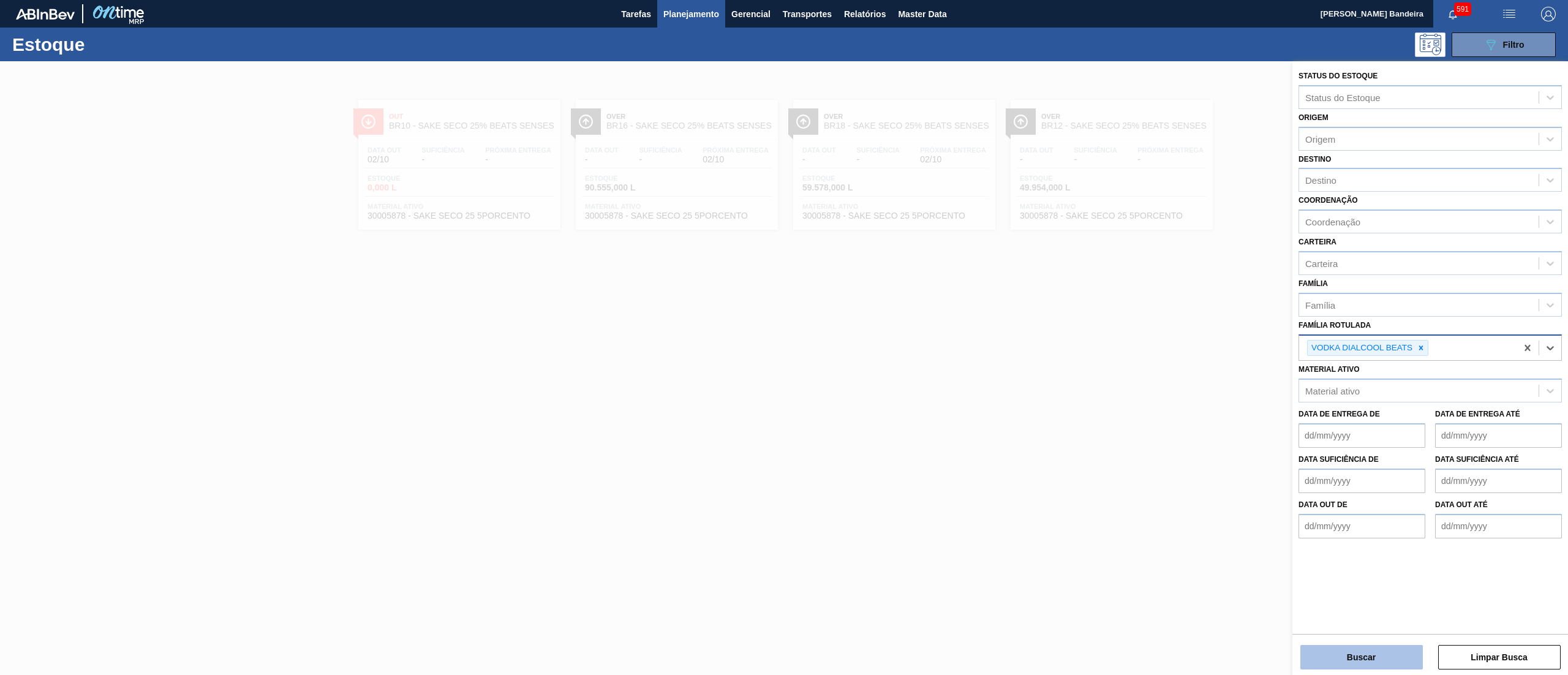
click at [1317, 654] on button "Buscar" at bounding box center [1361, 657] width 122 height 25
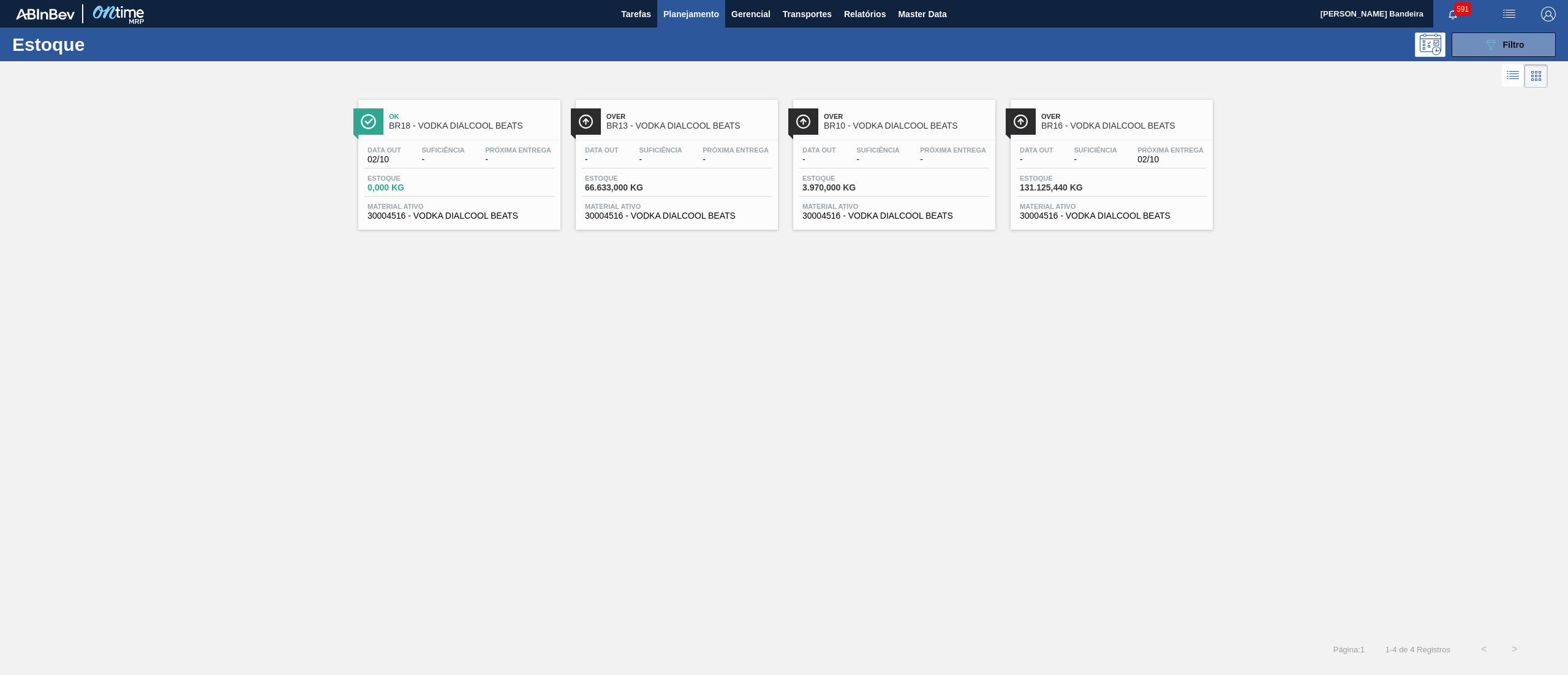
click at [1116, 197] on div "Estoque 131.125,440 KG" at bounding box center [1111, 186] width 190 height 22
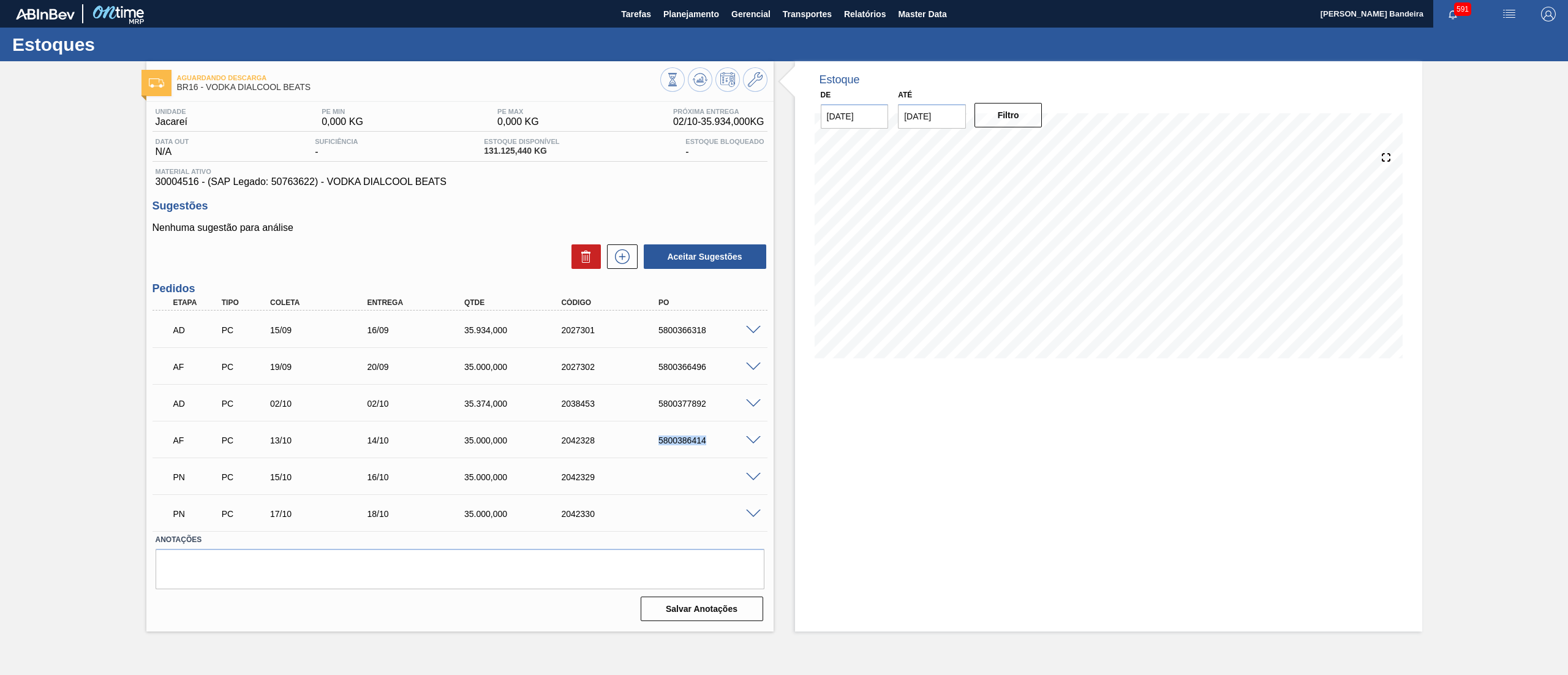
drag, startPoint x: 652, startPoint y: 437, endPoint x: 728, endPoint y: 440, distance: 76.1
click at [728, 440] on div "5800386414" at bounding box center [699, 440] width 96 height 9
copy div "5800386414"
click at [713, 17] on span "Planejamento" at bounding box center [691, 14] width 56 height 15
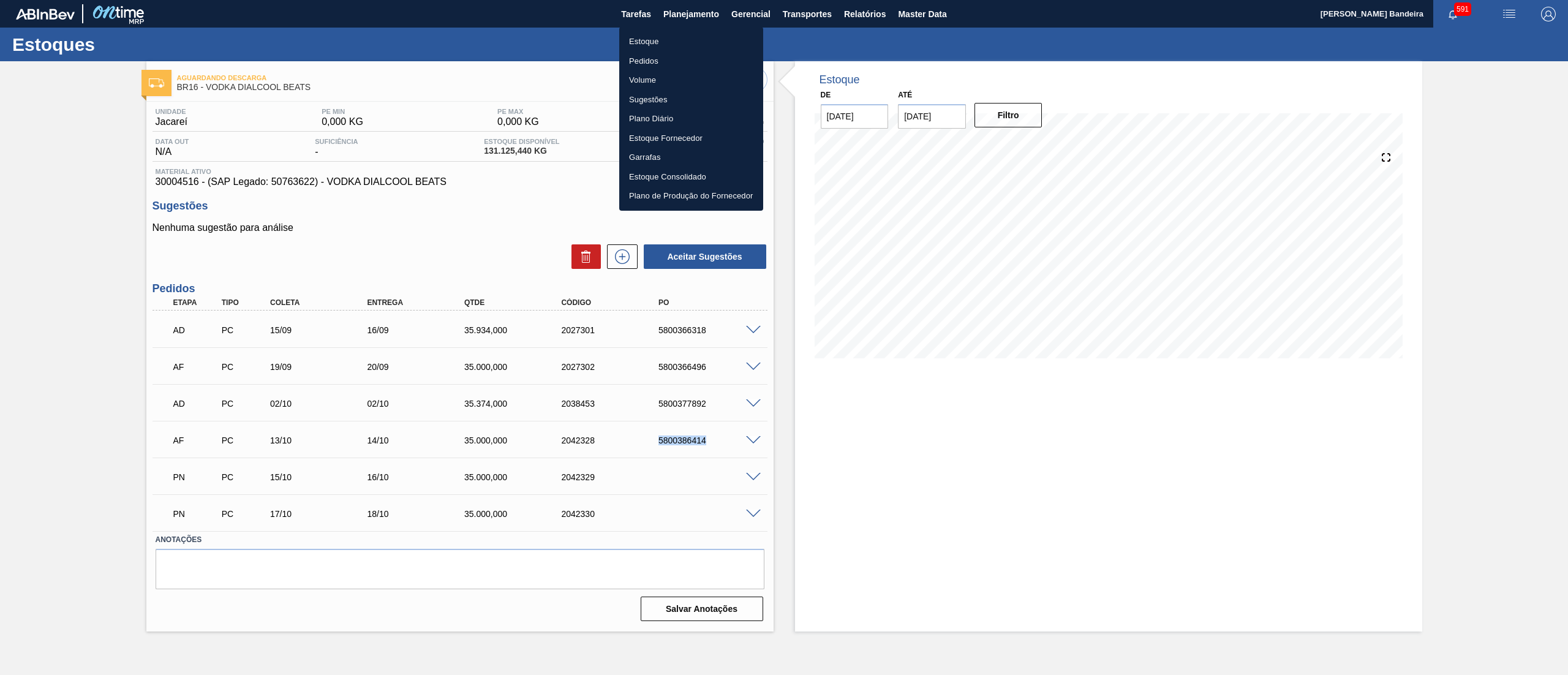
click at [677, 42] on li "Estoque" at bounding box center [691, 41] width 144 height 20
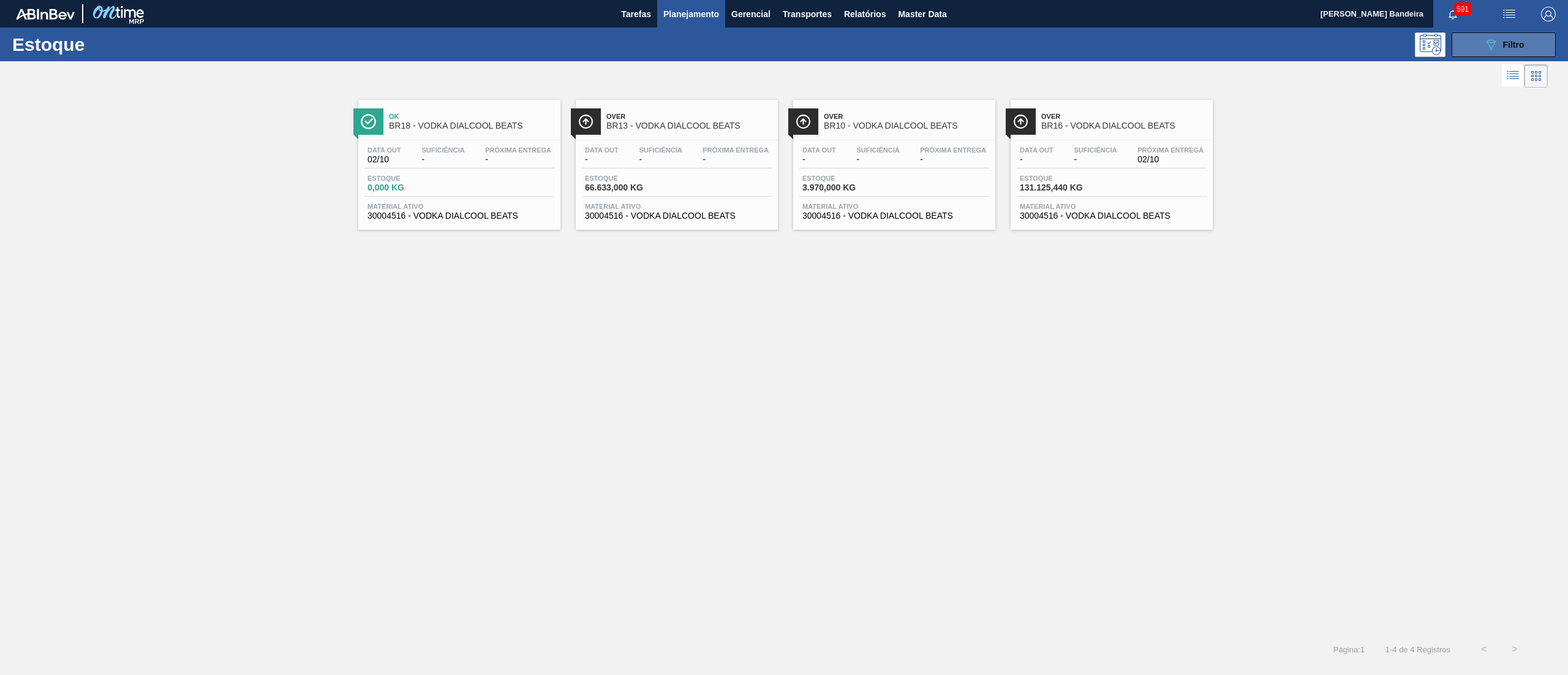
click at [1471, 46] on button "089F7B8B-B2A5-4AFE-B5C0-19BA573D28AC Filtro" at bounding box center [1504, 44] width 104 height 25
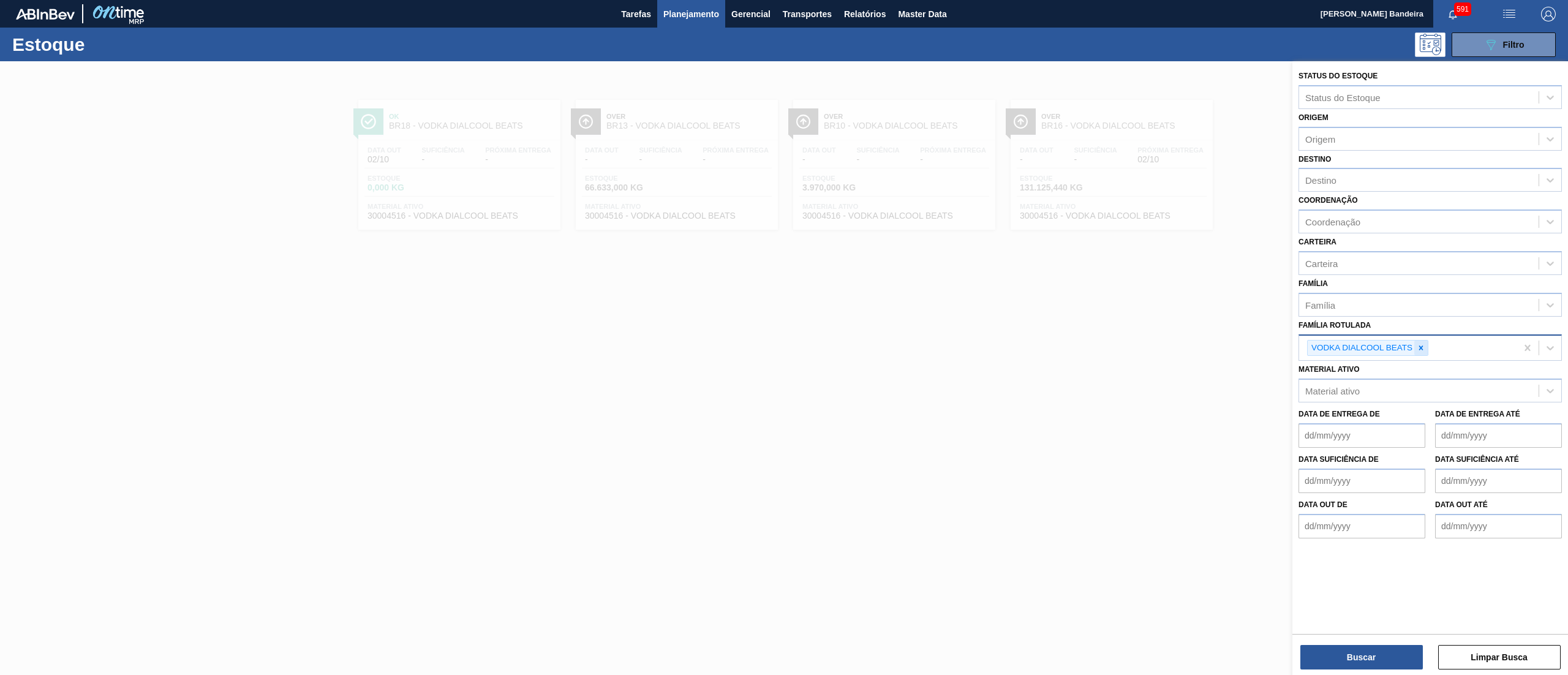
click at [1422, 344] on icon at bounding box center [1420, 348] width 9 height 9
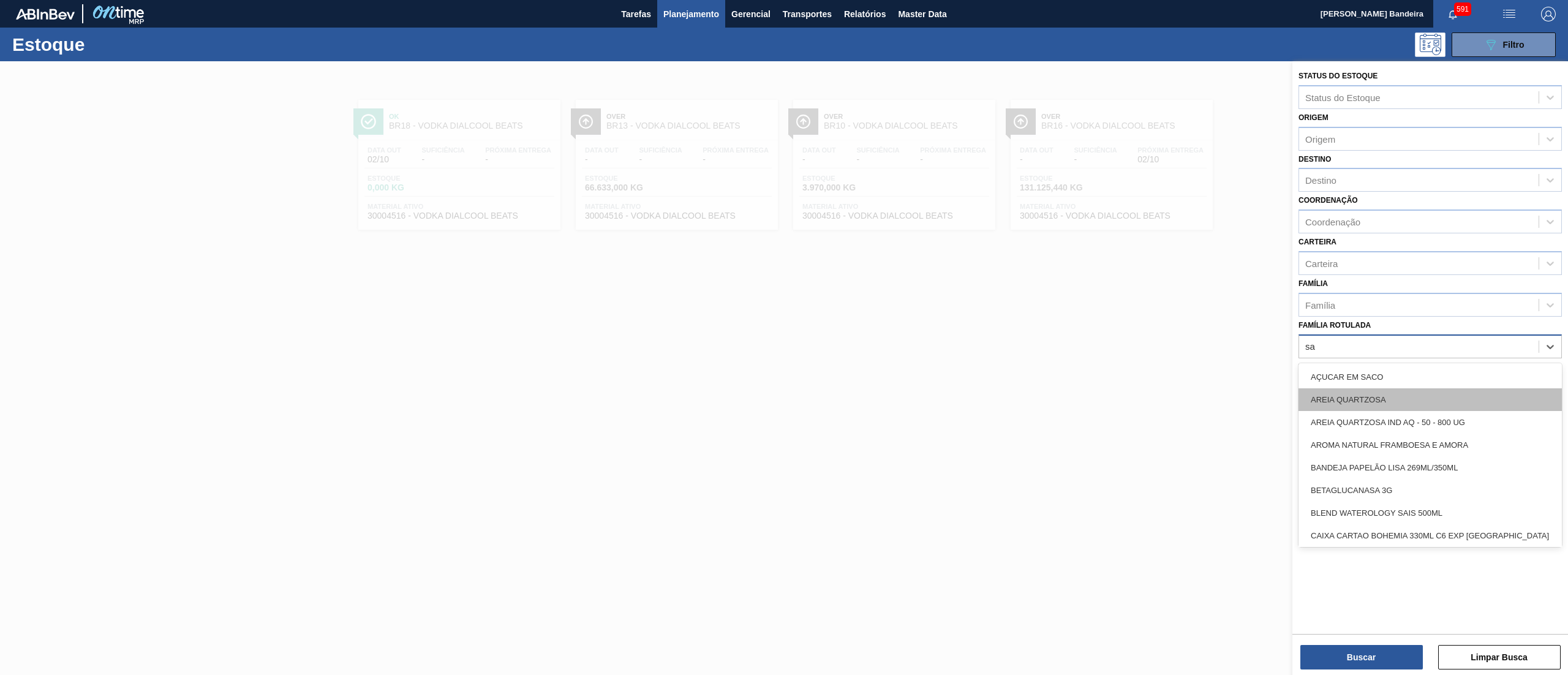
type Rotulada "sak"
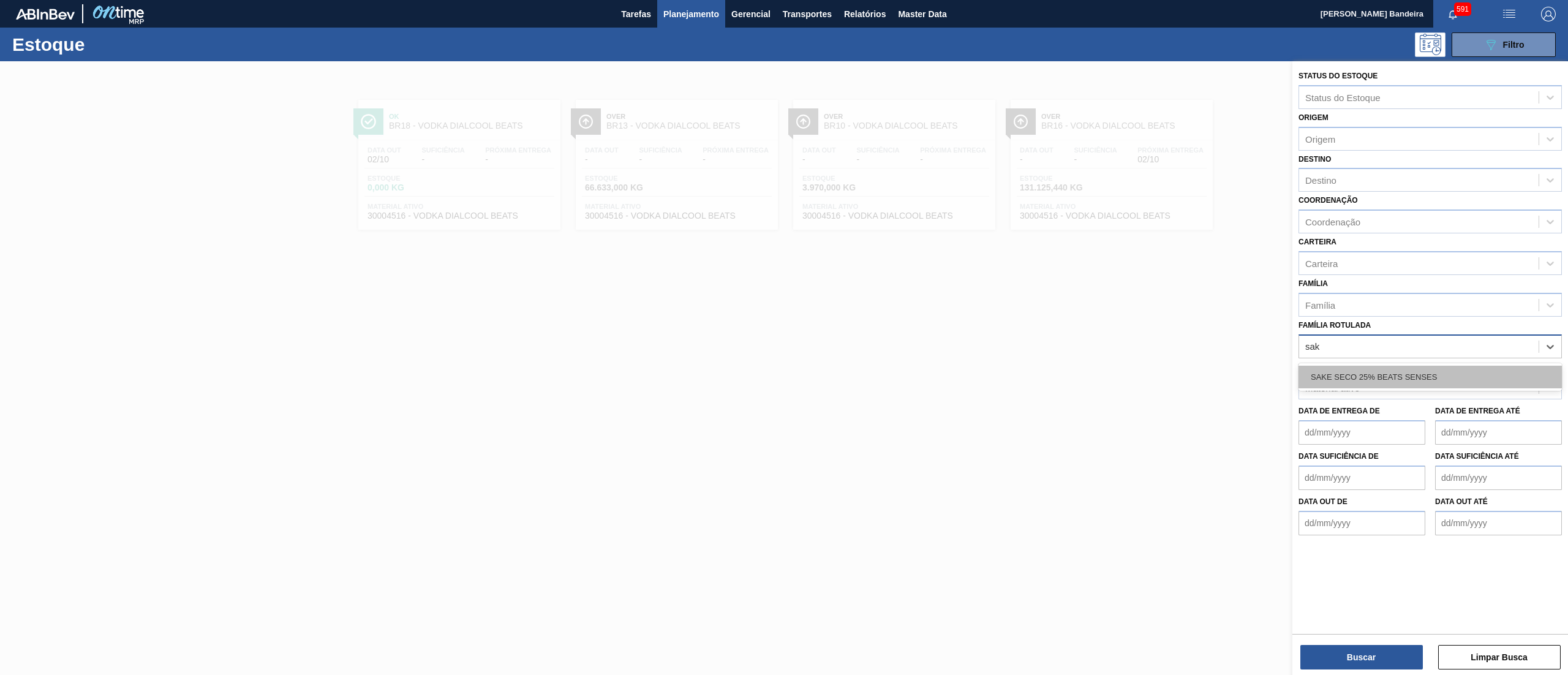
click at [1365, 379] on div "SAKE SECO 25% BEATS SENSES" at bounding box center [1430, 377] width 263 height 23
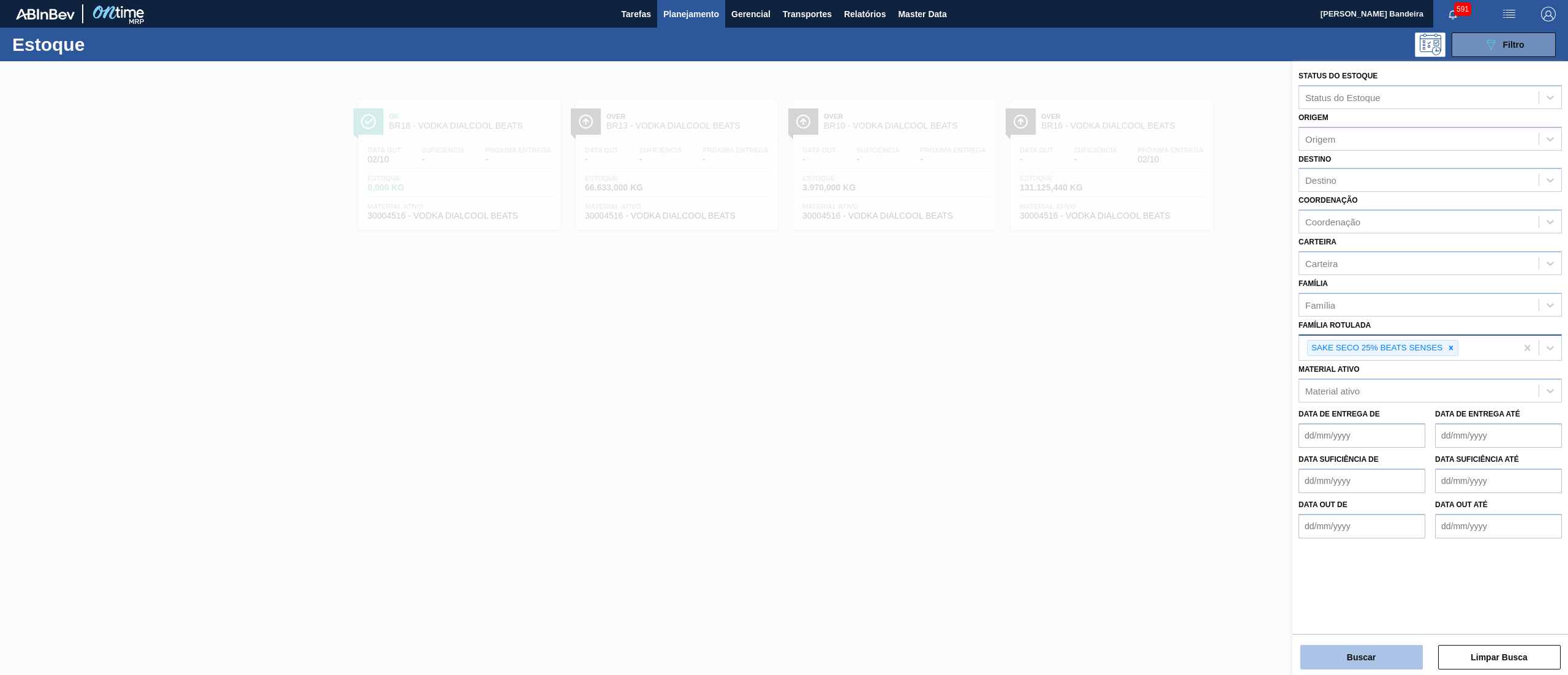
click at [1309, 654] on button "Buscar" at bounding box center [1361, 657] width 122 height 25
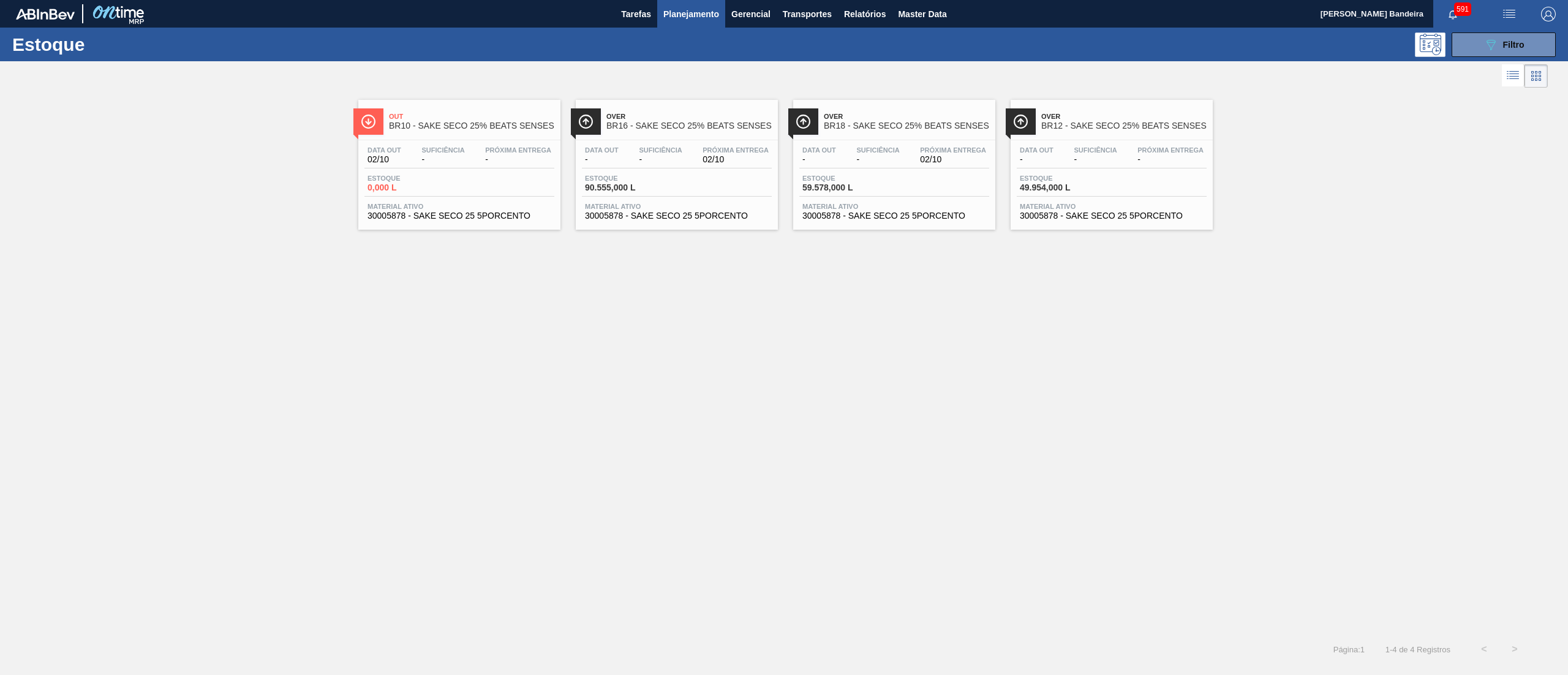
click at [665, 176] on span "Estoque" at bounding box center [628, 178] width 85 height 7
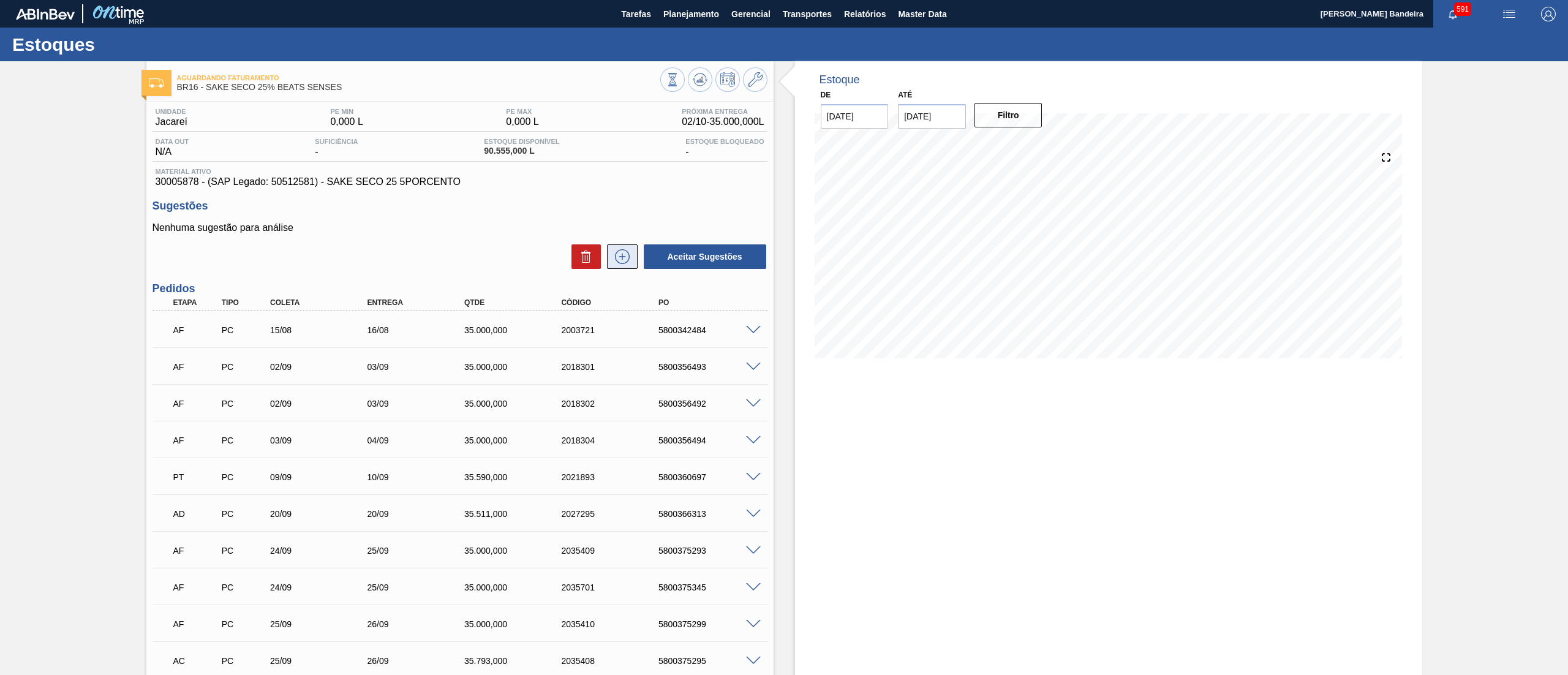
click at [624, 247] on button at bounding box center [622, 256] width 31 height 25
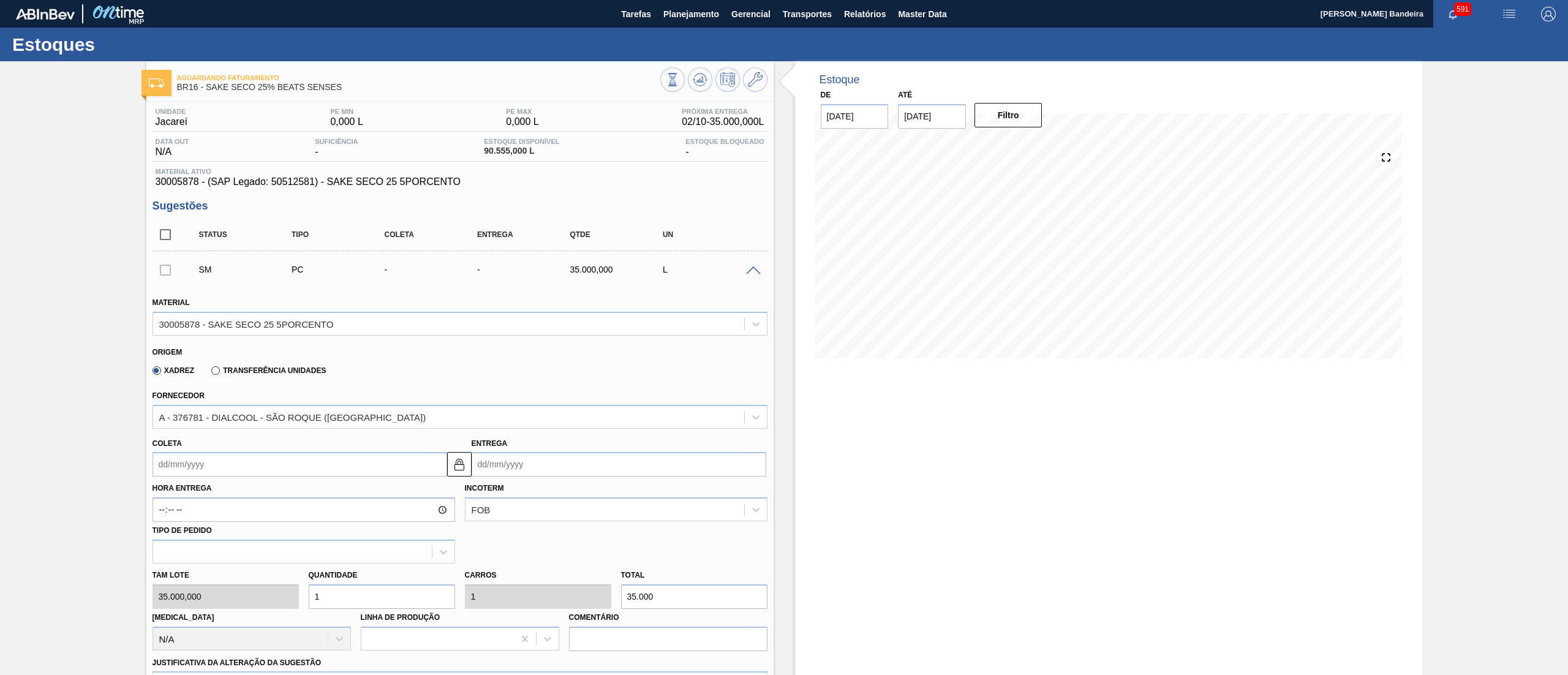
click at [292, 462] on input "Coleta" at bounding box center [300, 464] width 295 height 25
click at [218, 554] on div "8" at bounding box center [226, 552] width 17 height 17
type input "[DATE]"
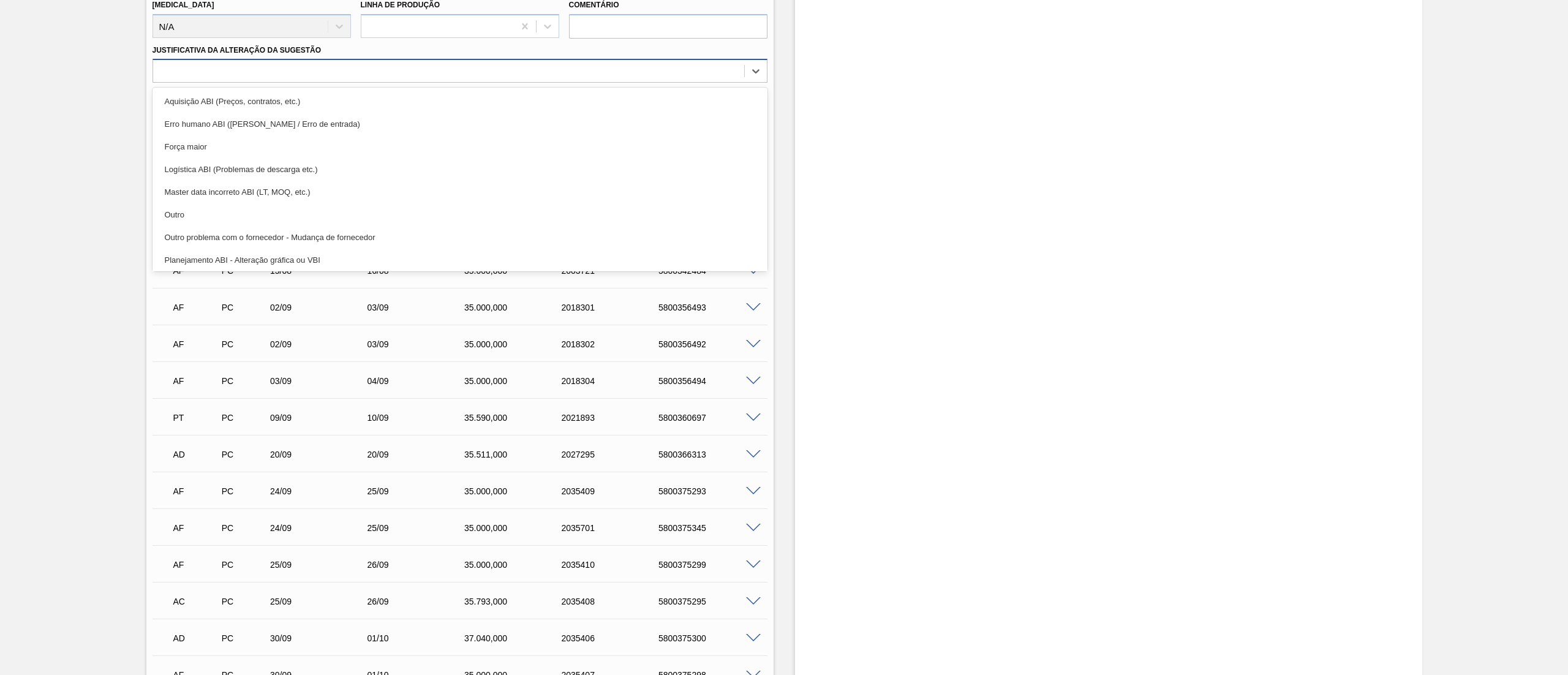
click at [187, 70] on div at bounding box center [449, 71] width 591 height 17
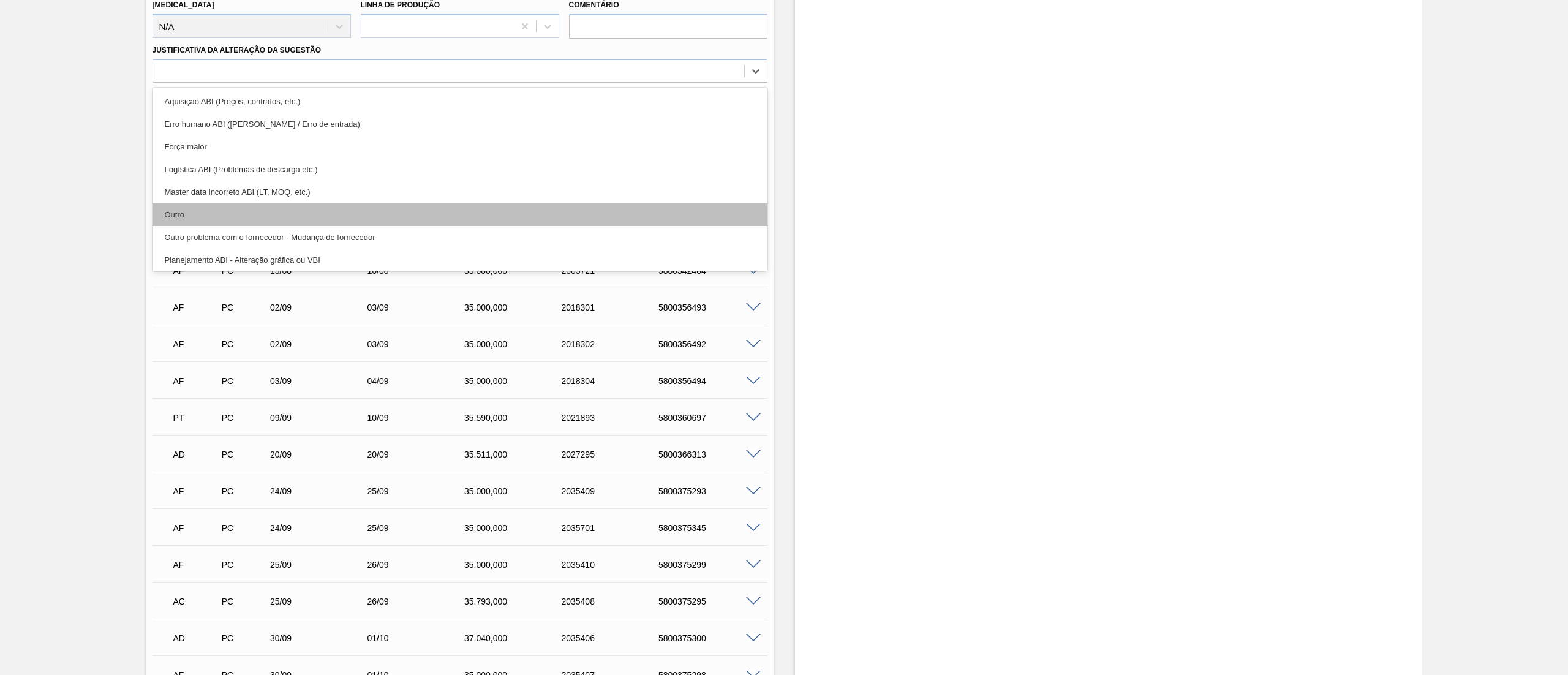
click at [206, 213] on div "Outro" at bounding box center [460, 214] width 615 height 23
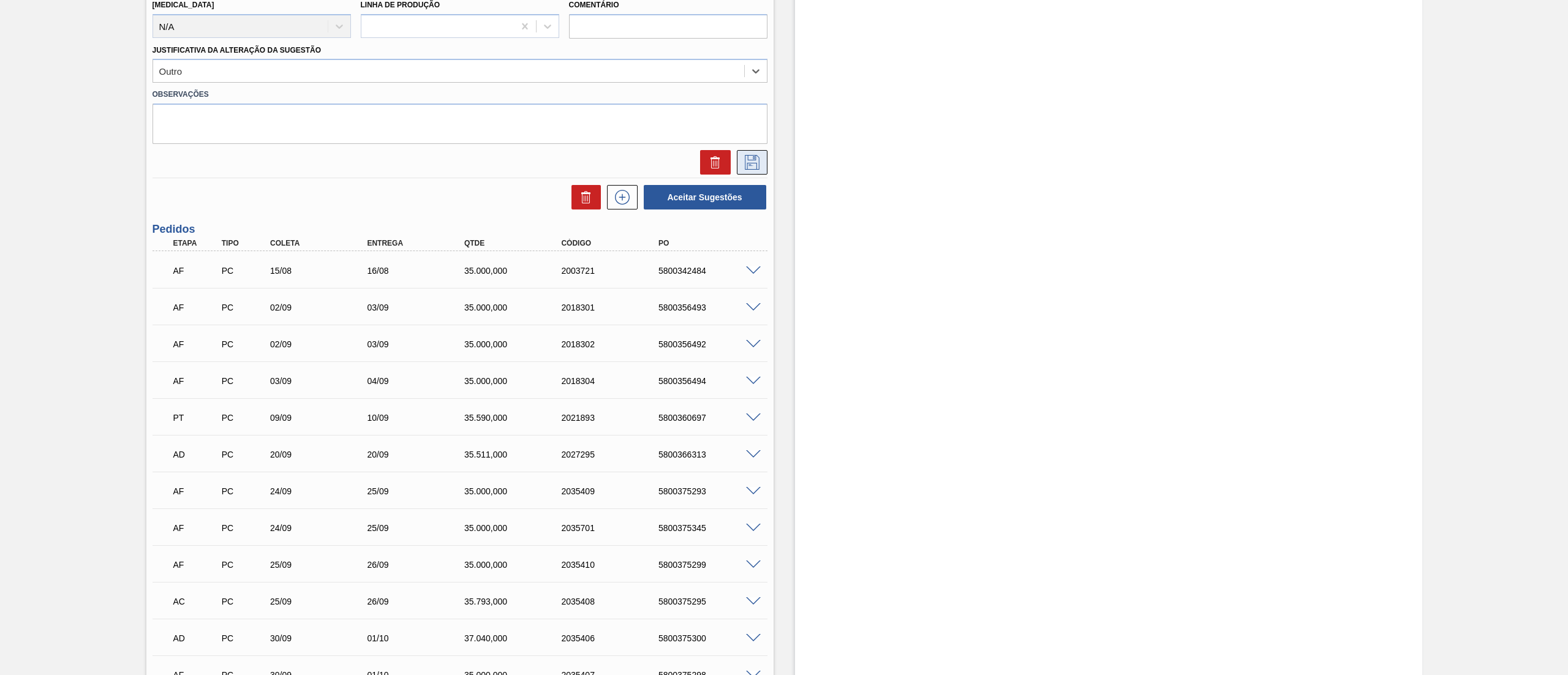
click at [757, 159] on icon at bounding box center [752, 162] width 20 height 15
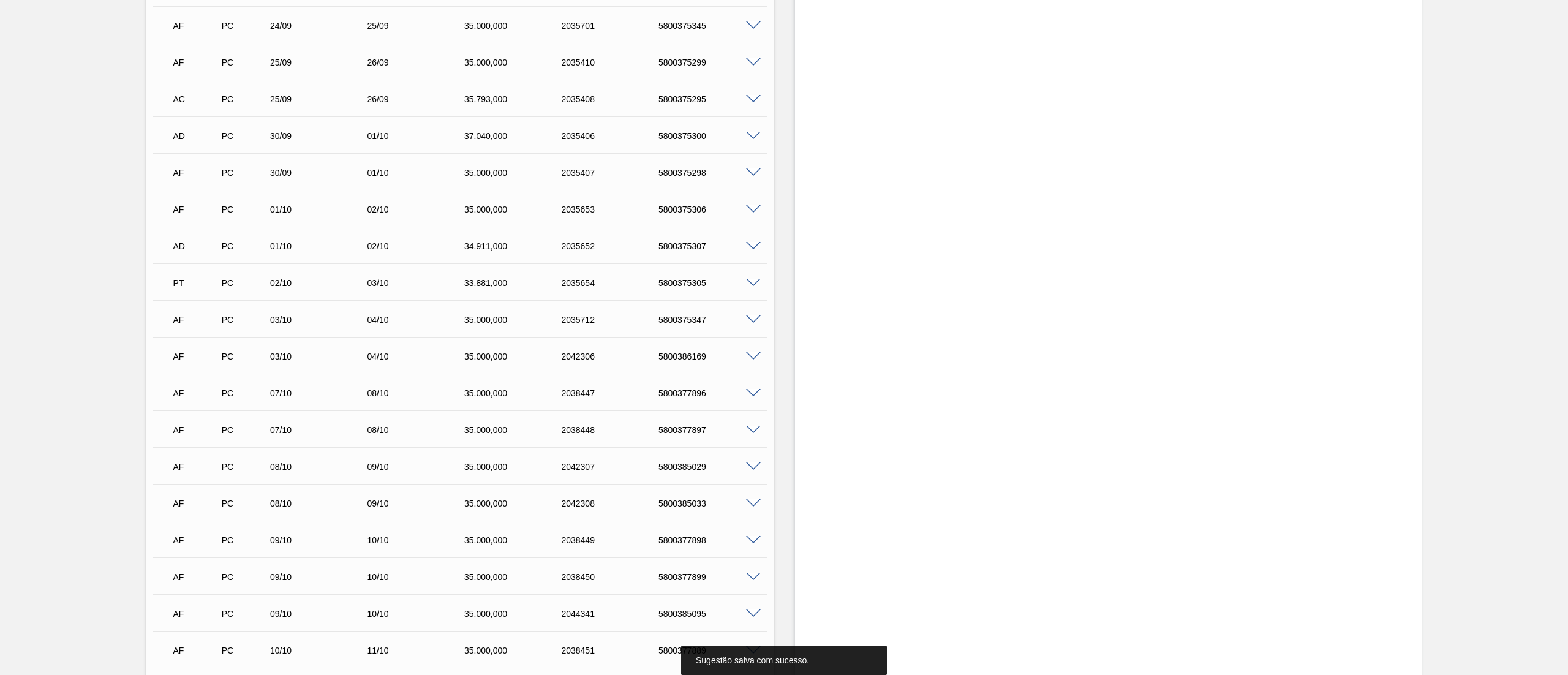
scroll to position [0, 0]
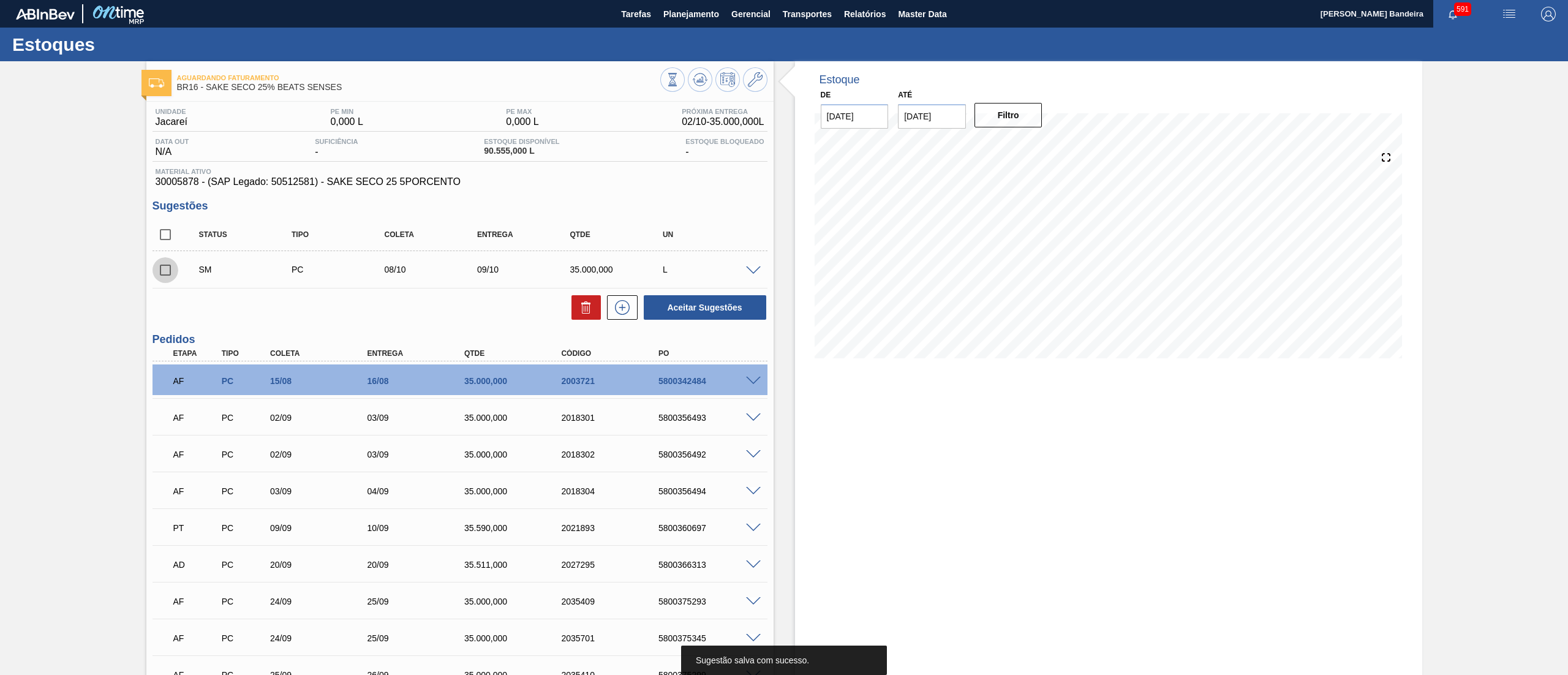
click at [164, 271] on input "checkbox" at bounding box center [165, 270] width 26 height 26
click at [707, 304] on button "Aceitar Sugestões" at bounding box center [704, 307] width 122 height 25
checkbox input "false"
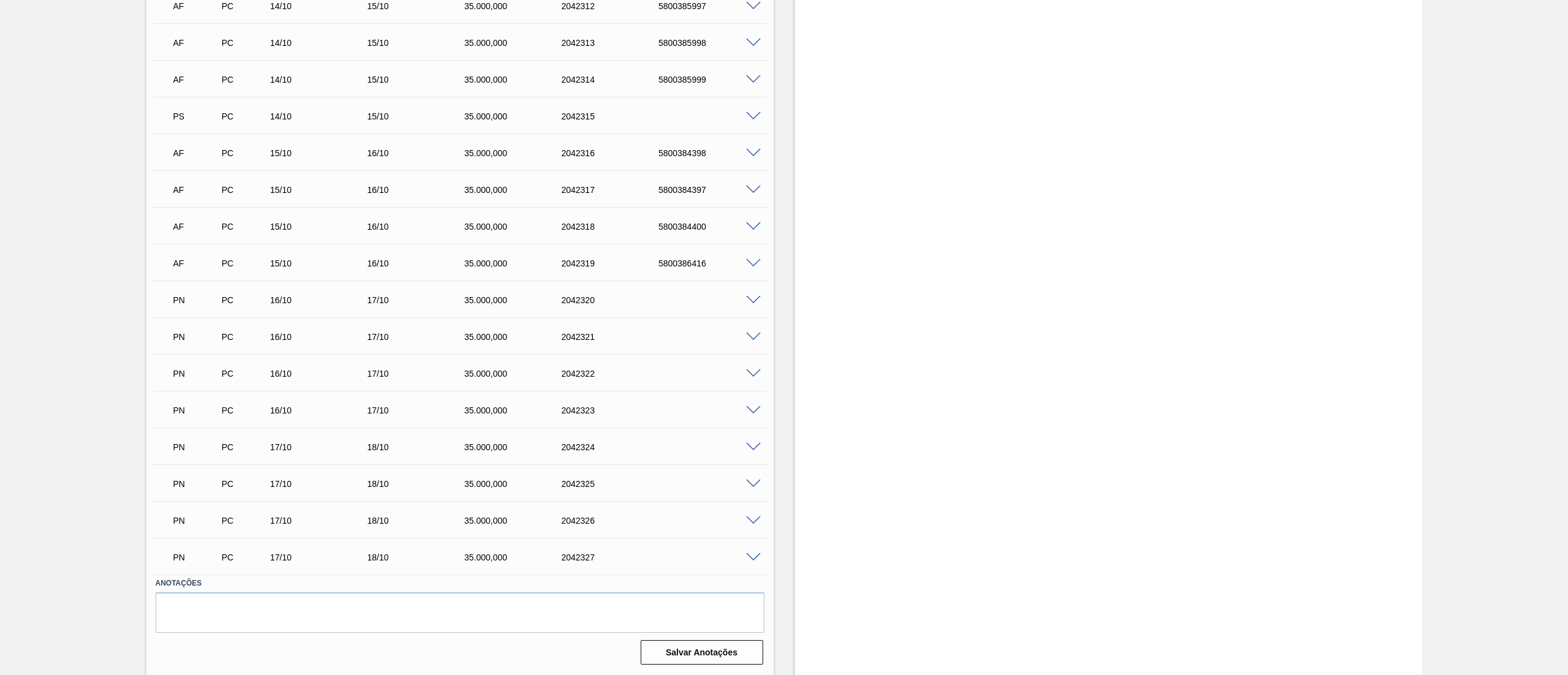
scroll to position [850, 0]
